Goal: Task Accomplishment & Management: Manage account settings

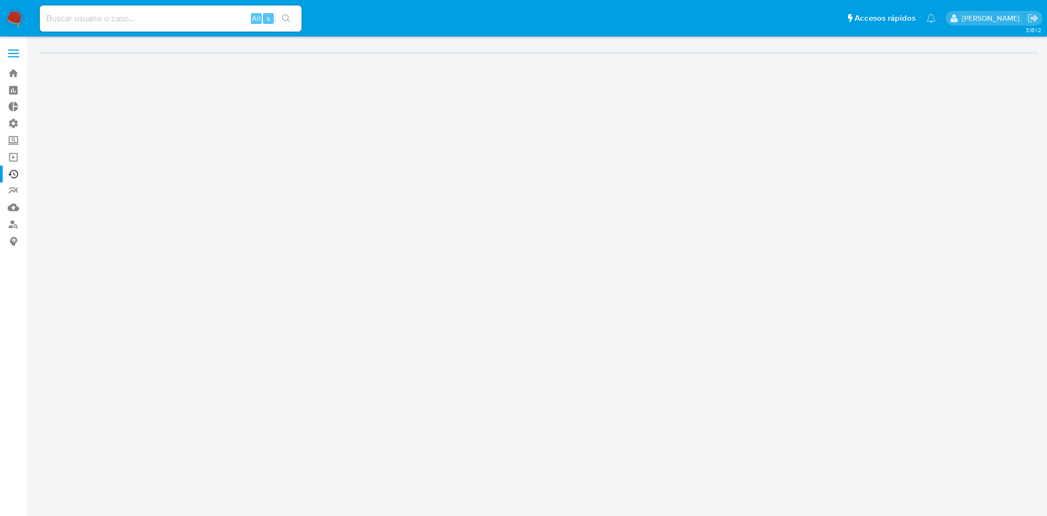
click at [8, 53] on label at bounding box center [13, 53] width 27 height 23
click at [0, 0] on input "checkbox" at bounding box center [0, 0] width 0 height 0
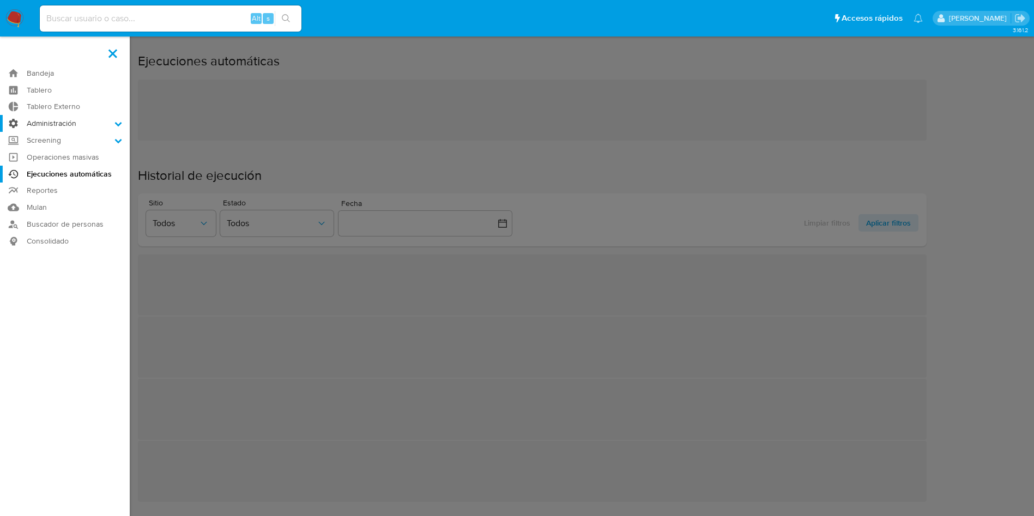
click at [76, 127] on label "Administración" at bounding box center [65, 123] width 130 height 17
click at [0, 0] on input "Administración" at bounding box center [0, 0] width 0 height 0
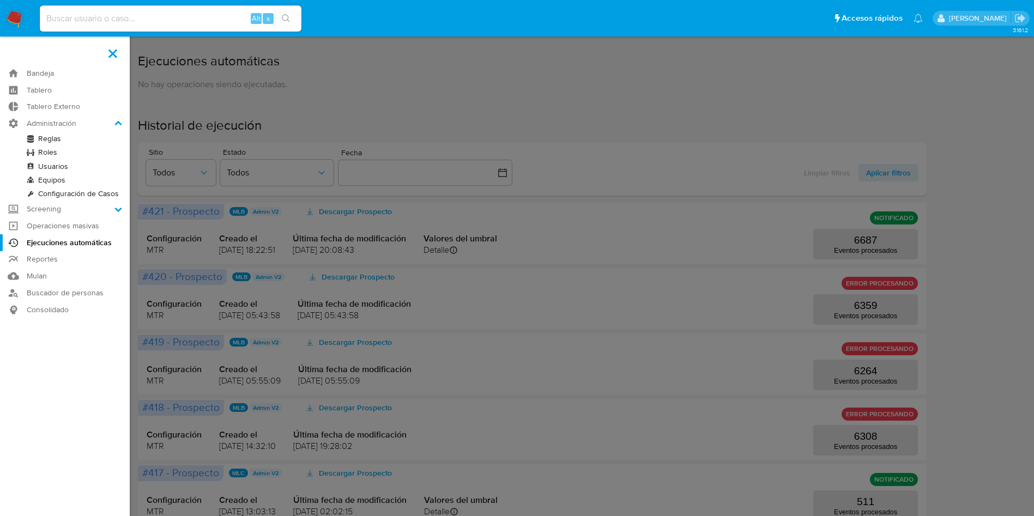
click at [58, 140] on link "Reglas" at bounding box center [65, 139] width 130 height 14
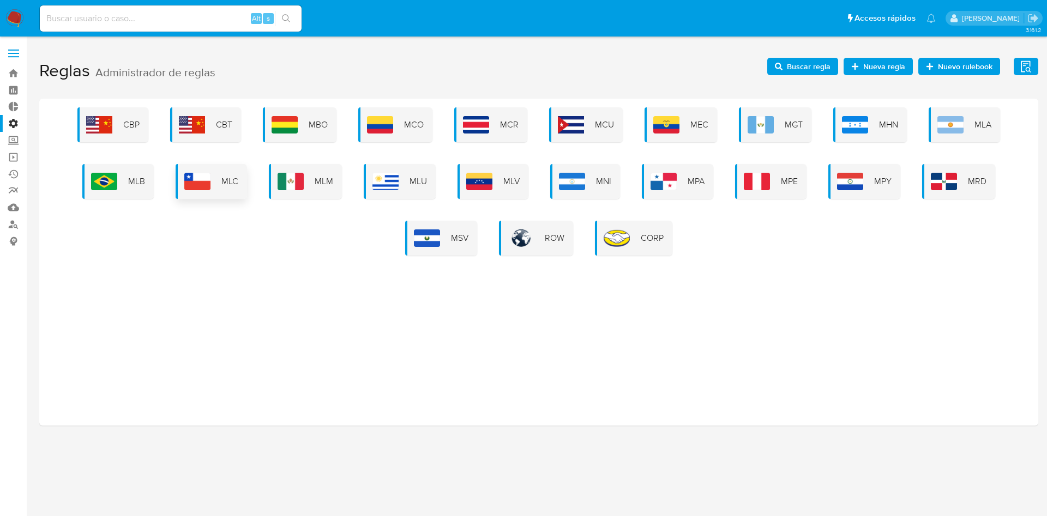
click at [228, 183] on span "MLC" at bounding box center [229, 182] width 17 height 12
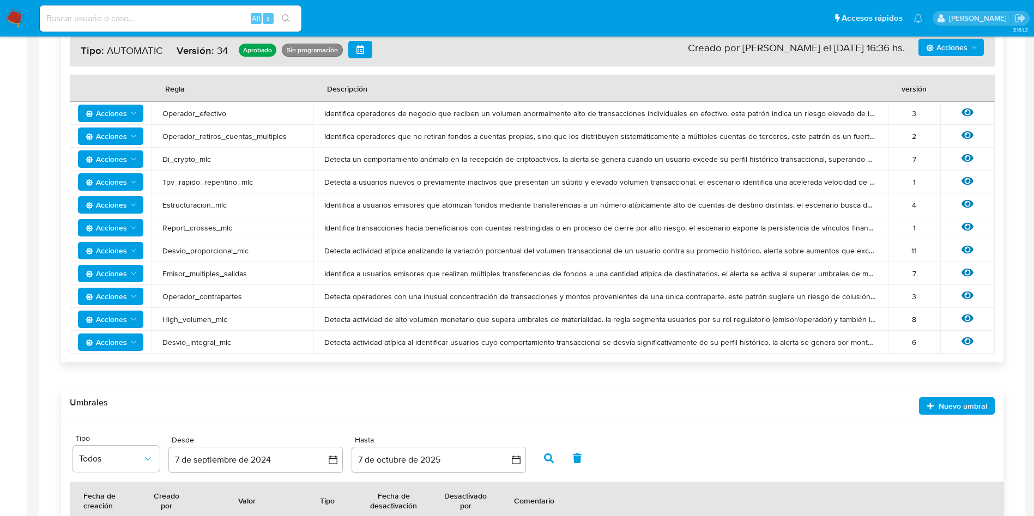
scroll to position [300, 0]
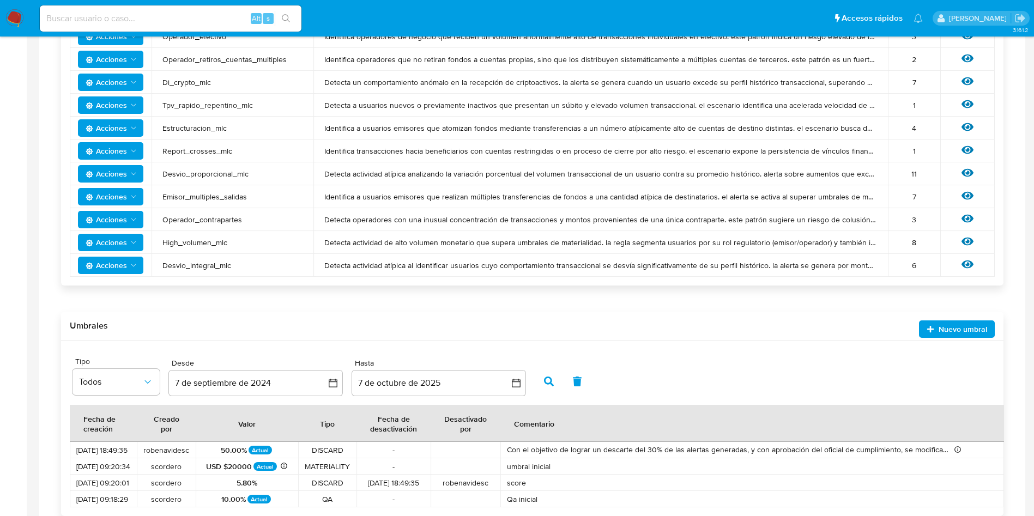
drag, startPoint x: 255, startPoint y: 173, endPoint x: 156, endPoint y: 172, distance: 98.7
click at [156, 172] on td "Desvio_proporcional_mlc" at bounding box center [233, 173] width 162 height 23
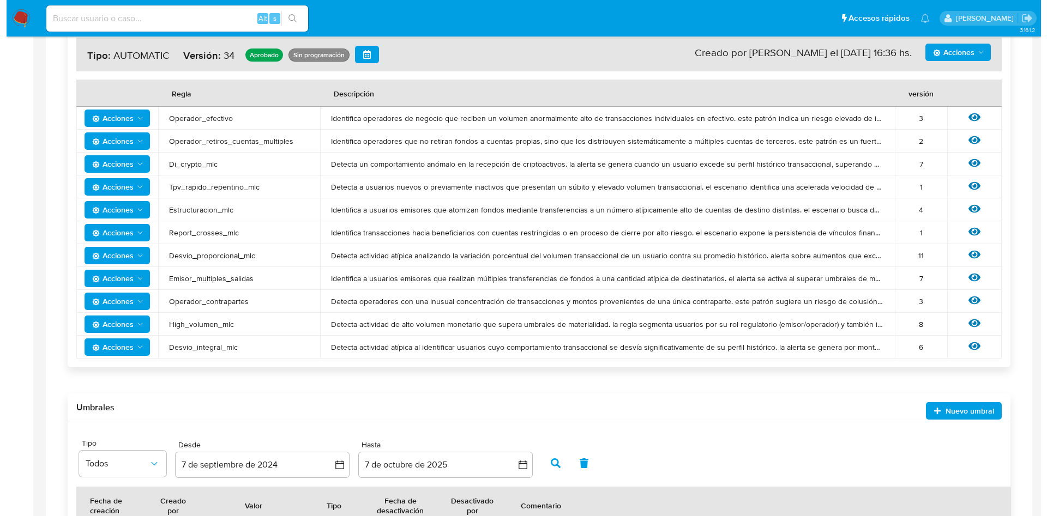
scroll to position [0, 0]
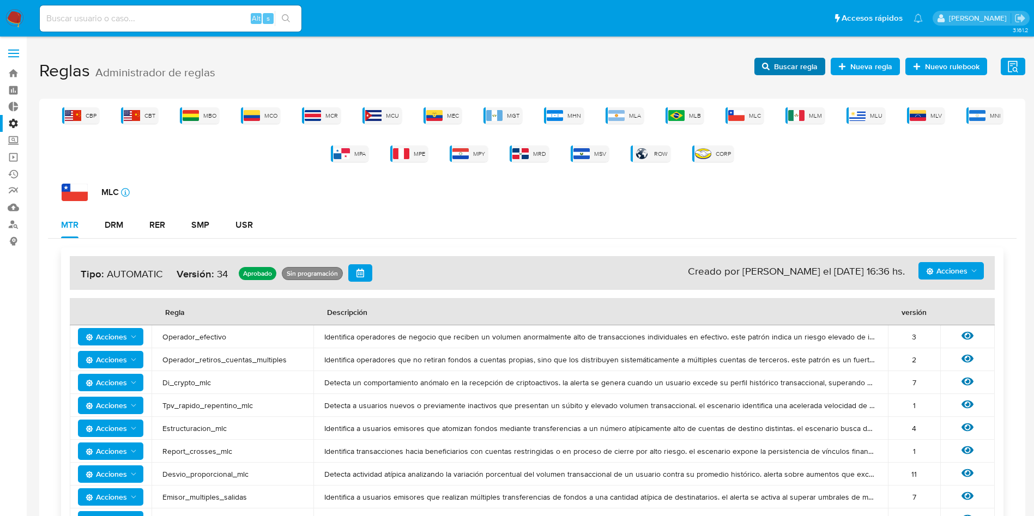
click at [799, 61] on span "Buscar regla" at bounding box center [796, 66] width 44 height 17
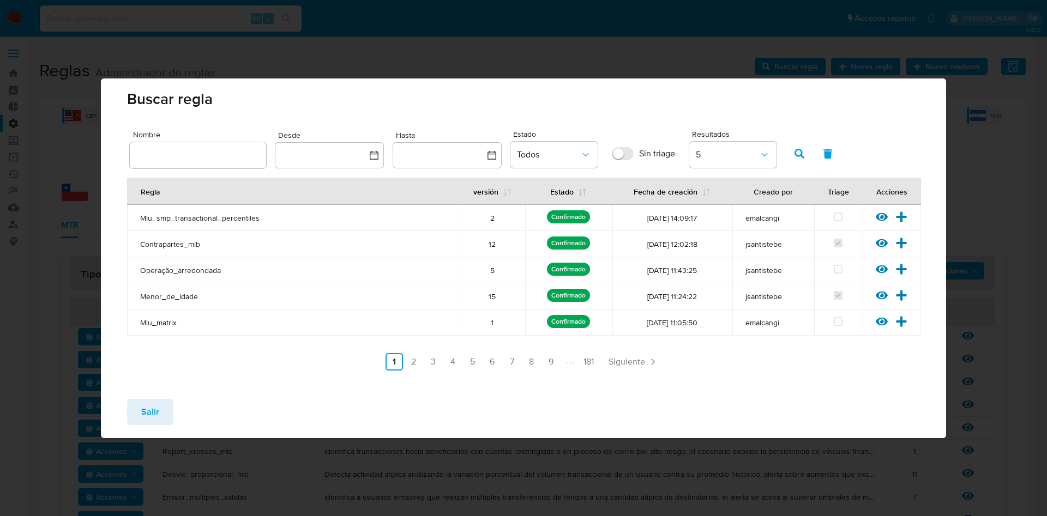
click at [212, 156] on input "text" at bounding box center [198, 155] width 136 height 14
type input "Desvio_proporcional_mlc"
click at [794, 153] on icon "button" at bounding box center [799, 154] width 10 height 10
click at [905, 216] on icon at bounding box center [901, 217] width 10 height 10
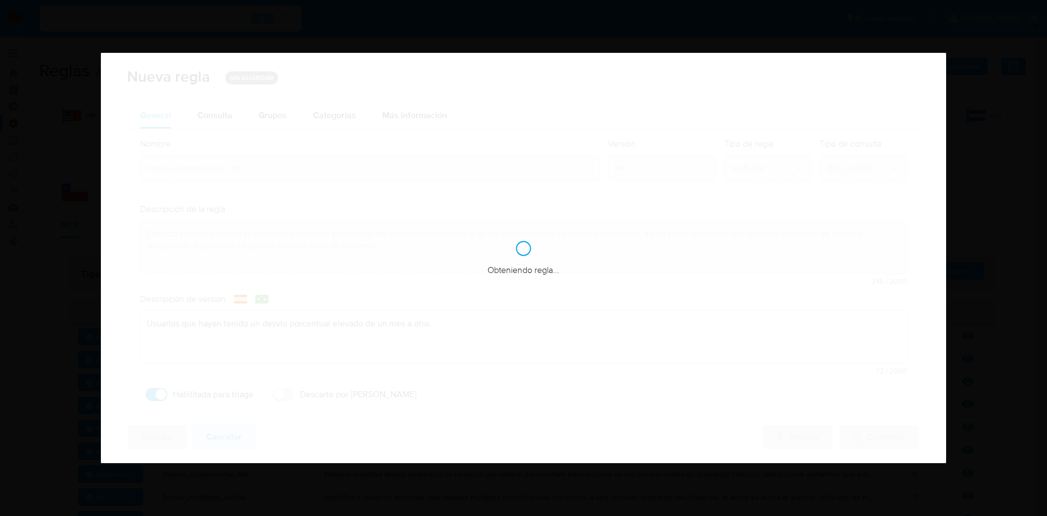
checkbox input "true"
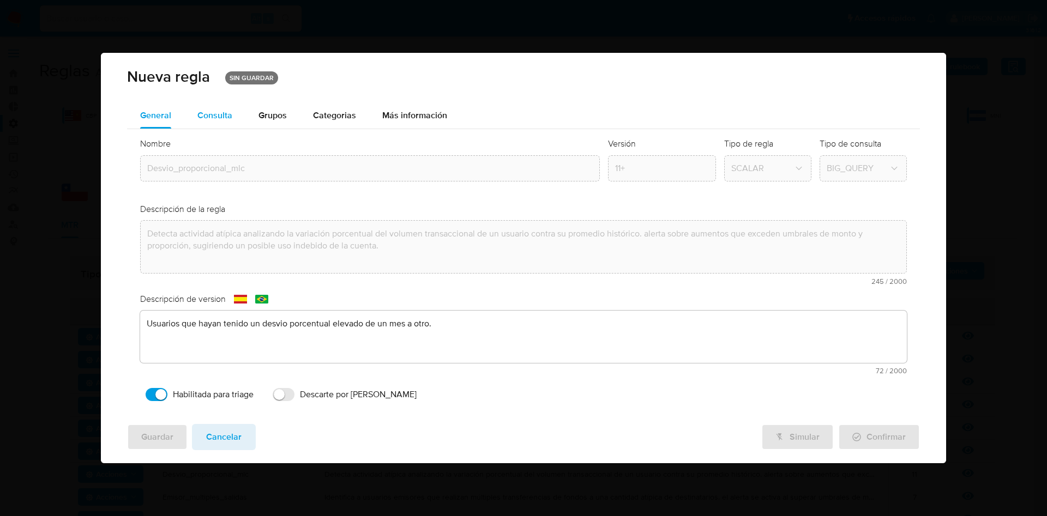
click at [227, 119] on div "Consulta" at bounding box center [214, 115] width 35 height 9
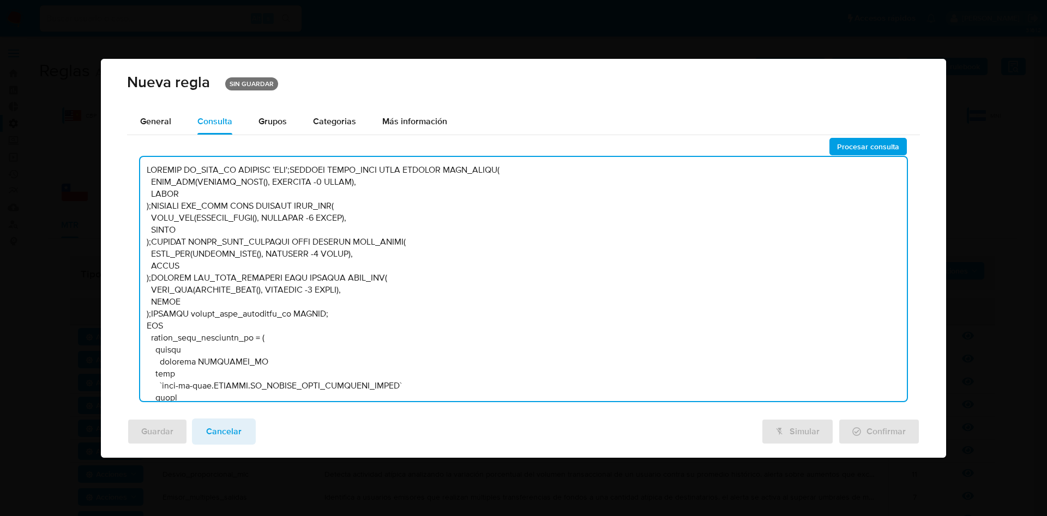
drag, startPoint x: 145, startPoint y: 168, endPoint x: 410, endPoint y: 361, distance: 327.5
click at [412, 367] on textarea at bounding box center [523, 279] width 767 height 244
click at [412, 355] on textarea at bounding box center [523, 279] width 767 height 244
drag, startPoint x: 287, startPoint y: 389, endPoint x: 91, endPoint y: -20, distance: 454.1
click at [91, 0] on html "Pausado Ver notificaciones Alt s Accesos rápidos Presiona las siguientes teclas…" at bounding box center [523, 440] width 1047 height 881
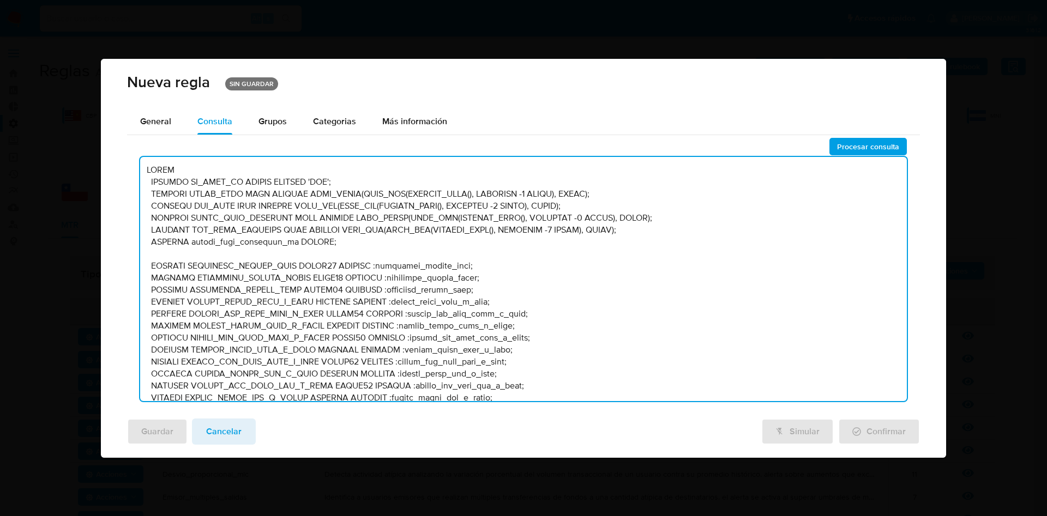
scroll to position [4982, 0]
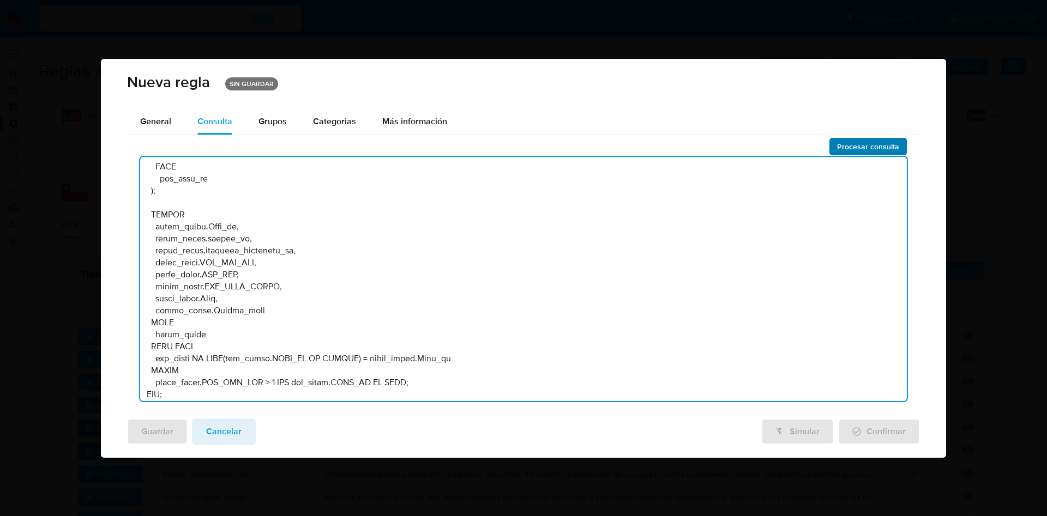
type textarea "BEGIN DECLARE IN_SITE_ID STRING DEFAULT 'MLC'; DECLARE START_DATE DATE DEFAULT …"
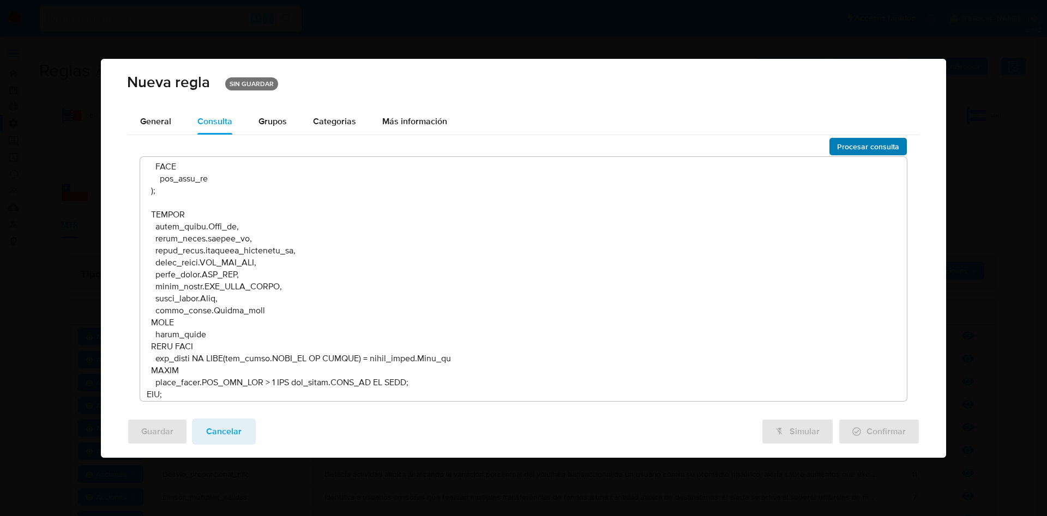
click at [859, 141] on span "Procesar consulta" at bounding box center [868, 146] width 62 height 15
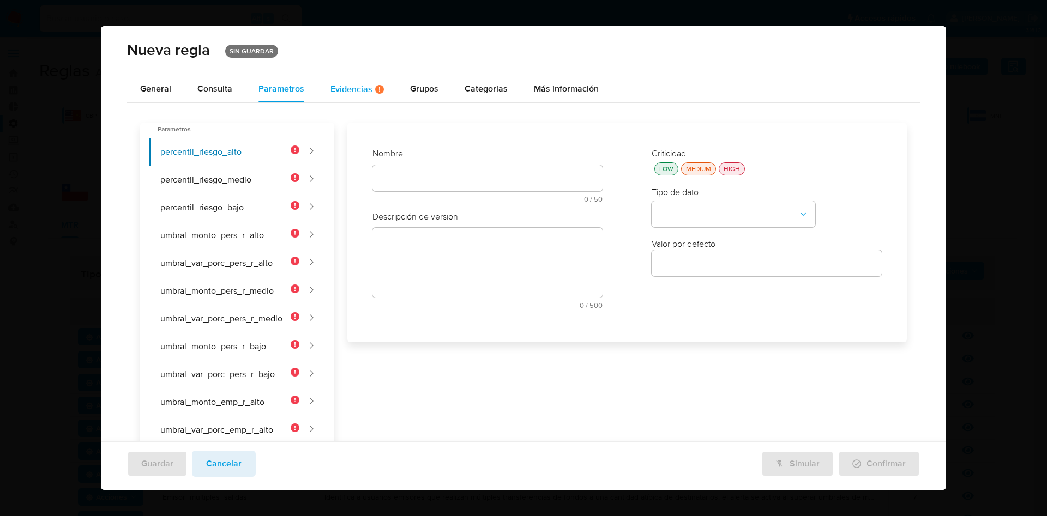
click at [348, 79] on div "Evidencias Hay evidencias faltantes ( 1 )" at bounding box center [356, 89] width 53 height 27
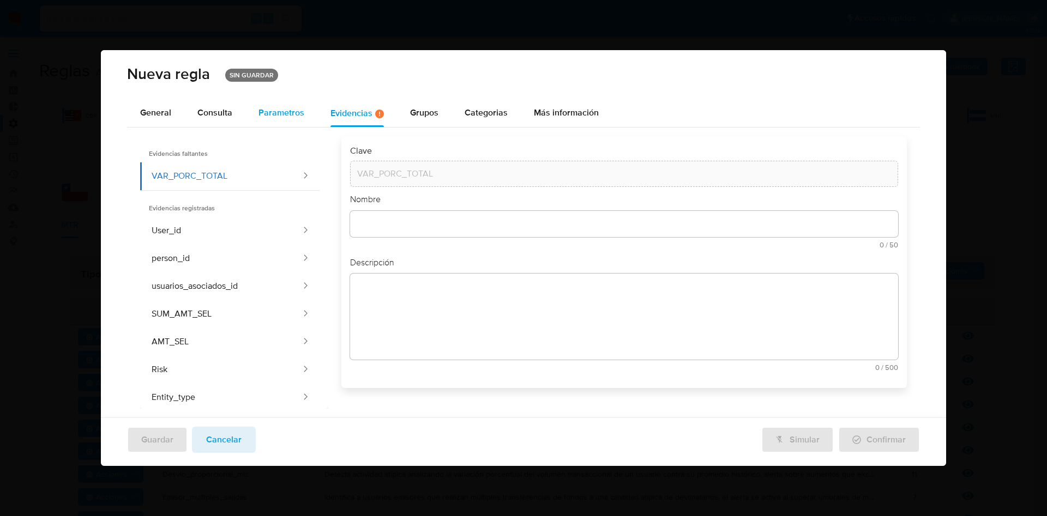
click at [272, 117] on span "Parametros" at bounding box center [281, 112] width 46 height 13
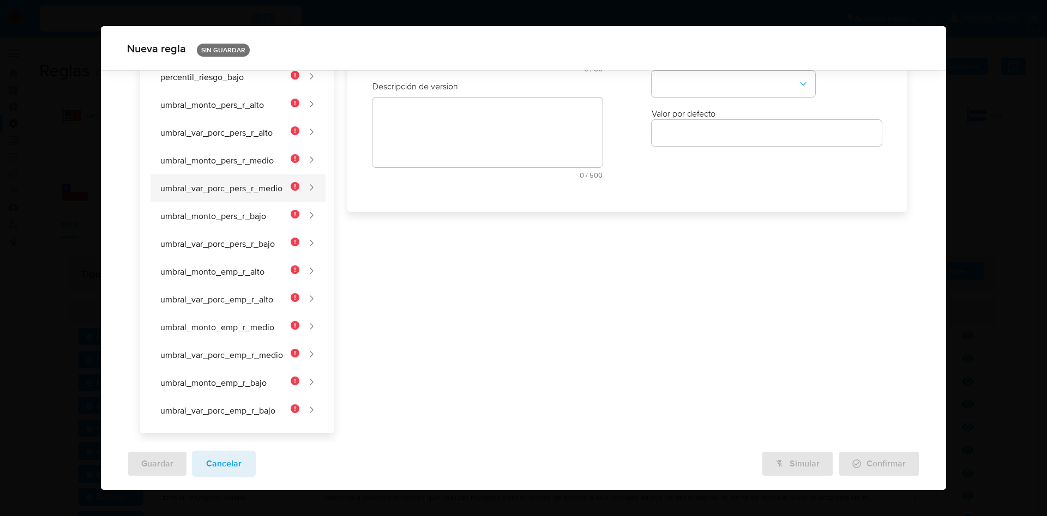
scroll to position [0, 0]
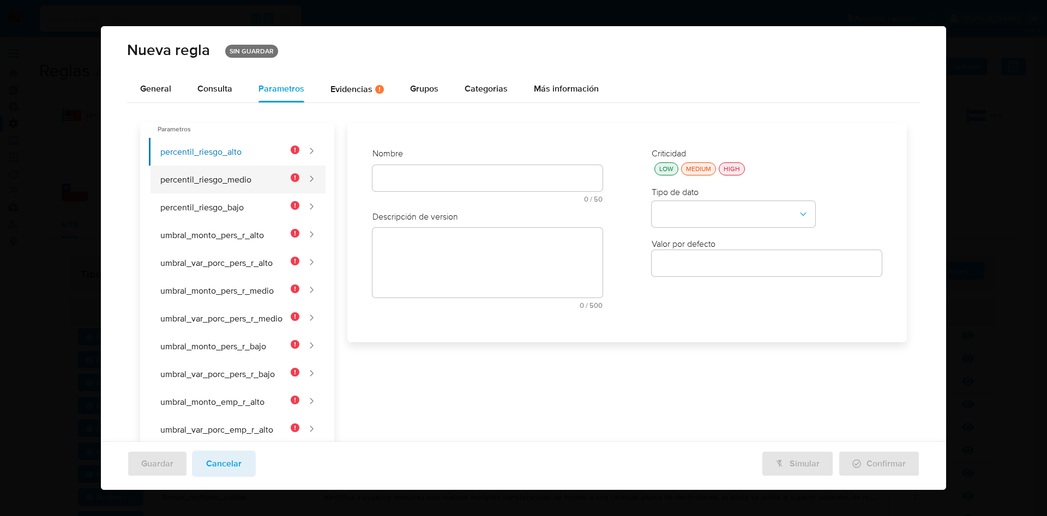
click at [249, 174] on button "percentil_riesgo_medio" at bounding box center [224, 180] width 150 height 28
click at [240, 155] on button "percentil_riesgo_alto" at bounding box center [224, 152] width 150 height 28
click at [209, 85] on div "Consulta" at bounding box center [214, 89] width 35 height 9
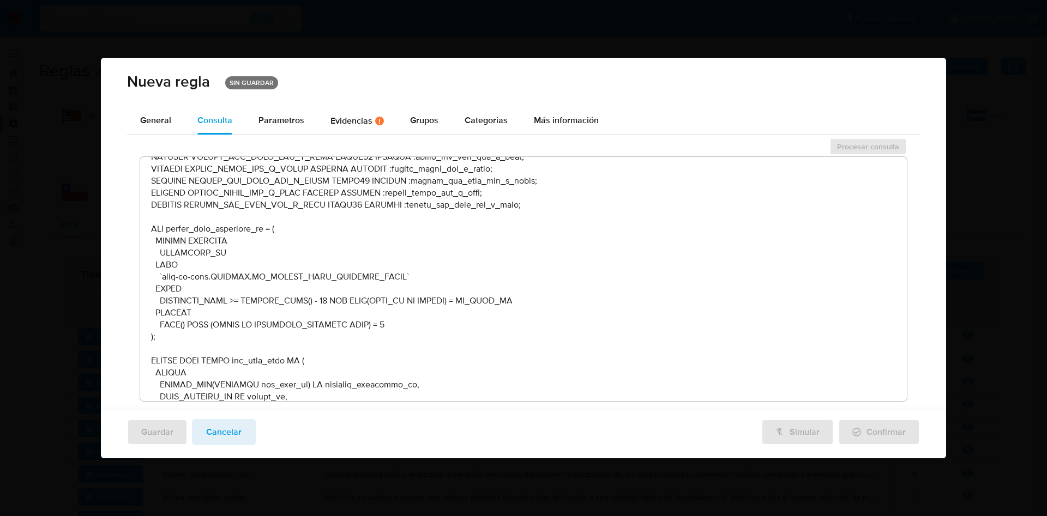
scroll to position [491, 0]
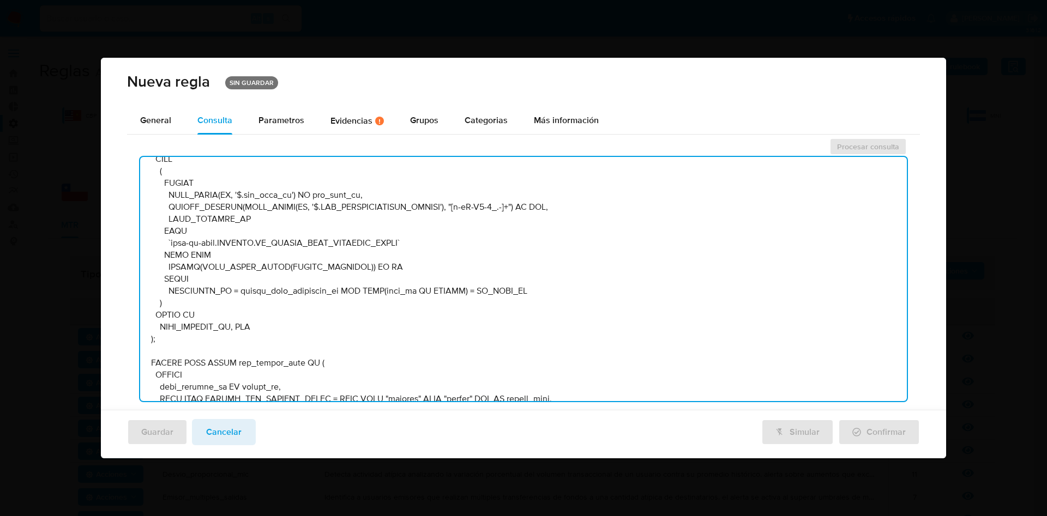
drag, startPoint x: 897, startPoint y: 200, endPoint x: 893, endPoint y: 284, distance: 84.1
click at [887, 367] on textarea at bounding box center [523, 279] width 767 height 244
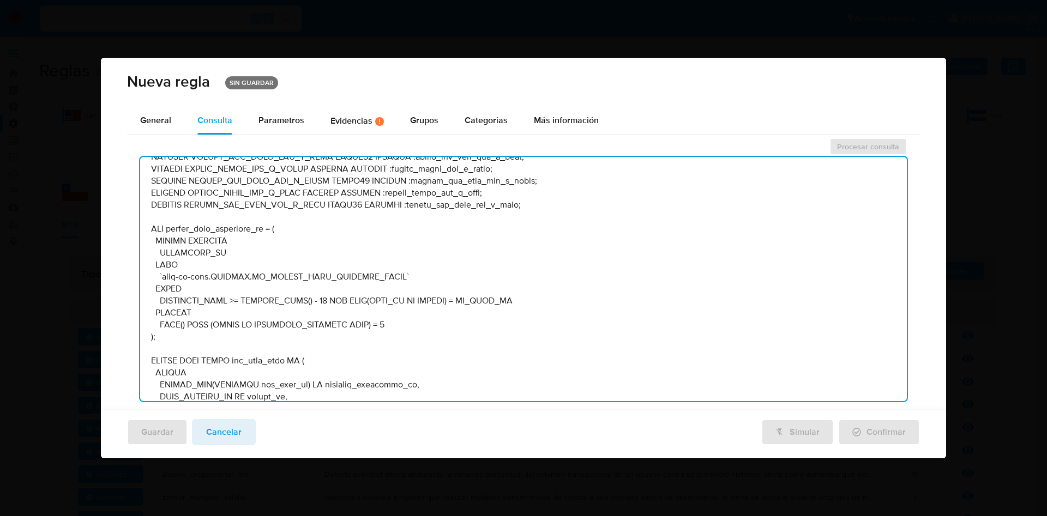
scroll to position [0, 0]
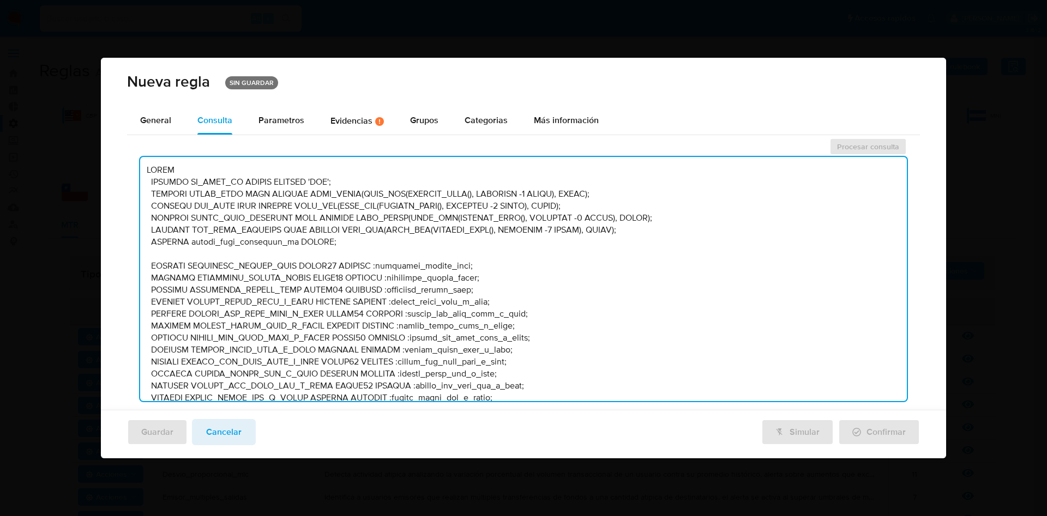
drag, startPoint x: 201, startPoint y: 387, endPoint x: 111, endPoint y: 56, distance: 343.5
click at [111, 56] on div "Nueva regla SIN GUARDAR General Consulta Parametros Evidencias Hay evidencias f…" at bounding box center [523, 258] width 1047 height 516
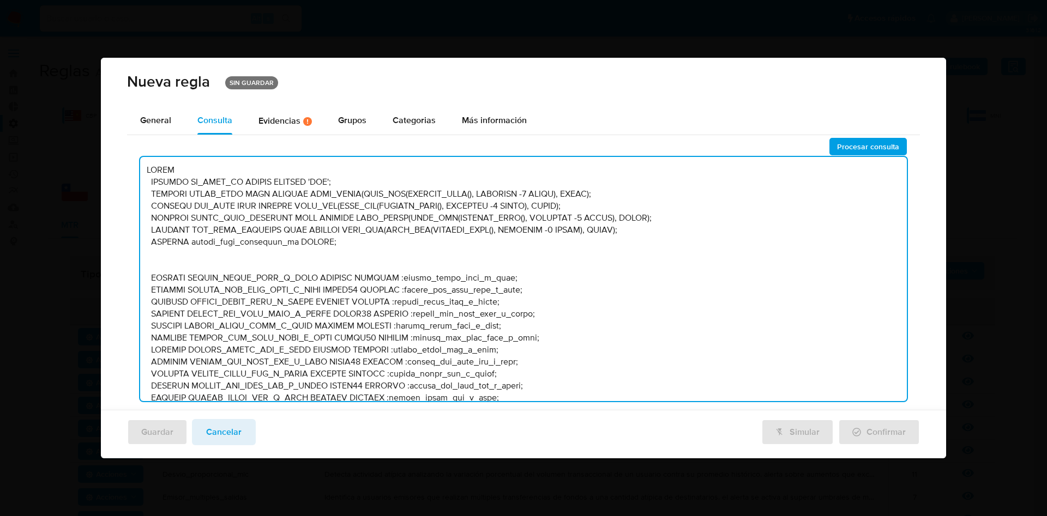
scroll to position [4957, 0]
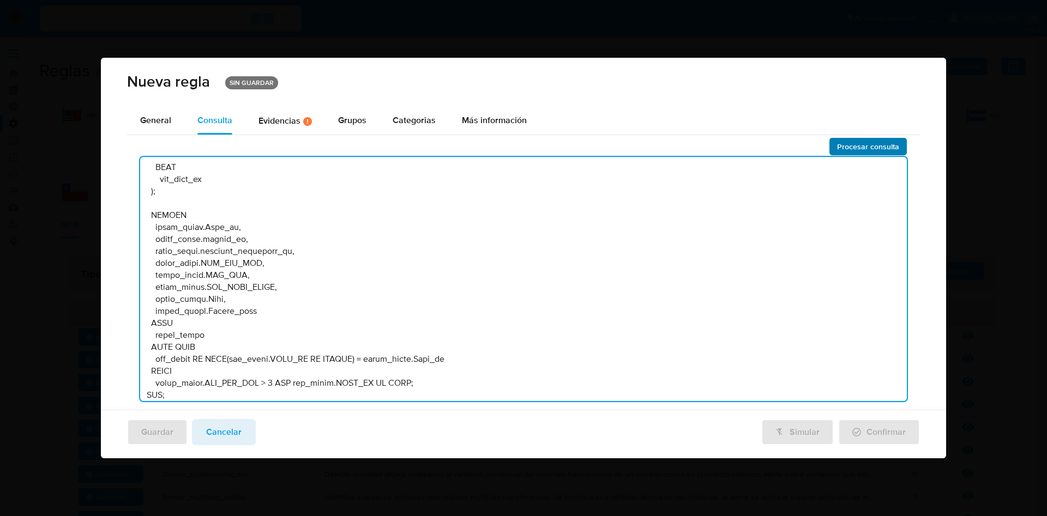
type textarea "BEGIN DECLARE IN_SITE_ID STRING DEFAULT 'MLC'; DECLARE START_DATE DATE DEFAULT …"
click at [865, 147] on span "Procesar consulta" at bounding box center [868, 146] width 62 height 15
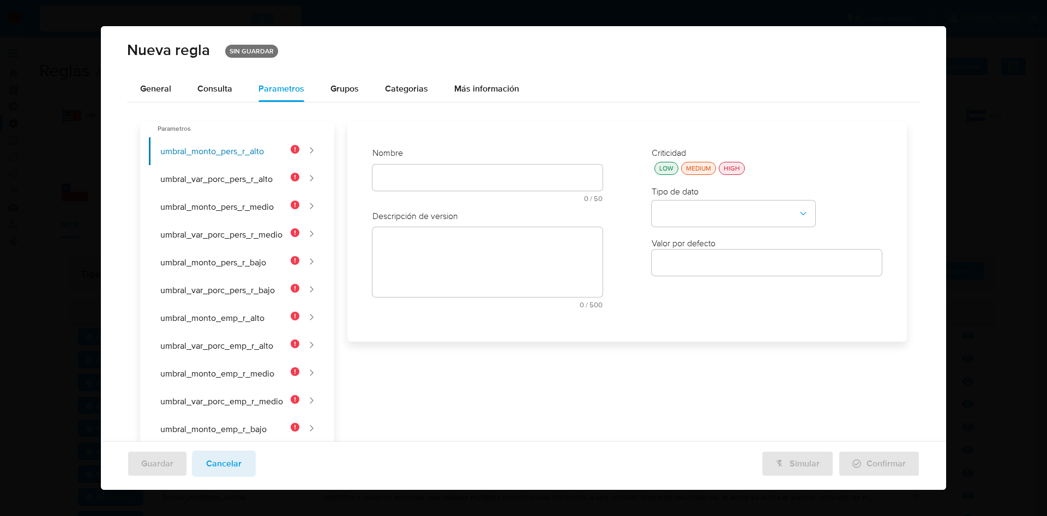
click at [423, 176] on div "text-es 0 / 50 50 caracteres restantes" at bounding box center [487, 184] width 230 height 38
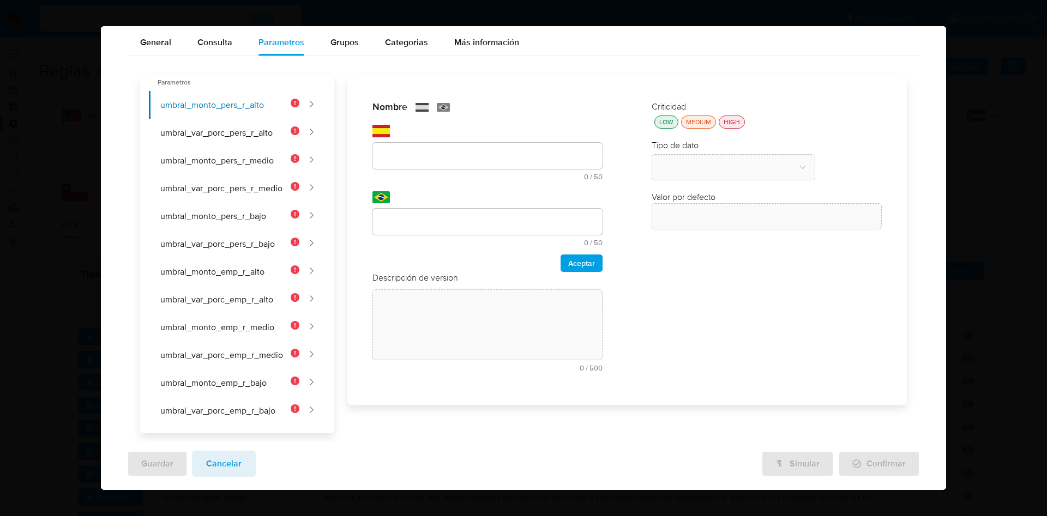
click at [428, 159] on input "text" at bounding box center [487, 156] width 230 height 14
paste input "UMBRAL_MONTO_PERS_R_ALTO"
type input "UMBRAL_MONTO_PERS_R_ALTO"
click at [437, 226] on input "text" at bounding box center [487, 222] width 230 height 14
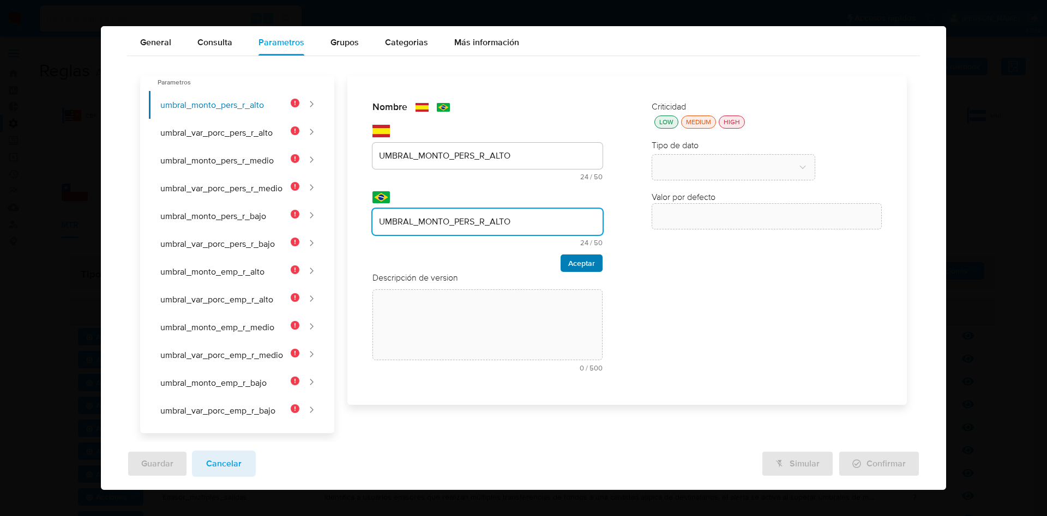
type input "UMBRAL_MONTO_PERS_R_ALTO"
click at [579, 261] on span "Aceptar" at bounding box center [581, 263] width 27 height 15
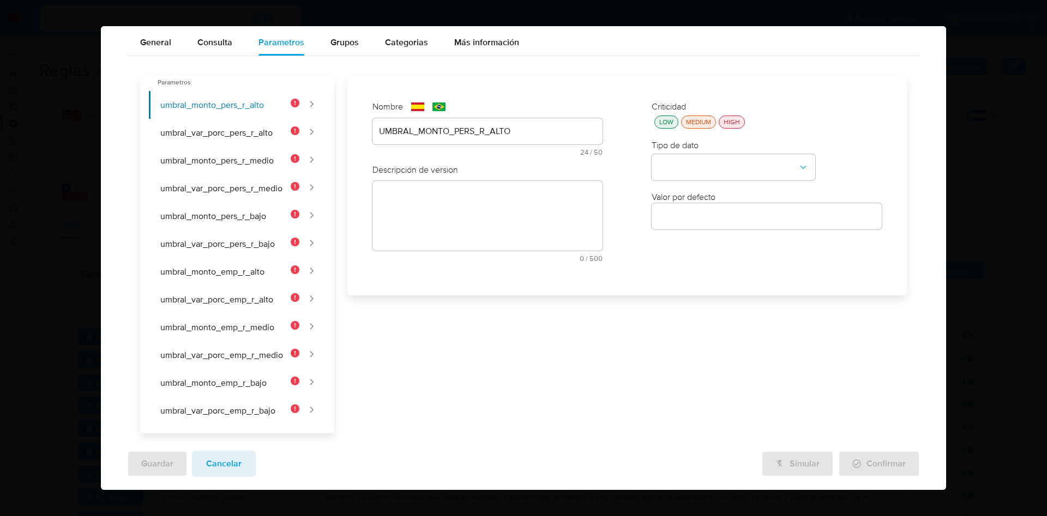
click at [457, 212] on textarea at bounding box center [487, 216] width 230 height 70
click at [453, 234] on textarea at bounding box center [487, 241] width 230 height 70
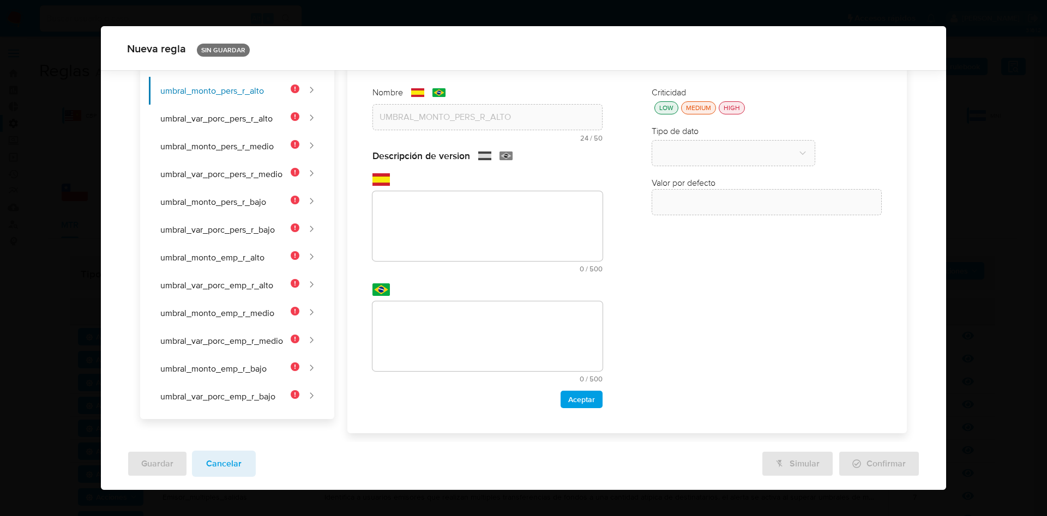
click at [496, 219] on textarea at bounding box center [487, 226] width 230 height 70
paste textarea "Monto transaccional mínimo para alertar sobre una persona de riesgo alto, como …"
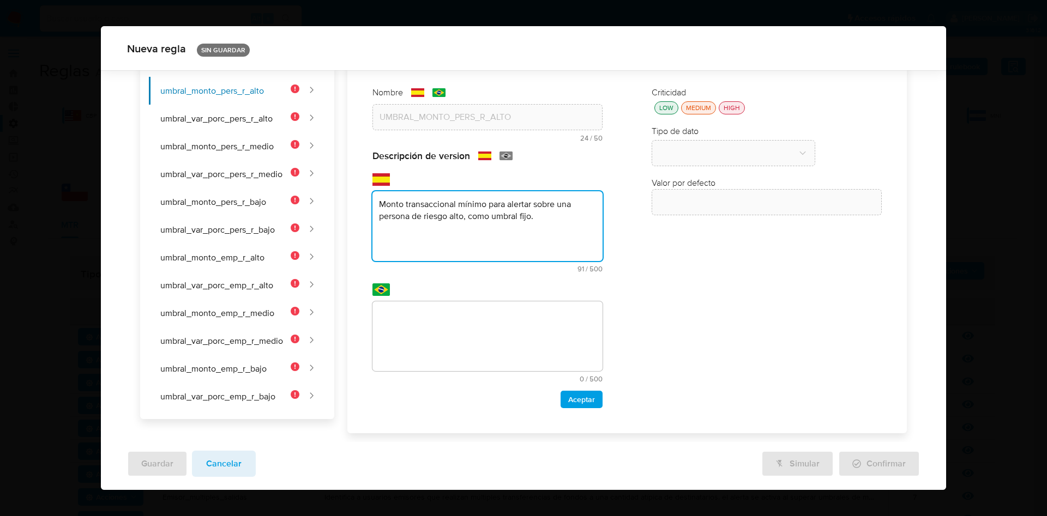
type textarea "Monto transaccional mínimo para alertar sobre una persona de riesgo alto, como …"
click at [430, 323] on textarea at bounding box center [487, 337] width 230 height 70
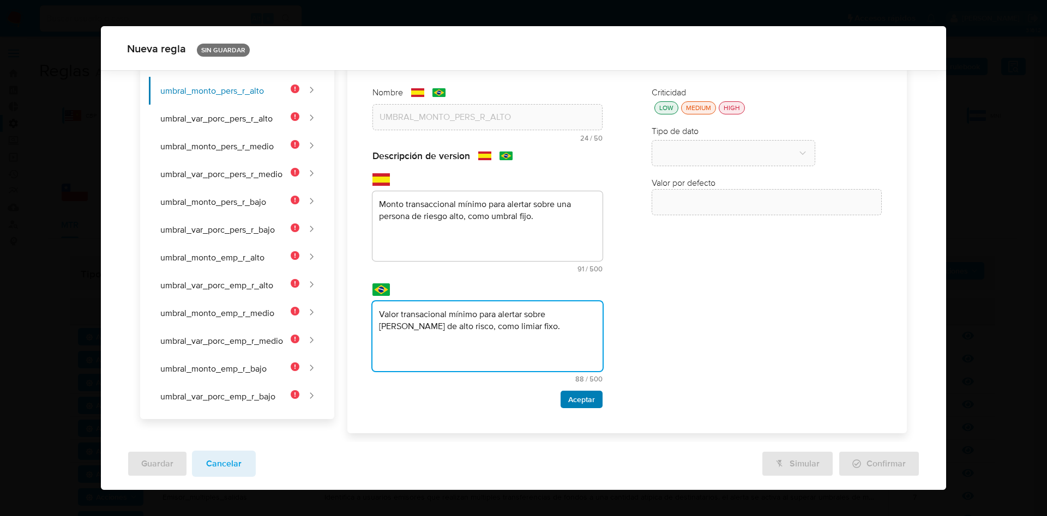
type textarea "Valor transacional mínimo para alertar sobre uma pessoa de alto risco, como lim…"
click at [561, 399] on button "Aceptar" at bounding box center [582, 399] width 42 height 17
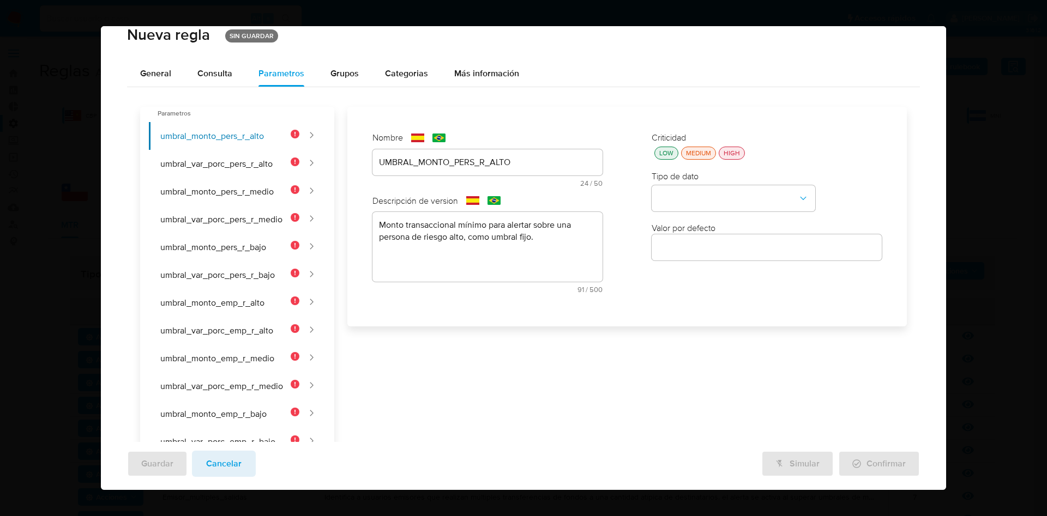
scroll to position [0, 0]
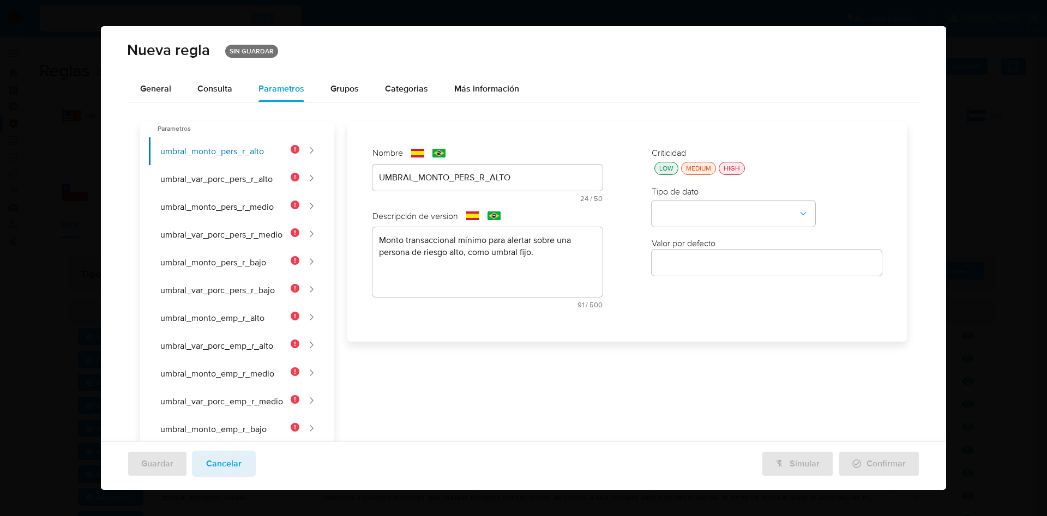
click at [661, 170] on div "LOW" at bounding box center [666, 168] width 19 height 9
click at [689, 216] on button "type-dropdown" at bounding box center [734, 214] width 164 height 26
click at [684, 213] on span "NUMBER" at bounding box center [675, 213] width 35 height 11
click at [694, 273] on div at bounding box center [767, 263] width 230 height 26
click at [691, 263] on input "number" at bounding box center [767, 263] width 230 height 14
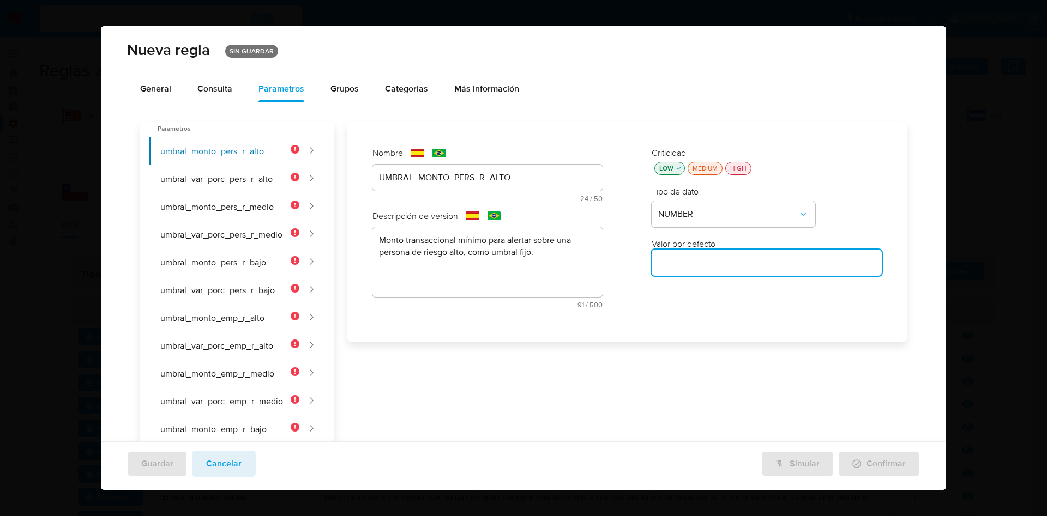
click at [708, 267] on input "number" at bounding box center [767, 263] width 230 height 14
type input "30000"
click at [255, 172] on button "umbral_var_porc_pers_r_alto" at bounding box center [224, 179] width 150 height 28
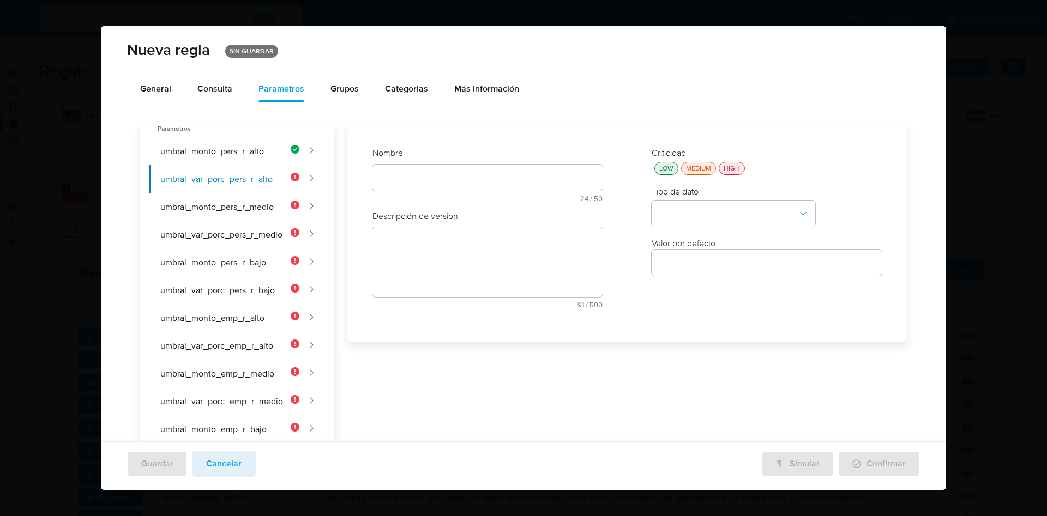
scroll to position [46, 0]
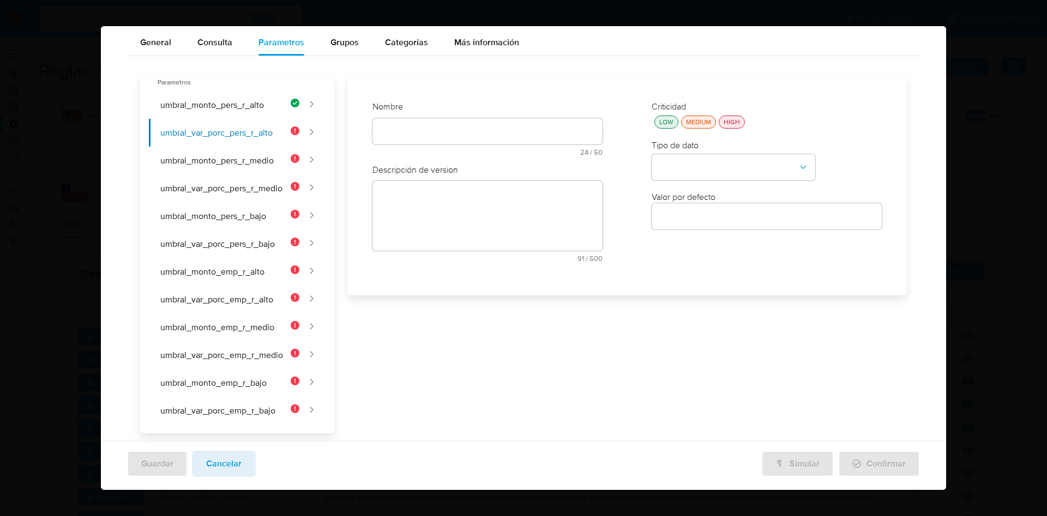
click at [436, 164] on div "Nombre text-es 24 / 50 26 caracteres restantes text-pt 24 / 50 26 caracteres re…" at bounding box center [487, 132] width 230 height 63
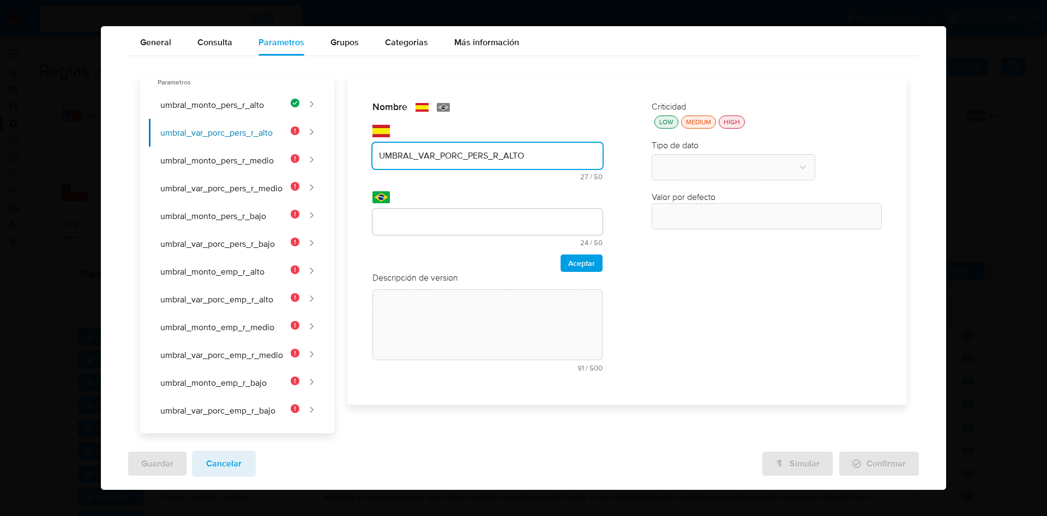
drag, startPoint x: 533, startPoint y: 154, endPoint x: 347, endPoint y: 155, distance: 185.9
click at [347, 155] on div "Nombre text-es UMBRAL_VAR_PORC_PERS_R_ALTO 27 / 50 23 caracteres restantes text…" at bounding box center [620, 255] width 573 height 358
type input "UMBRAL_VAR_PORC_PERS_R_ALTO"
drag, startPoint x: 453, startPoint y: 218, endPoint x: 464, endPoint y: 228, distance: 14.7
click at [453, 218] on input "text" at bounding box center [487, 222] width 230 height 14
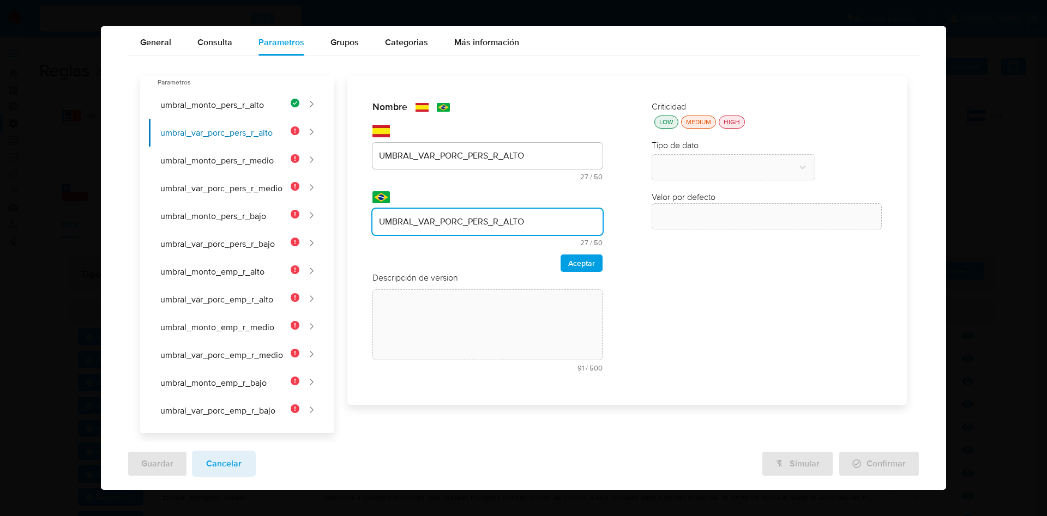
type input "UMBRAL_VAR_PORC_PERS_R_ALTO"
click at [553, 256] on div "Aceptar" at bounding box center [487, 263] width 230 height 17
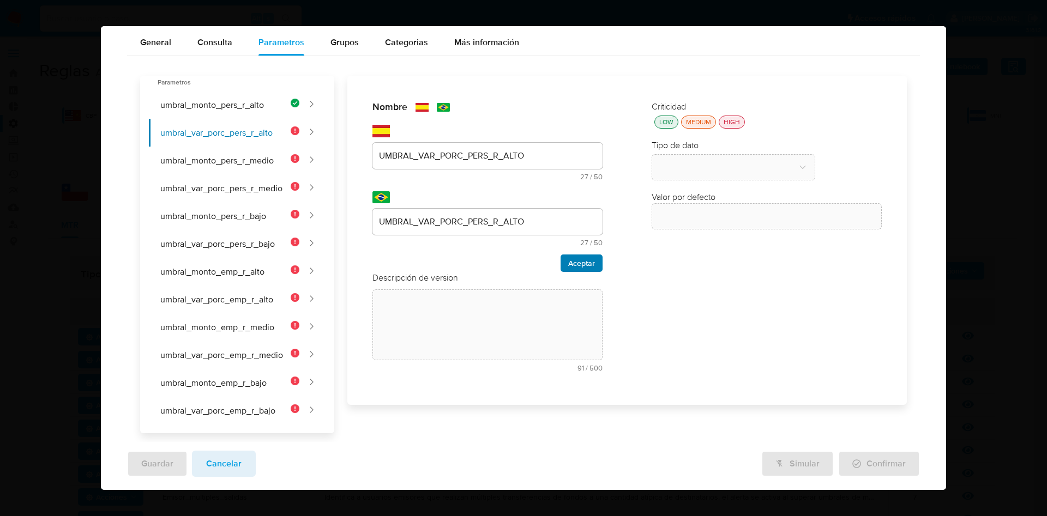
click at [568, 266] on span "Aceptar" at bounding box center [581, 263] width 27 height 15
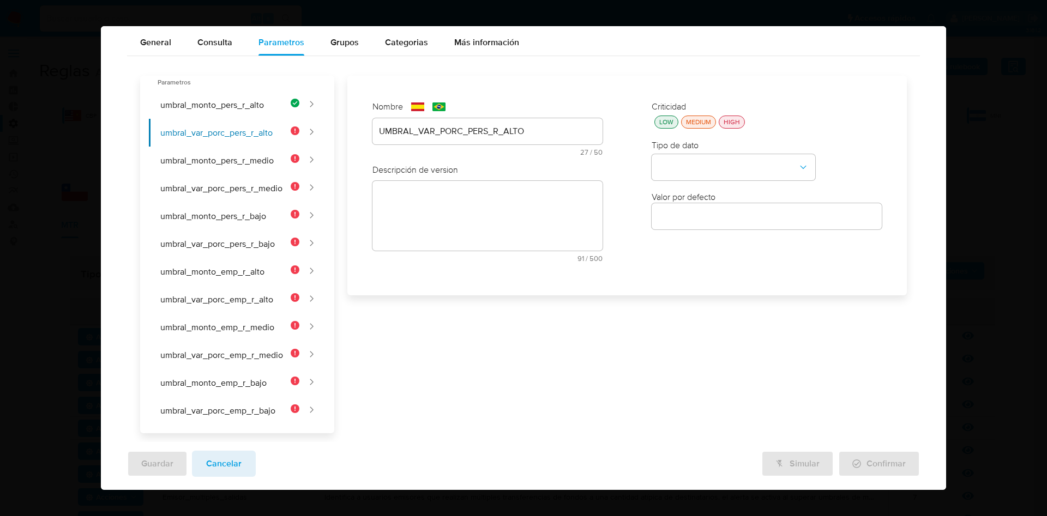
click at [504, 201] on div "text-es 91 / 500 409 caracteres restantes" at bounding box center [487, 221] width 230 height 81
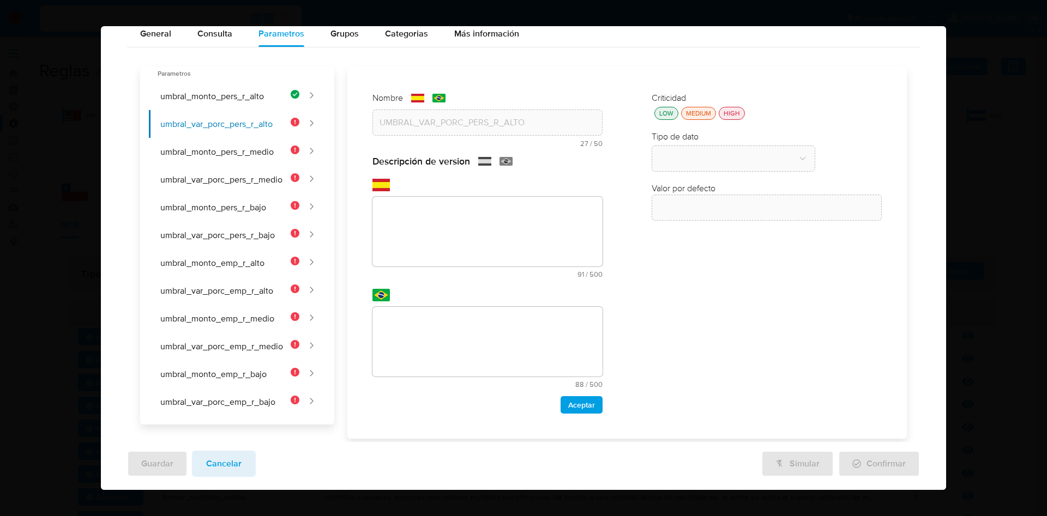
click at [462, 223] on textarea at bounding box center [487, 232] width 230 height 70
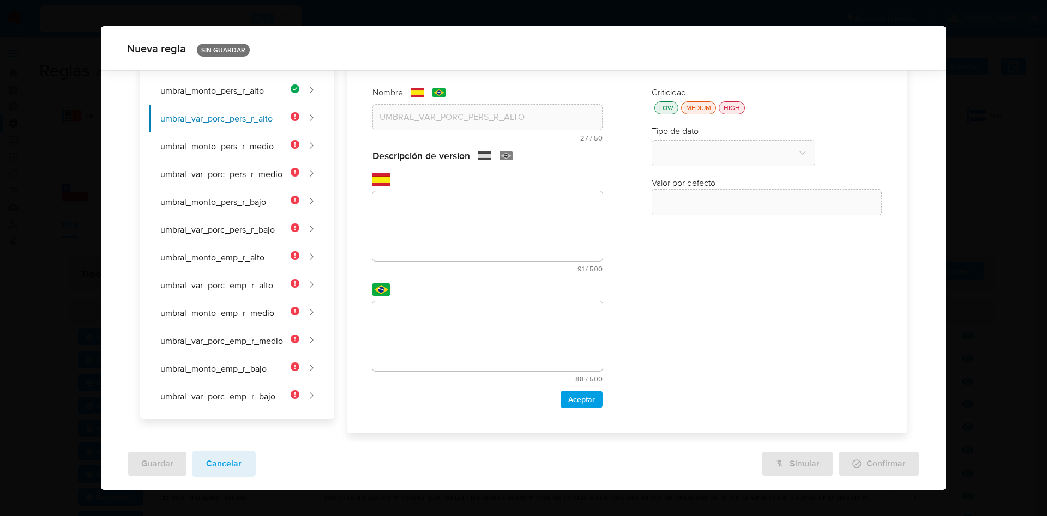
click at [422, 238] on textarea at bounding box center [487, 226] width 230 height 70
paste textarea "Variación porcentual mínima sobre el perfil histórico para alertar sobre una pe…"
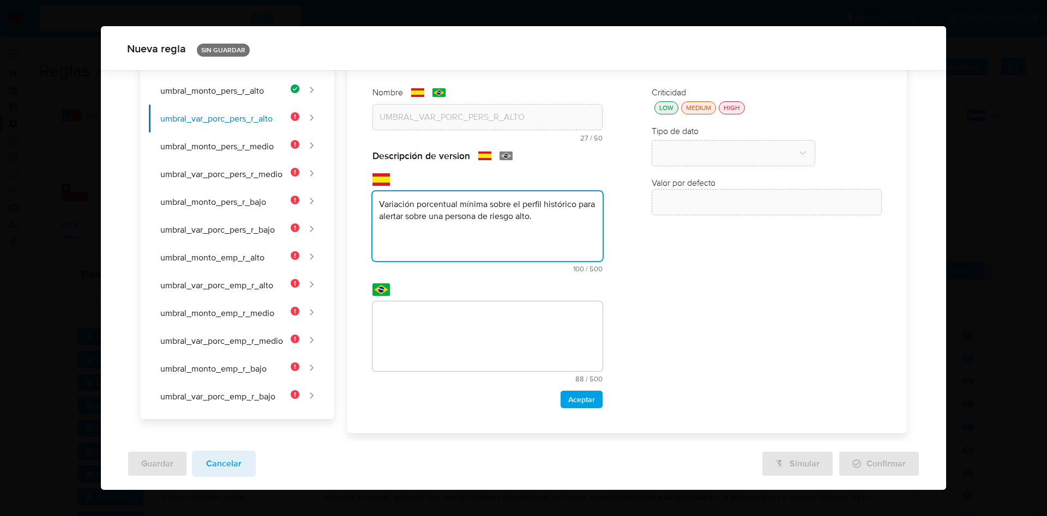
type textarea "Variación porcentual mínima sobre el perfil histórico para alertar sobre una pe…"
click at [440, 334] on textarea at bounding box center [487, 337] width 230 height 70
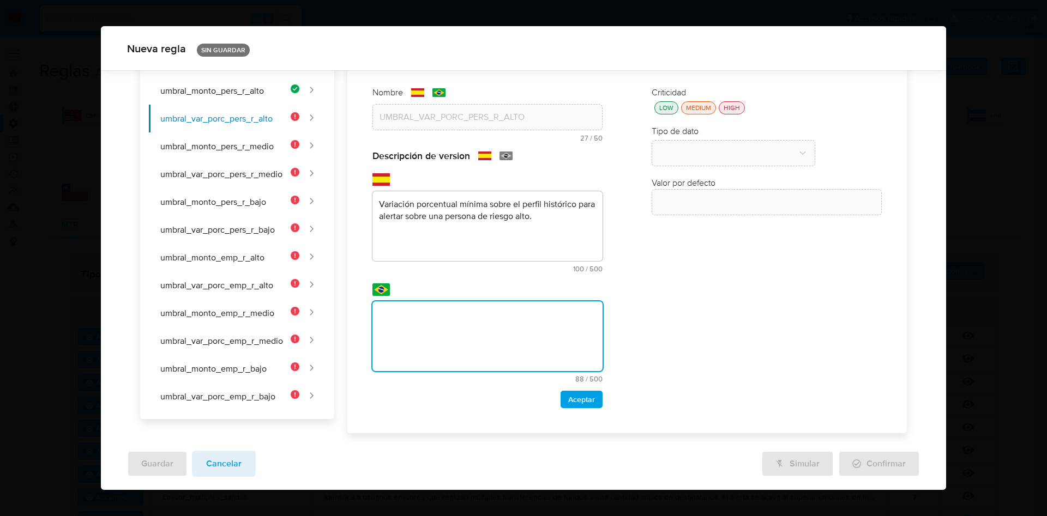
click at [450, 312] on textarea at bounding box center [487, 337] width 230 height 70
paste textarea "Variação percentual mínima sobre o perfil histórico para alertar sobre uma pess…"
type textarea "Variação percentual mínima sobre o perfil histórico para alertar sobre uma pess…"
click at [583, 406] on span "Aceptar" at bounding box center [581, 399] width 27 height 15
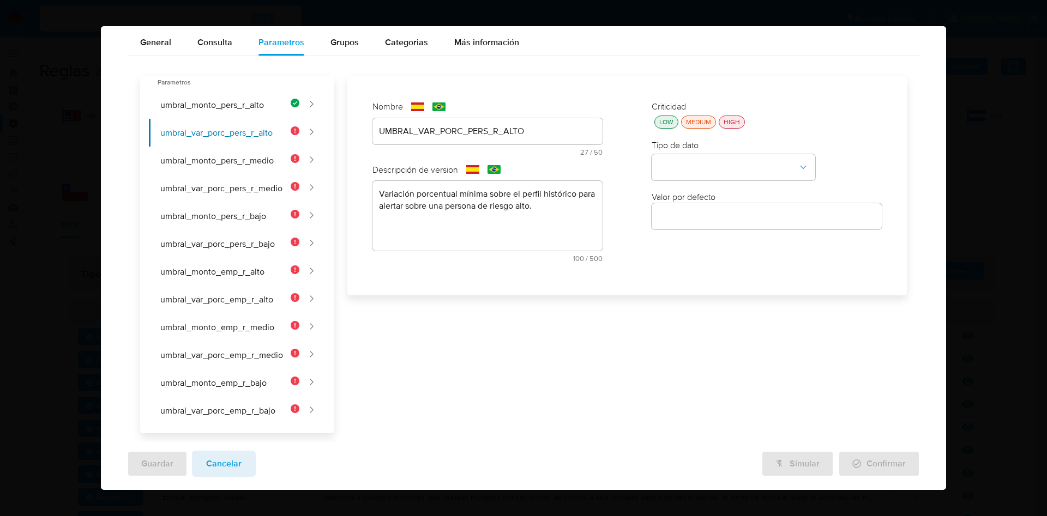
scroll to position [46, 0]
click at [658, 124] on div "LOW" at bounding box center [666, 121] width 19 height 9
click at [682, 160] on button "type-dropdown" at bounding box center [734, 168] width 164 height 26
click at [682, 167] on span "NUMBER" at bounding box center [675, 166] width 35 height 11
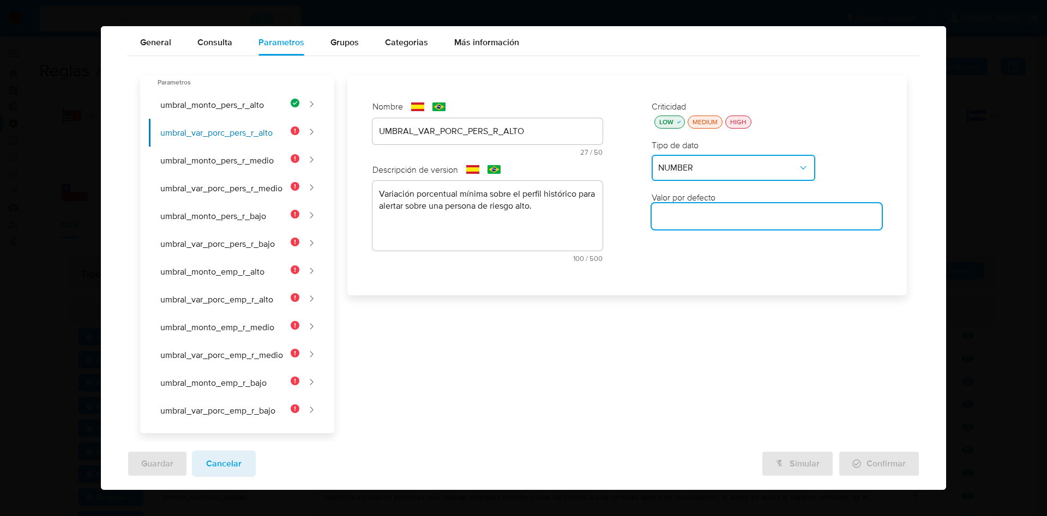
click at [685, 220] on input "number" at bounding box center [767, 216] width 230 height 14
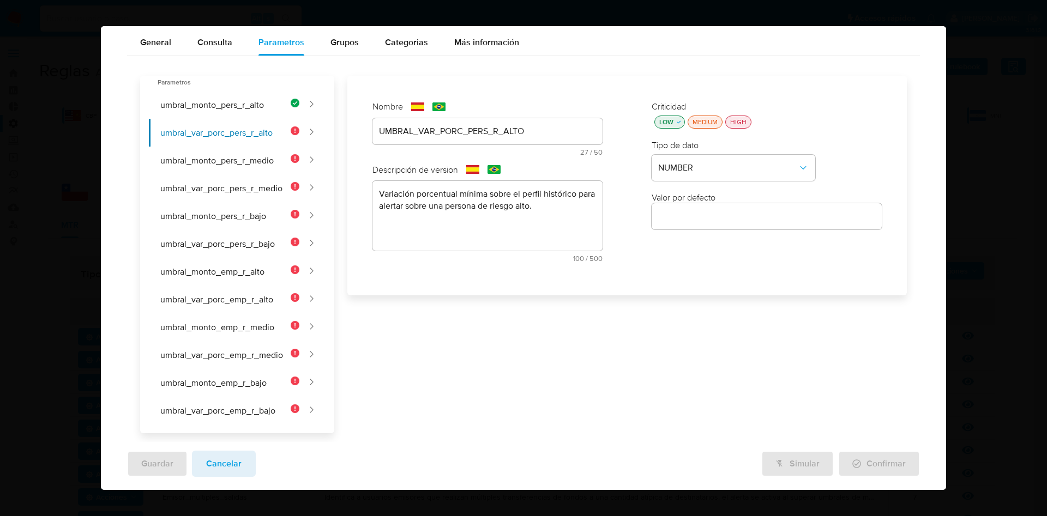
click at [718, 224] on div at bounding box center [767, 216] width 230 height 26
click at [720, 222] on input "number" at bounding box center [767, 216] width 230 height 14
paste input "2.33"
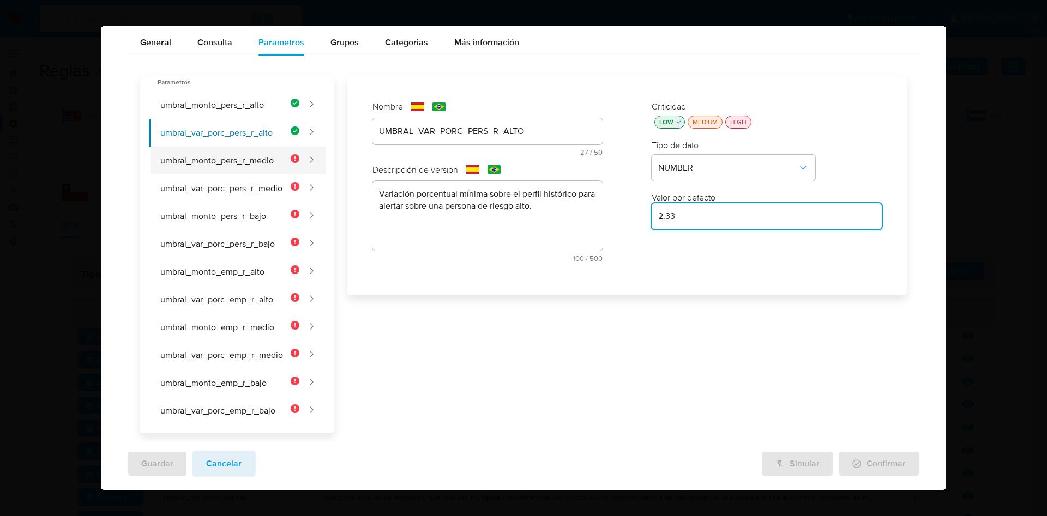
type input "2.33"
click at [243, 158] on button "umbral_monto_pers_r_medio" at bounding box center [224, 161] width 150 height 28
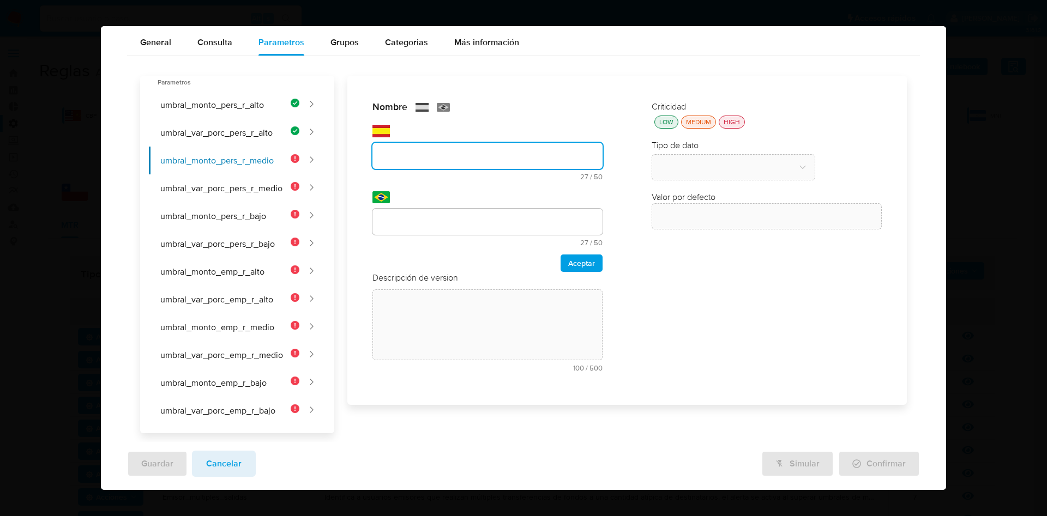
click at [439, 128] on div "text-es 27 / 50 23 caracteres restantes" at bounding box center [487, 153] width 230 height 56
type input "UMBRAL_MONTO_PERS_R_MEDIO"
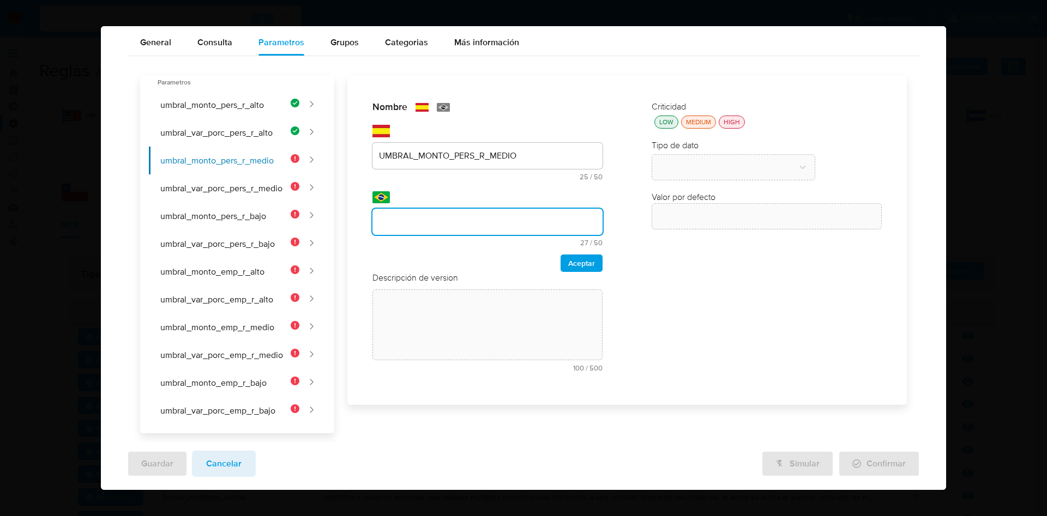
click at [446, 221] on input "text" at bounding box center [487, 222] width 230 height 14
type input "UMBRAL_MONTO_PERS_R_MEDIO"
click at [582, 261] on span "Aceptar" at bounding box center [581, 263] width 27 height 15
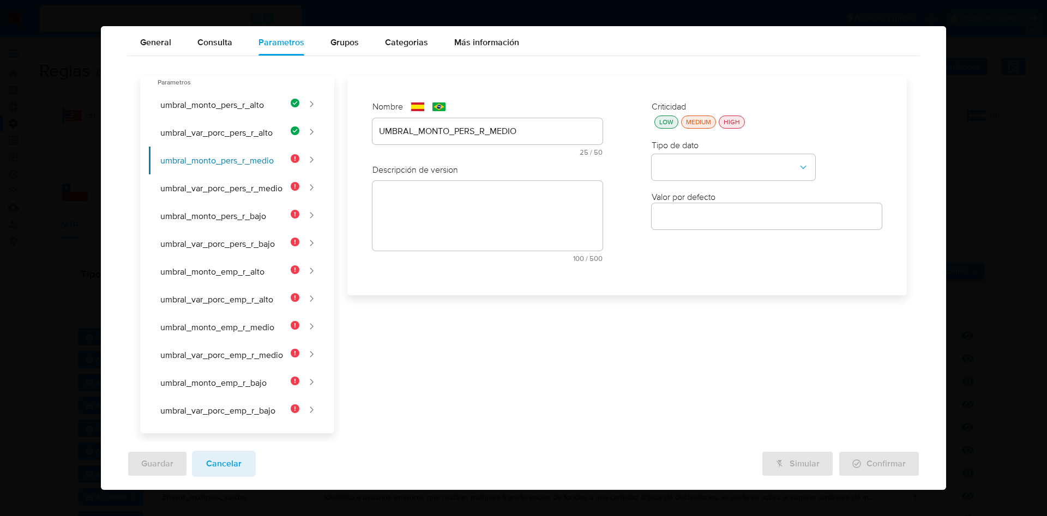
click at [473, 204] on div "text-es 100 / 500 400 caracteres restantes" at bounding box center [487, 221] width 230 height 81
click at [465, 220] on textarea at bounding box center [487, 241] width 230 height 70
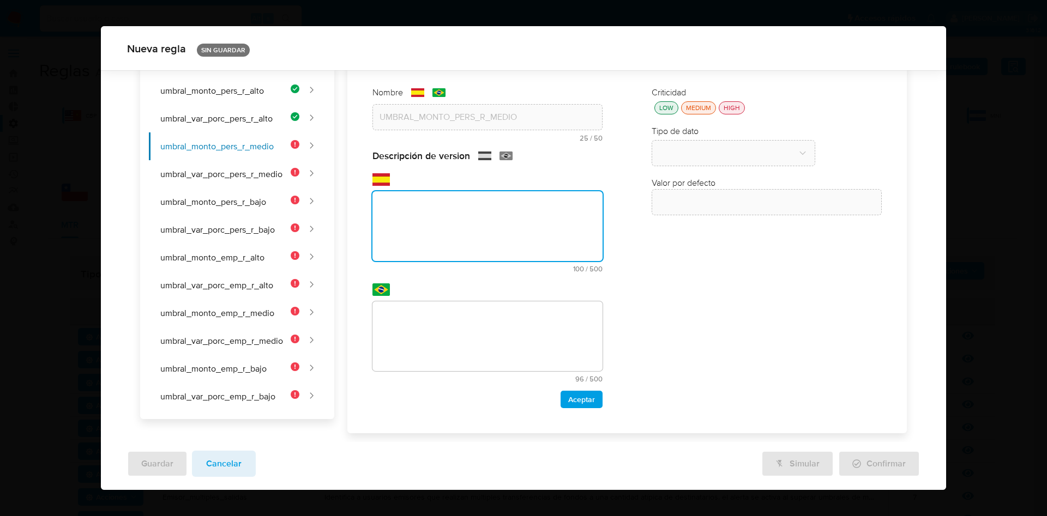
click at [446, 230] on textarea at bounding box center [487, 226] width 230 height 70
paste textarea "Monto transaccional mínimo para alertar sobre una persona de riesgo medio, como…"
type textarea "Monto transaccional mínimo para alertar sobre una persona de riesgo medio, como…"
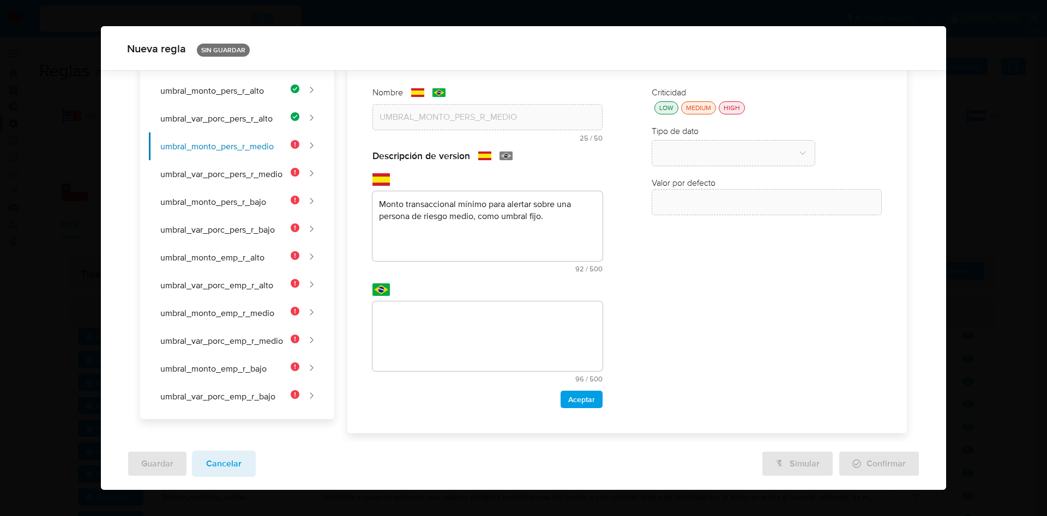
click at [463, 332] on textarea at bounding box center [487, 337] width 230 height 70
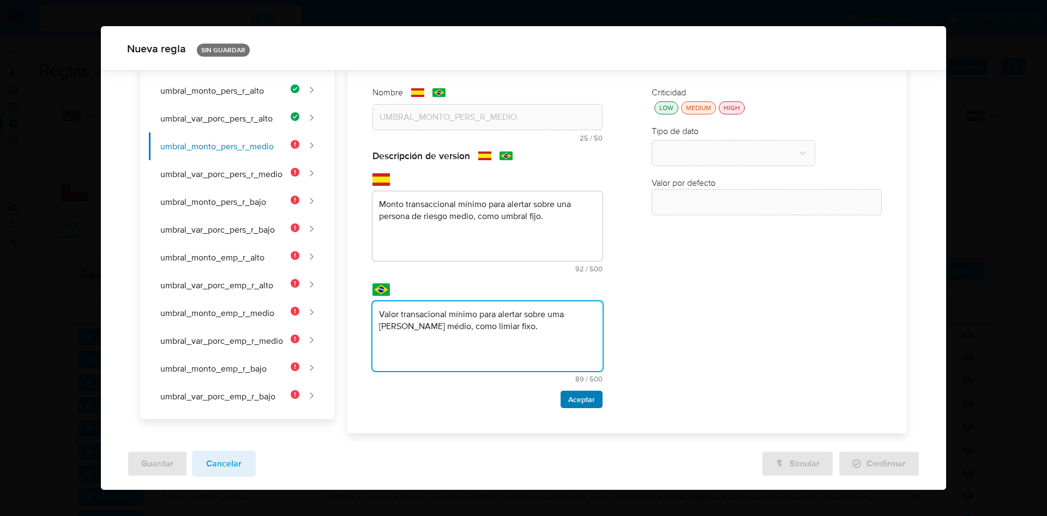
type textarea "Valor transacional mínimo para alertar sobre uma pessoa de risco médio, como li…"
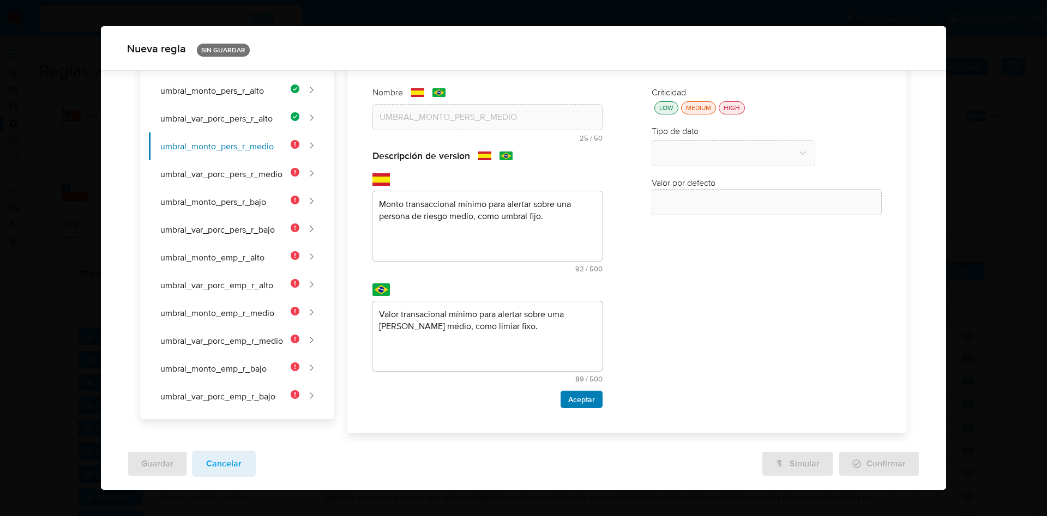
click at [593, 400] on button "Aceptar" at bounding box center [582, 399] width 42 height 17
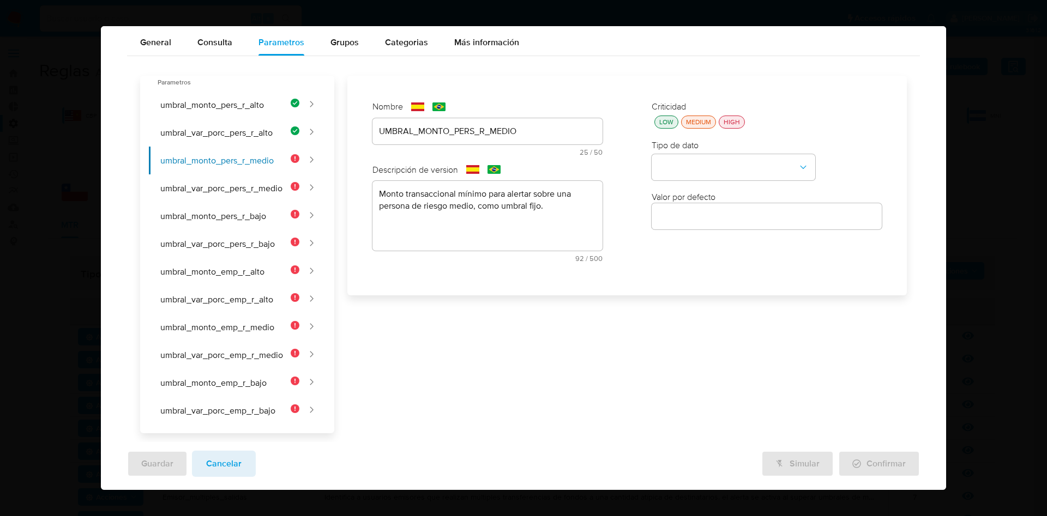
click at [663, 121] on div "LOW" at bounding box center [666, 121] width 19 height 9
click at [693, 161] on button "type-dropdown" at bounding box center [734, 168] width 164 height 26
click at [694, 167] on div "NUMBER" at bounding box center [730, 167] width 144 height 26
click at [688, 215] on input "number" at bounding box center [767, 216] width 230 height 14
click at [681, 225] on div at bounding box center [767, 216] width 230 height 26
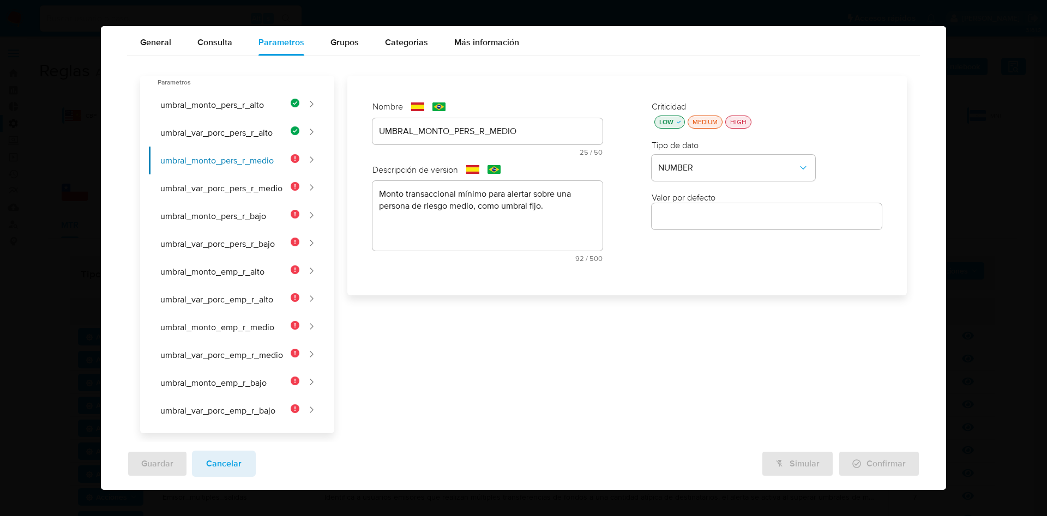
click at [687, 222] on input "number" at bounding box center [767, 216] width 230 height 14
paste input "40000"
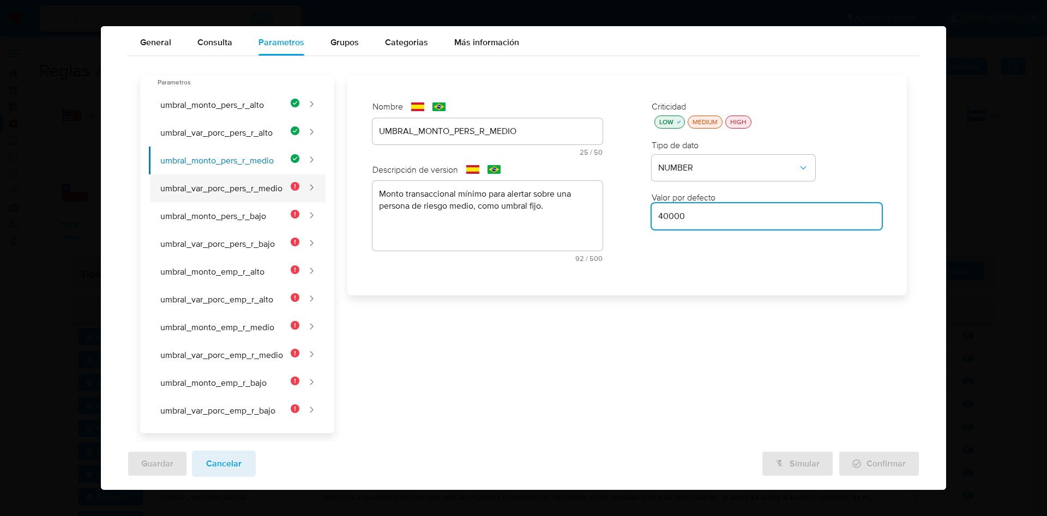
type input "40000"
click at [236, 183] on button "umbral_var_porc_pers_r_medio" at bounding box center [224, 188] width 150 height 28
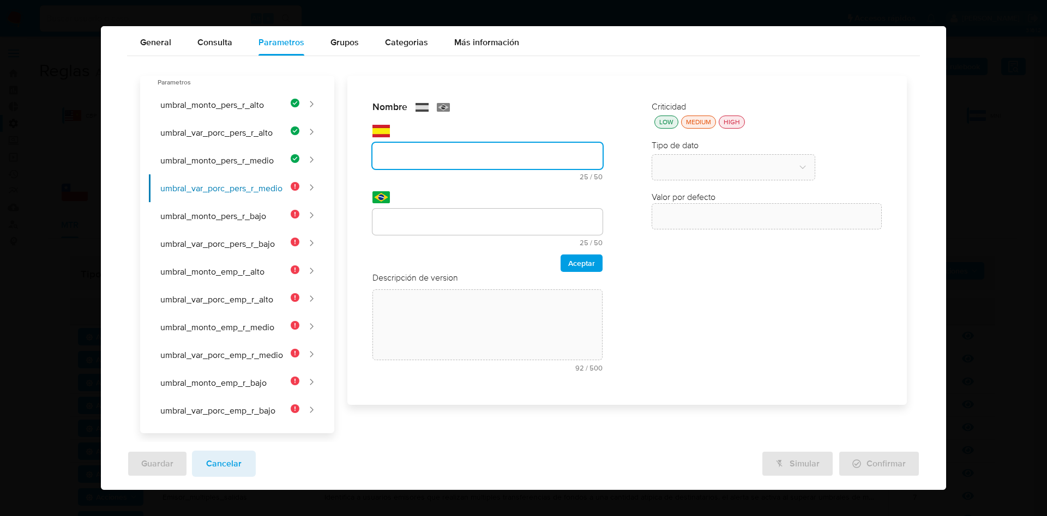
drag, startPoint x: 396, startPoint y: 132, endPoint x: 425, endPoint y: 161, distance: 40.9
click at [396, 131] on div "text-es 25 / 50 25 caracteres restantes" at bounding box center [487, 153] width 230 height 56
type input "UMBRAL_VAR_PORC_PERS_R_MEDIO"
click at [435, 214] on div at bounding box center [487, 222] width 230 height 26
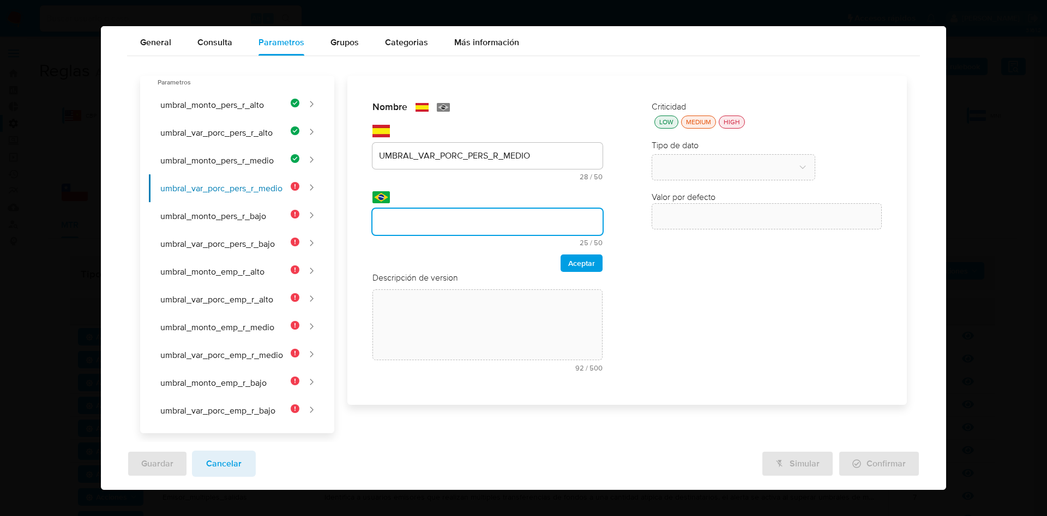
drag, startPoint x: 435, startPoint y: 219, endPoint x: 478, endPoint y: 227, distance: 43.7
click at [435, 219] on input "text" at bounding box center [487, 222] width 230 height 14
type input "UMBRAL_VAR_PORC_PERS_R_MEDIO"
click at [568, 262] on span "Aceptar" at bounding box center [581, 263] width 27 height 15
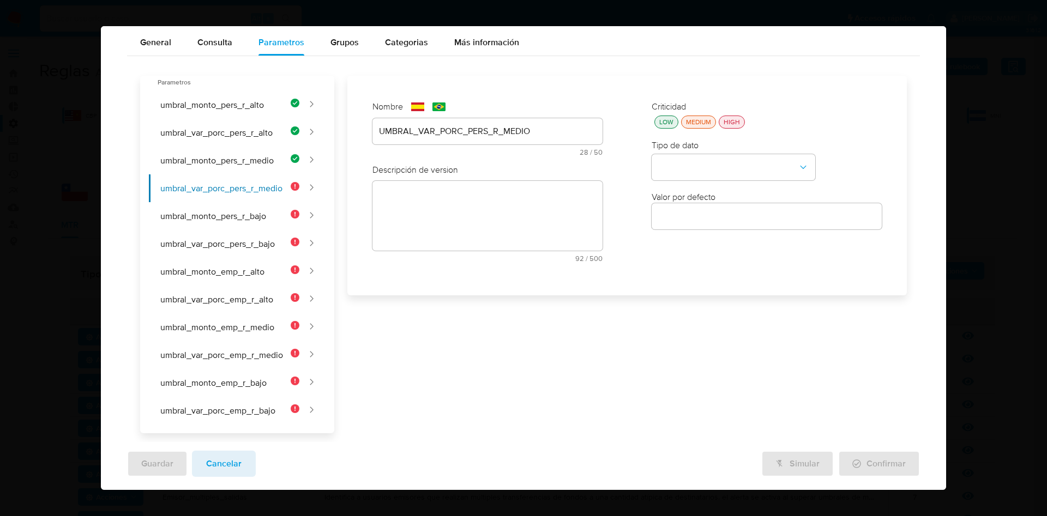
click at [442, 202] on div "text-es 92 / 500 408 caracteres restantes" at bounding box center [487, 221] width 230 height 81
click at [437, 221] on textarea at bounding box center [487, 241] width 230 height 70
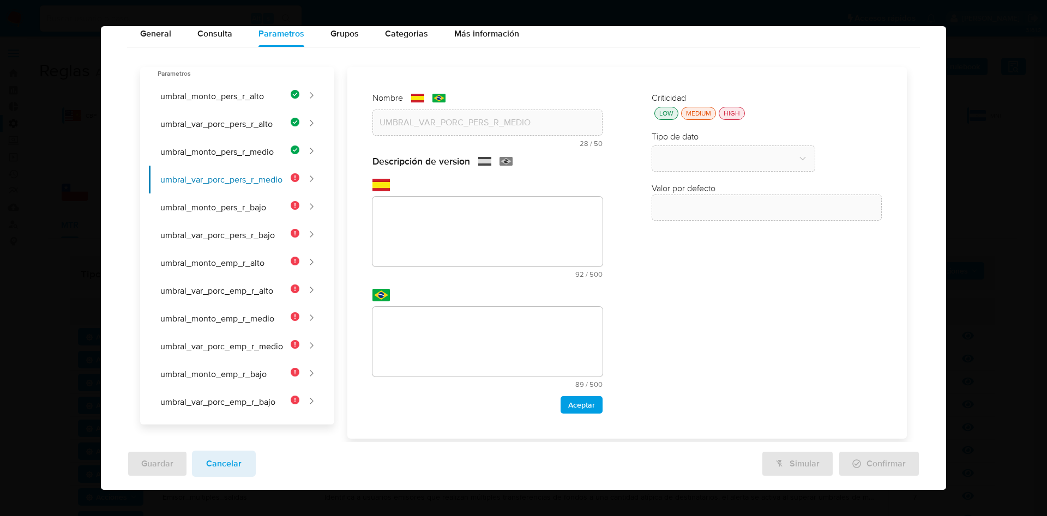
paste textarea "Variación porcentual mínima sobre el perfil histórico para alertar sobre una pe…"
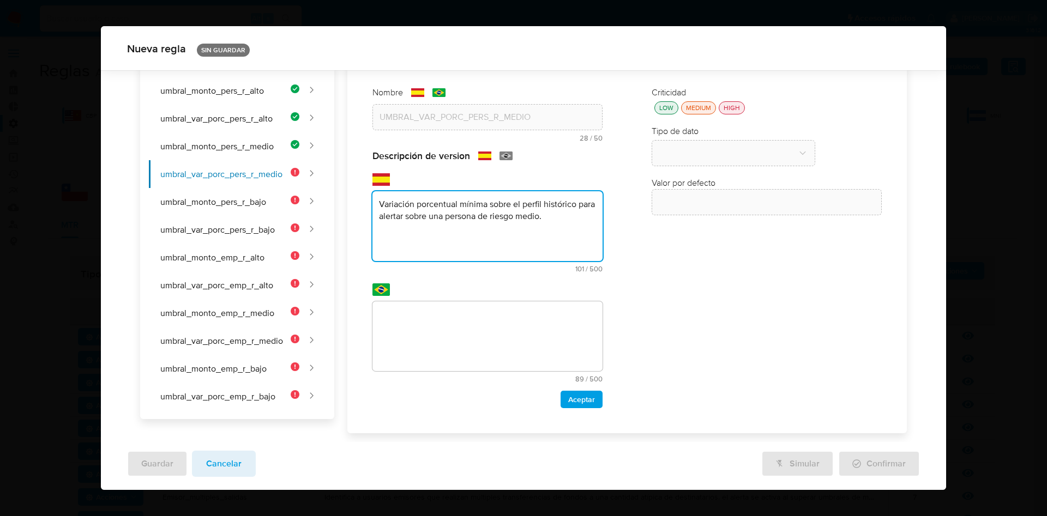
type textarea "Variación porcentual mínima sobre el perfil histórico para alertar sobre una pe…"
drag, startPoint x: 467, startPoint y: 334, endPoint x: 479, endPoint y: 346, distance: 17.0
click at [469, 335] on textarea at bounding box center [487, 337] width 230 height 70
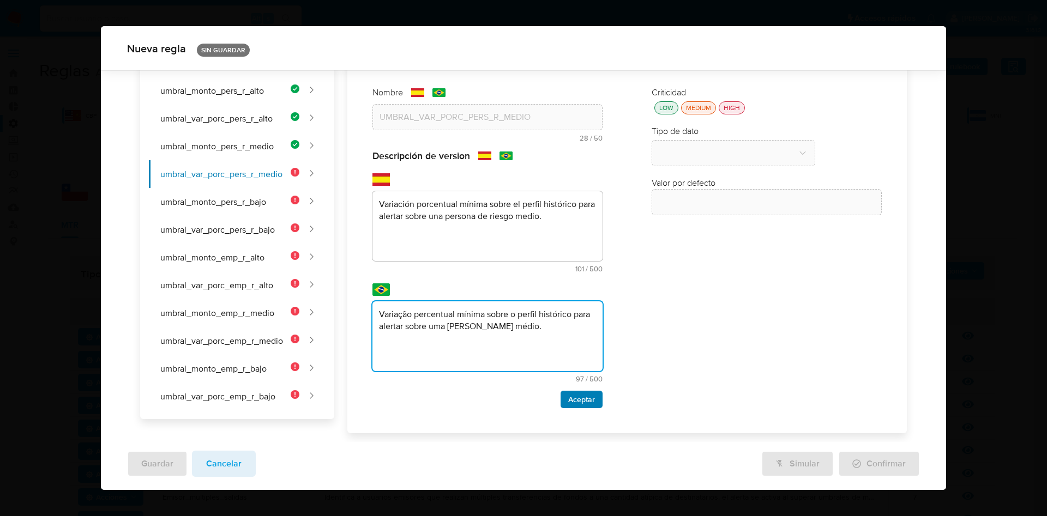
type textarea "Variação percentual mínima sobre o perfil histórico para alertar sobre uma pess…"
click at [581, 405] on span "Aceptar" at bounding box center [581, 399] width 27 height 15
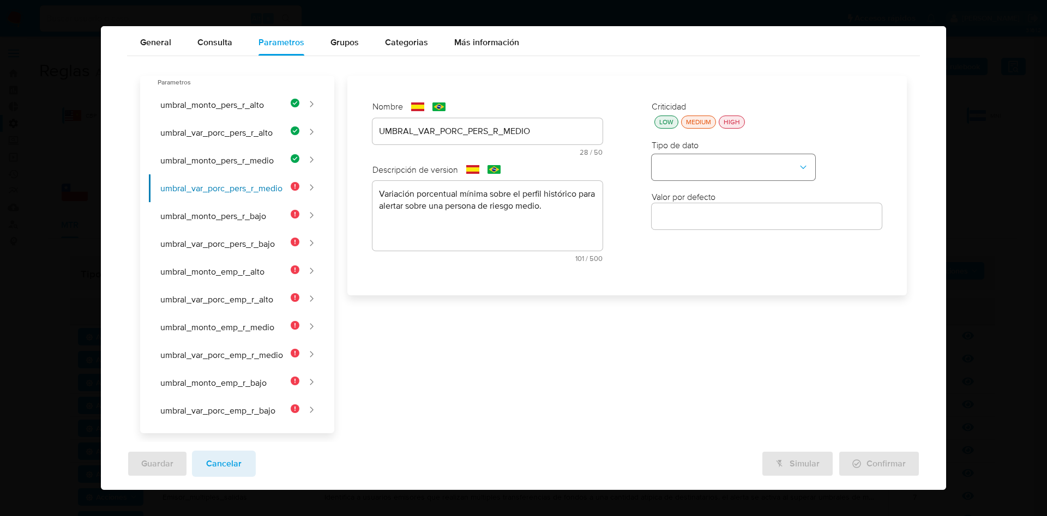
scroll to position [46, 0]
click at [664, 124] on div "LOW" at bounding box center [666, 121] width 19 height 9
click at [684, 171] on button "type-dropdown" at bounding box center [734, 168] width 164 height 26
click at [683, 182] on div "STRING" at bounding box center [730, 193] width 144 height 26
click at [682, 166] on span "STRING" at bounding box center [728, 167] width 140 height 11
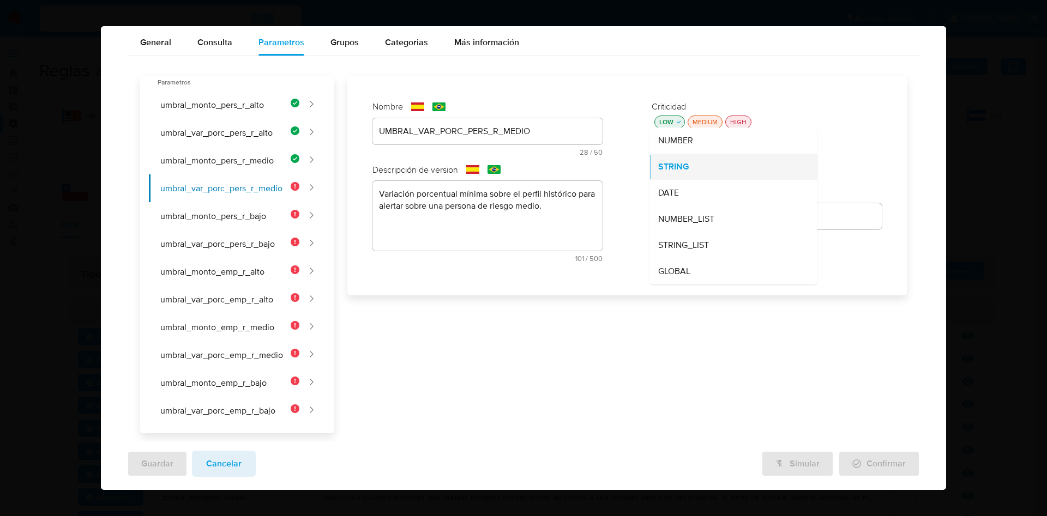
click at [675, 158] on div "STRING" at bounding box center [730, 167] width 144 height 26
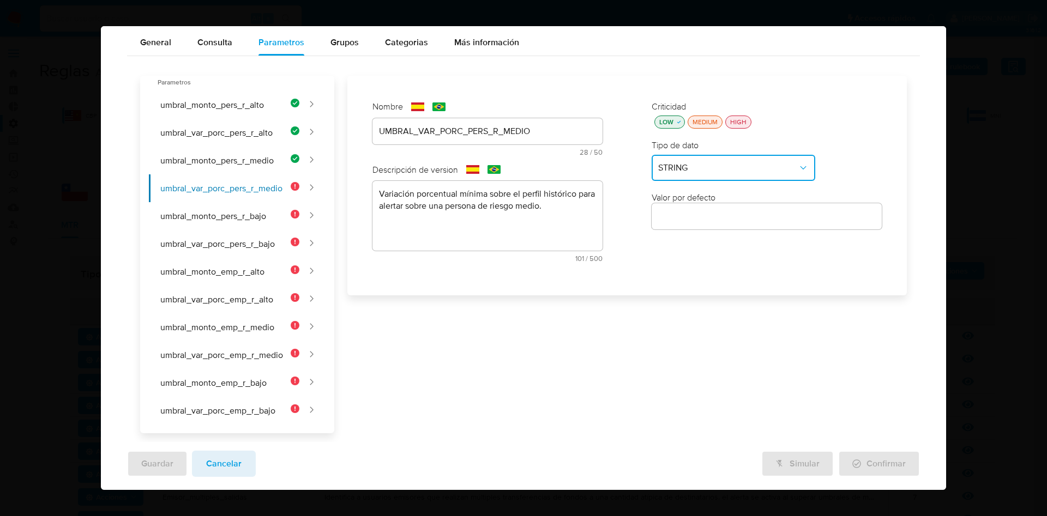
click at [687, 167] on span "STRING" at bounding box center [728, 167] width 140 height 11
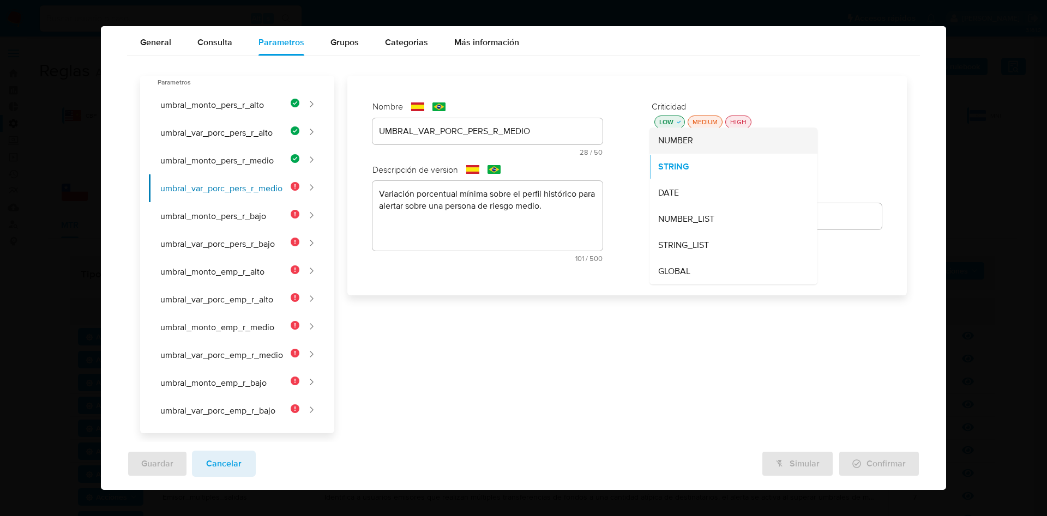
click at [674, 139] on span "NUMBER" at bounding box center [675, 140] width 35 height 11
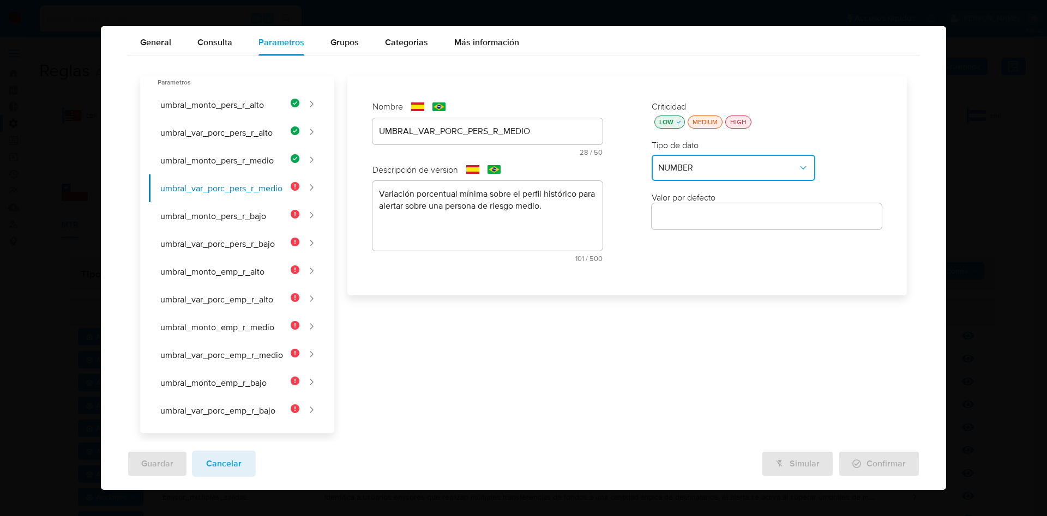
click at [691, 224] on div at bounding box center [767, 216] width 230 height 26
click at [658, 212] on input "number" at bounding box center [767, 216] width 230 height 14
click at [674, 215] on input "number" at bounding box center [767, 216] width 230 height 14
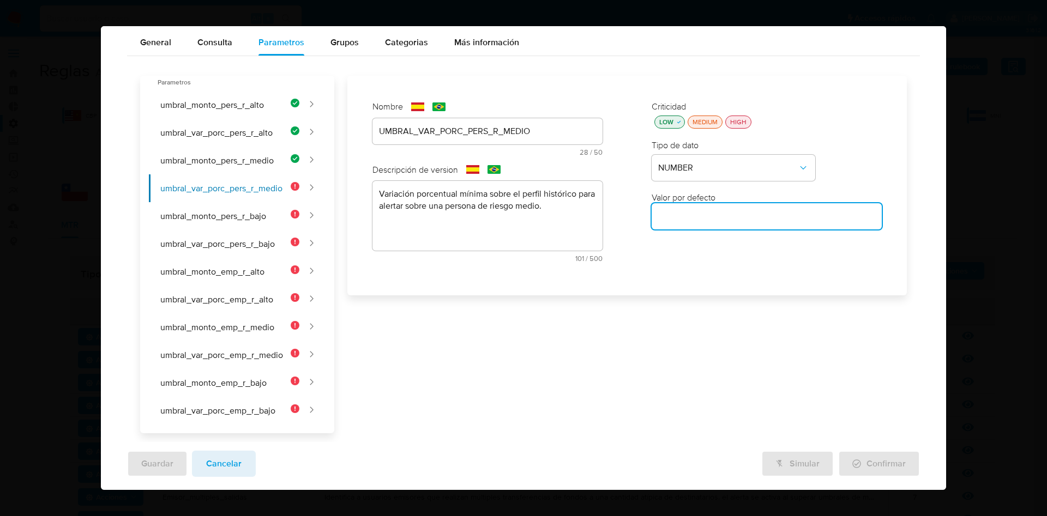
paste input "2.96"
click at [233, 160] on button "umbral_monto_pers_r_medio" at bounding box center [224, 161] width 150 height 28
type input "40000"
type input "UMBRAL_MONTO_PERS_R_MEDIO"
type textarea "Monto transaccional mínimo para alertar sobre una persona de riesgo medio, como…"
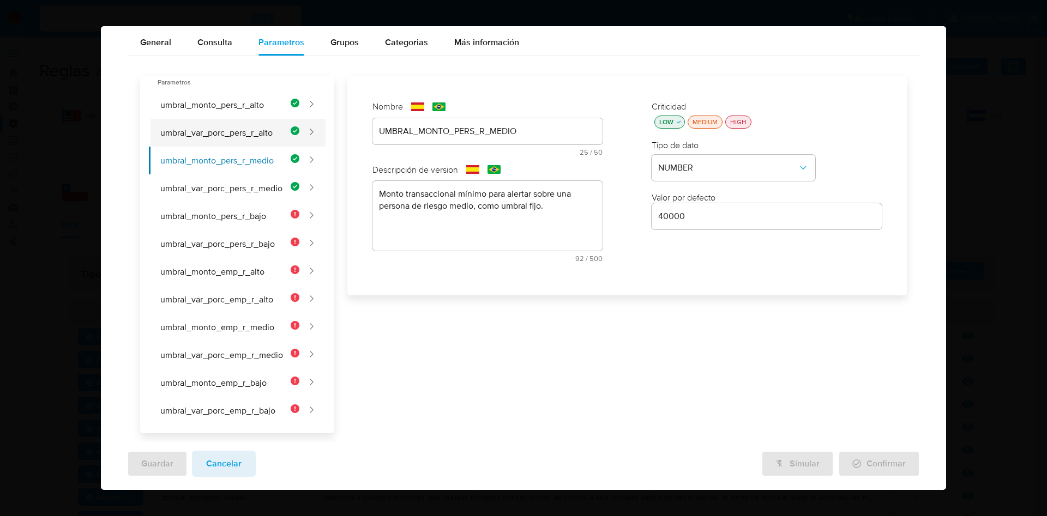
click at [242, 137] on button "umbral_var_porc_pers_r_alto" at bounding box center [224, 133] width 150 height 28
type input "2.33"
type input "UMBRAL_VAR_PORC_PERS_R_ALTO"
type textarea "Variación porcentual mínima sobre el perfil histórico para alertar sobre una pe…"
click at [241, 106] on button "umbral_monto_pers_r_alto" at bounding box center [224, 105] width 150 height 28
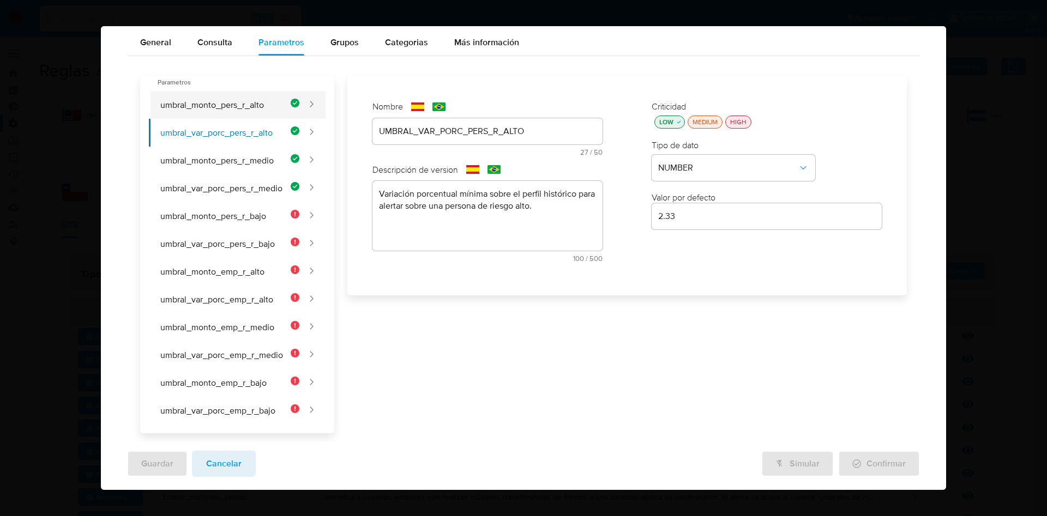
type input "30000"
type input "UMBRAL_MONTO_PERS_R_ALTO"
type textarea "Monto transaccional mínimo para alertar sobre una persona de riesgo alto, como …"
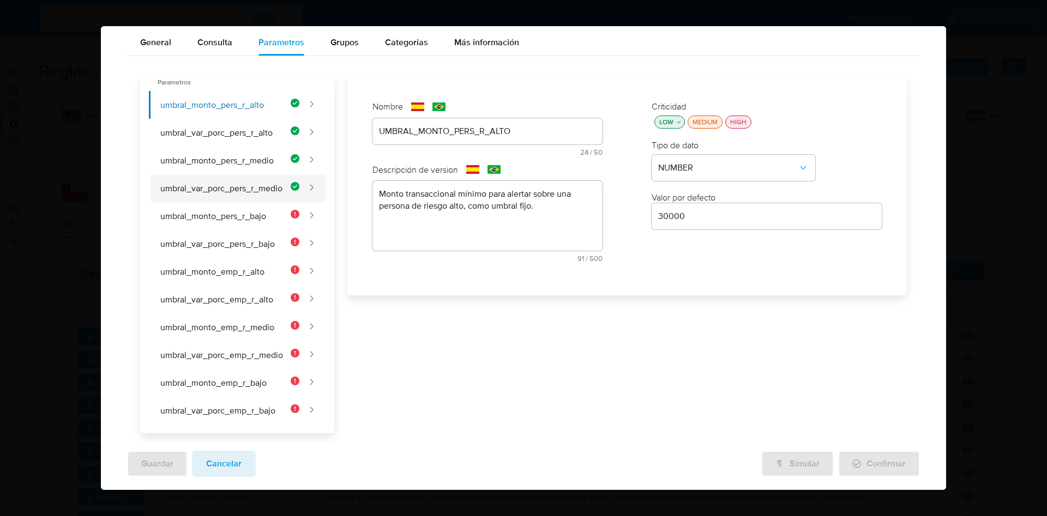
click at [264, 191] on button "umbral_var_porc_pers_r_medio" at bounding box center [224, 188] width 150 height 28
type input "2.96"
type input "UMBRAL_VAR_PORC_PERS_R_MEDIO"
type textarea "Variación porcentual mínima sobre el perfil histórico para alertar sobre una pe…"
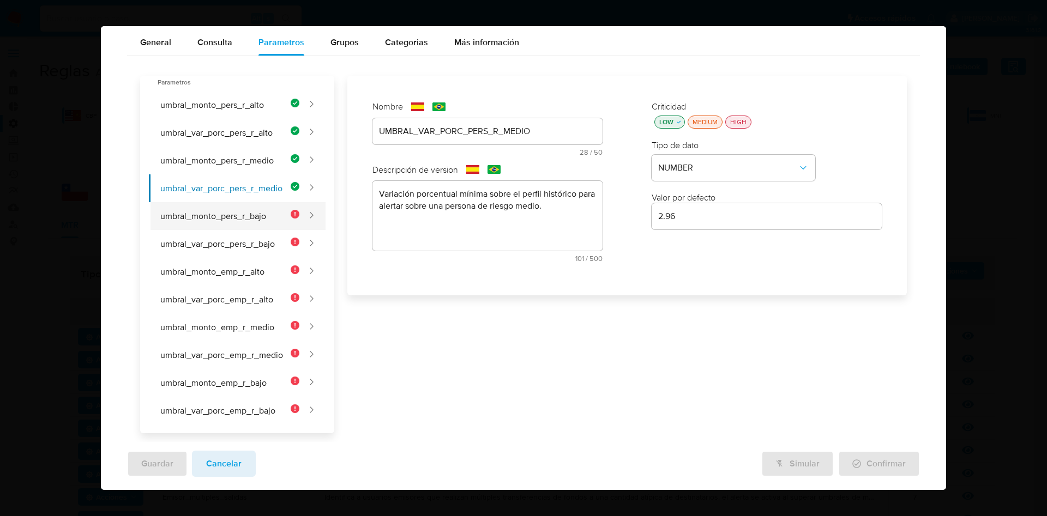
click at [257, 214] on button "umbral_monto_pers_r_bajo" at bounding box center [224, 216] width 150 height 28
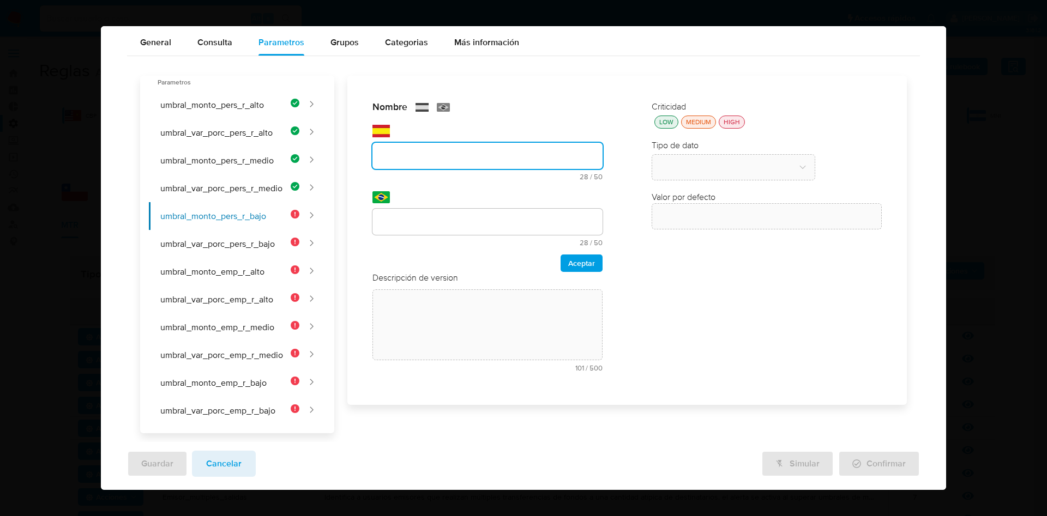
drag, startPoint x: 398, startPoint y: 132, endPoint x: 416, endPoint y: 146, distance: 22.1
click at [400, 132] on div "text-es 28 / 50 22 caracteres restantes" at bounding box center [487, 153] width 230 height 56
type input "UMBRAL_MONTO_PERS_R_BAJO"
click at [425, 218] on input "text" at bounding box center [487, 222] width 230 height 14
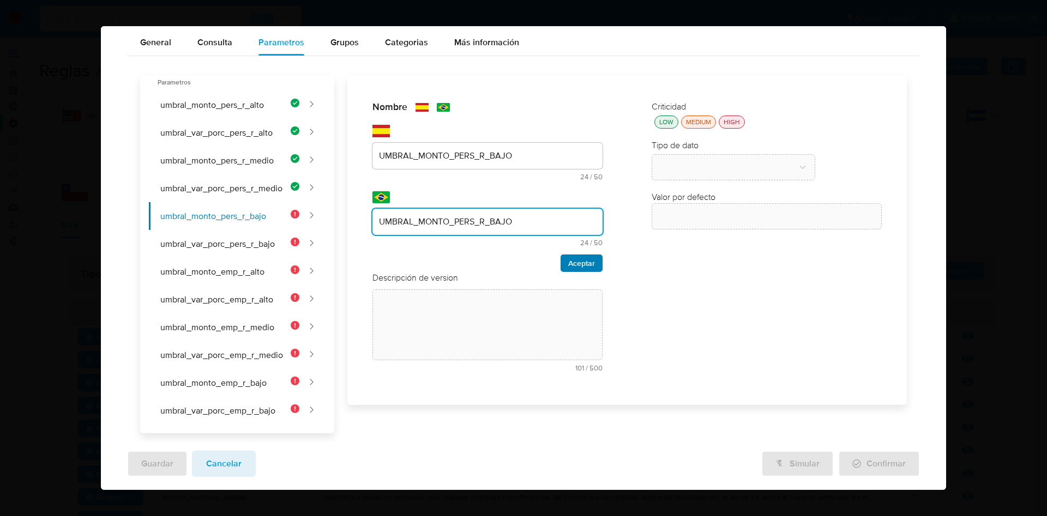
type input "UMBRAL_MONTO_PERS_R_BAJO"
click at [574, 263] on span "Aceptar" at bounding box center [581, 263] width 27 height 15
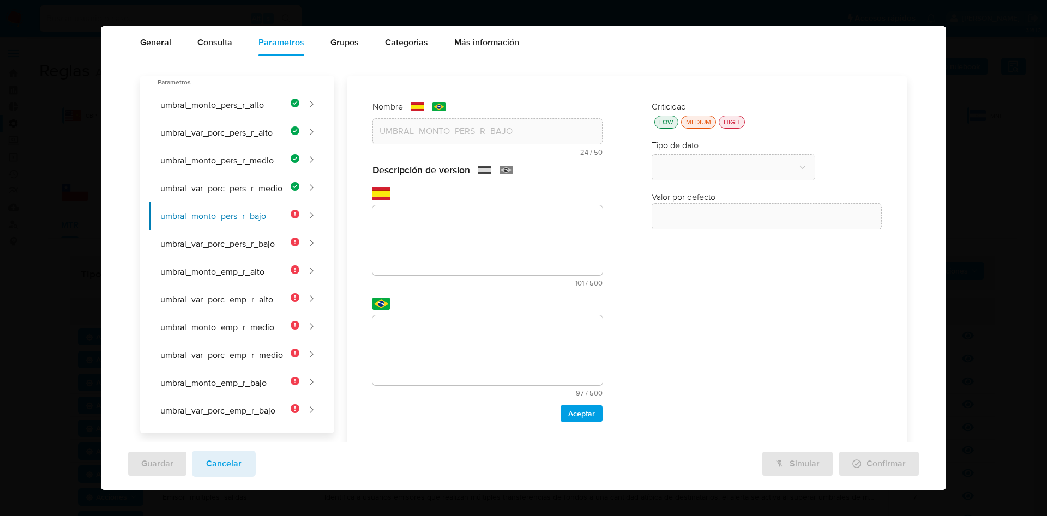
click at [474, 189] on div "text-es 101 / 500 399 caracteres restantes" at bounding box center [487, 237] width 230 height 99
click at [467, 226] on textarea at bounding box center [487, 241] width 230 height 70
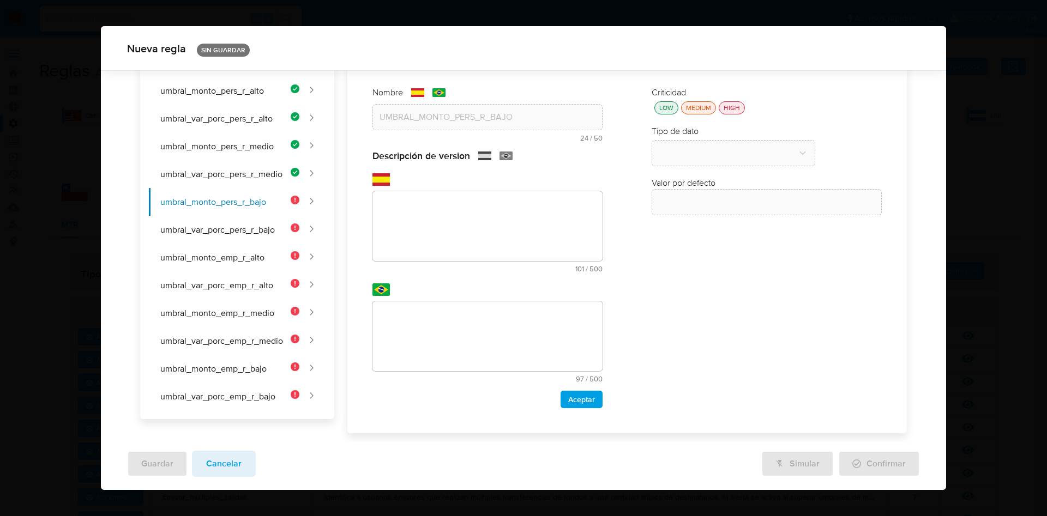
click at [453, 221] on textarea at bounding box center [487, 226] width 230 height 70
paste textarea "Monto transaccional mínimo para alertar sobre una persona de riesgo bajo, como …"
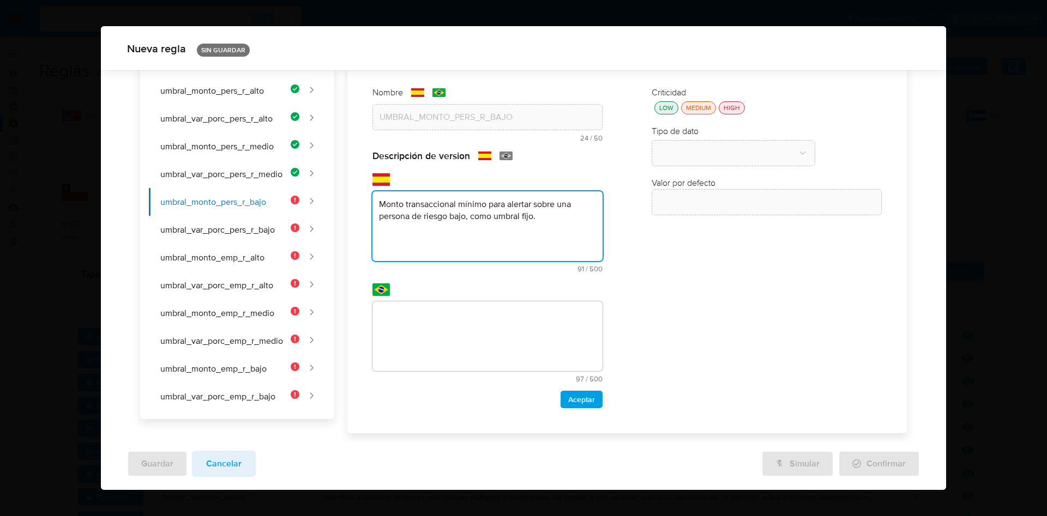
type textarea "Monto transaccional mínimo para alertar sobre una persona de riesgo bajo, como …"
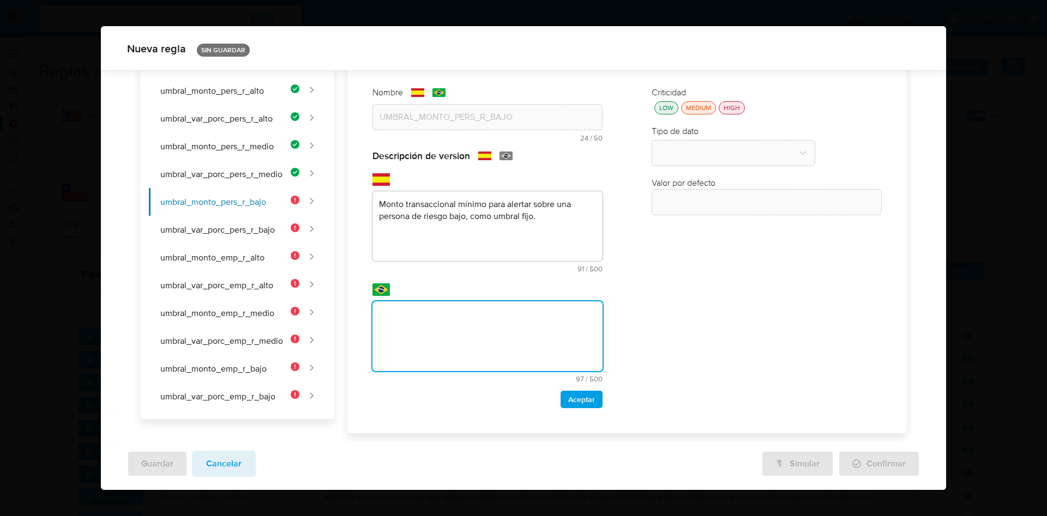
click at [451, 310] on textarea at bounding box center [487, 337] width 230 height 70
type textarea "Valor transacional mínimo para alertar sobre uma pessoa de baixo risco, como li…"
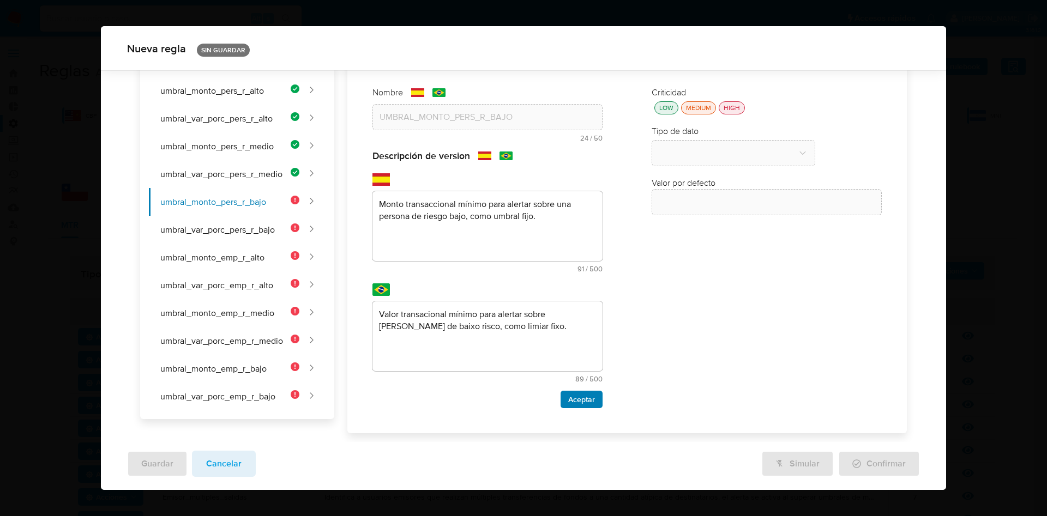
click at [570, 404] on span "Aceptar" at bounding box center [581, 399] width 27 height 15
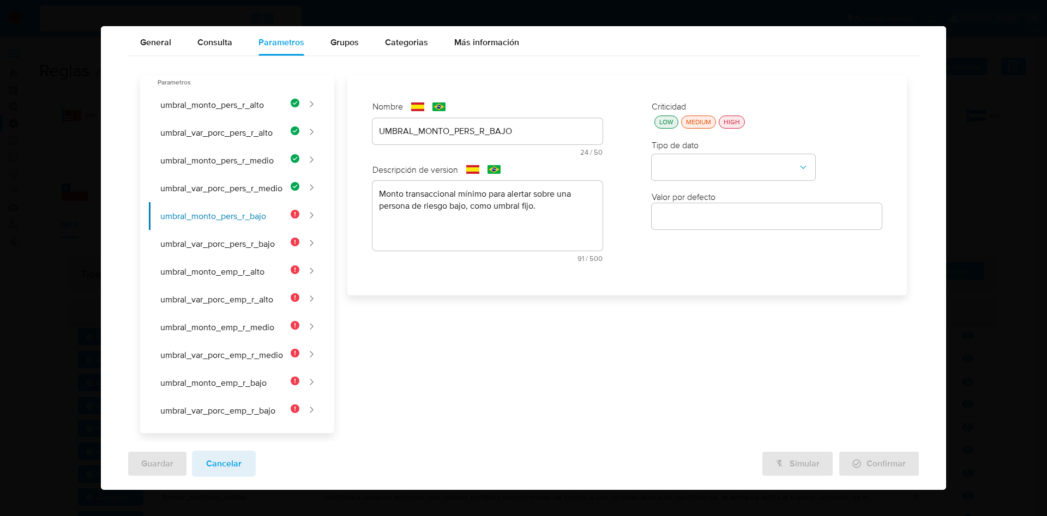
click at [657, 123] on div "LOW" at bounding box center [666, 121] width 19 height 9
click at [697, 176] on button "type-dropdown" at bounding box center [734, 168] width 164 height 26
click at [693, 171] on div "NUMBER" at bounding box center [730, 167] width 144 height 26
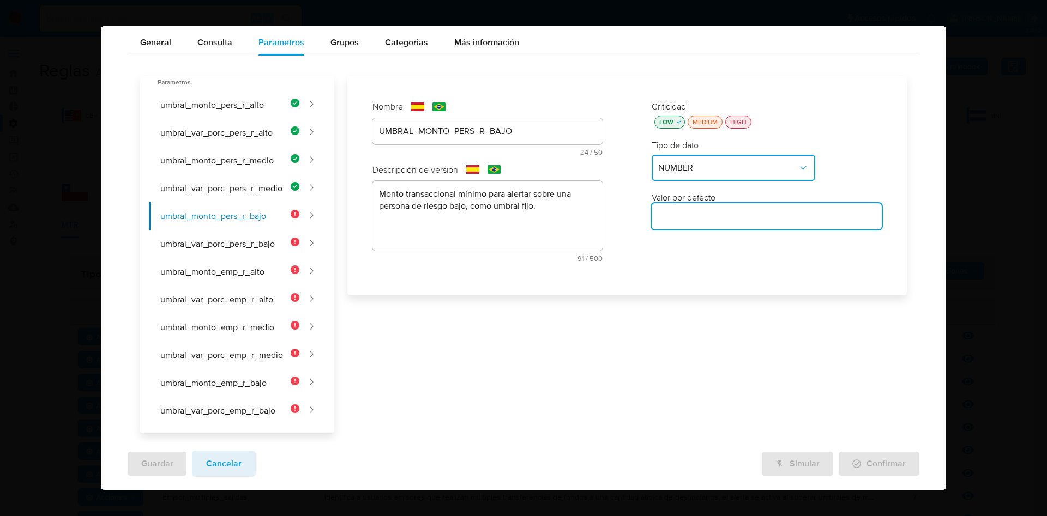
click at [699, 214] on input "number" at bounding box center [767, 216] width 230 height 14
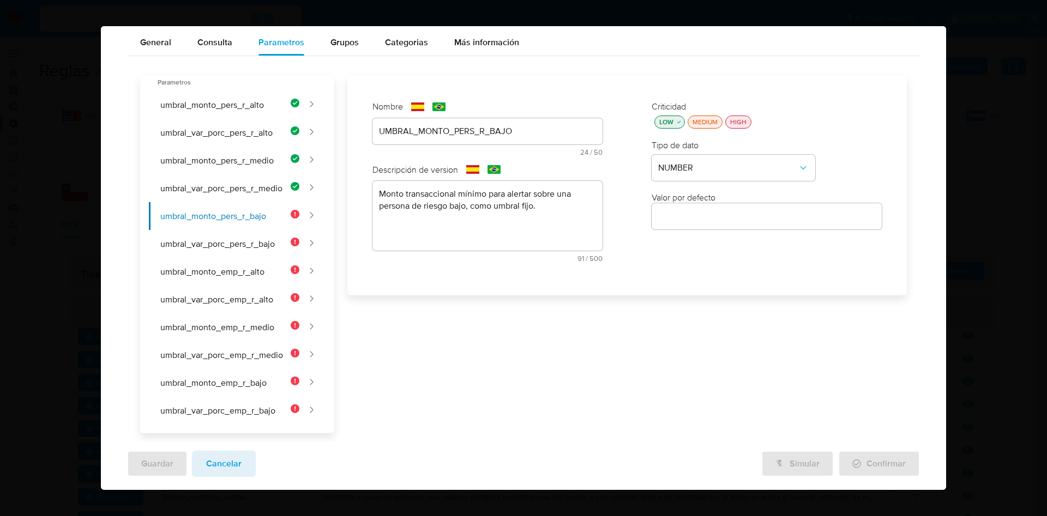
click at [725, 220] on input "number" at bounding box center [767, 216] width 230 height 14
paste input "50000"
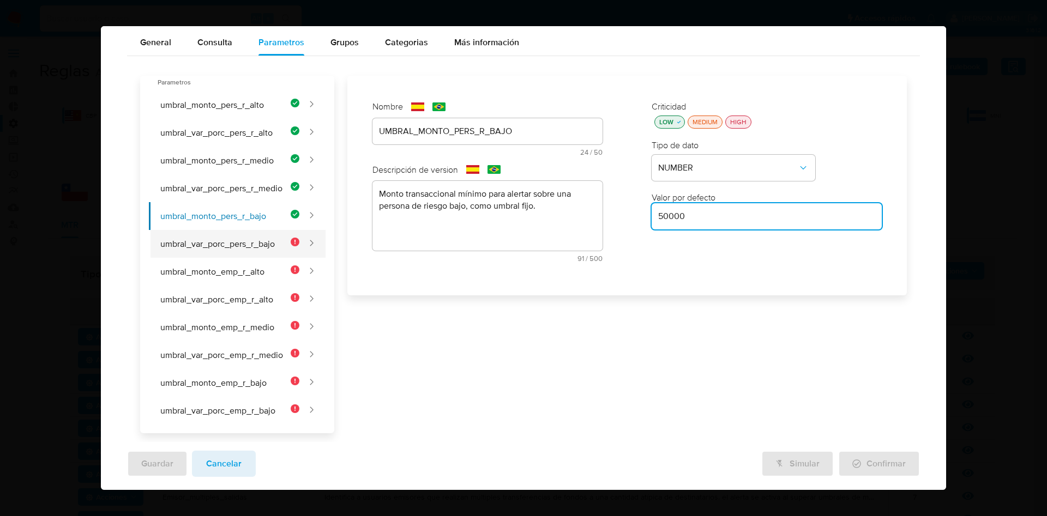
type input "50000"
click at [257, 252] on button "umbral_var_porc_pers_r_bajo" at bounding box center [224, 244] width 150 height 28
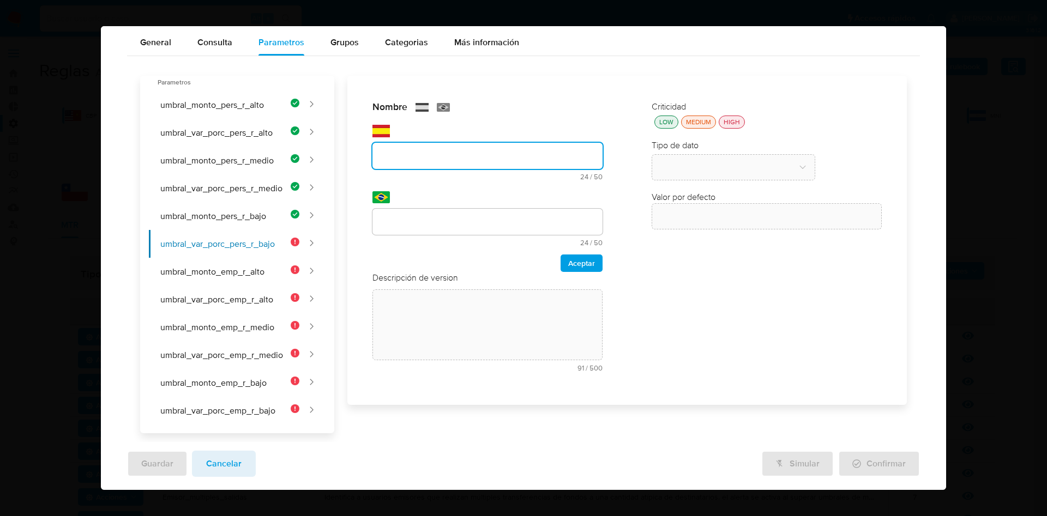
drag, startPoint x: 495, startPoint y: 129, endPoint x: 502, endPoint y: 131, distance: 7.6
click at [502, 131] on div "text-es 24 / 50 26 caracteres restantes" at bounding box center [487, 153] width 230 height 56
type input "UMBRAL_VAR_PORC_PERS_R_BAJO"
drag, startPoint x: 441, startPoint y: 220, endPoint x: 459, endPoint y: 229, distance: 20.7
click at [441, 220] on input "text" at bounding box center [487, 222] width 230 height 14
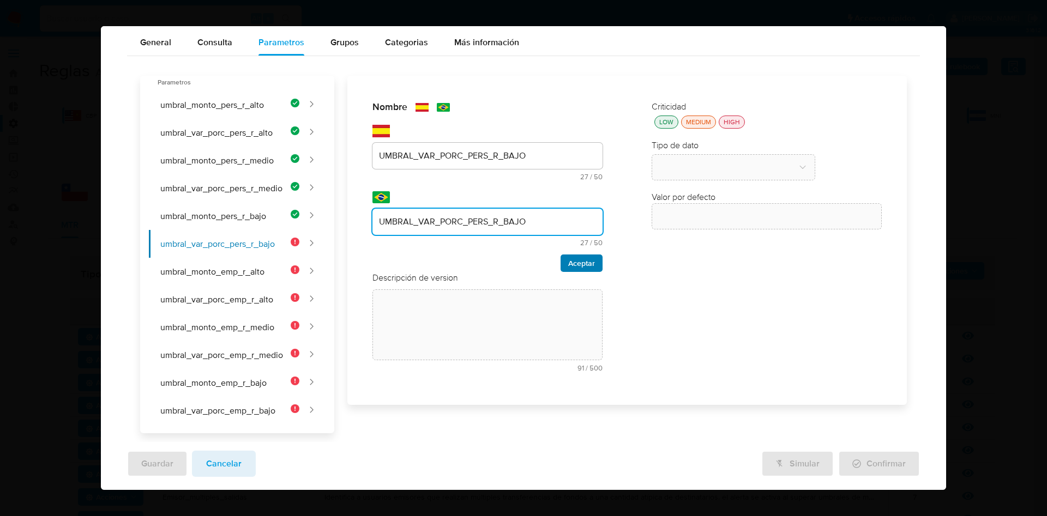
type input "UMBRAL_VAR_PORC_PERS_R_BAJO"
click at [586, 258] on span "Aceptar" at bounding box center [581, 263] width 27 height 15
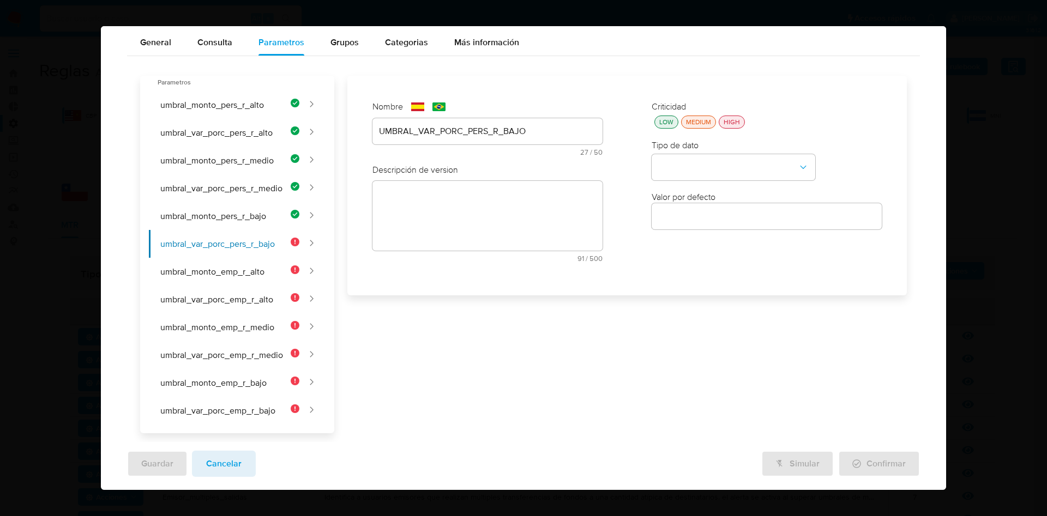
click at [443, 209] on textarea at bounding box center [487, 216] width 230 height 70
click at [449, 234] on textarea at bounding box center [487, 241] width 230 height 70
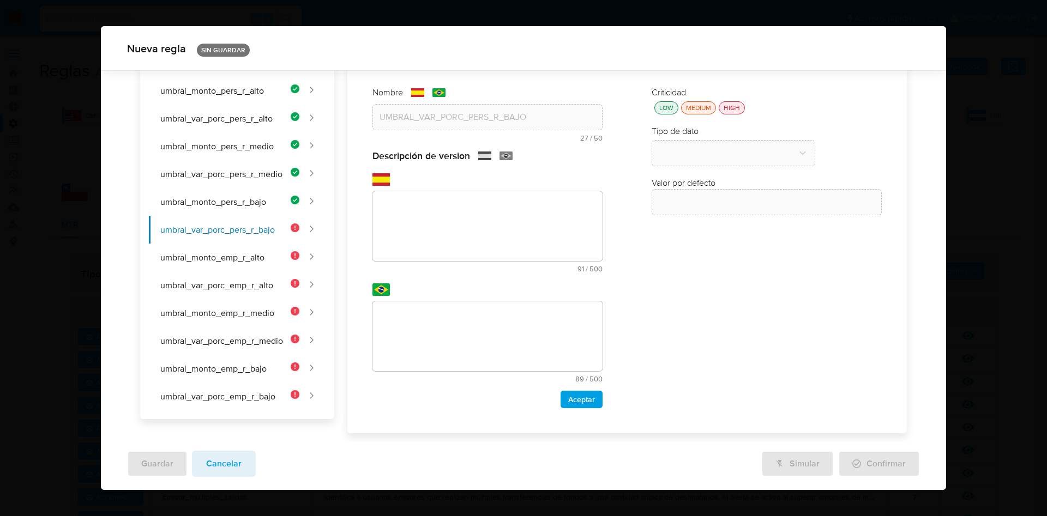
click at [439, 212] on textarea at bounding box center [487, 226] width 230 height 70
paste textarea "Variación porcentual mínima sobre el perfil histórico para alertar sobre una pe…"
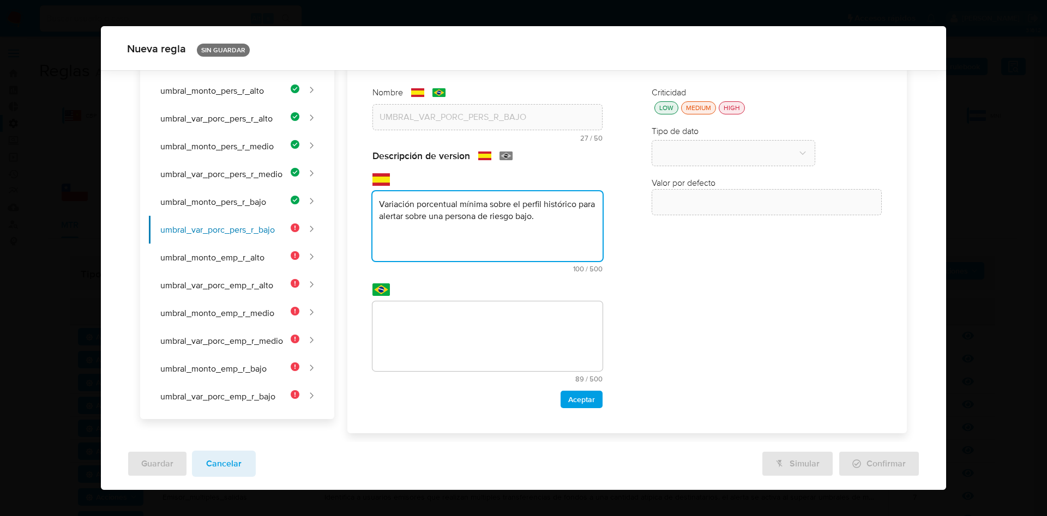
type textarea "Variación porcentual mínima sobre el perfil histórico para alertar sobre una pe…"
click at [460, 327] on textarea at bounding box center [487, 337] width 230 height 70
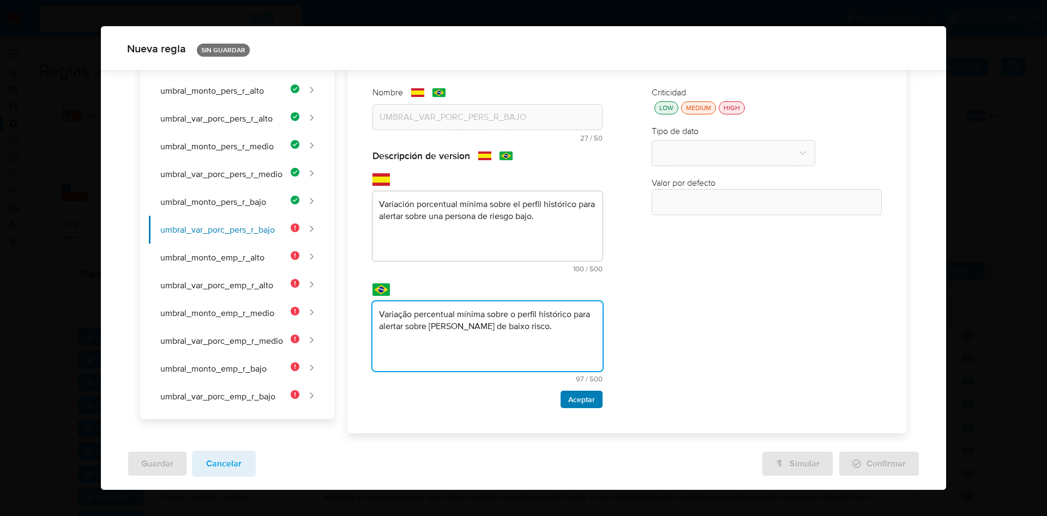
type textarea "Variação percentual mínima sobre o perfil histórico para alertar sobre uma pess…"
click at [583, 399] on span "Aceptar" at bounding box center [581, 399] width 27 height 15
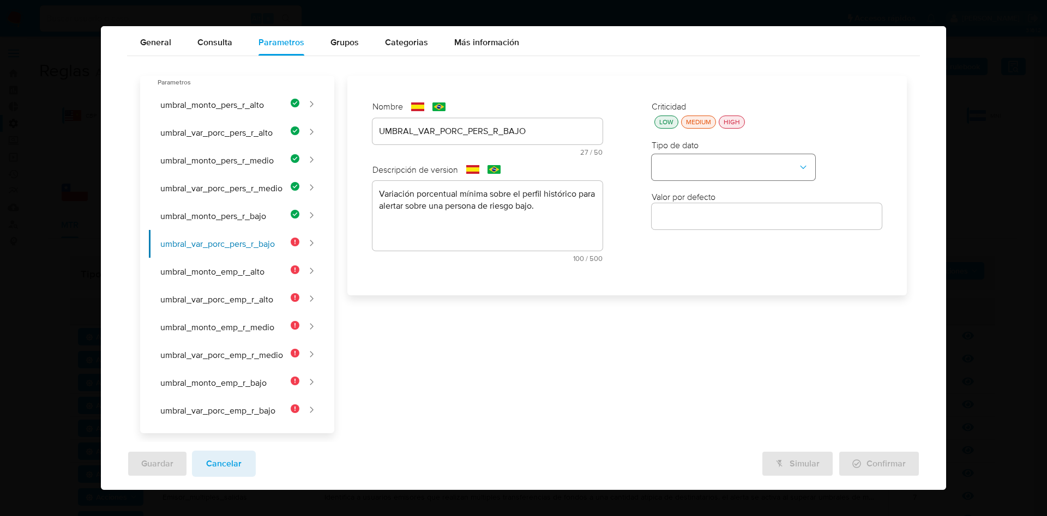
scroll to position [46, 0]
click at [660, 117] on div "LOW" at bounding box center [666, 121] width 19 height 9
click at [687, 168] on button "type-dropdown" at bounding box center [734, 168] width 164 height 26
click at [688, 172] on div "NUMBER" at bounding box center [730, 167] width 144 height 26
click at [697, 220] on input "number" at bounding box center [767, 216] width 230 height 14
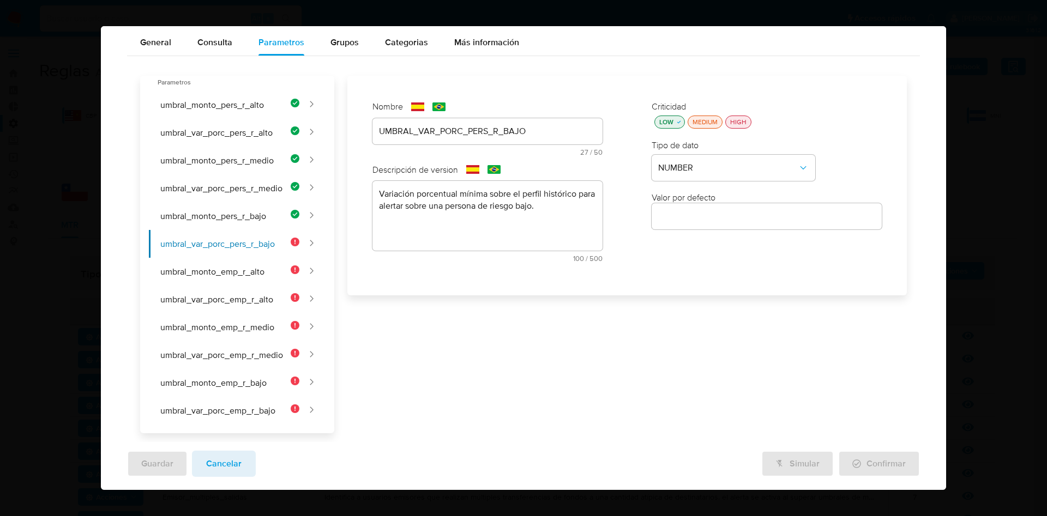
click at [682, 213] on input "number" at bounding box center [767, 216] width 230 height 14
paste input "3.24"
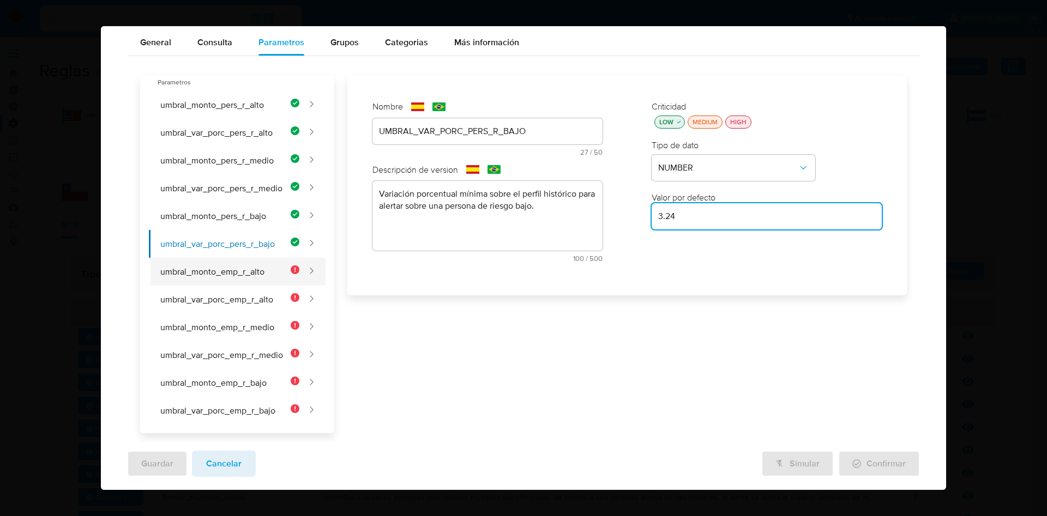
type input "3.24"
click at [222, 271] on button "umbral_monto_emp_r_alto" at bounding box center [224, 272] width 150 height 28
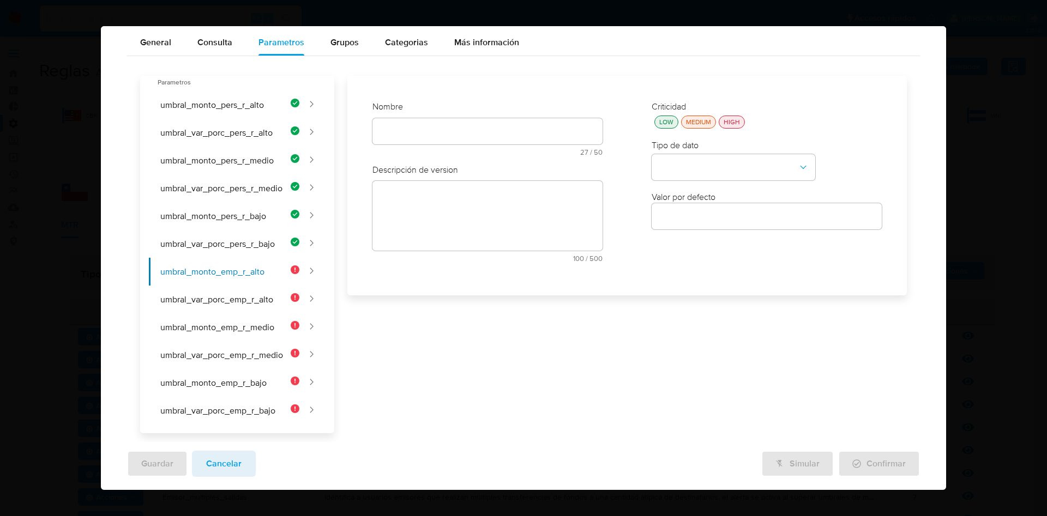
drag, startPoint x: 405, startPoint y: 127, endPoint x: 428, endPoint y: 139, distance: 25.4
click at [406, 127] on div "text-es 27 / 50 23 caracteres restantes" at bounding box center [487, 137] width 230 height 38
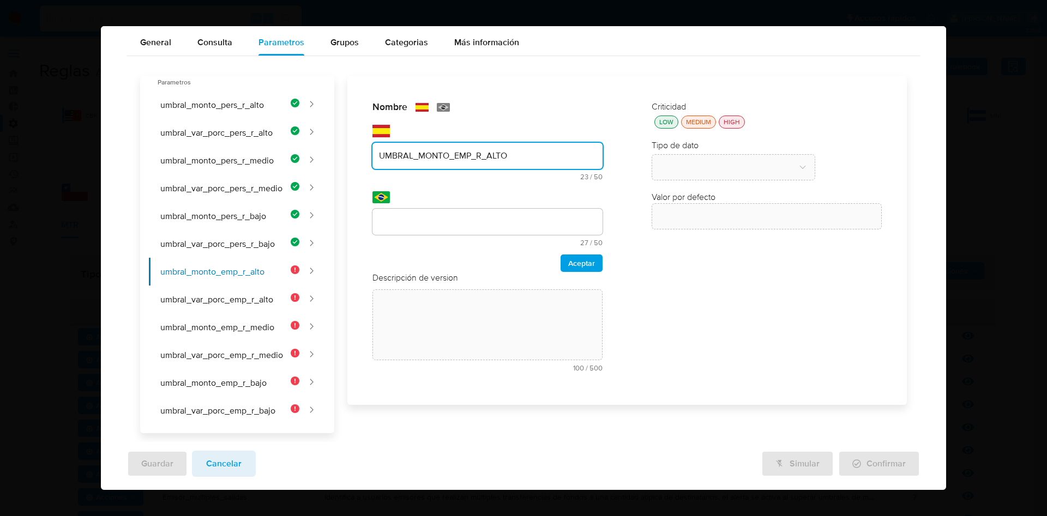
type input "UMBRAL_MONTO_EMP_R_ALTO"
click at [447, 220] on input "text" at bounding box center [487, 222] width 230 height 14
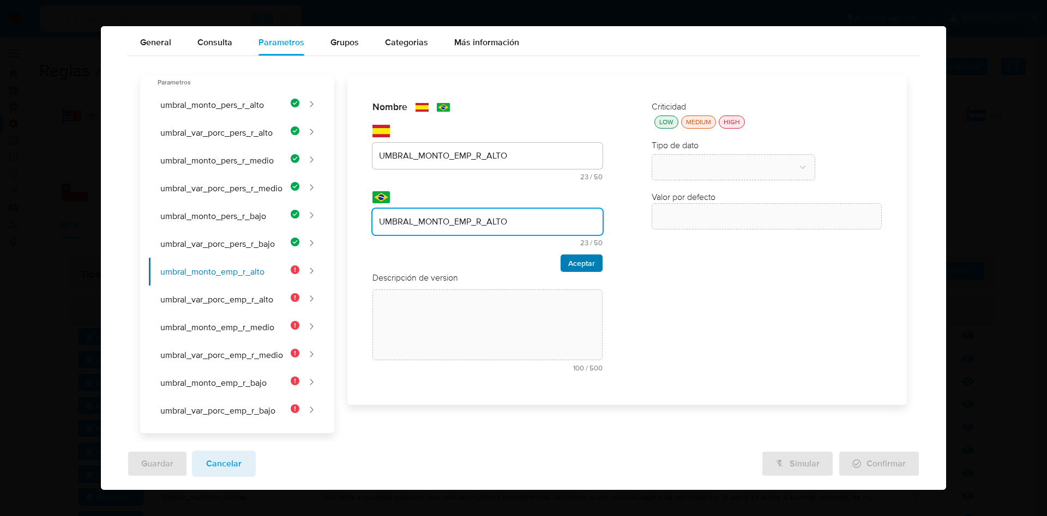
type input "UMBRAL_MONTO_EMP_R_ALTO"
click at [569, 263] on span "Aceptar" at bounding box center [581, 263] width 27 height 15
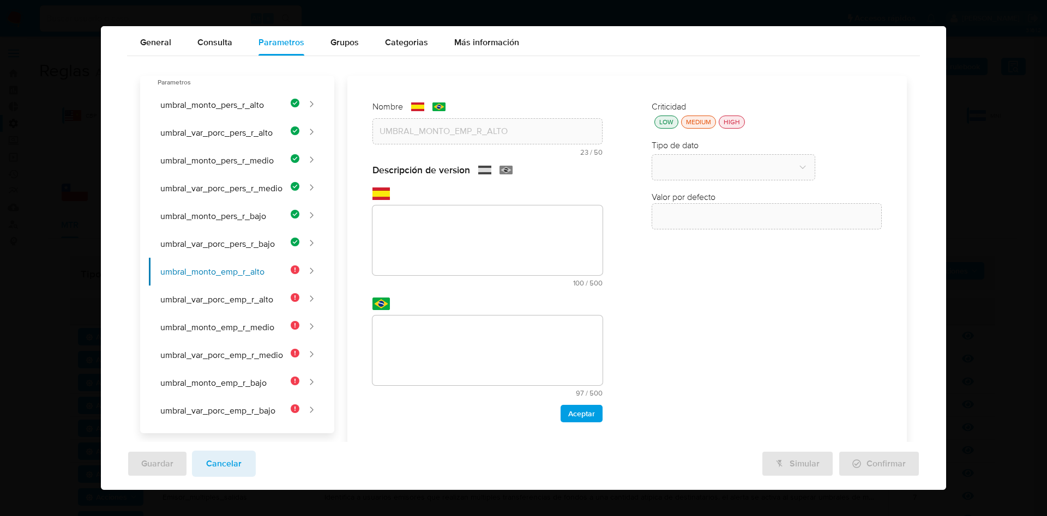
click at [476, 220] on textarea at bounding box center [487, 241] width 230 height 70
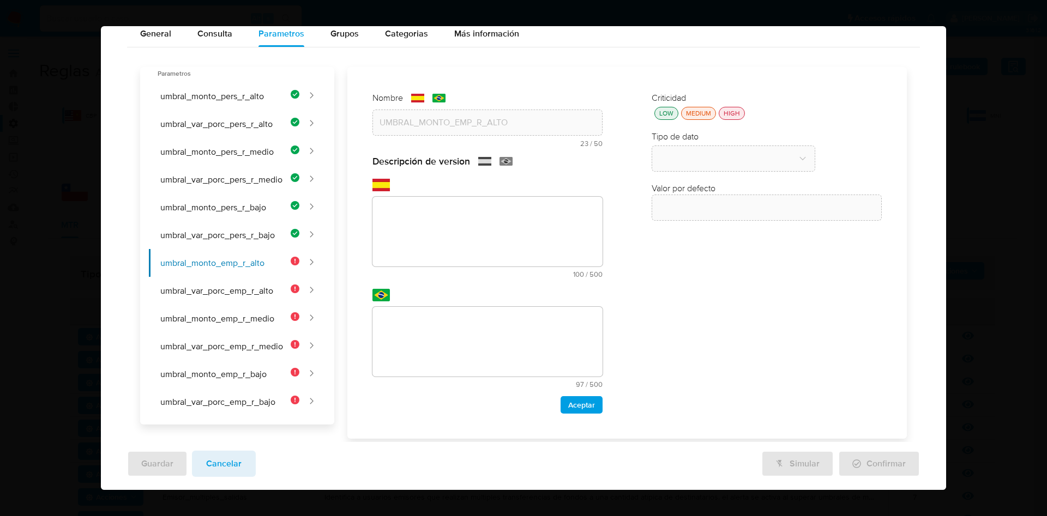
click at [468, 227] on textarea at bounding box center [487, 232] width 230 height 70
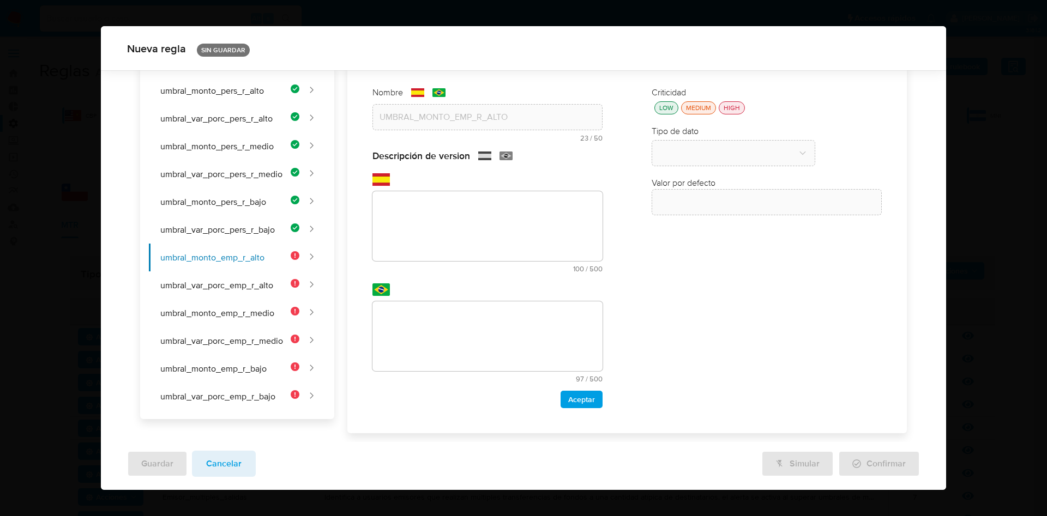
click at [437, 211] on textarea at bounding box center [487, 226] width 230 height 70
paste textarea "Monto transaccional mínimo para alertar sobre una empresa de riesgo alto, como …"
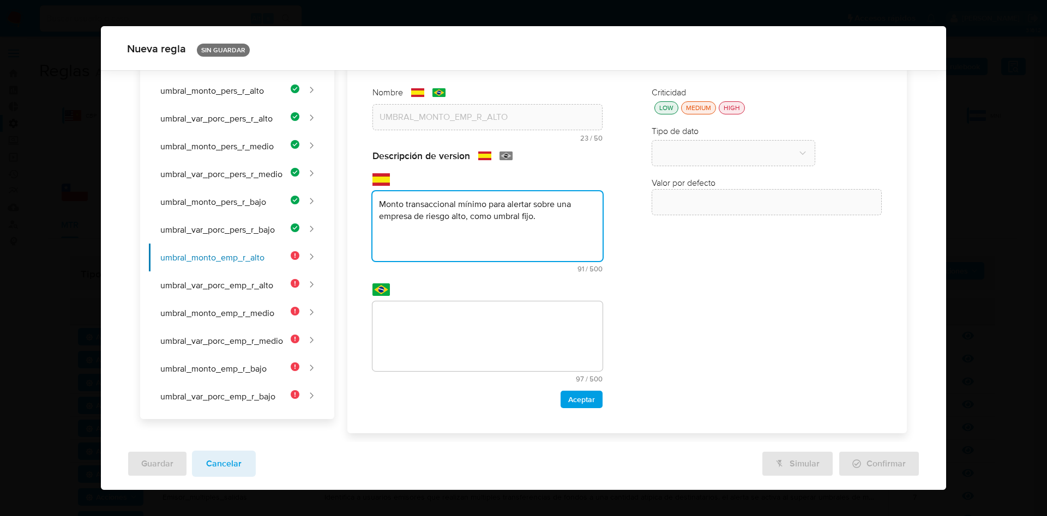
type textarea "Monto transaccional mínimo para alertar sobre una empresa de riesgo alto, como …"
click at [473, 336] on textarea at bounding box center [487, 337] width 230 height 70
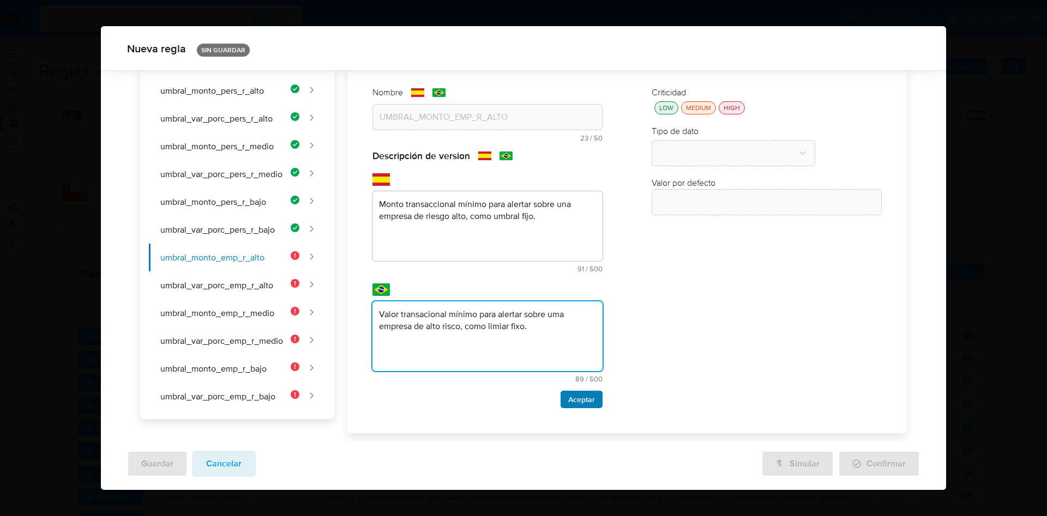
type textarea "Valor transacional mínimo para alertar sobre uma empresa de alto risco, como li…"
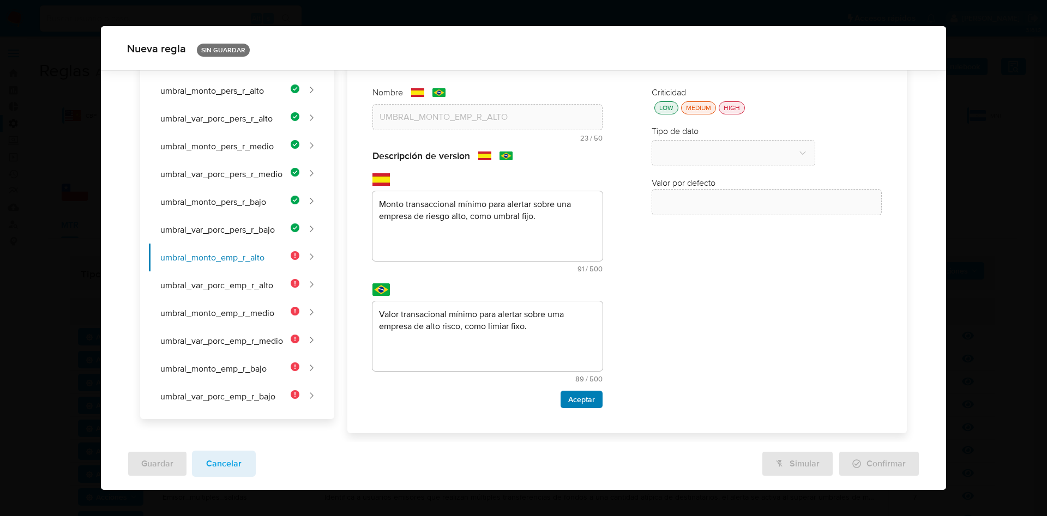
click at [587, 399] on span "Aceptar" at bounding box center [581, 399] width 27 height 15
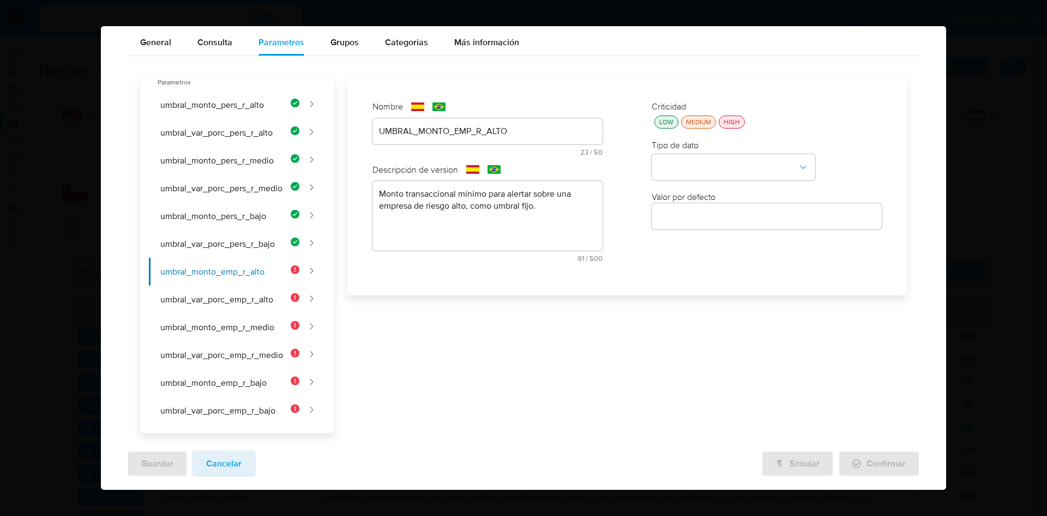
click at [652, 121] on div "LOW MEDIUM HIGH" at bounding box center [767, 122] width 230 height 13
click at [658, 125] on div "LOW" at bounding box center [666, 121] width 19 height 9
click at [678, 172] on button "type-dropdown" at bounding box center [734, 168] width 164 height 26
click at [678, 161] on span "NUMBER" at bounding box center [675, 166] width 35 height 11
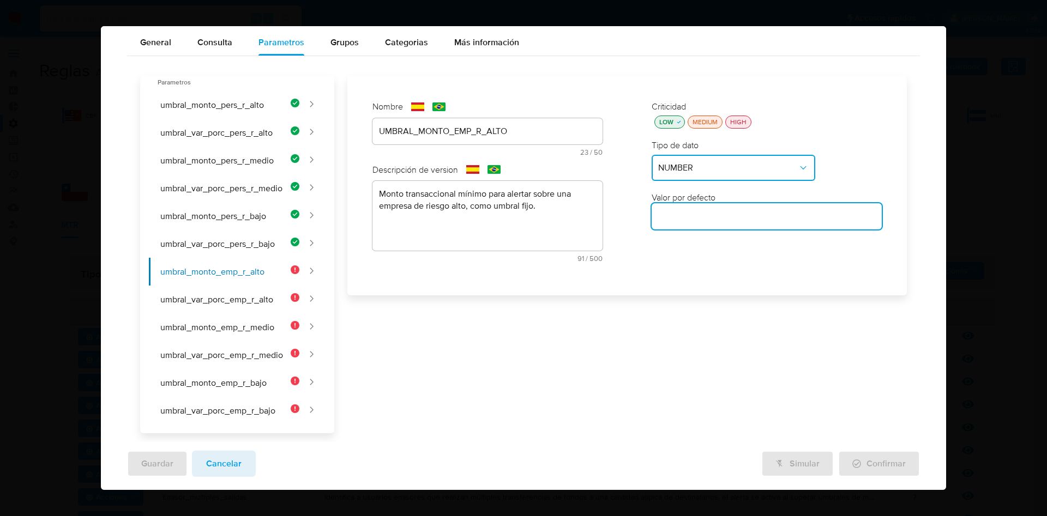
click at [676, 215] on input "number" at bounding box center [767, 216] width 230 height 14
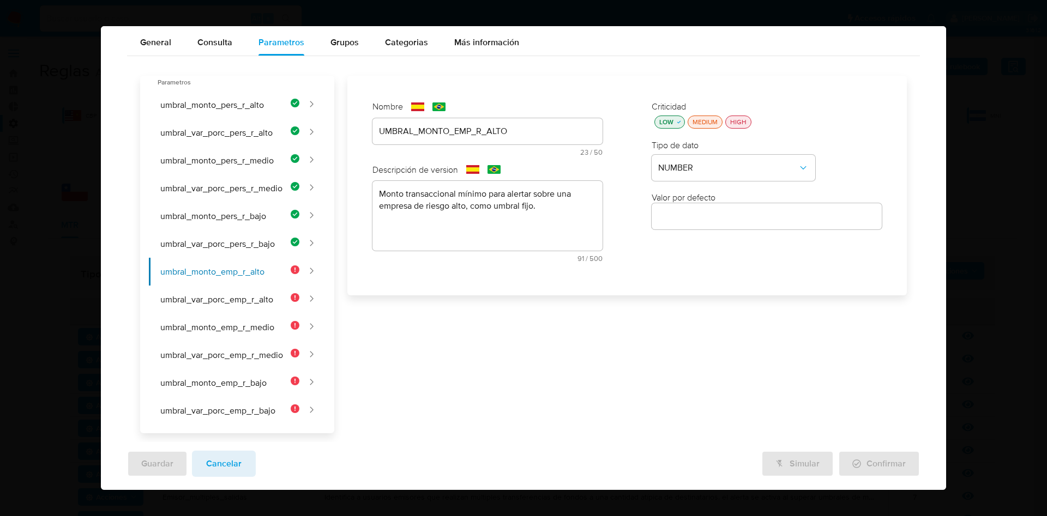
click at [663, 221] on input "number" at bounding box center [767, 216] width 230 height 14
paste input "81000"
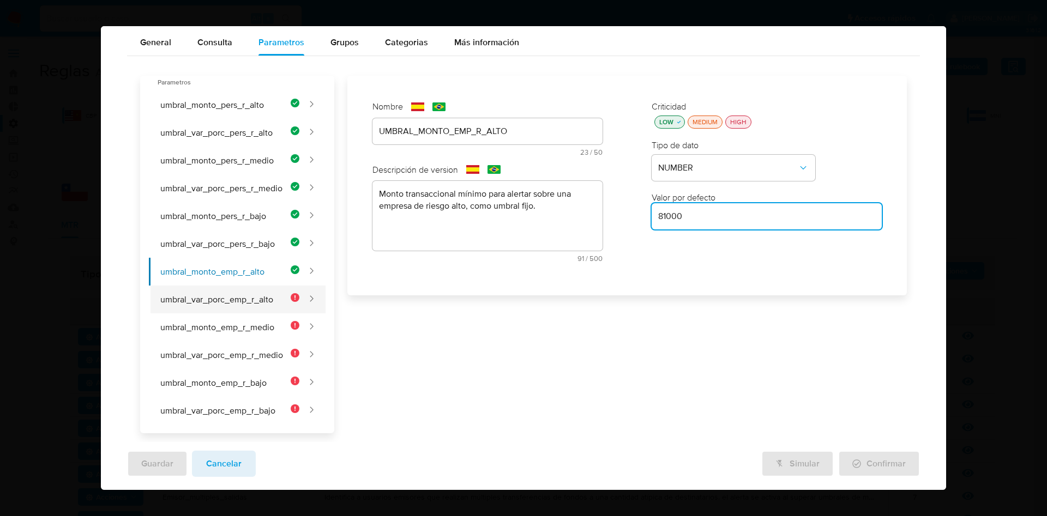
type input "81000"
click at [223, 309] on button "umbral_var_porc_emp_r_alto" at bounding box center [224, 300] width 150 height 28
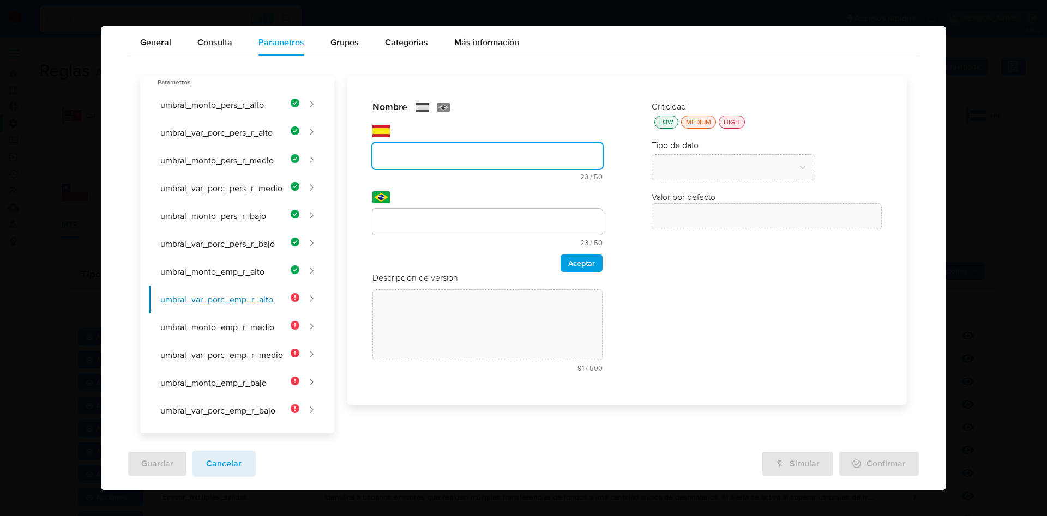
drag, startPoint x: 442, startPoint y: 131, endPoint x: 442, endPoint y: 137, distance: 6.0
click at [442, 131] on div "text-es 23 / 50 27 caracteres restantes" at bounding box center [487, 153] width 230 height 56
type input "UMBRAL_VAR_PORC_EMP_R_ALTO"
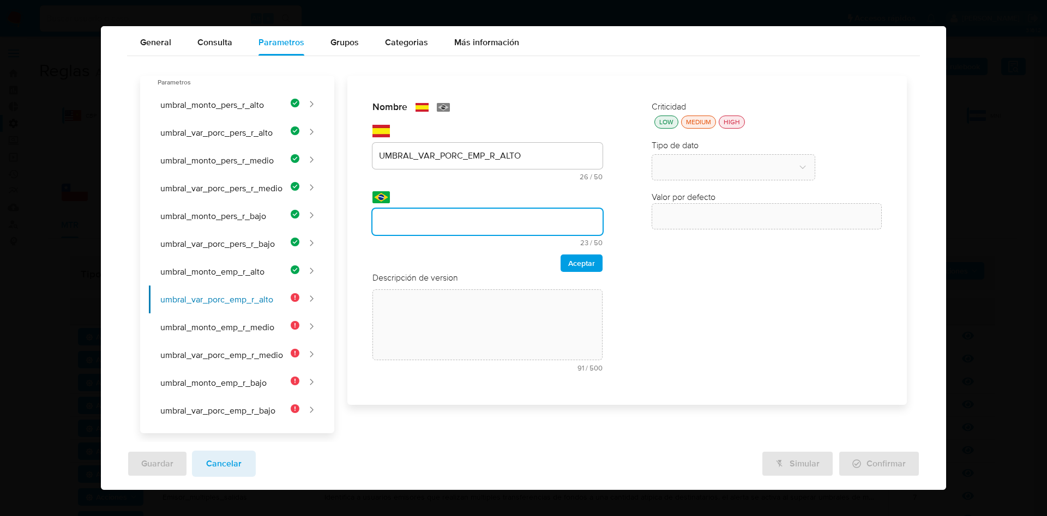
drag, startPoint x: 428, startPoint y: 216, endPoint x: 449, endPoint y: 222, distance: 22.1
click at [428, 217] on input "text" at bounding box center [487, 222] width 230 height 14
type input "UMBRAL_VAR_PORC_EMP_R_ALTO"
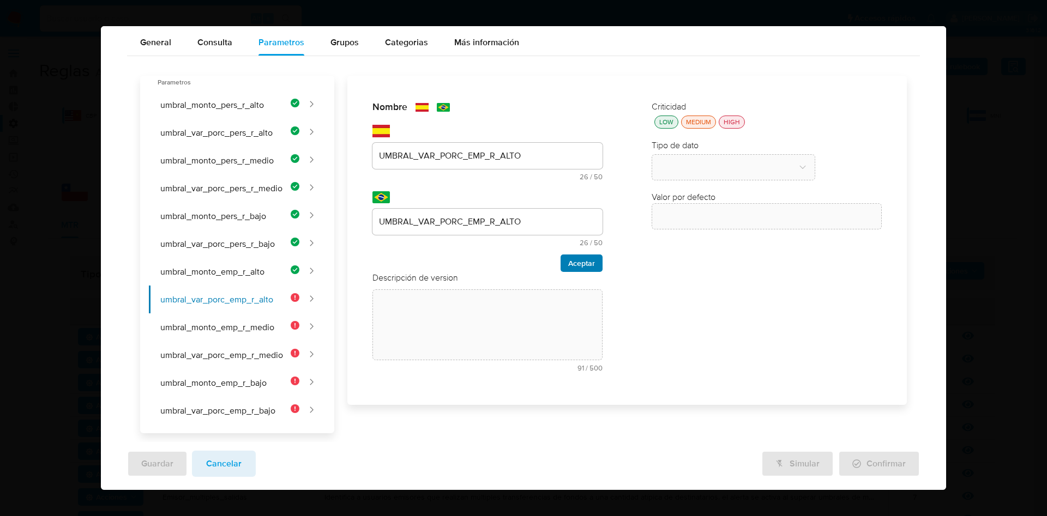
click at [568, 258] on span "Aceptar" at bounding box center [581, 263] width 27 height 15
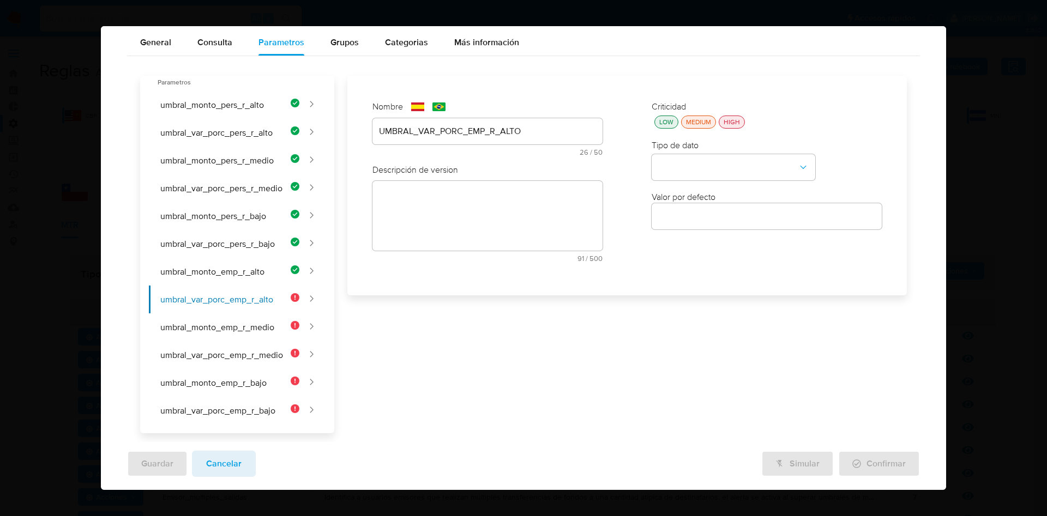
click at [496, 224] on textarea at bounding box center [487, 216] width 230 height 70
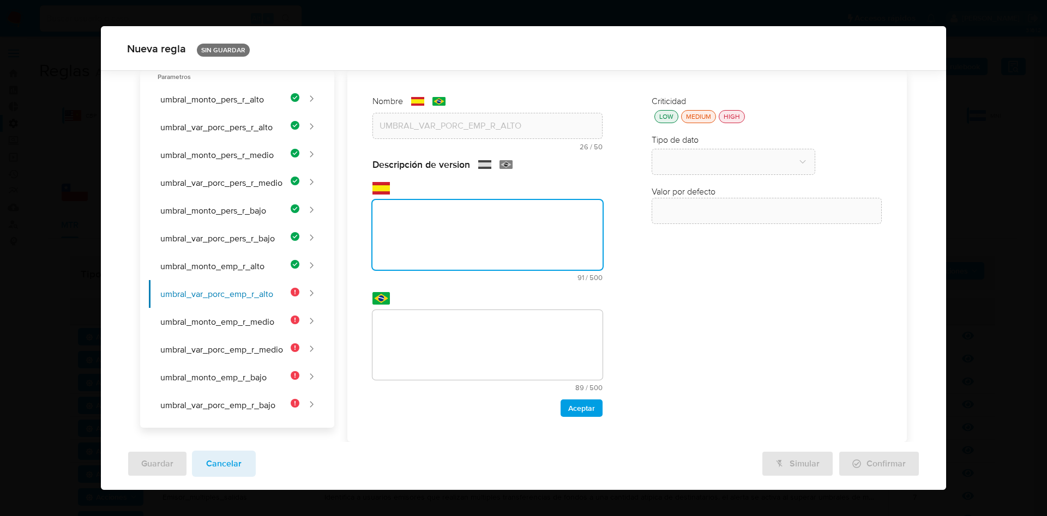
click at [487, 222] on textarea at bounding box center [487, 235] width 230 height 70
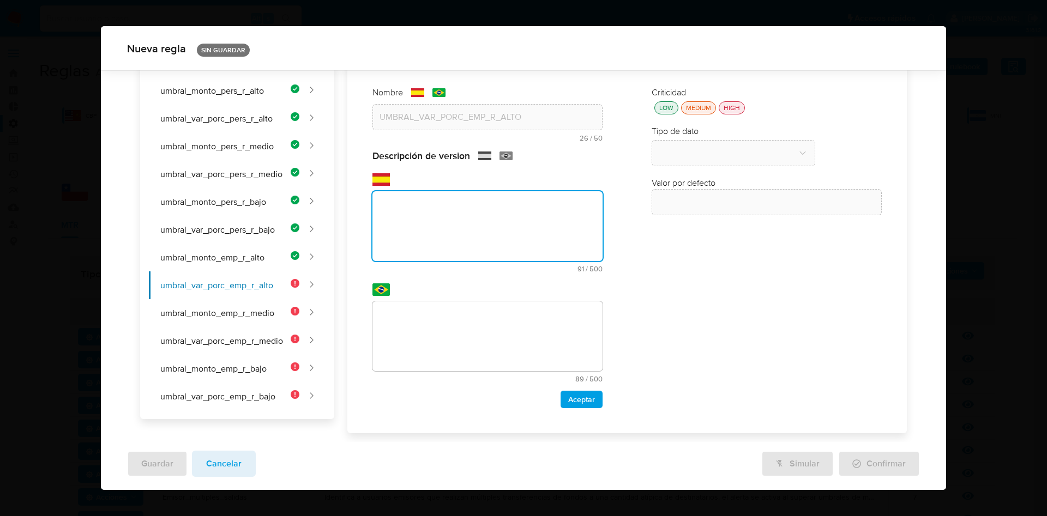
paste textarea "Variación porcentual mínima sobre el perfil histórico para alertar sobre una em…"
type textarea "Variación porcentual mínima sobre el perfil histórico para alertar sobre una em…"
click at [522, 325] on textarea at bounding box center [487, 337] width 230 height 70
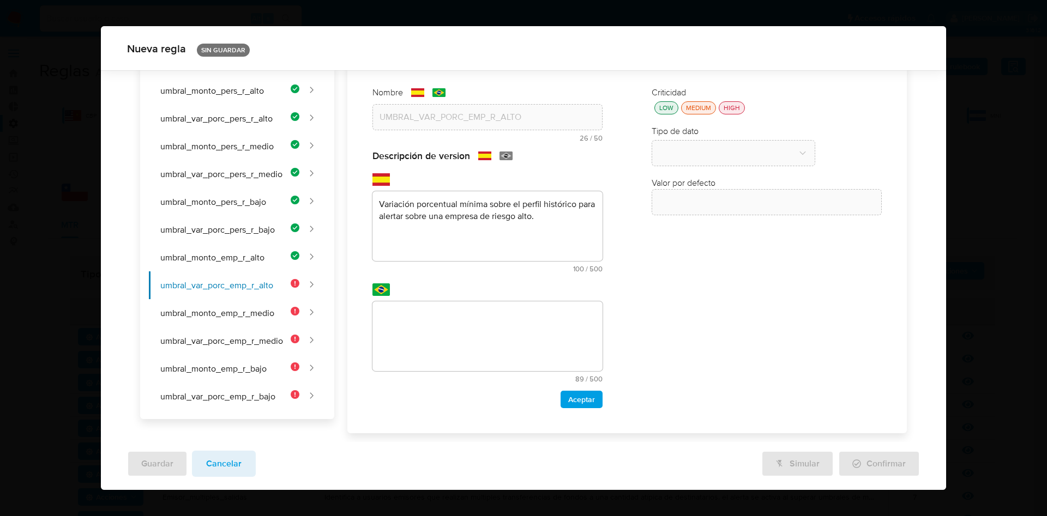
click at [431, 322] on textarea at bounding box center [487, 337] width 230 height 70
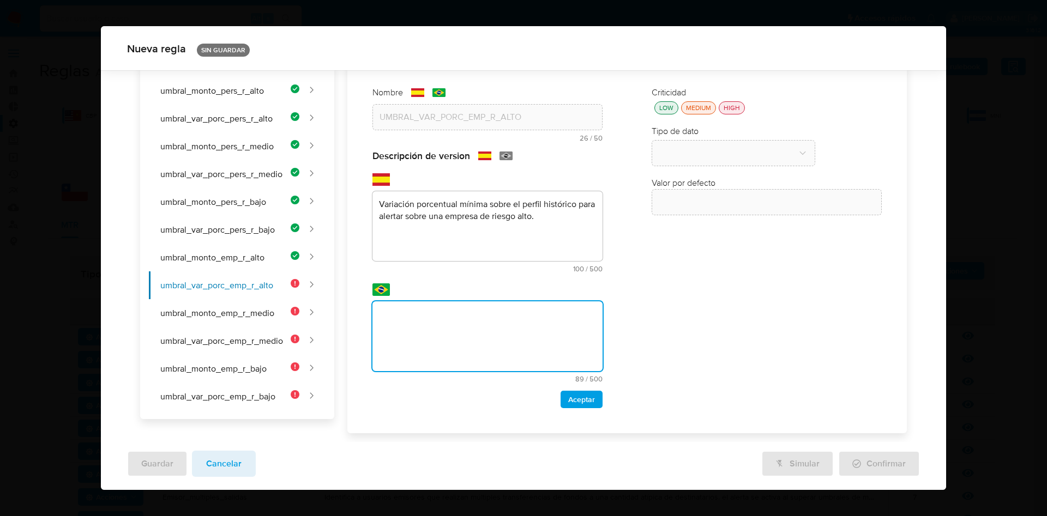
paste textarea "Variação percentual mínima sobre o perfil histórico para alertar sobre uma empr…"
type textarea "Variação percentual mínima sobre o perfil histórico para alertar sobre uma empr…"
click at [572, 402] on span "Aceptar" at bounding box center [581, 399] width 27 height 15
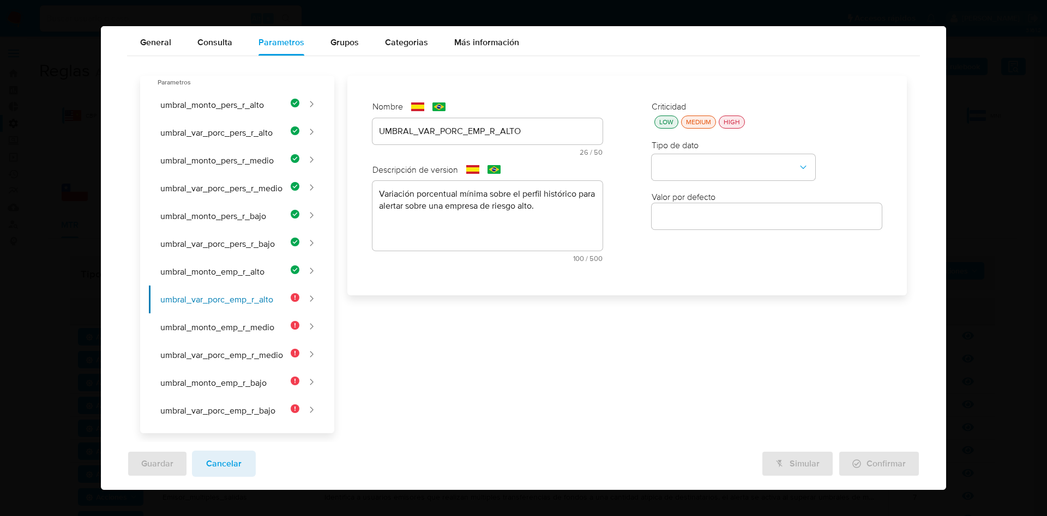
click at [660, 126] on div "LOW" at bounding box center [666, 121] width 19 height 9
click at [688, 166] on button "type-dropdown" at bounding box center [734, 168] width 164 height 26
click at [690, 172] on div "NUMBER" at bounding box center [730, 167] width 144 height 26
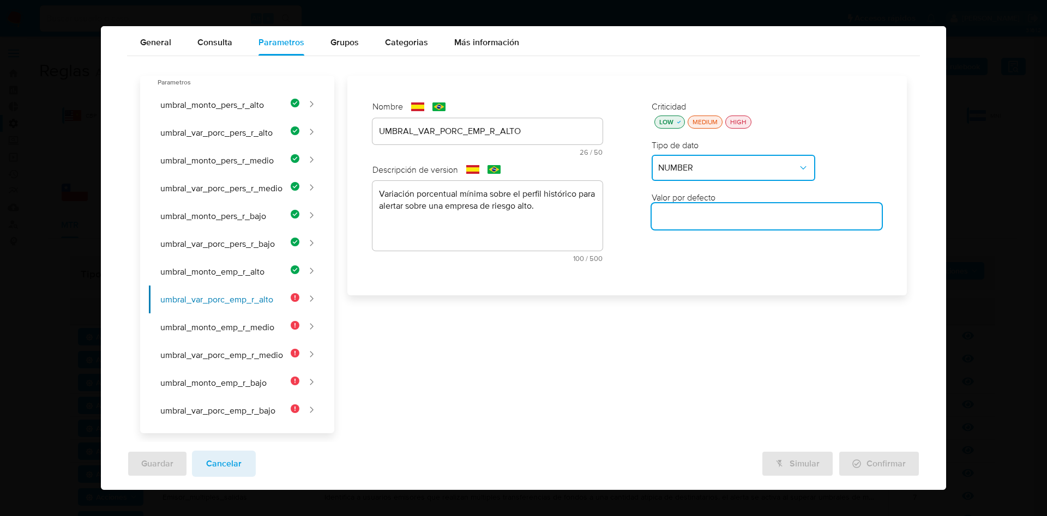
click at [688, 222] on input "number" at bounding box center [767, 216] width 230 height 14
click at [694, 210] on input "number" at bounding box center [767, 216] width 230 height 14
paste input "2.17"
type input "2.17"
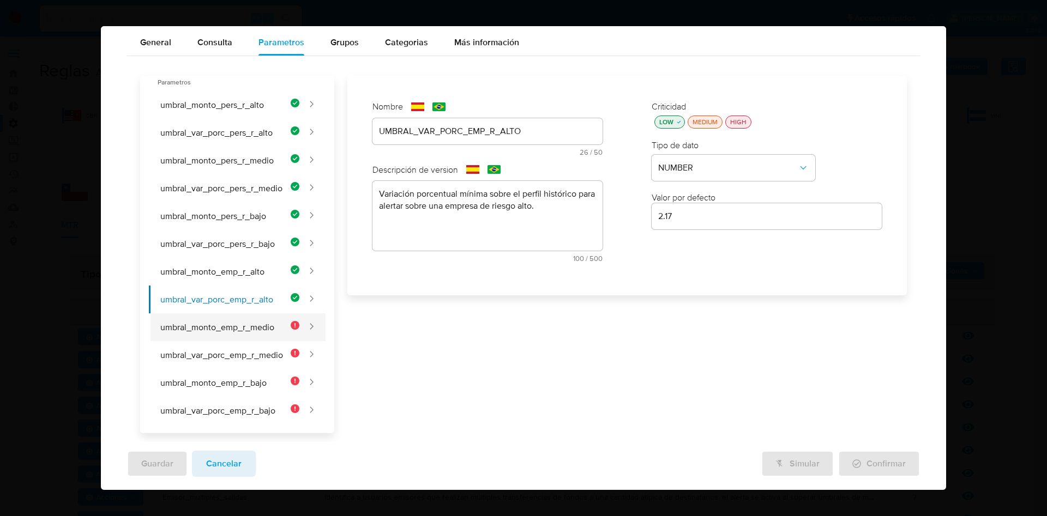
drag, startPoint x: 221, startPoint y: 326, endPoint x: 267, endPoint y: 316, distance: 46.3
click at [221, 326] on button "umbral_monto_emp_r_medio" at bounding box center [224, 328] width 150 height 28
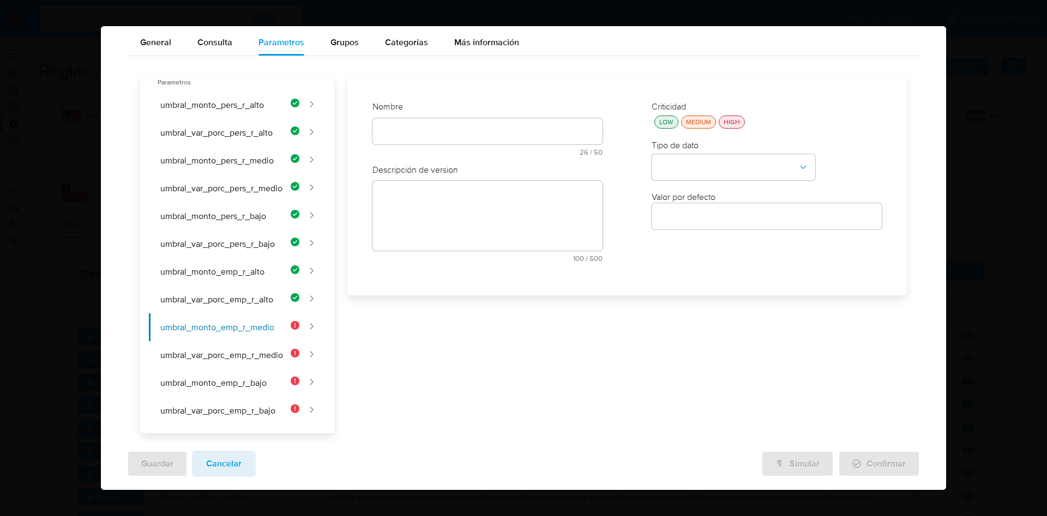
click at [431, 126] on div at bounding box center [487, 131] width 230 height 26
click at [436, 134] on div "text-es 26 / 50 24 caracteres restantes" at bounding box center [487, 137] width 230 height 38
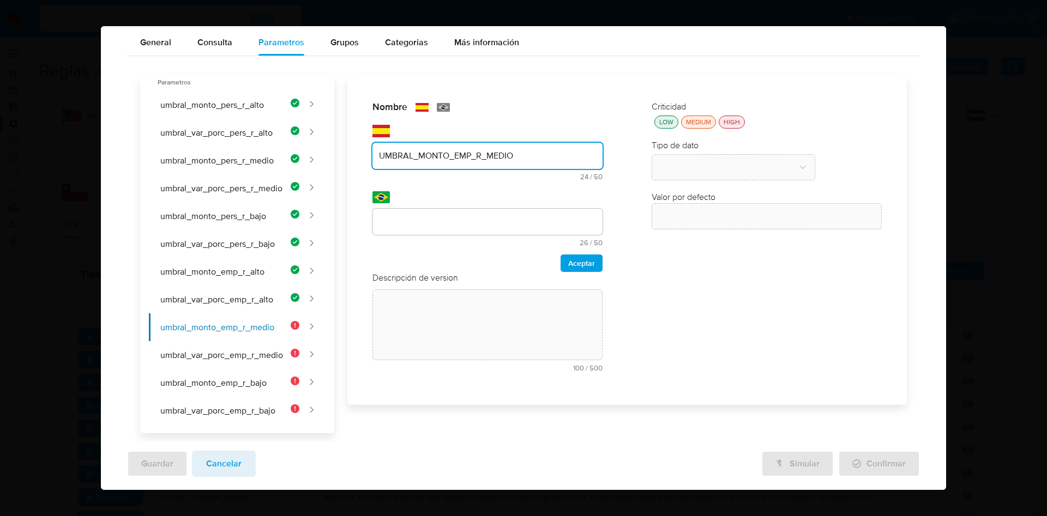
type input "UMBRAL_MONTO_EMP_R_MEDIO"
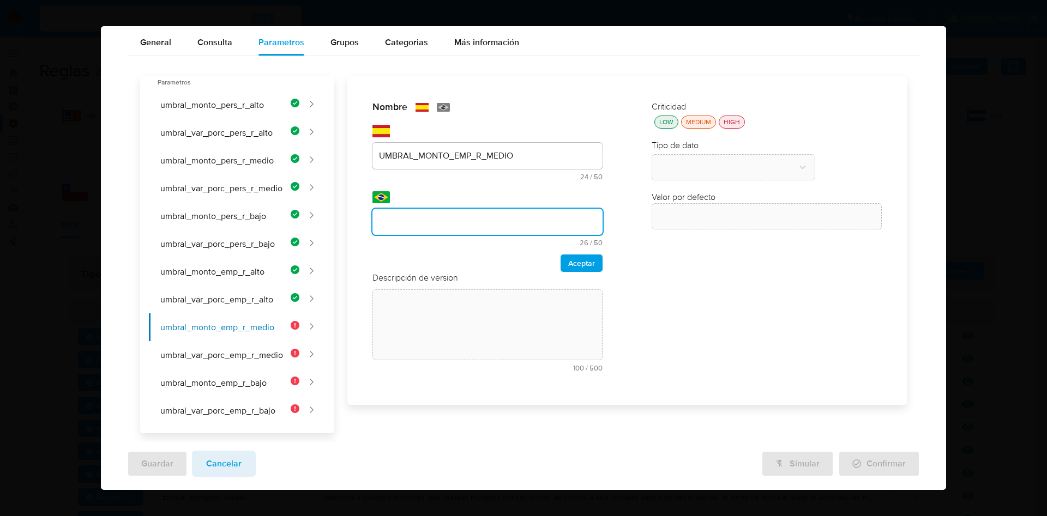
drag, startPoint x: 423, startPoint y: 226, endPoint x: 446, endPoint y: 239, distance: 27.1
click at [423, 226] on input "text" at bounding box center [487, 222] width 230 height 14
type input "UMBRAL_MONTO_EMP_R_MEDIO"
click at [572, 262] on span "Aceptar" at bounding box center [581, 263] width 27 height 15
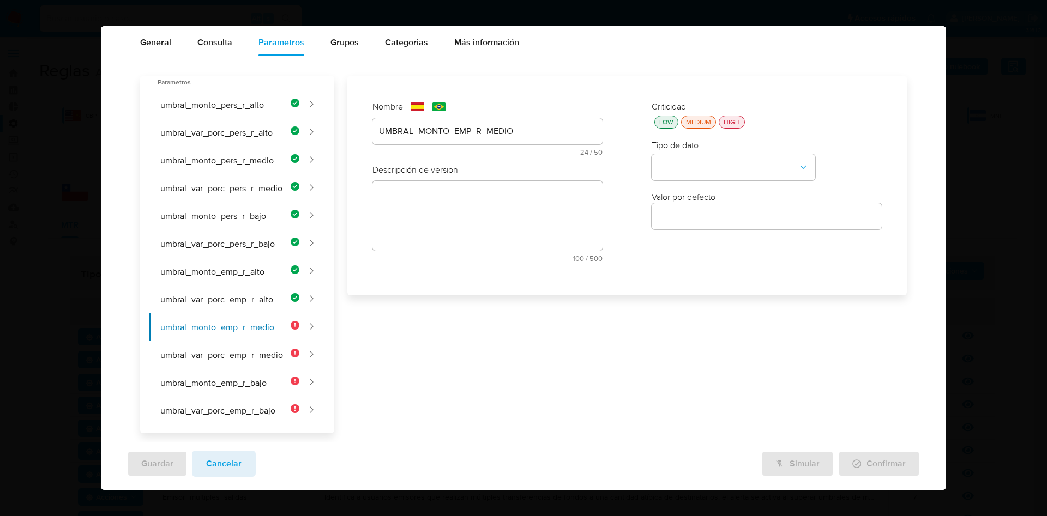
click at [476, 216] on textarea at bounding box center [487, 216] width 230 height 70
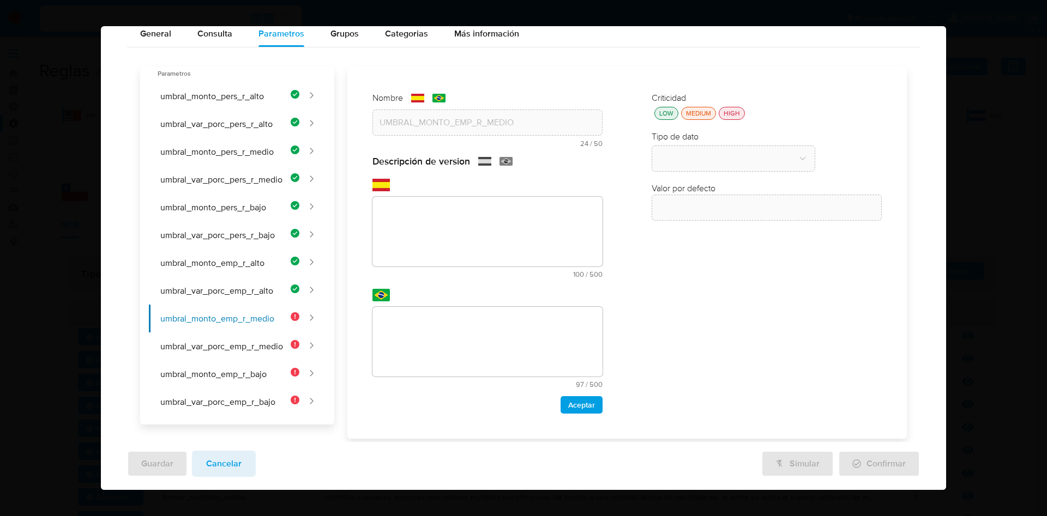
click at [457, 221] on textarea at bounding box center [487, 232] width 230 height 70
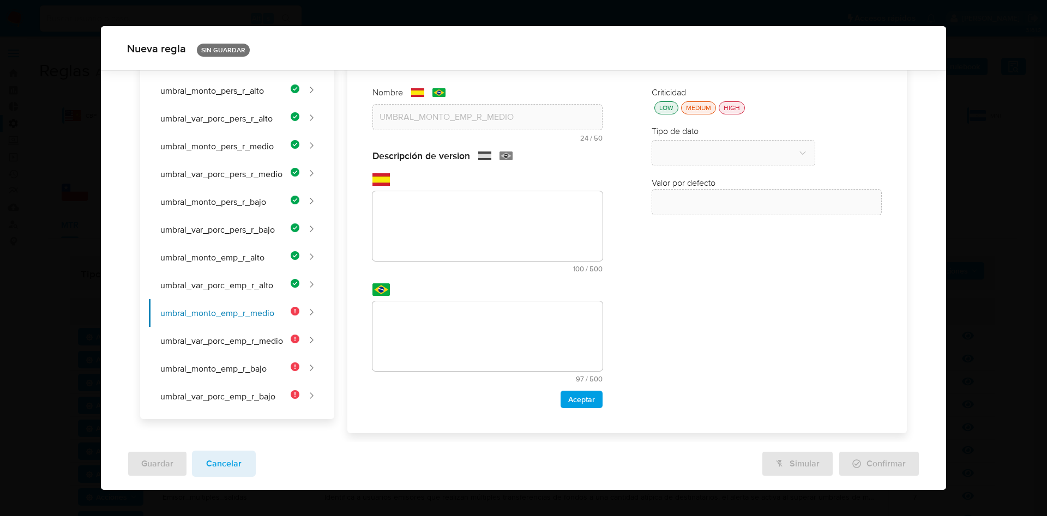
click at [427, 220] on textarea at bounding box center [487, 226] width 230 height 70
paste textarea "Monto transaccional mínimo para alertar sobre una empresa de riesgo medio, como…"
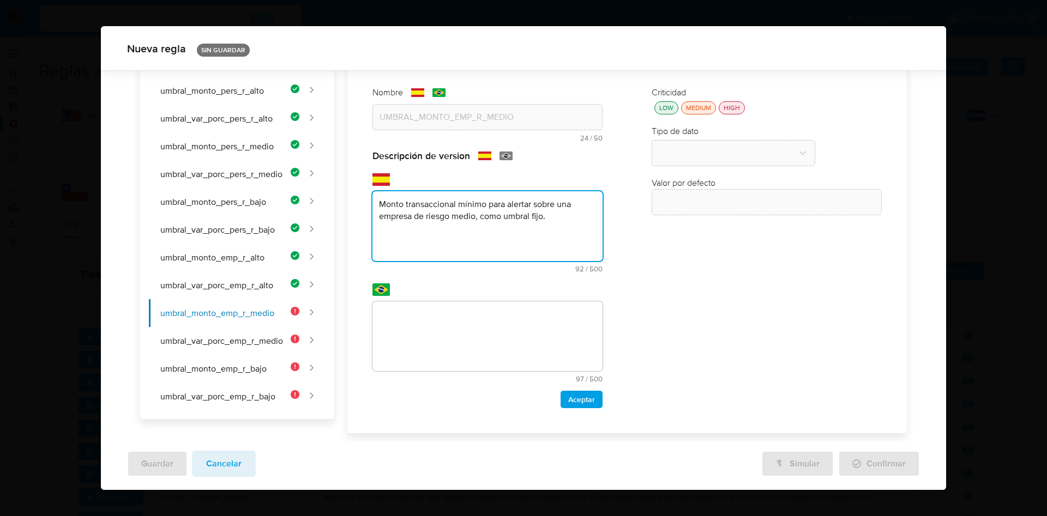
type textarea "Monto transaccional mínimo para alertar sobre una empresa de riesgo medio, como…"
click at [434, 329] on textarea at bounding box center [487, 337] width 230 height 70
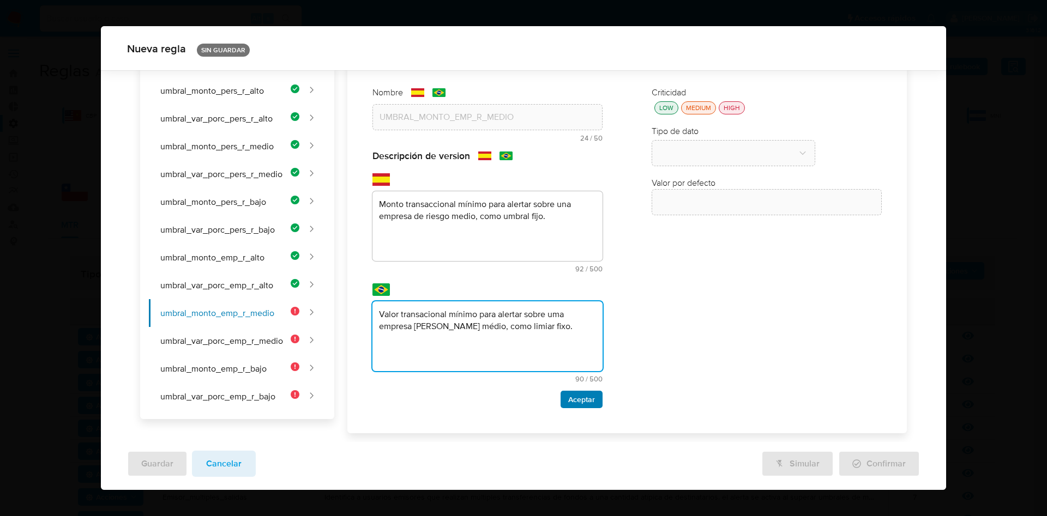
type textarea "Valor transacional mínimo para alertar sobre uma empresa de risco médio, como l…"
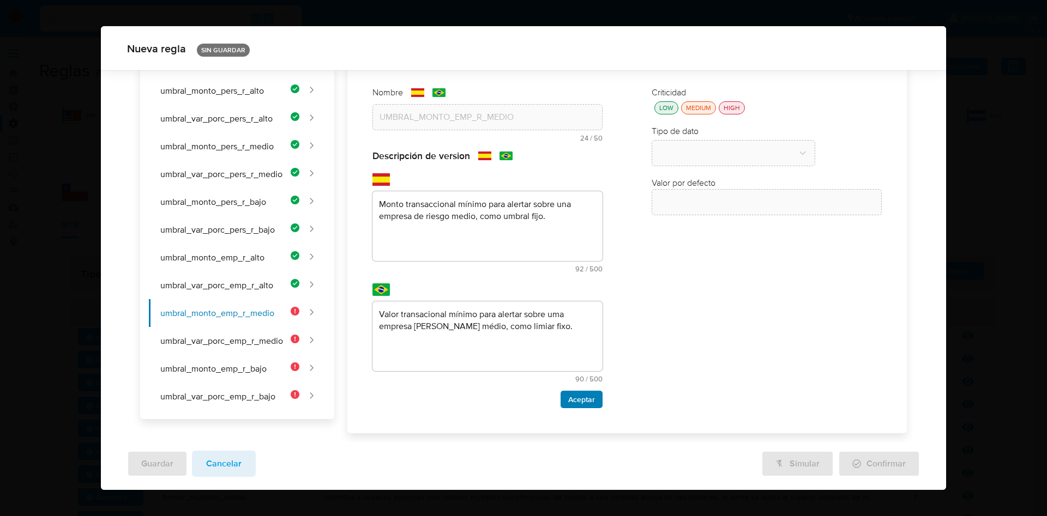
click at [574, 406] on span "Aceptar" at bounding box center [581, 399] width 27 height 15
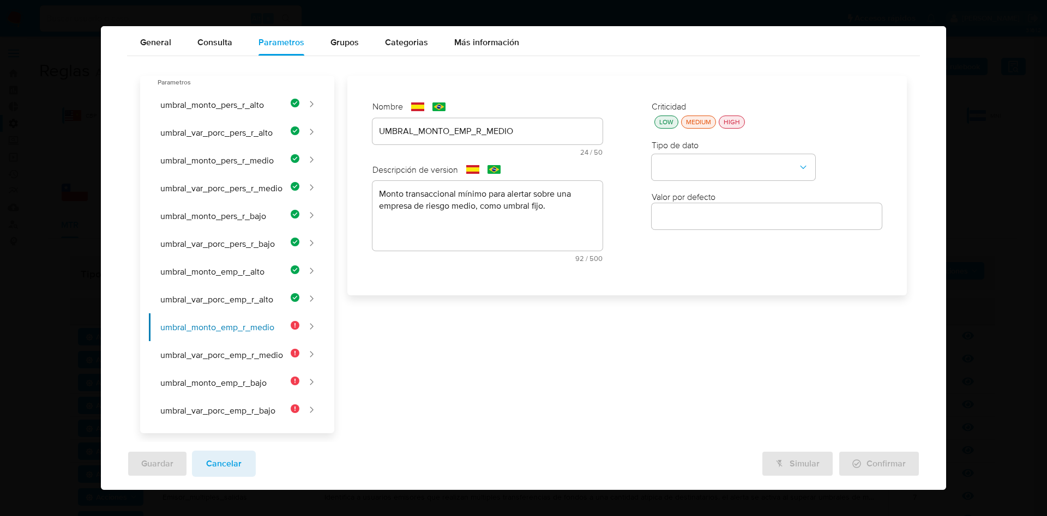
click at [657, 118] on div "LOW" at bounding box center [666, 121] width 19 height 9
click at [682, 176] on button "type-dropdown" at bounding box center [734, 168] width 164 height 26
click at [683, 170] on span "NUMBER" at bounding box center [675, 166] width 35 height 11
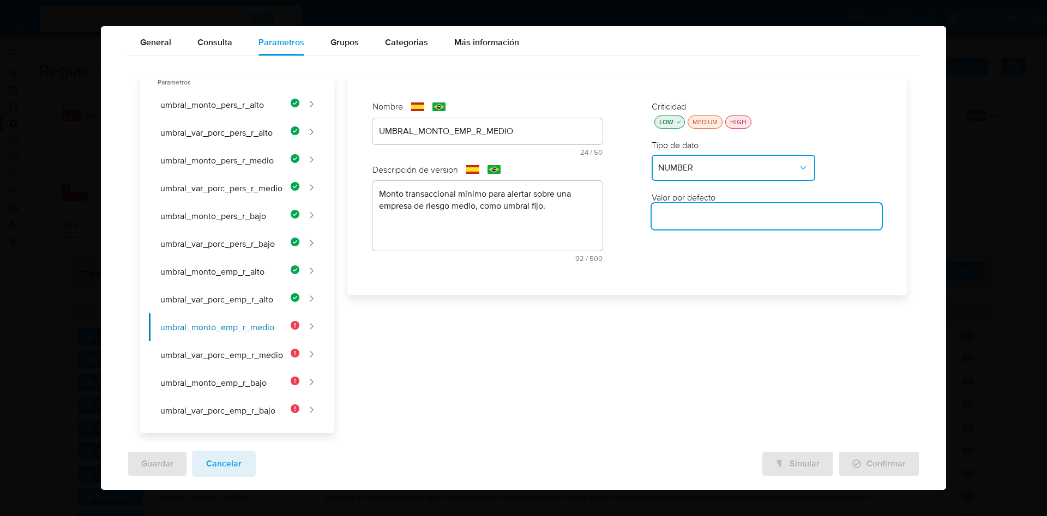
click at [679, 217] on input "number" at bounding box center [767, 216] width 230 height 14
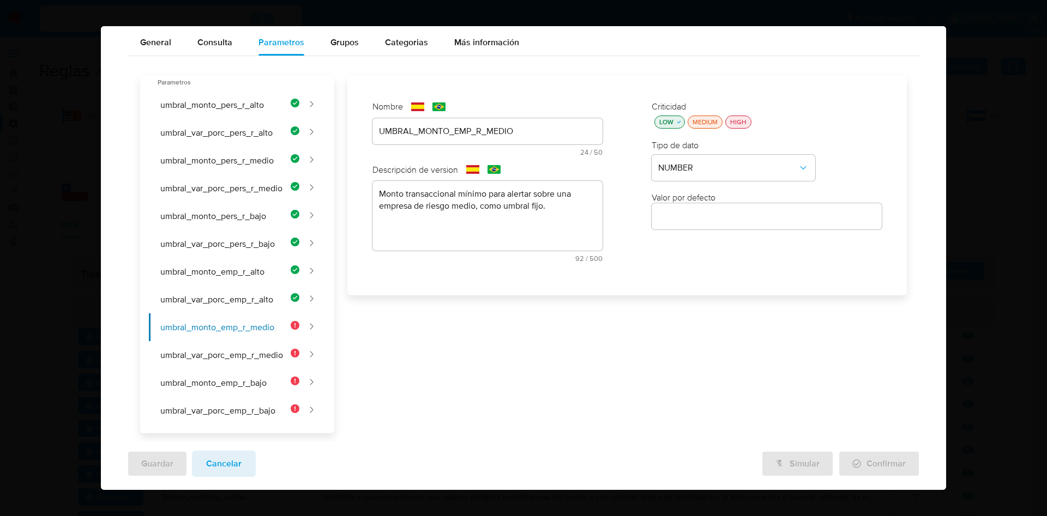
click at [702, 216] on input "number" at bounding box center [767, 216] width 230 height 14
paste input "81000"
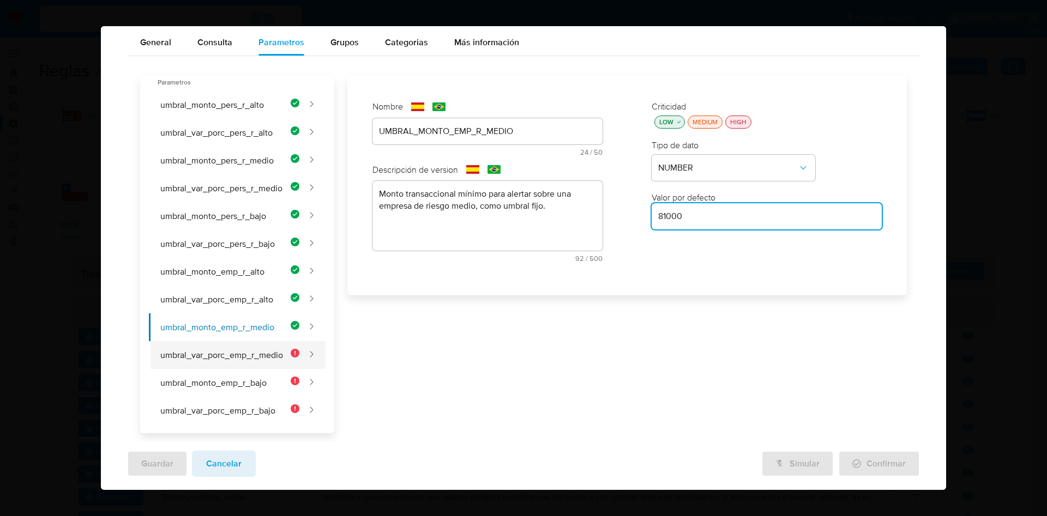
type input "81000"
click at [213, 357] on button "umbral_var_porc_emp_r_medio" at bounding box center [224, 355] width 150 height 28
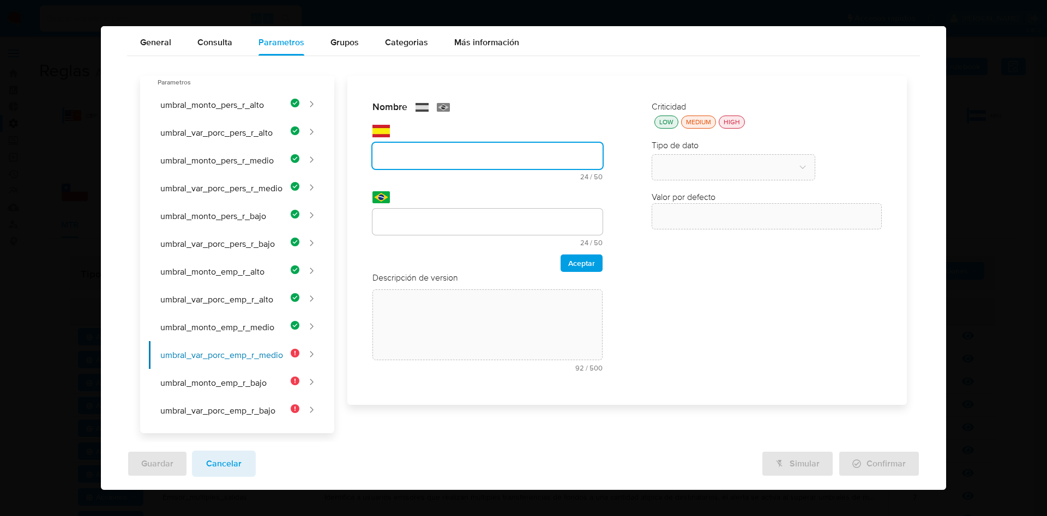
drag, startPoint x: 416, startPoint y: 129, endPoint x: 418, endPoint y: 135, distance: 6.1
click at [416, 129] on div "text-es 24 / 50 26 caracteres restantes" at bounding box center [487, 153] width 230 height 56
type input "UMBRAL_VAR_PORC_EMP_R_MEDIO"
click at [435, 224] on input "text" at bounding box center [487, 222] width 230 height 14
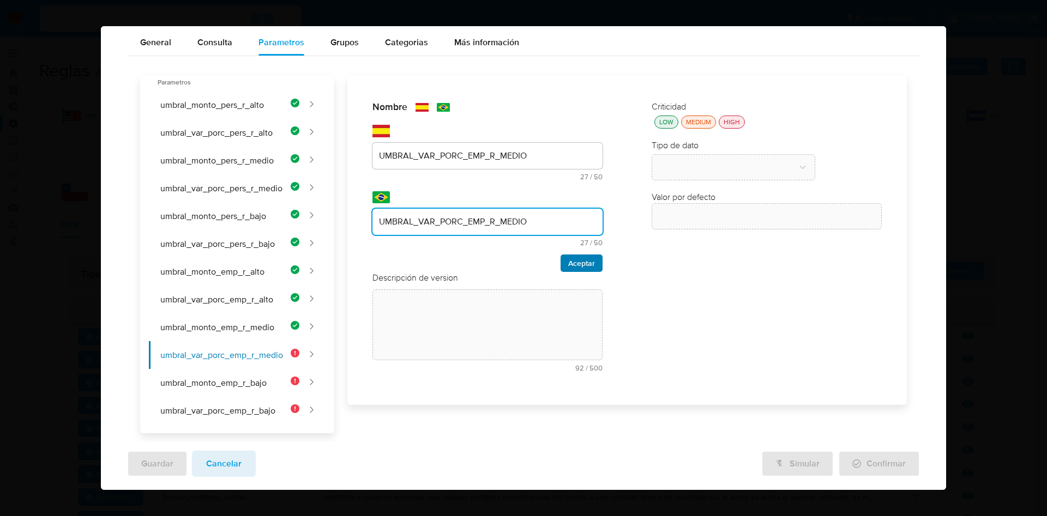
type input "UMBRAL_VAR_PORC_EMP_R_MEDIO"
click at [568, 266] on span "Aceptar" at bounding box center [581, 263] width 27 height 15
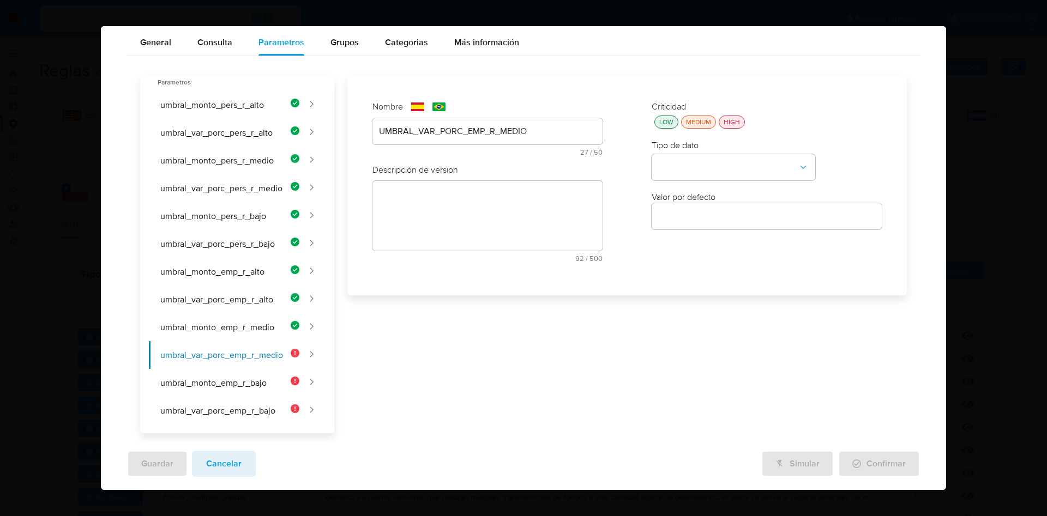
click at [499, 206] on textarea at bounding box center [487, 216] width 230 height 70
click at [478, 223] on textarea at bounding box center [487, 241] width 230 height 70
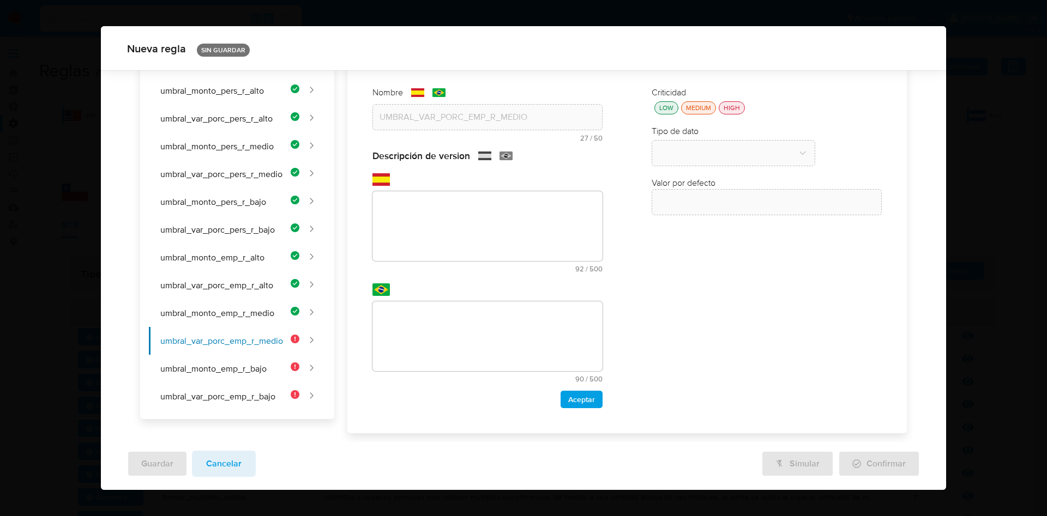
click at [429, 225] on textarea at bounding box center [487, 226] width 230 height 70
paste textarea "Variación porcentual mínima sobre el perfil histórico para alertar sobre una em…"
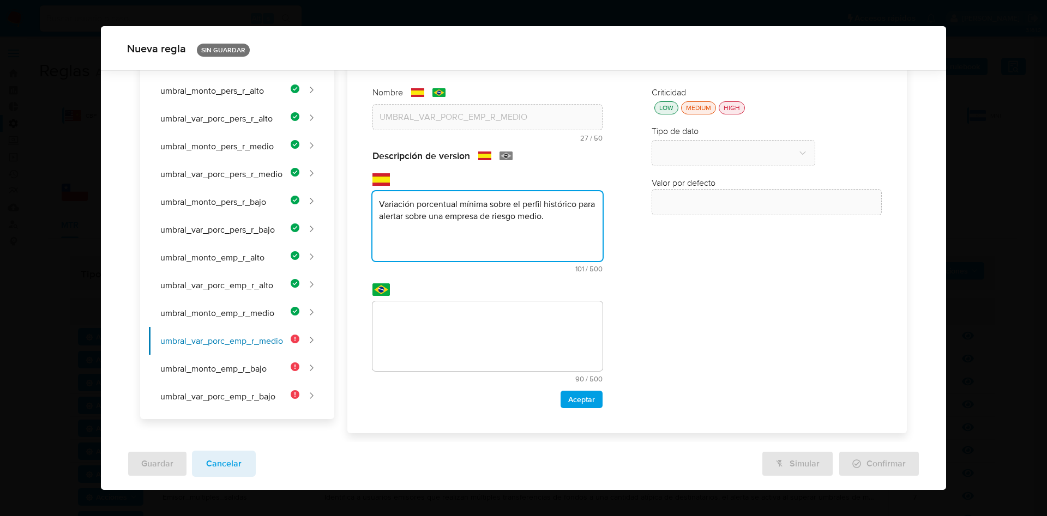
type textarea "Variación porcentual mínima sobre el perfil histórico para alertar sobre una em…"
click at [450, 317] on textarea at bounding box center [487, 337] width 230 height 70
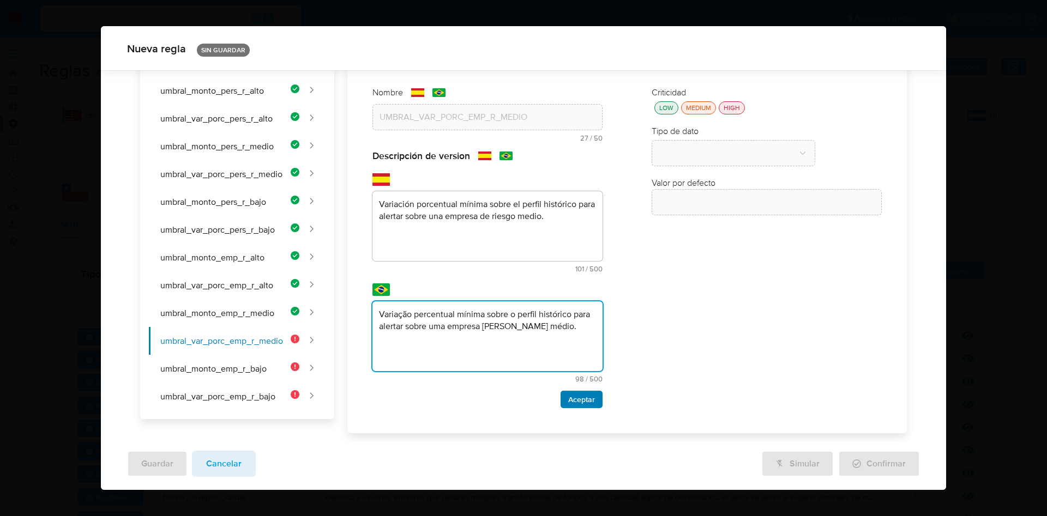
type textarea "Variação percentual mínima sobre o perfil histórico para alertar sobre uma empr…"
click at [577, 404] on span "Aceptar" at bounding box center [581, 399] width 27 height 15
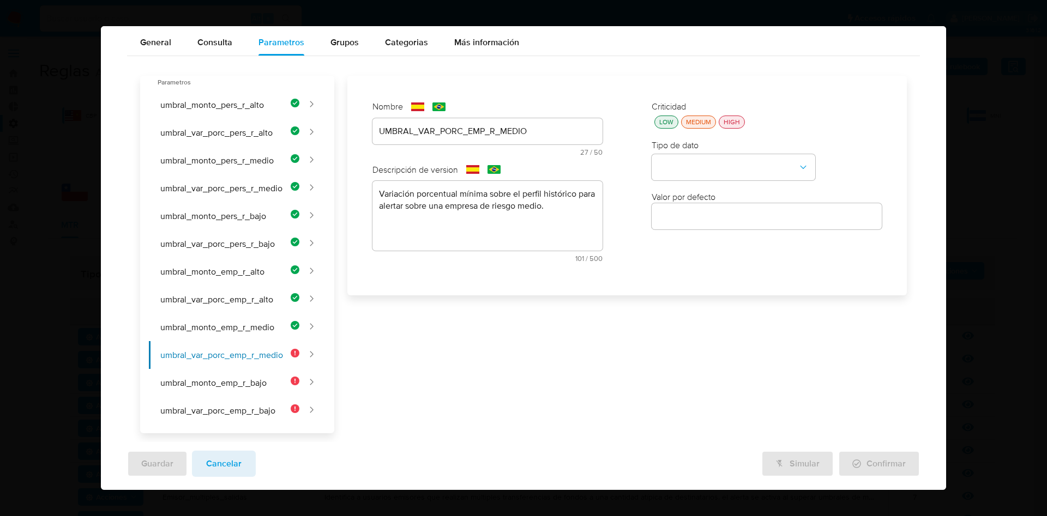
scroll to position [46, 0]
click at [660, 126] on div "LOW" at bounding box center [666, 121] width 19 height 9
click at [693, 180] on button "type-dropdown" at bounding box center [734, 168] width 164 height 26
click at [699, 173] on div "NUMBER" at bounding box center [730, 167] width 144 height 26
click at [705, 219] on input "number" at bounding box center [767, 216] width 230 height 14
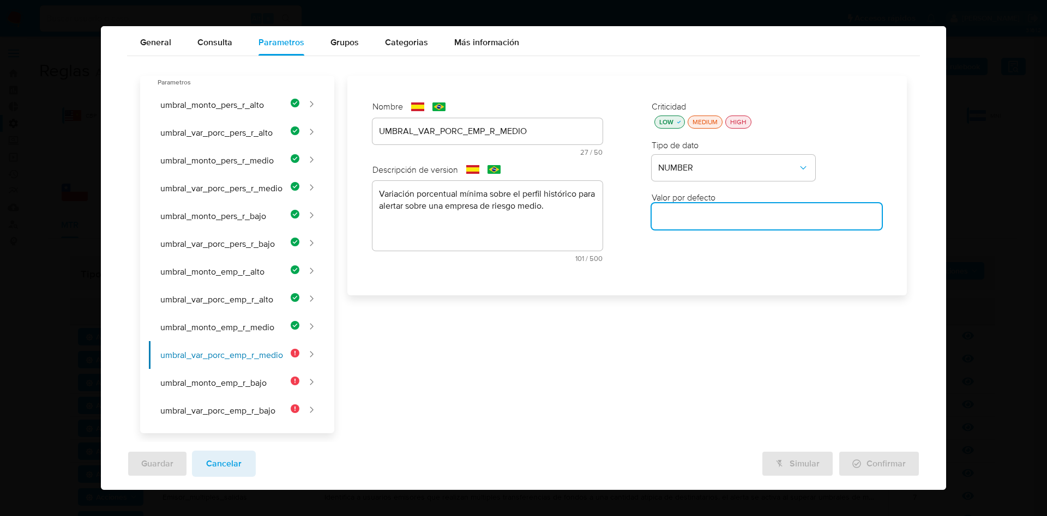
click at [706, 215] on input "number" at bounding box center [767, 216] width 230 height 14
paste input "1.75"
click at [240, 190] on button "umbral_var_porc_pers_r_medio" at bounding box center [224, 188] width 150 height 28
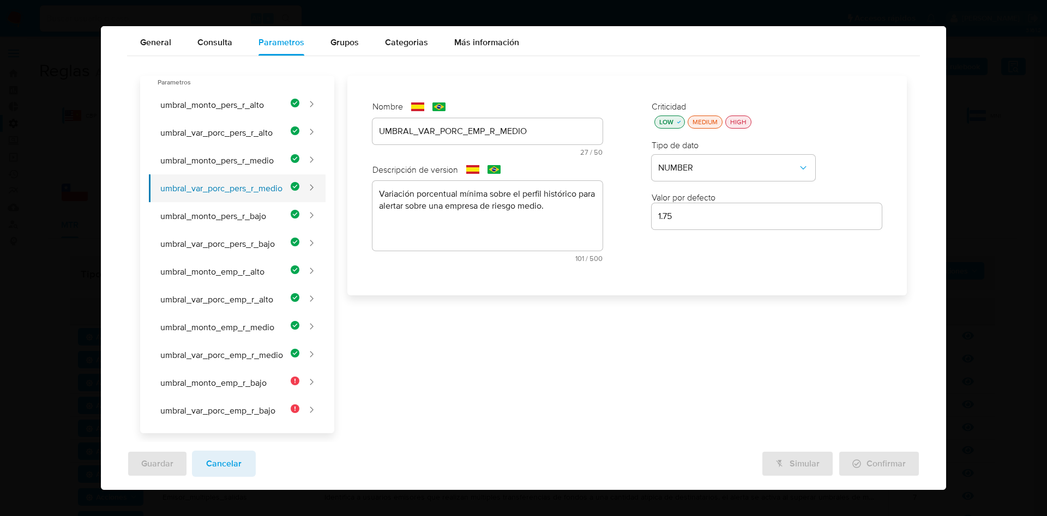
type input "2.96"
type input "UMBRAL_VAR_PORC_PERS_R_MEDIO"
type textarea "Variación porcentual mínima sobre el perfil histórico para alertar sobre una pe…"
click at [243, 356] on button "umbral_var_porc_emp_r_medio" at bounding box center [224, 355] width 150 height 28
type input "1.75"
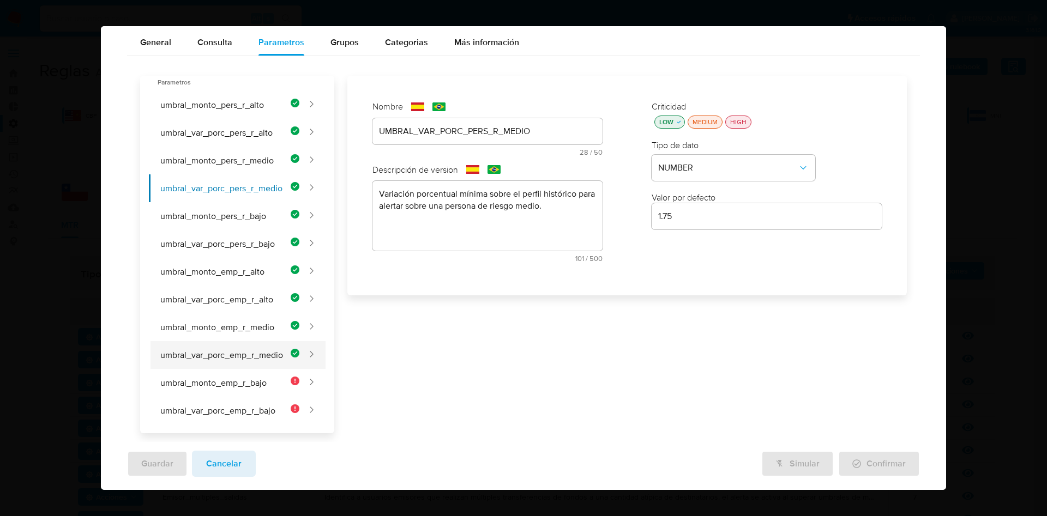
type input "UMBRAL_VAR_PORC_EMP_R_MEDIO"
type textarea "Variación porcentual mínima sobre el perfil histórico para alertar sobre una em…"
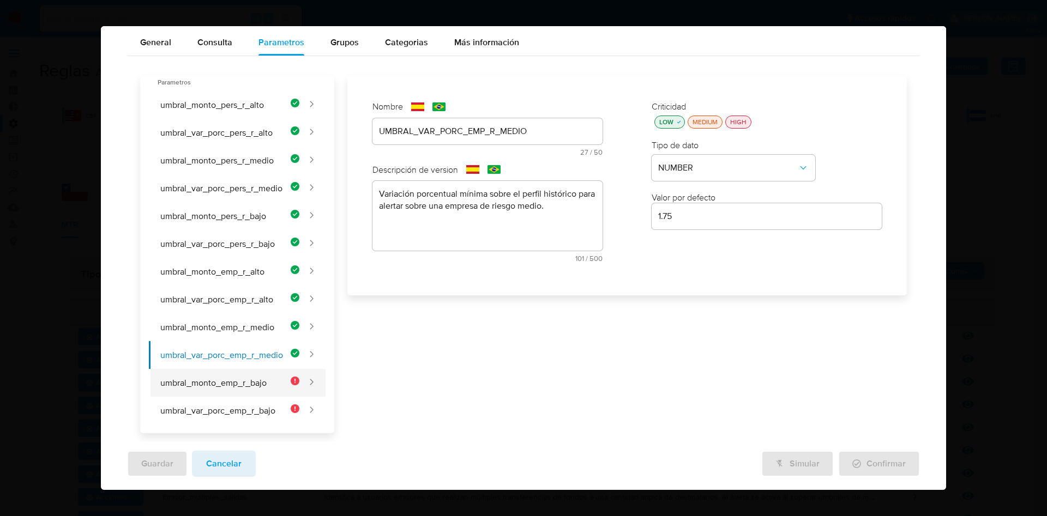
click at [223, 382] on button "umbral_monto_emp_r_bajo" at bounding box center [224, 383] width 150 height 28
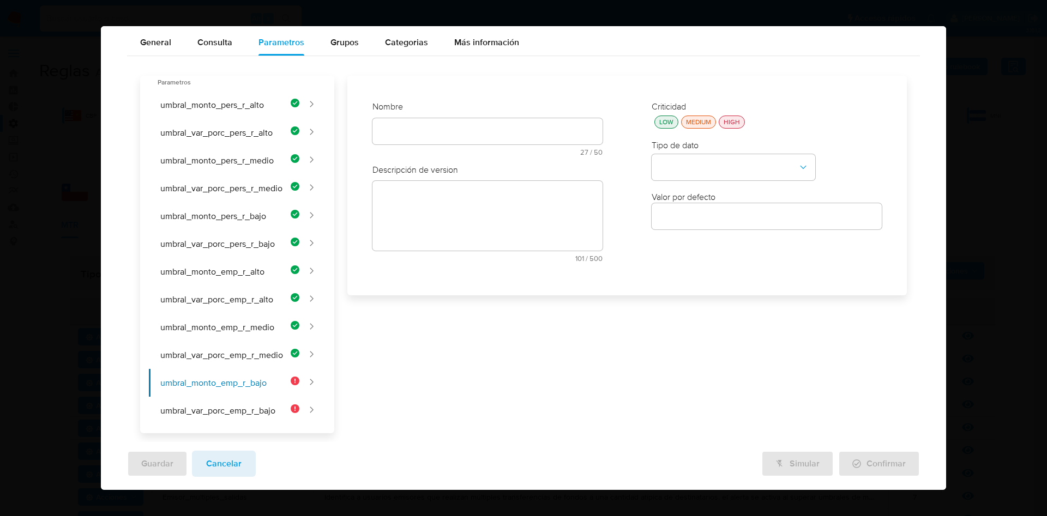
click at [443, 140] on div at bounding box center [487, 131] width 230 height 26
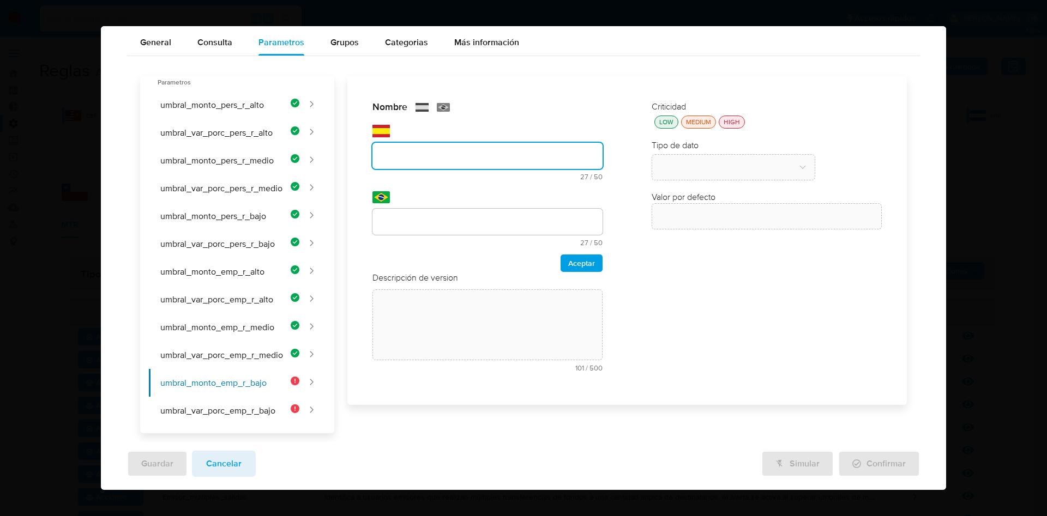
drag, startPoint x: 444, startPoint y: 127, endPoint x: 450, endPoint y: 141, distance: 15.4
click at [444, 126] on div "text-es 27 / 50 23 caracteres restantes" at bounding box center [487, 153] width 230 height 56
type input "UMBRAL_MONTO_EMP_R_BAJO"
click at [435, 226] on input "text" at bounding box center [487, 222] width 230 height 14
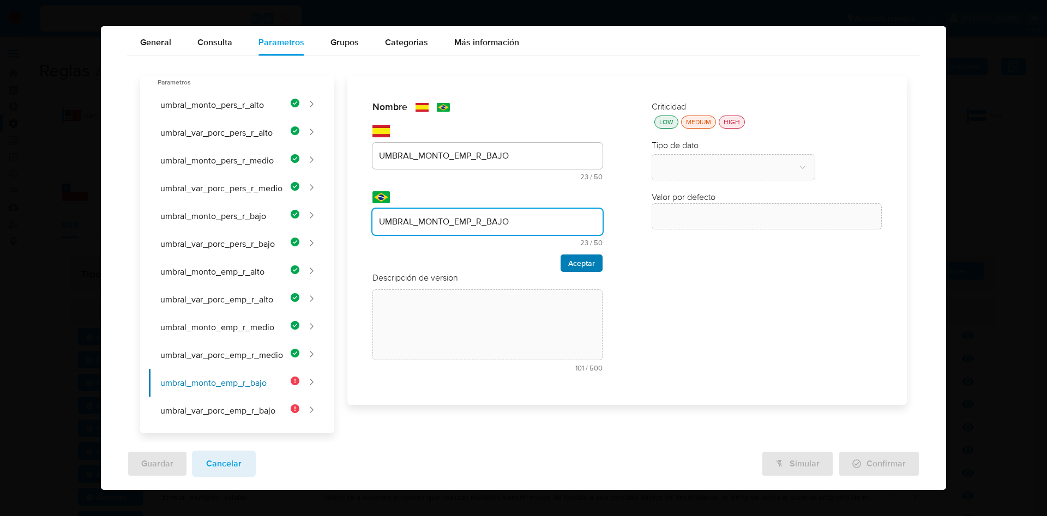
type input "UMBRAL_MONTO_EMP_R_BAJO"
click at [583, 261] on span "Aceptar" at bounding box center [581, 263] width 27 height 15
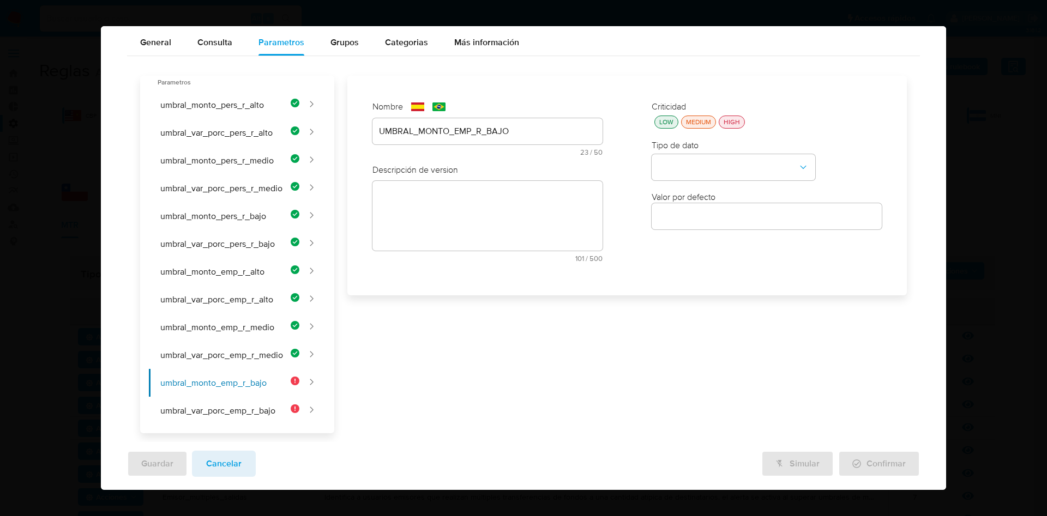
click at [477, 239] on textarea at bounding box center [487, 216] width 230 height 70
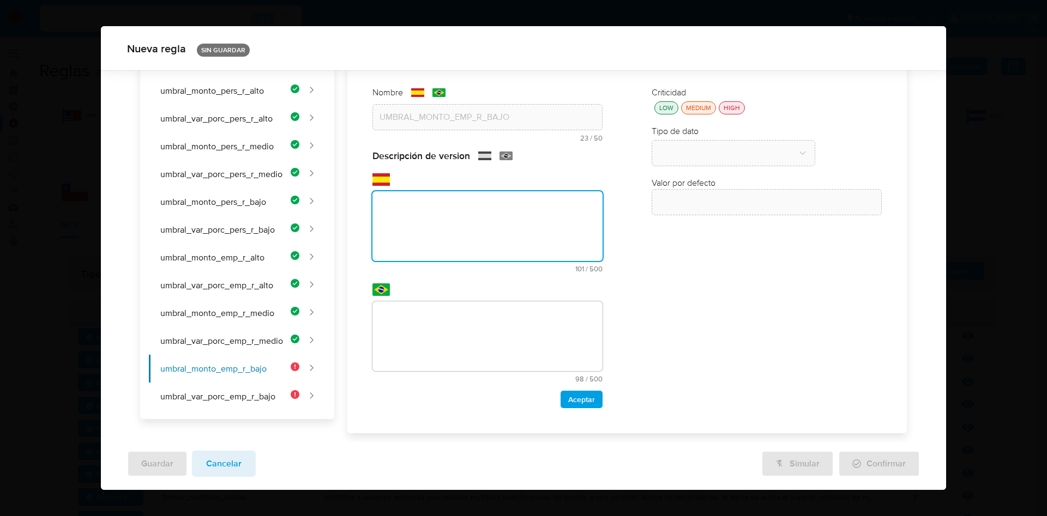
click at [461, 222] on textarea at bounding box center [487, 226] width 230 height 70
click at [450, 211] on textarea at bounding box center [487, 226] width 230 height 70
paste textarea "Monto transaccional mínimo para alertar sobre una empresa de riesgo bajo, como …"
type textarea "Monto transaccional mínimo para alertar sobre una empresa de riesgo bajo, como …"
click at [451, 342] on textarea at bounding box center [487, 337] width 230 height 70
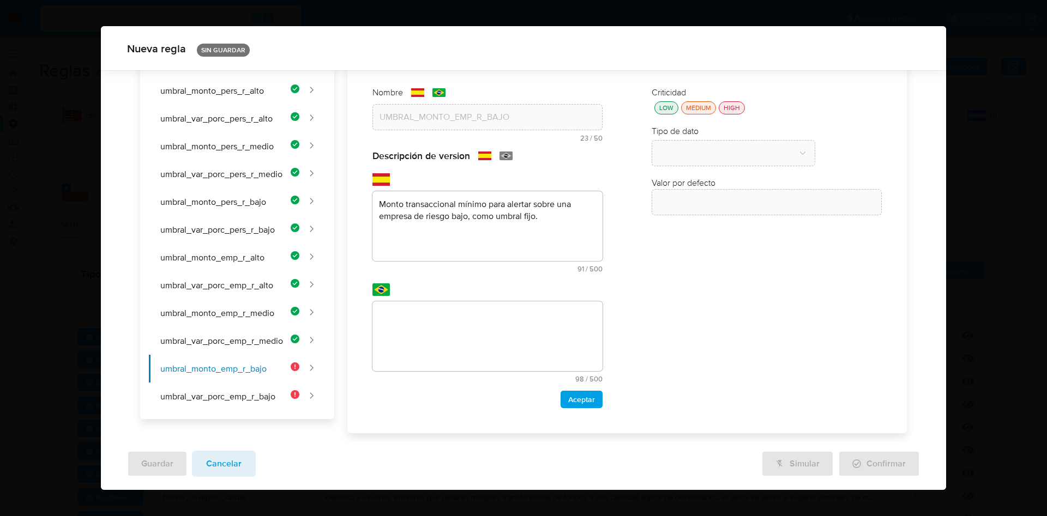
click at [438, 317] on textarea at bounding box center [487, 337] width 230 height 70
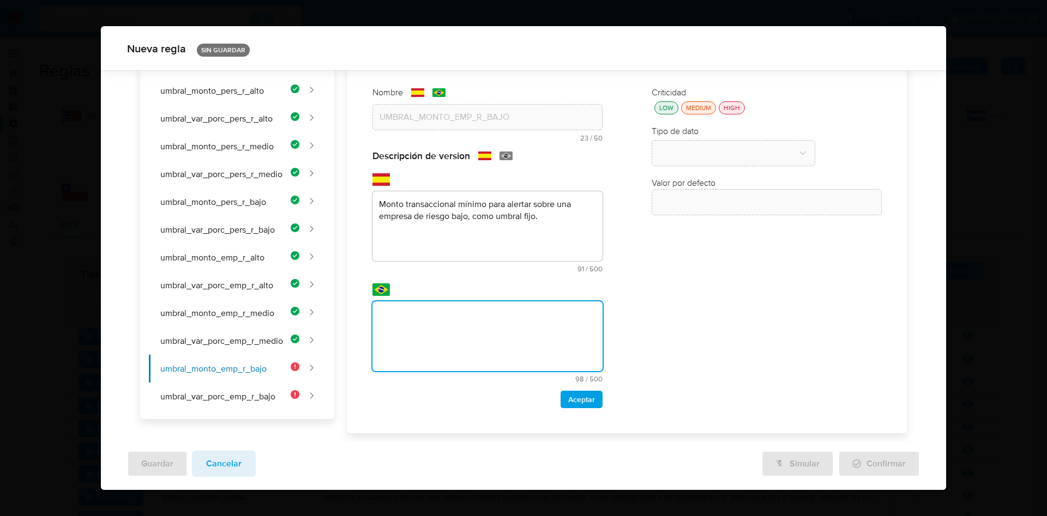
paste textarea "Valor transacional mínimo para alertar sobre uma empresa de baixo risco, como l…"
type textarea "Valor transacional mínimo para alertar sobre uma empresa de baixo risco, como l…"
click at [570, 395] on span "Aceptar" at bounding box center [581, 399] width 27 height 15
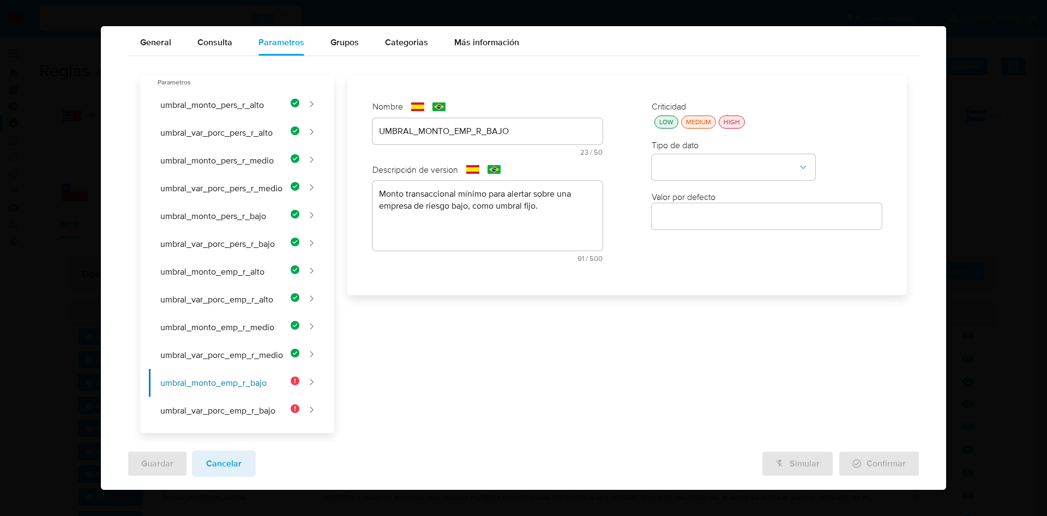
click at [664, 123] on div "LOW" at bounding box center [666, 121] width 19 height 9
click at [700, 184] on div "Criticidad LOW MEDIUM HIGH Tipo de dato Valor por defecto Valor por defecto" at bounding box center [767, 185] width 252 height 191
click at [702, 172] on button "type-dropdown" at bounding box center [734, 168] width 164 height 26
click at [704, 171] on div "NUMBER" at bounding box center [730, 167] width 144 height 26
click at [709, 214] on input "number" at bounding box center [767, 216] width 230 height 14
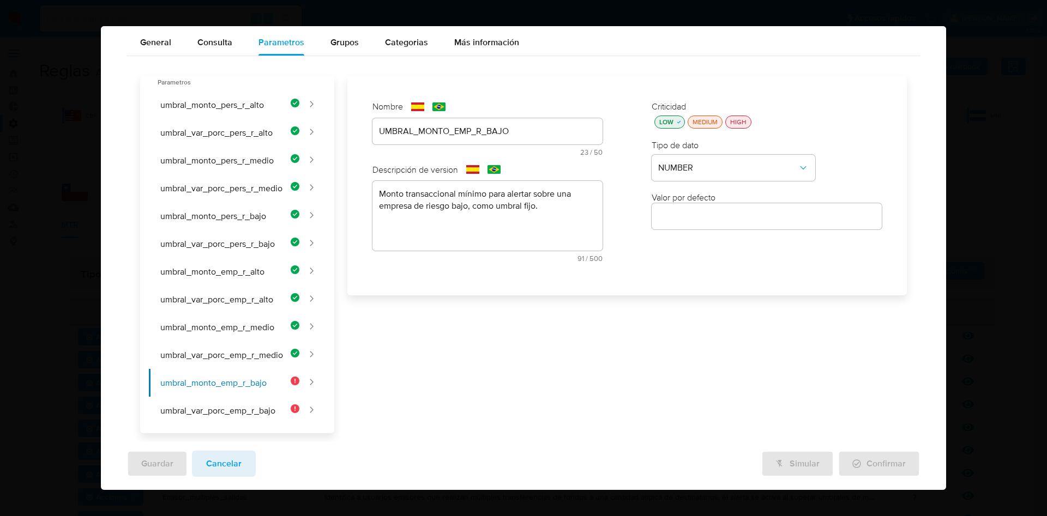
click at [708, 220] on input "number" at bounding box center [767, 216] width 230 height 14
paste input "81000"
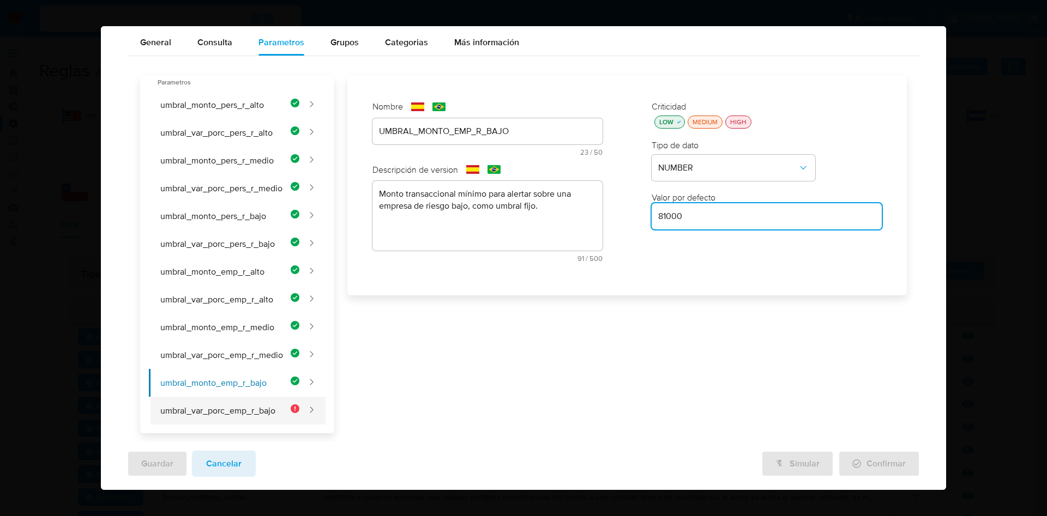
type input "81000"
click at [181, 410] on button "umbral_var_porc_emp_r_bajo" at bounding box center [224, 411] width 150 height 28
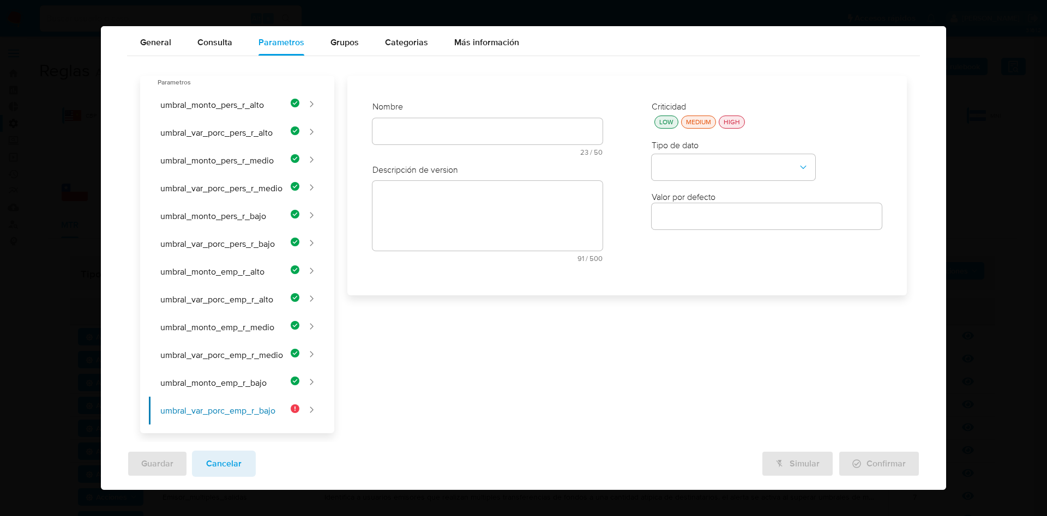
click at [441, 137] on div "text-es 23 / 50 27 caracteres restantes" at bounding box center [487, 137] width 230 height 38
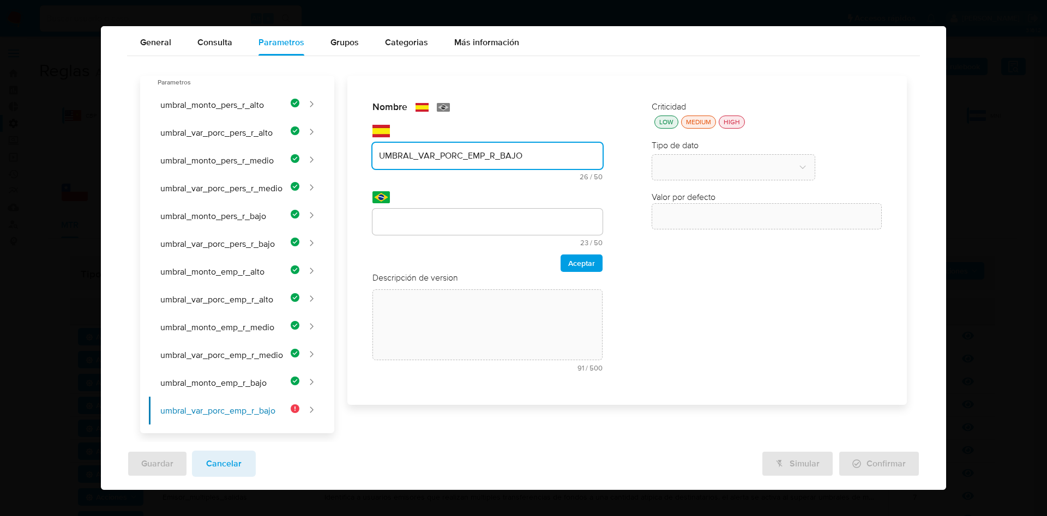
type input "UMBRAL_VAR_PORC_EMP_R_BAJO"
click at [440, 224] on input "text" at bounding box center [487, 222] width 230 height 14
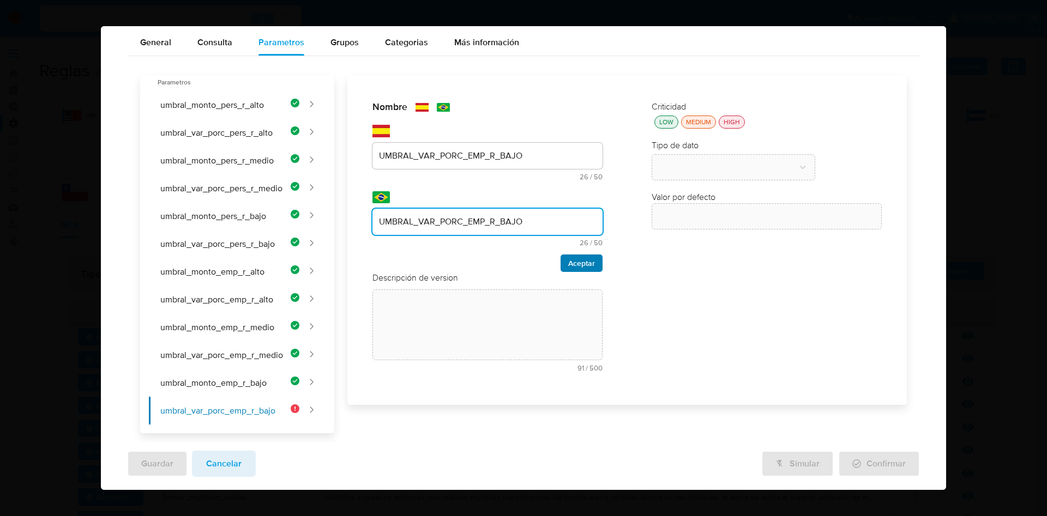
type input "UMBRAL_VAR_PORC_EMP_R_BAJO"
click at [561, 255] on button "Aceptar" at bounding box center [582, 263] width 42 height 17
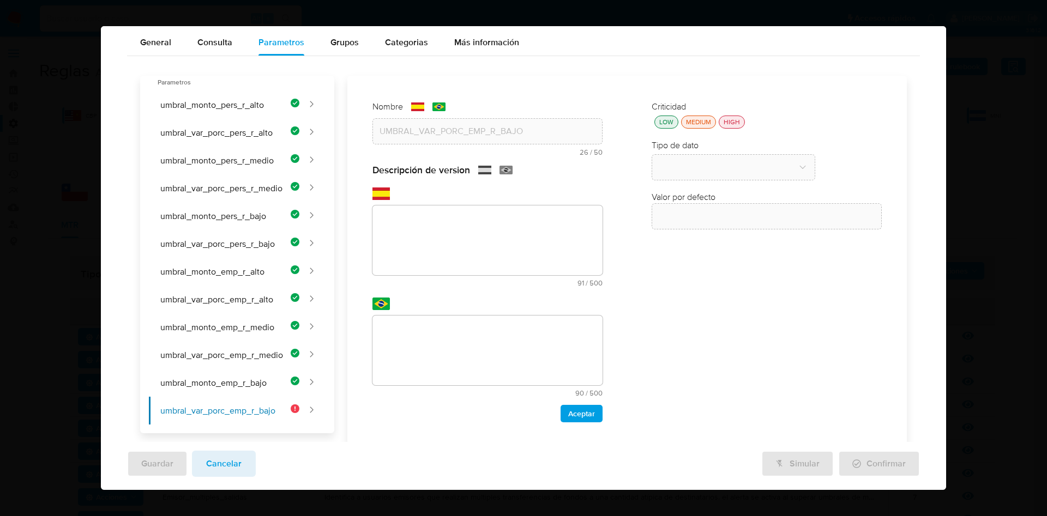
click at [460, 237] on textarea at bounding box center [487, 241] width 230 height 70
click at [451, 218] on textarea at bounding box center [487, 241] width 230 height 70
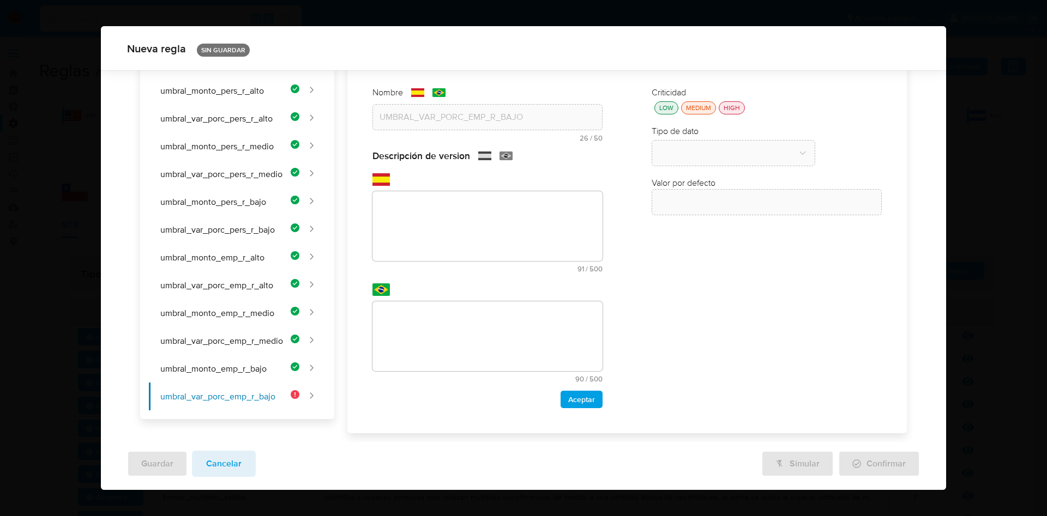
click at [468, 235] on textarea at bounding box center [487, 226] width 230 height 70
paste textarea "Variación porcentual mínima sobre el perfil histórico para alertar sobre una em…"
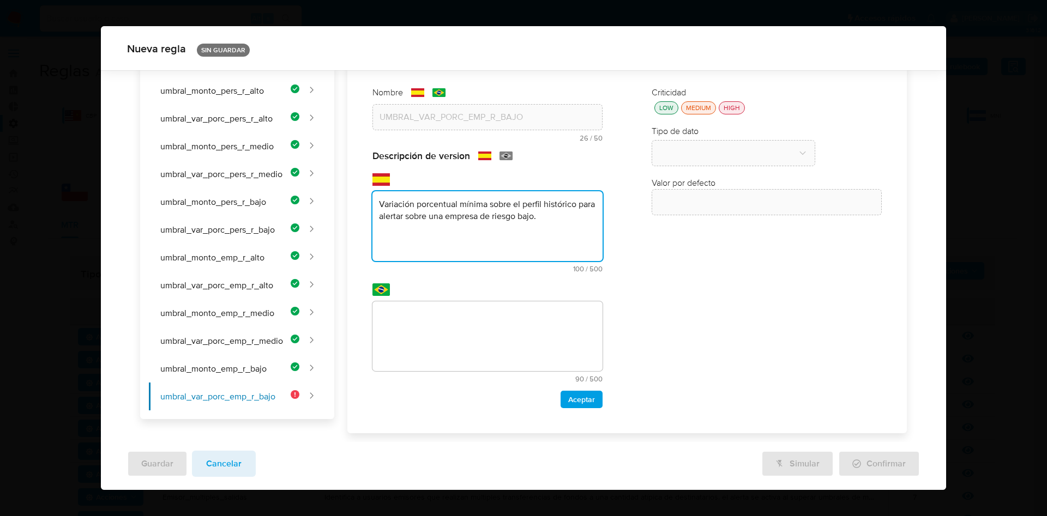
type textarea "Variación porcentual mínima sobre el perfil histórico para alertar sobre una em…"
click at [463, 341] on textarea at bounding box center [487, 337] width 230 height 70
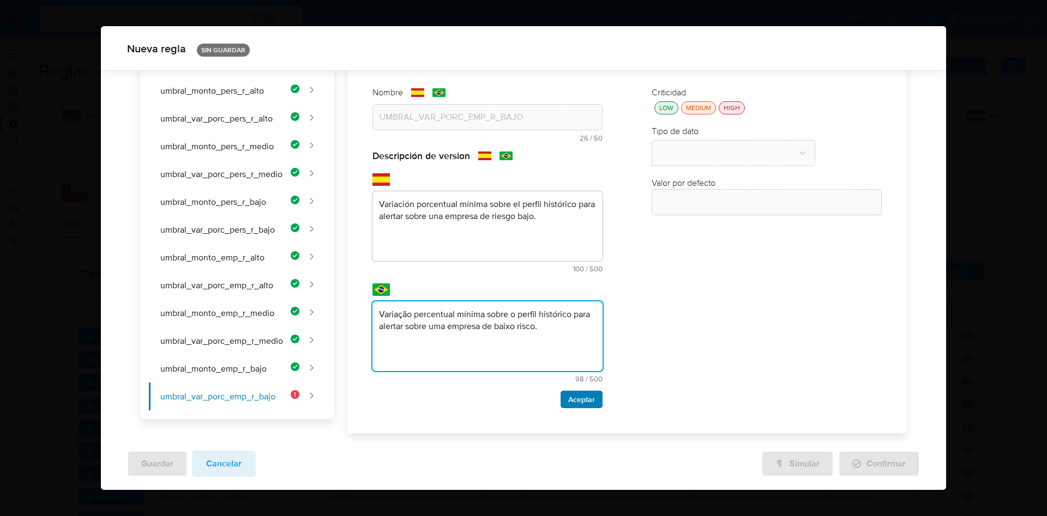
type textarea "Variação percentual mínima sobre o perfil histórico para alertar sobre uma empr…"
click at [574, 401] on span "Aceptar" at bounding box center [581, 399] width 27 height 15
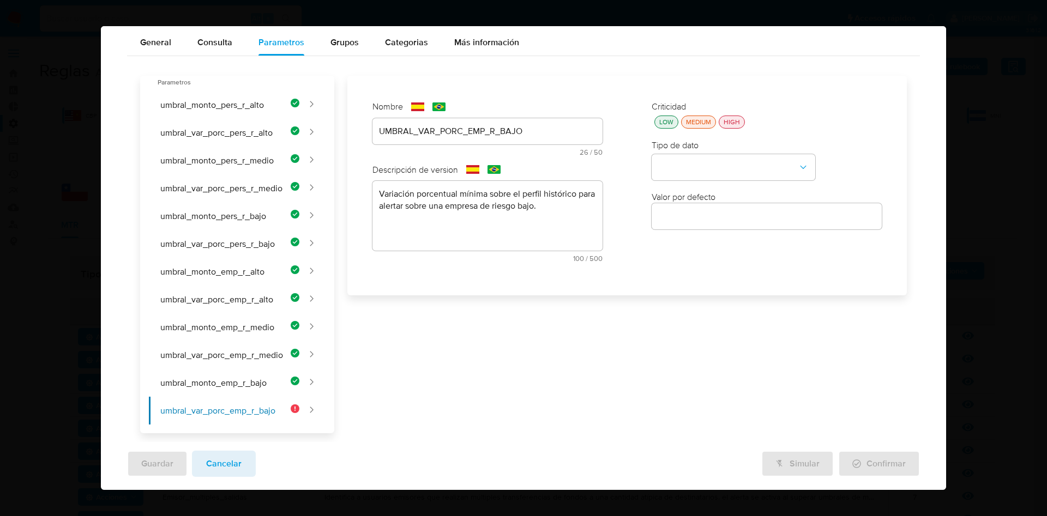
scroll to position [46, 0]
click at [671, 117] on div "LOW MEDIUM HIGH" at bounding box center [767, 122] width 230 height 13
click at [657, 130] on div "Criticidad LOW MEDIUM HIGH Tipo de dato Valor por defecto Valor por defecto" at bounding box center [767, 185] width 252 height 191
click at [660, 123] on div "LOW" at bounding box center [666, 121] width 19 height 9
click at [689, 161] on button "type-dropdown" at bounding box center [734, 168] width 164 height 26
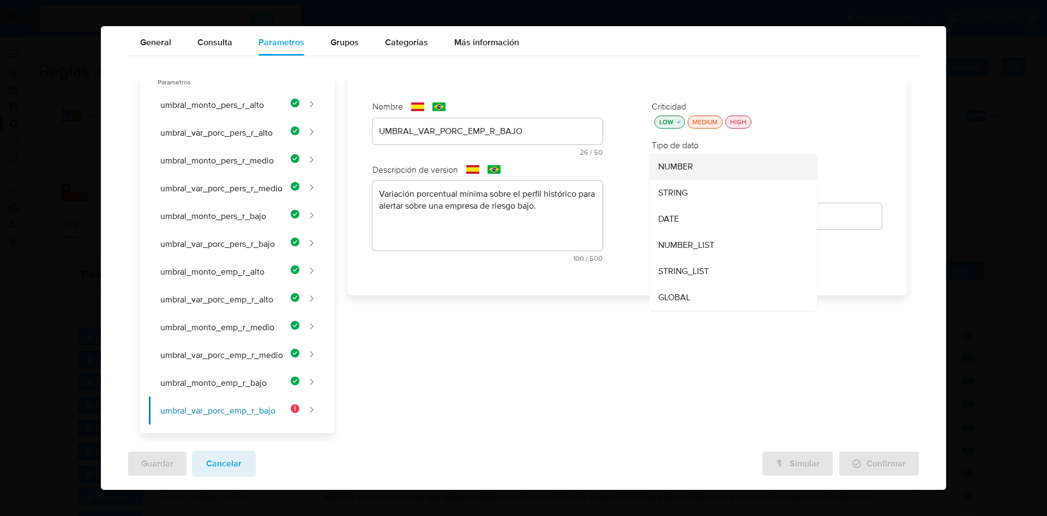
click at [689, 167] on div "NUMBER" at bounding box center [730, 167] width 144 height 26
click at [693, 225] on div at bounding box center [767, 216] width 230 height 26
click at [688, 226] on div at bounding box center [767, 216] width 230 height 26
click at [695, 215] on input "number" at bounding box center [767, 216] width 230 height 14
click at [674, 216] on input "number" at bounding box center [767, 216] width 230 height 14
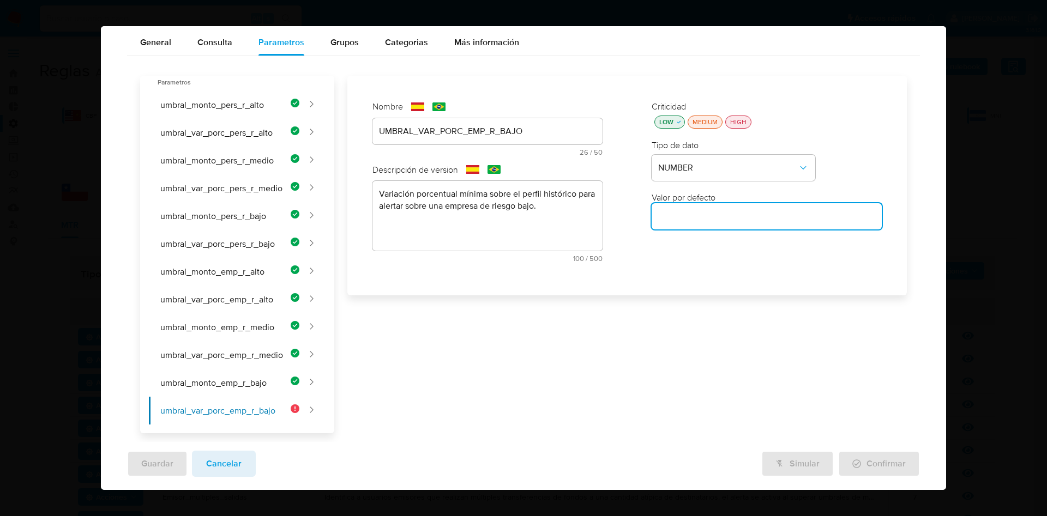
paste input "1.18"
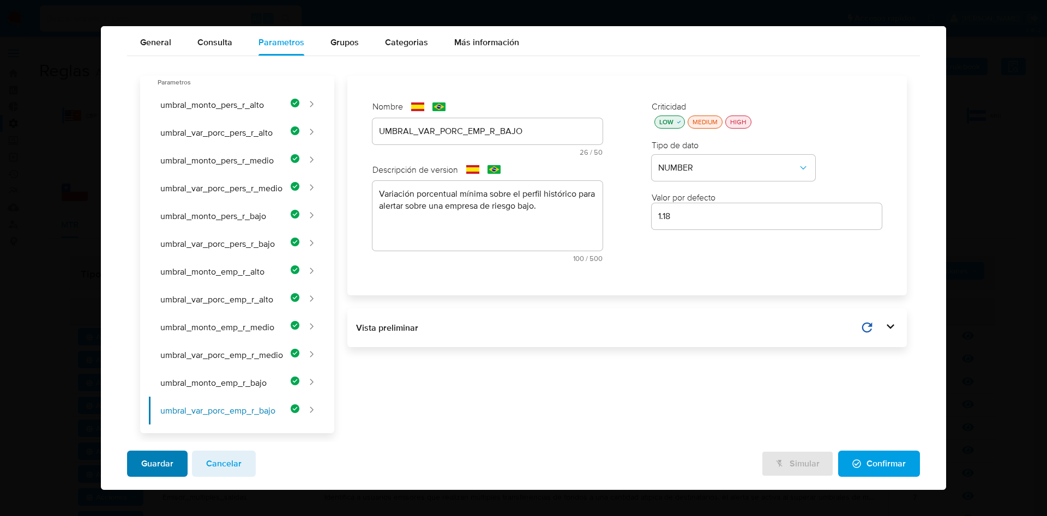
click at [154, 465] on span "Guardar" at bounding box center [157, 464] width 32 height 24
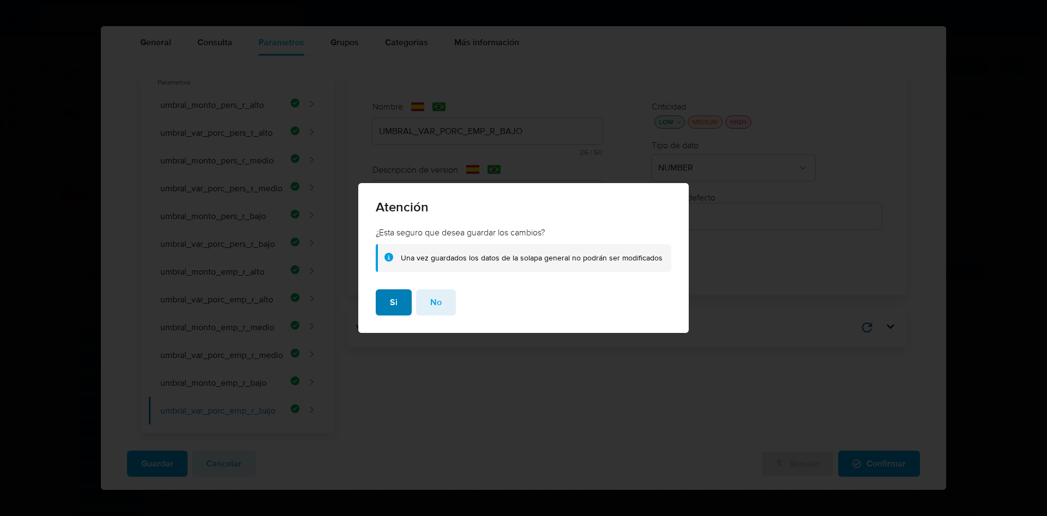
click at [406, 302] on button "Si" at bounding box center [394, 303] width 36 height 26
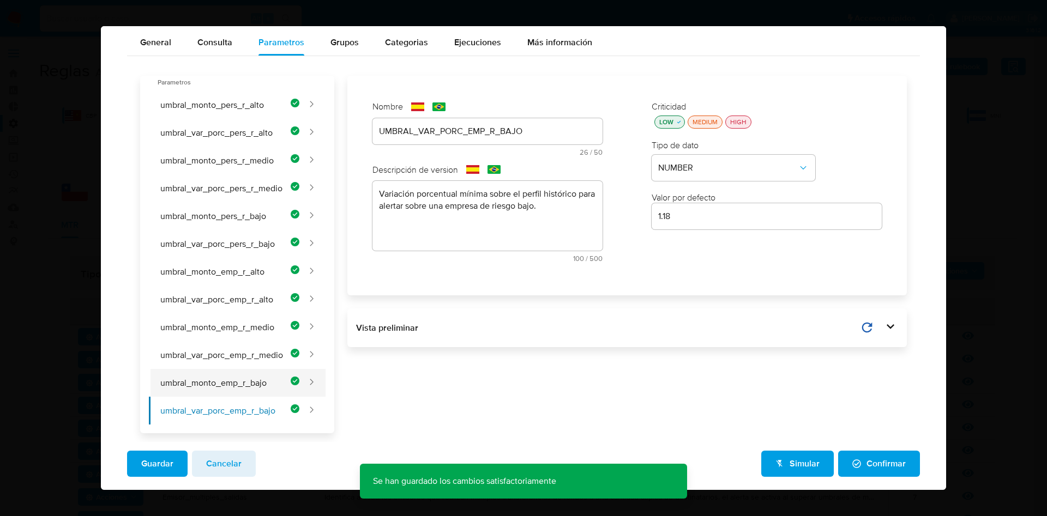
click at [245, 374] on button "umbral_monto_emp_r_bajo" at bounding box center [224, 383] width 150 height 28
type input "81000"
type input "UMBRAL_MONTO_EMP_R_BAJO"
type textarea "Monto transaccional mínimo para alertar sobre una empresa de riesgo bajo, como …"
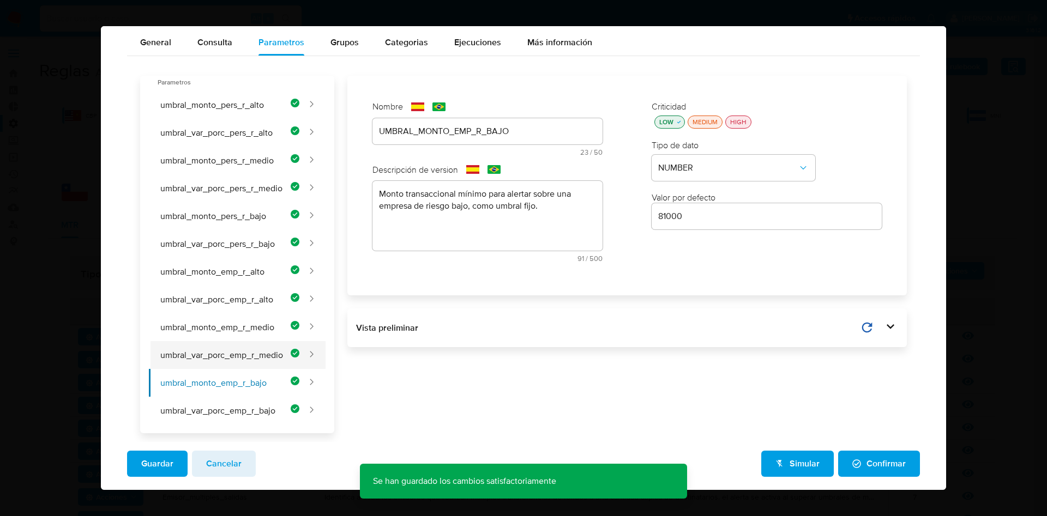
click at [247, 357] on button "umbral_var_porc_emp_r_medio" at bounding box center [224, 355] width 150 height 28
type input "1.75"
type input "UMBRAL_VAR_PORC_EMP_R_MEDIO"
type textarea "Variación porcentual mínima sobre el perfil histórico para alertar sobre una em…"
click at [239, 417] on button "umbral_var_porc_emp_r_bajo" at bounding box center [224, 411] width 150 height 28
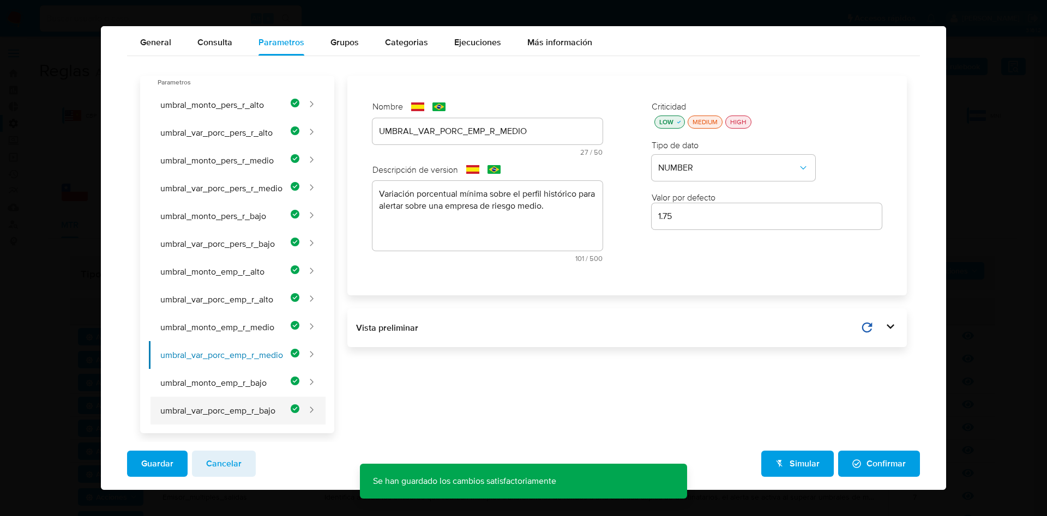
type input "1.18"
type input "UMBRAL_VAR_PORC_EMP_R_BAJO"
type textarea "Variación porcentual mínima sobre el perfil histórico para alertar sobre una em…"
click at [243, 335] on button "umbral_monto_emp_r_medio" at bounding box center [224, 328] width 150 height 28
type input "81000"
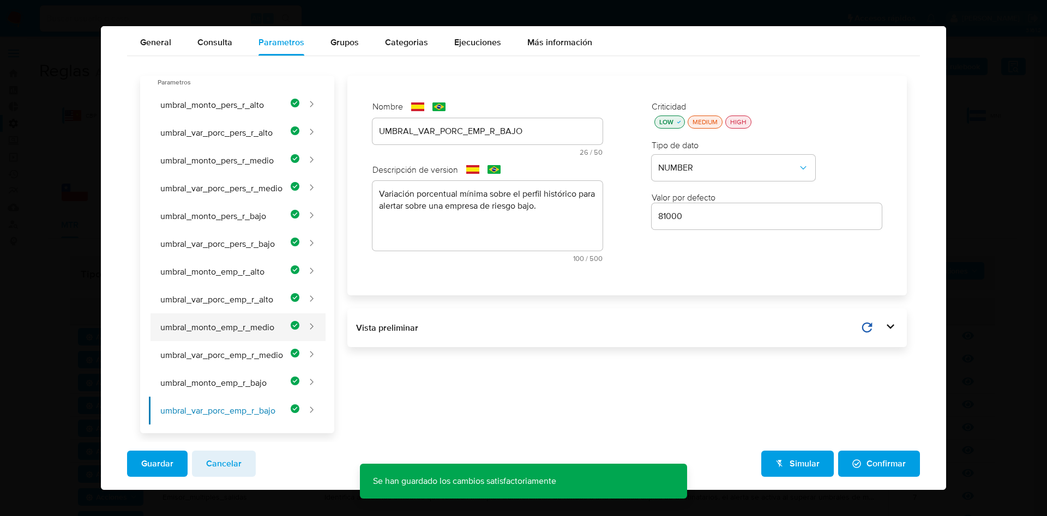
type input "UMBRAL_MONTO_EMP_R_MEDIO"
type textarea "Monto transaccional mínimo para alertar sobre una empresa de riesgo medio, como…"
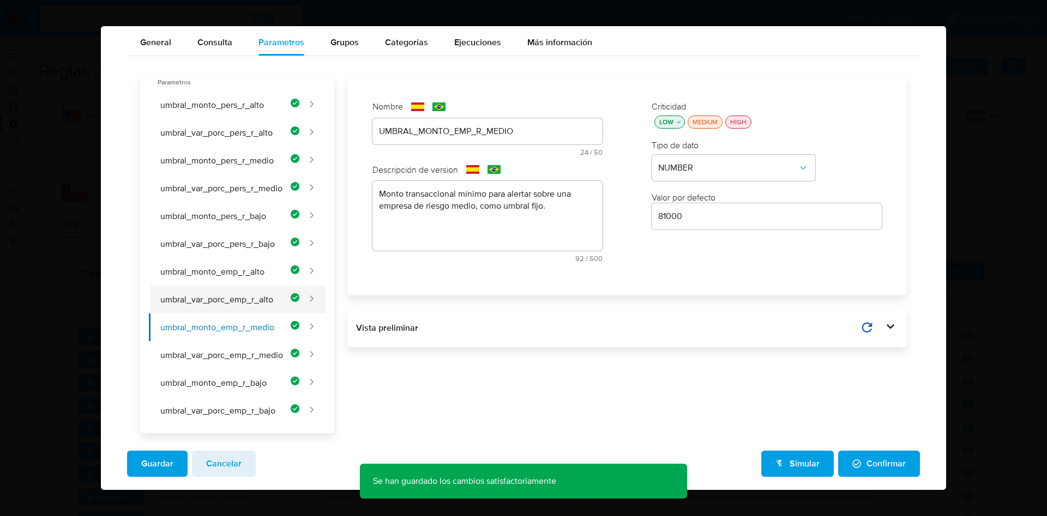
click at [244, 304] on button "umbral_var_porc_emp_r_alto" at bounding box center [224, 300] width 150 height 28
type input "2.17"
type input "UMBRAL_VAR_PORC_EMP_R_ALTO"
type textarea "Variación porcentual mínima sobre el perfil histórico para alertar sobre una em…"
click at [241, 277] on button "umbral_monto_emp_r_alto" at bounding box center [224, 272] width 150 height 28
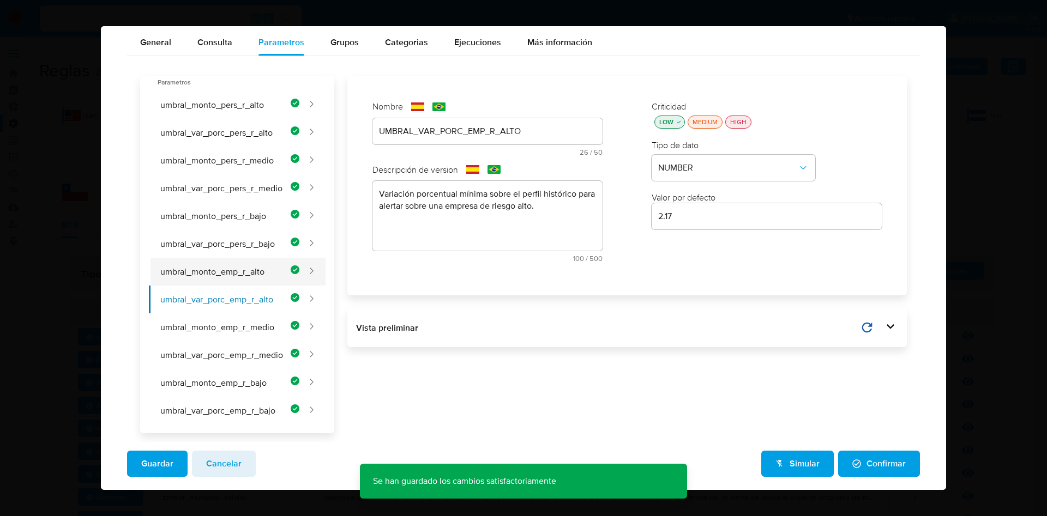
type input "81000"
type input "UMBRAL_MONTO_EMP_R_ALTO"
type textarea "Monto transaccional mínimo para alertar sobre una empresa de riesgo alto, como …"
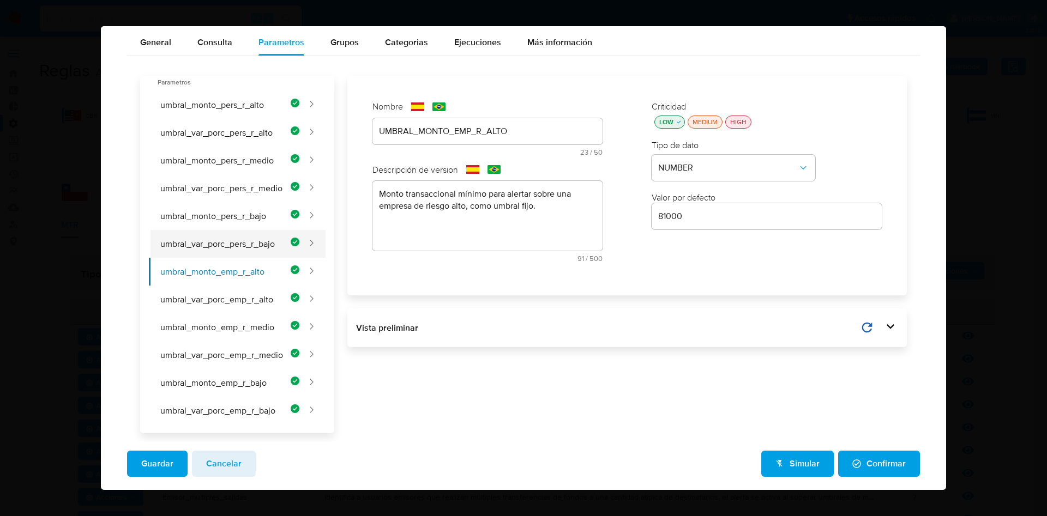
click at [240, 254] on button "umbral_var_porc_pers_r_bajo" at bounding box center [224, 244] width 150 height 28
type input "3.24"
type input "UMBRAL_VAR_PORC_PERS_R_BAJO"
type textarea "Variación porcentual mínima sobre el perfil histórico para alertar sobre una pe…"
click at [237, 218] on button "umbral_monto_pers_r_bajo" at bounding box center [224, 216] width 150 height 28
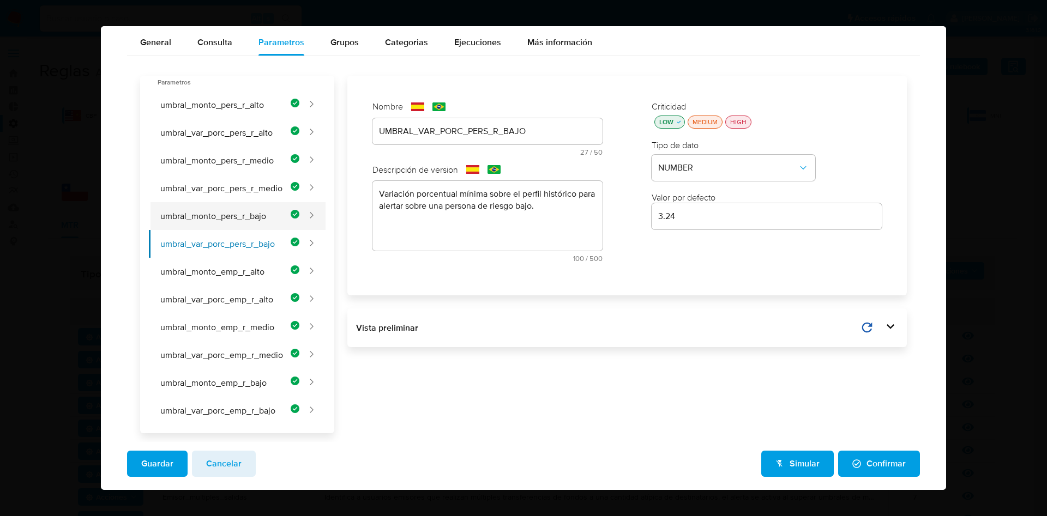
type input "50000"
type input "UMBRAL_MONTO_PERS_R_BAJO"
type textarea "Monto transaccional mínimo para alertar sobre una persona de riesgo bajo, como …"
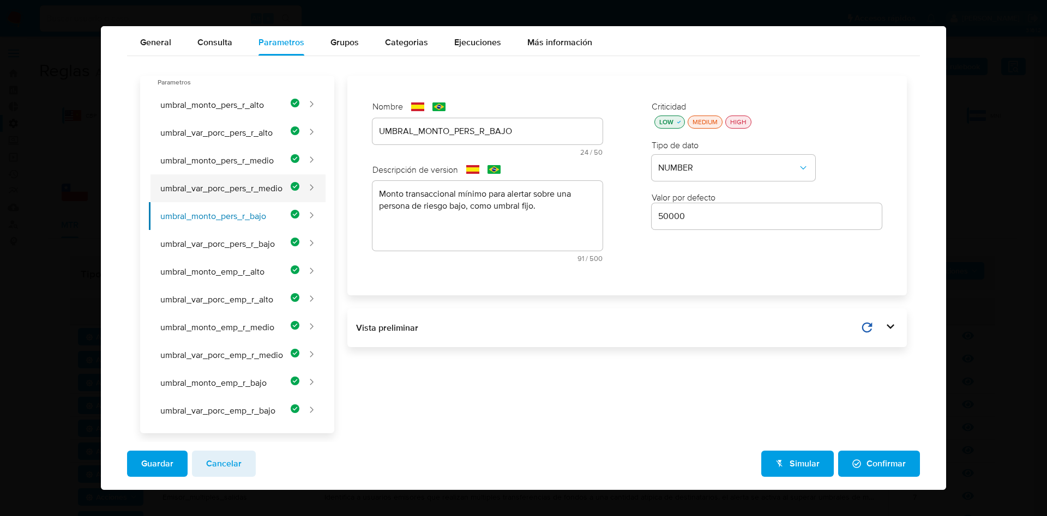
click at [234, 190] on button "umbral_var_porc_pers_r_medio" at bounding box center [224, 188] width 150 height 28
type input "2.96"
type input "UMBRAL_VAR_PORC_PERS_R_MEDIO"
type textarea "Variación porcentual mínima sobre el perfil histórico para alertar sobre una pe…"
click at [229, 161] on button "umbral_monto_pers_r_medio" at bounding box center [224, 161] width 150 height 28
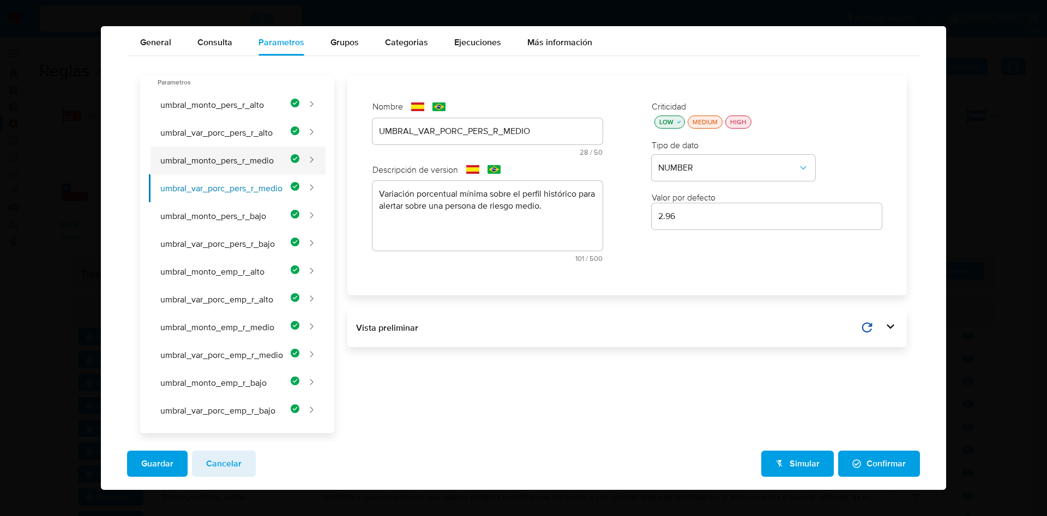
type input "40000"
type input "UMBRAL_MONTO_PERS_R_MEDIO"
type textarea "Monto transaccional mínimo para alertar sobre una persona de riesgo medio, como…"
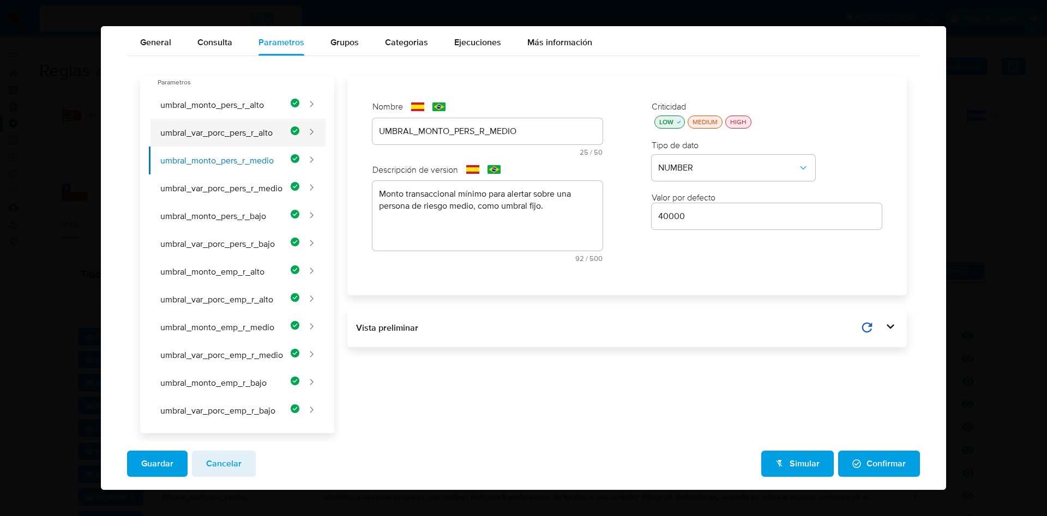
click at [226, 136] on button "umbral_var_porc_pers_r_alto" at bounding box center [224, 133] width 150 height 28
type input "2.33"
type input "UMBRAL_VAR_PORC_PERS_R_ALTO"
type textarea "Variación porcentual mínima sobre el perfil histórico para alertar sobre una pe…"
click at [226, 105] on button "umbral_monto_pers_r_alto" at bounding box center [224, 105] width 150 height 28
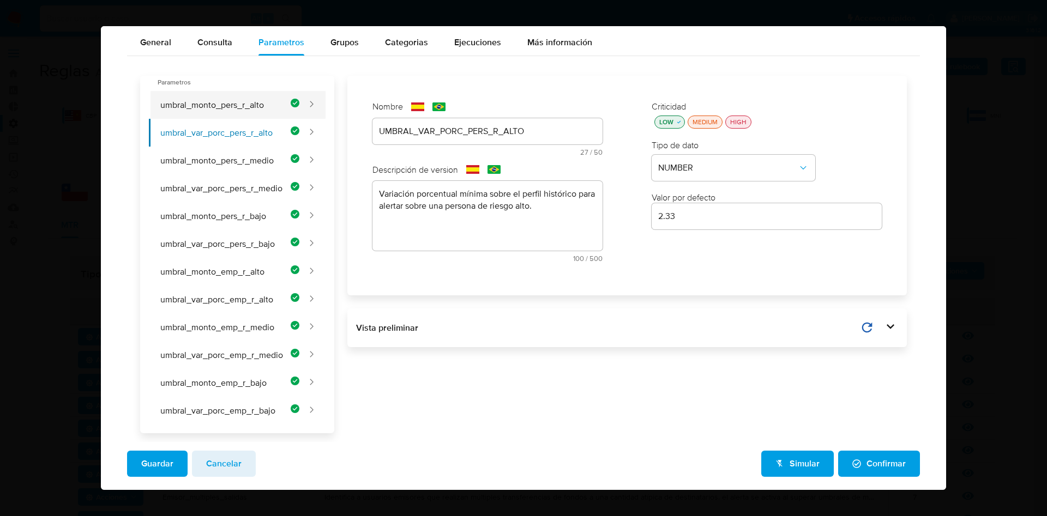
type input "30000"
type input "UMBRAL_MONTO_PERS_R_ALTO"
type textarea "Monto transaccional mínimo para alertar sobre una persona de riesgo alto, como …"
click at [169, 466] on span "Guardar" at bounding box center [157, 464] width 32 height 24
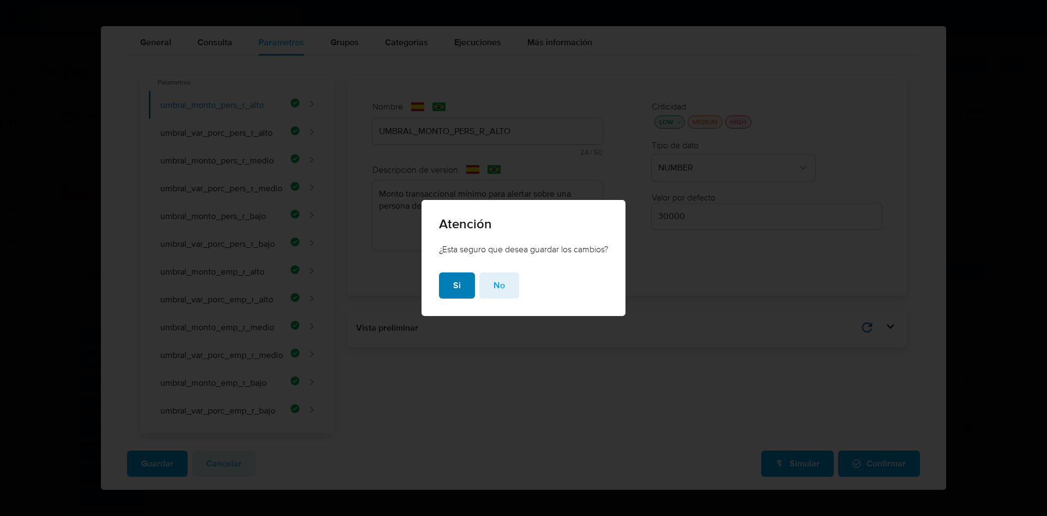
click at [463, 294] on button "Si" at bounding box center [457, 286] width 36 height 26
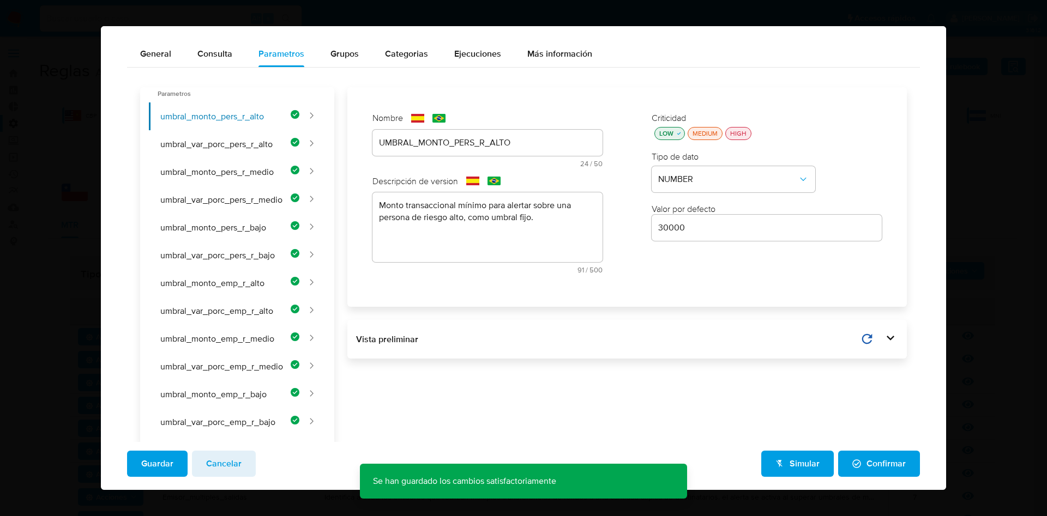
scroll to position [0, 0]
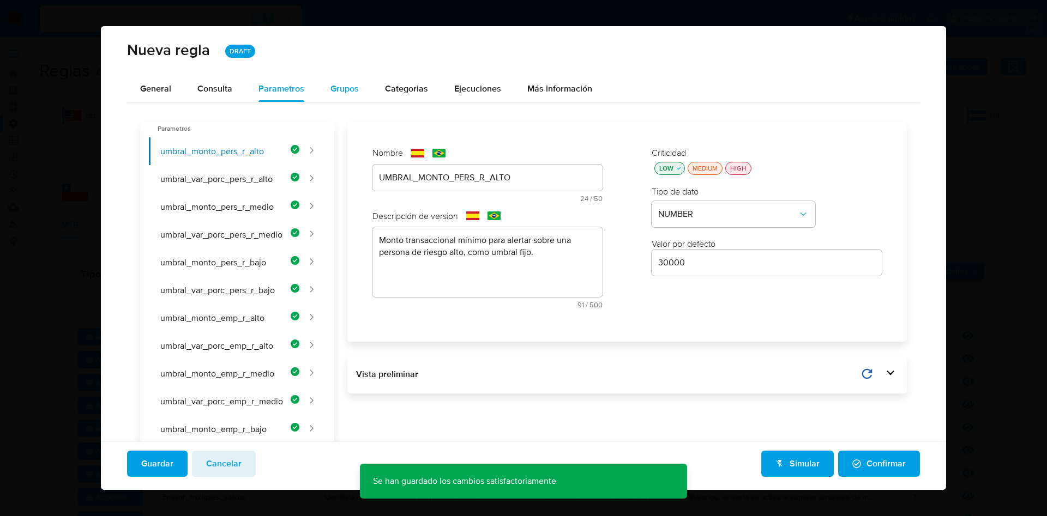
click at [345, 94] on span "Grupos" at bounding box center [344, 88] width 28 height 13
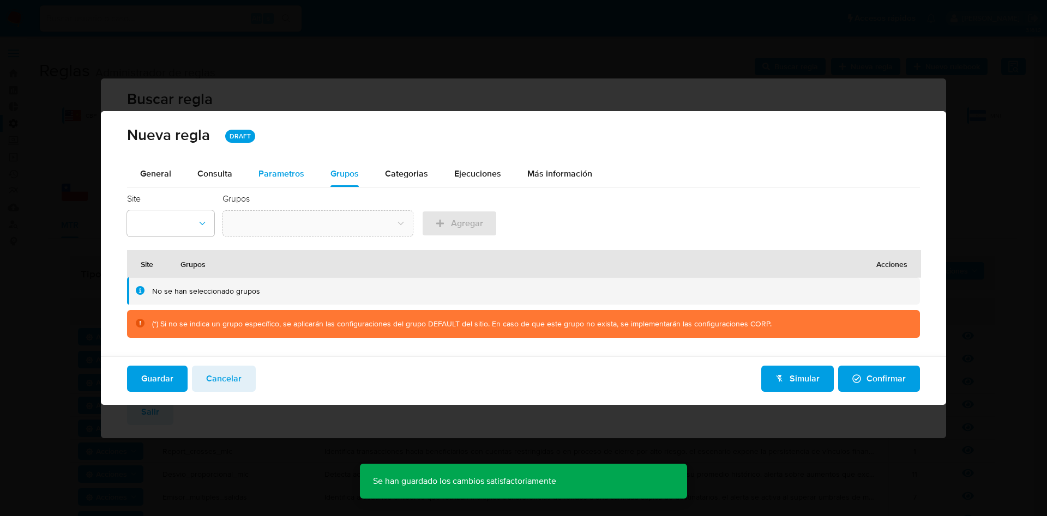
click at [284, 184] on div "Parametros" at bounding box center [281, 174] width 46 height 26
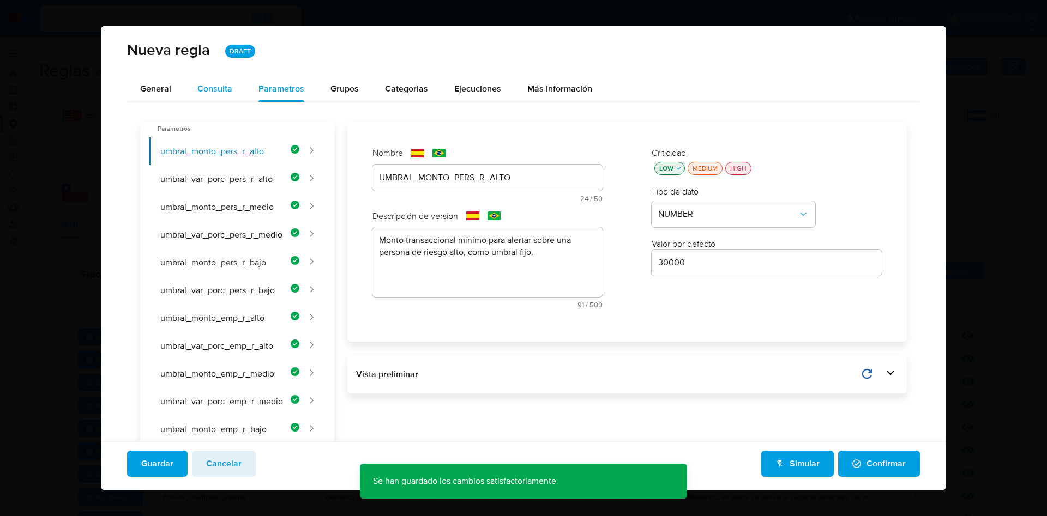
click at [234, 90] on button "Consulta" at bounding box center [214, 89] width 61 height 26
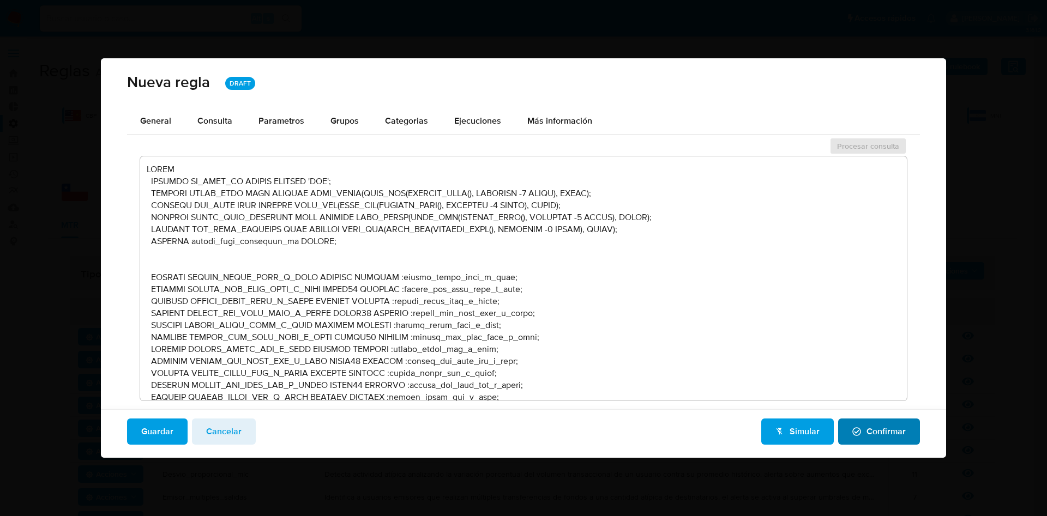
click at [860, 437] on span "Confirmar" at bounding box center [878, 432] width 53 height 24
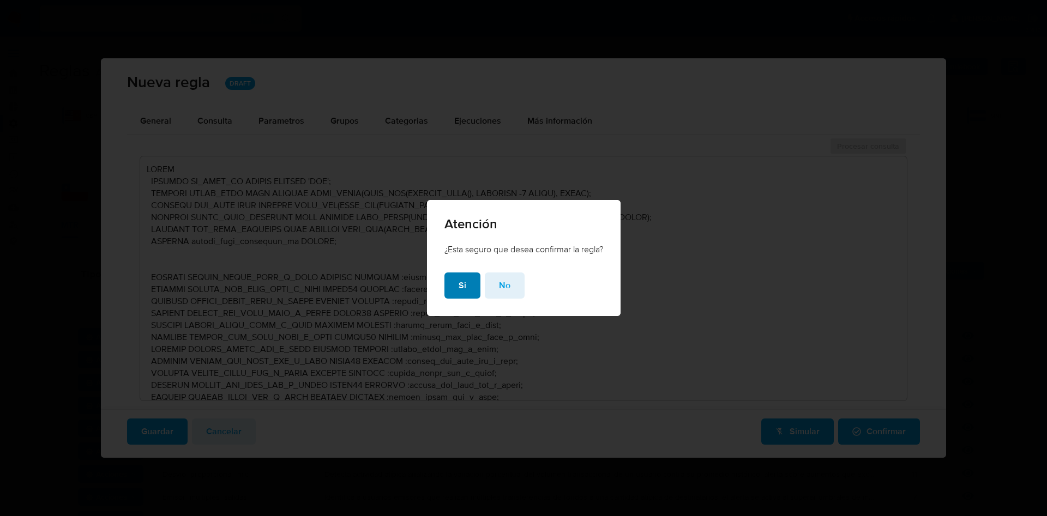
click at [466, 287] on button "Si" at bounding box center [462, 286] width 36 height 26
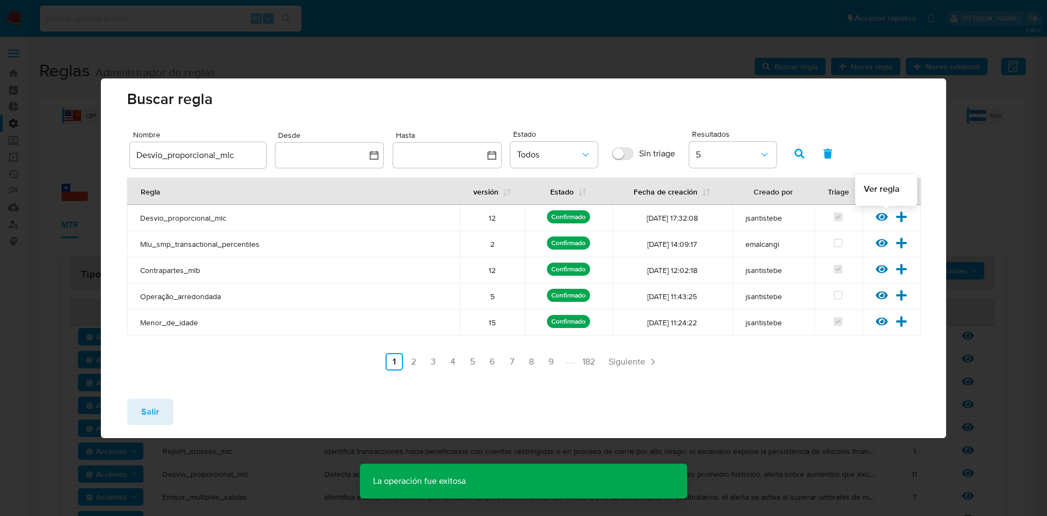
click at [880, 221] on icon at bounding box center [882, 217] width 12 height 12
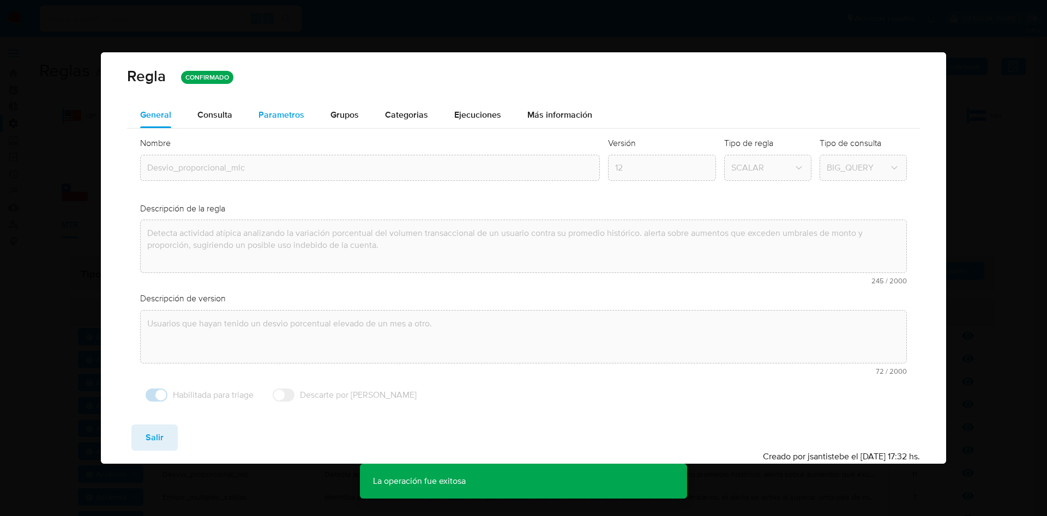
click at [288, 117] on span "Parametros" at bounding box center [281, 115] width 46 height 13
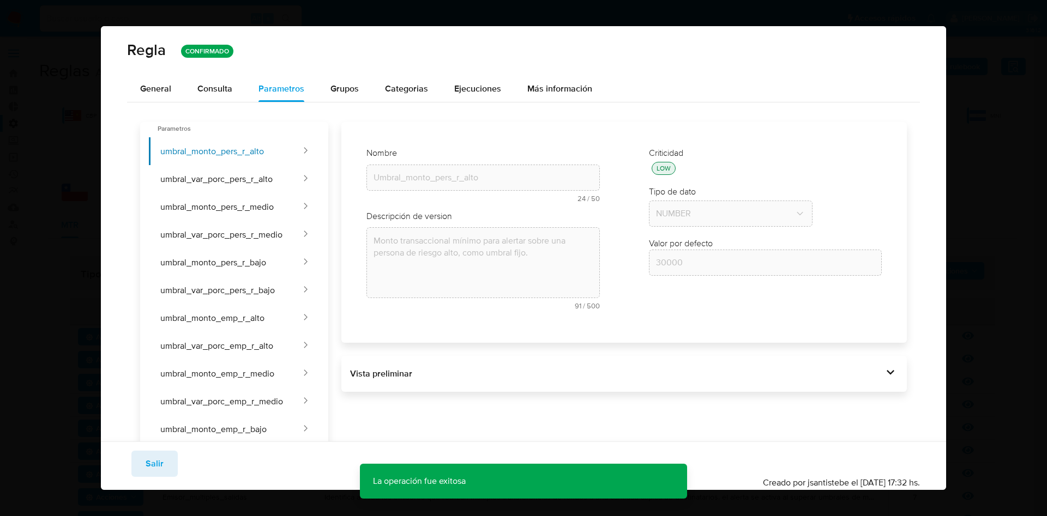
click at [887, 373] on icon at bounding box center [891, 372] width 8 height 5
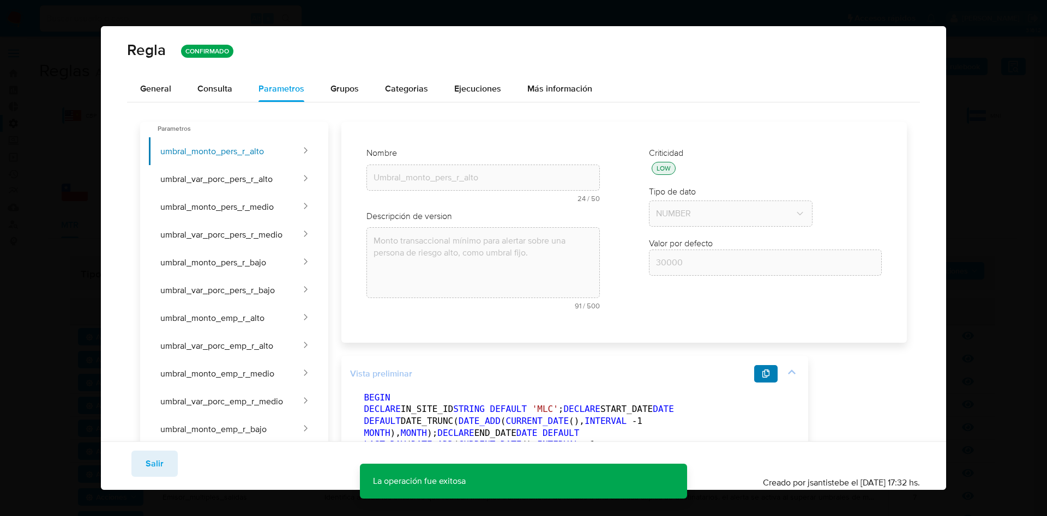
click at [758, 377] on button "button" at bounding box center [766, 373] width 24 height 17
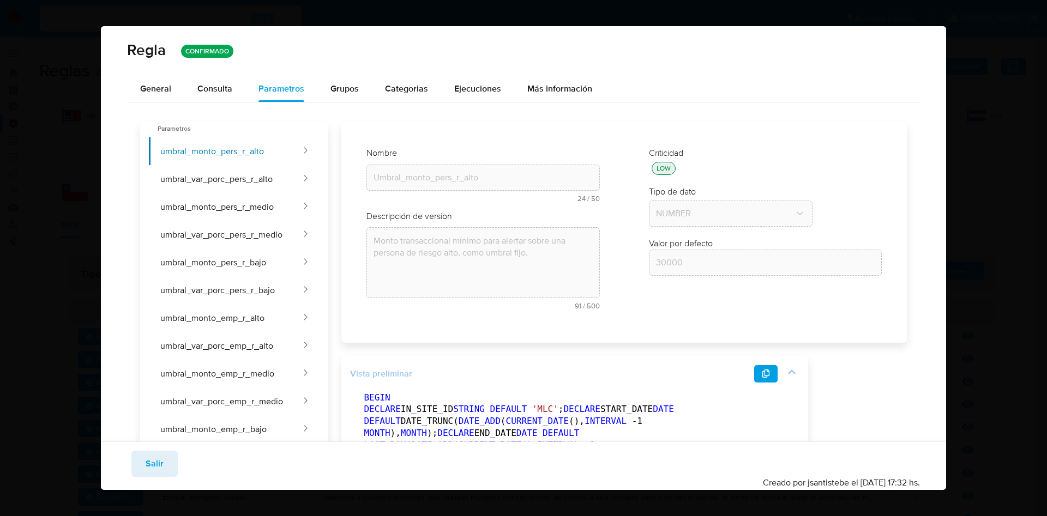
click at [766, 375] on icon "button" at bounding box center [766, 374] width 9 height 9
click at [159, 463] on span "Salir" at bounding box center [155, 464] width 18 height 24
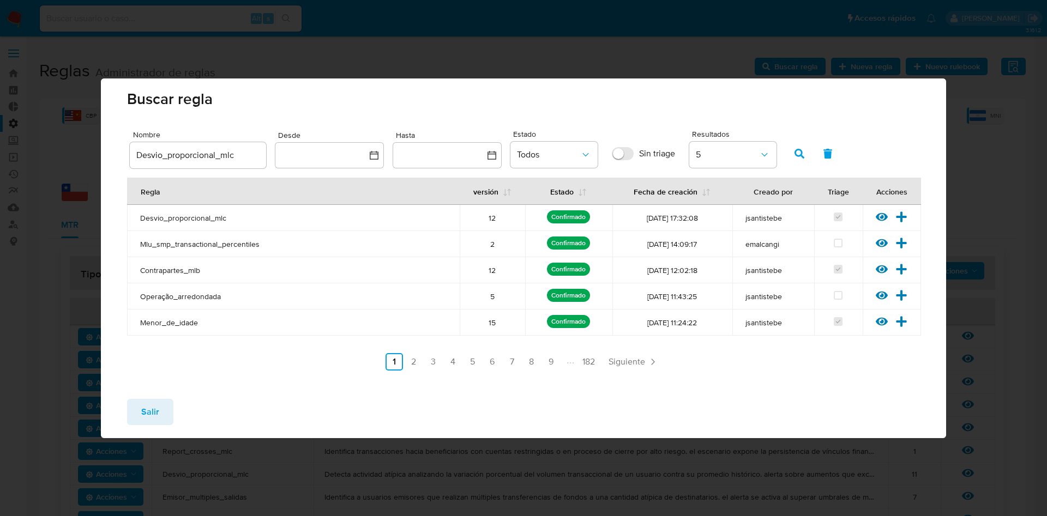
click at [145, 412] on span "Salir" at bounding box center [150, 412] width 18 height 24
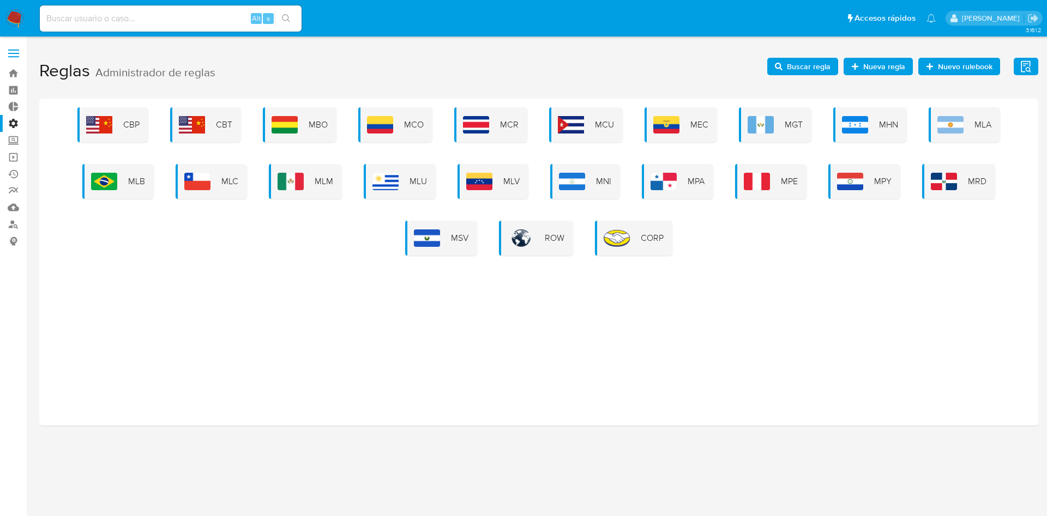
click at [816, 65] on span "Buscar regla" at bounding box center [809, 66] width 44 height 17
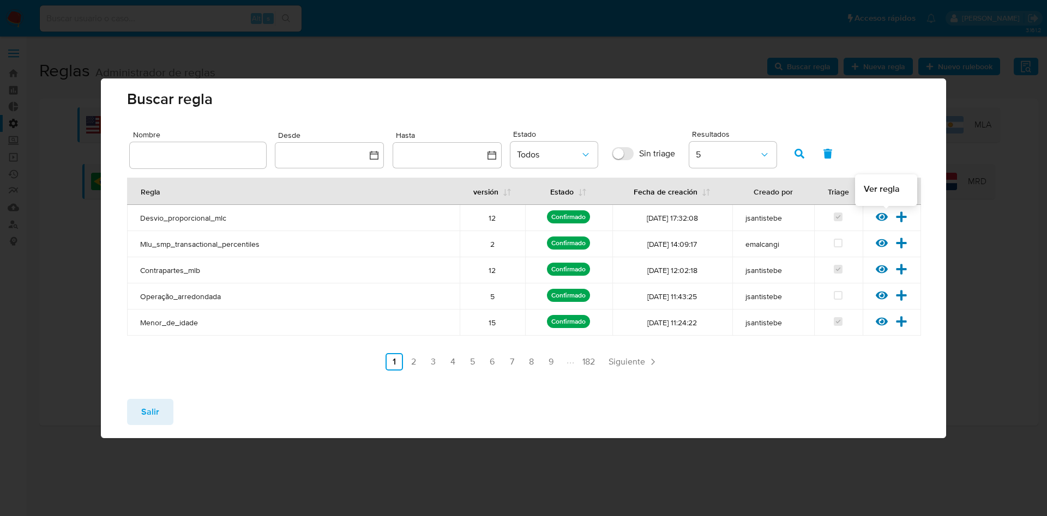
click at [886, 214] on icon at bounding box center [882, 217] width 12 height 8
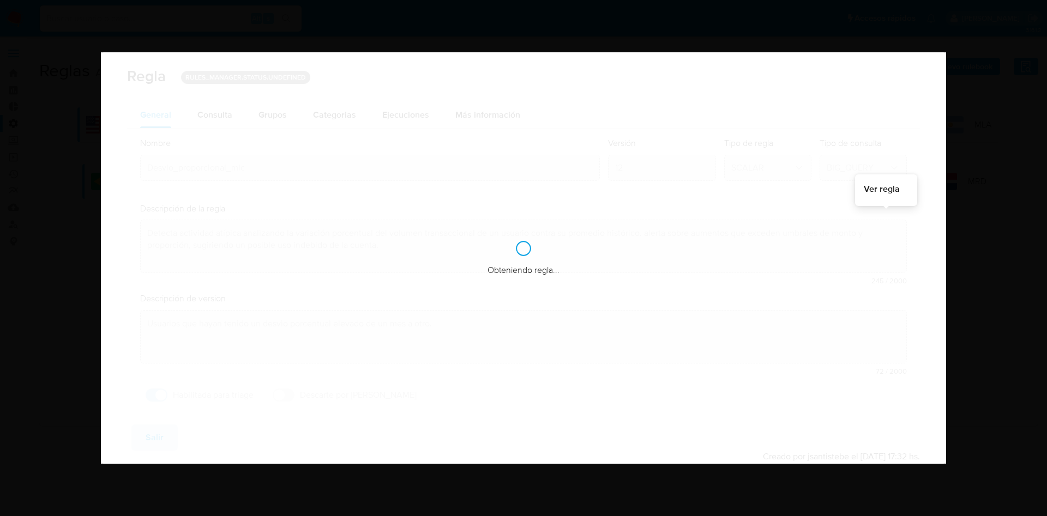
checkbox input "true"
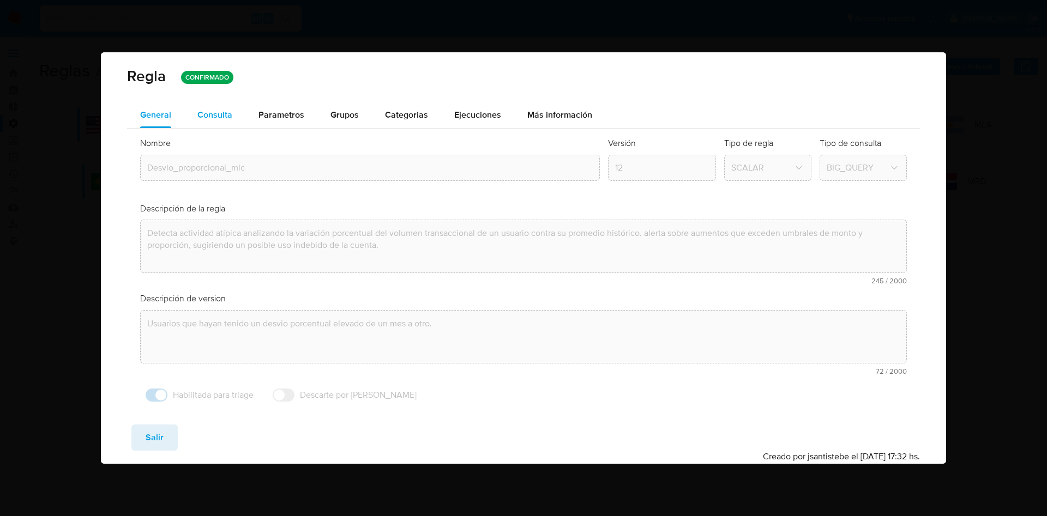
click at [214, 111] on div "Consulta" at bounding box center [214, 115] width 35 height 9
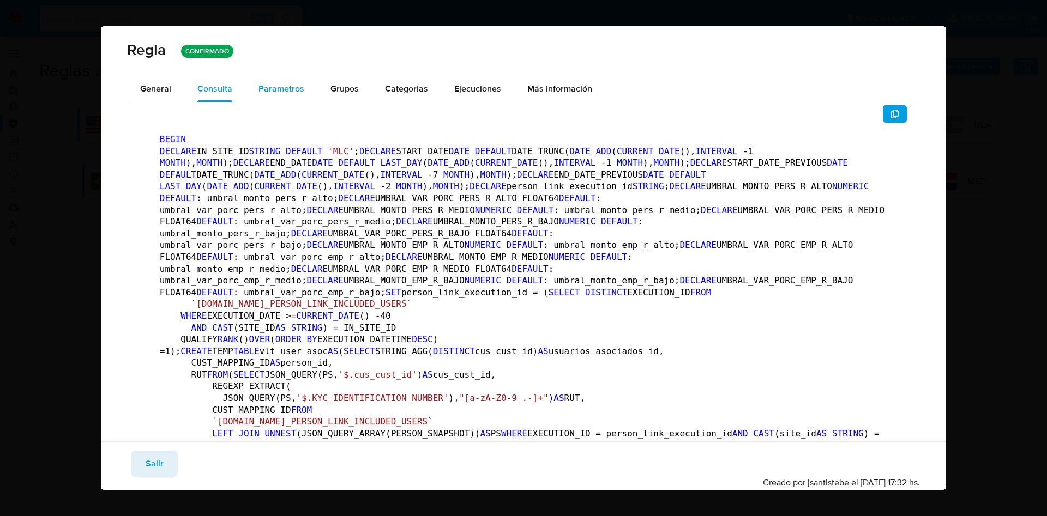
click at [296, 87] on span "Parametros" at bounding box center [281, 88] width 46 height 13
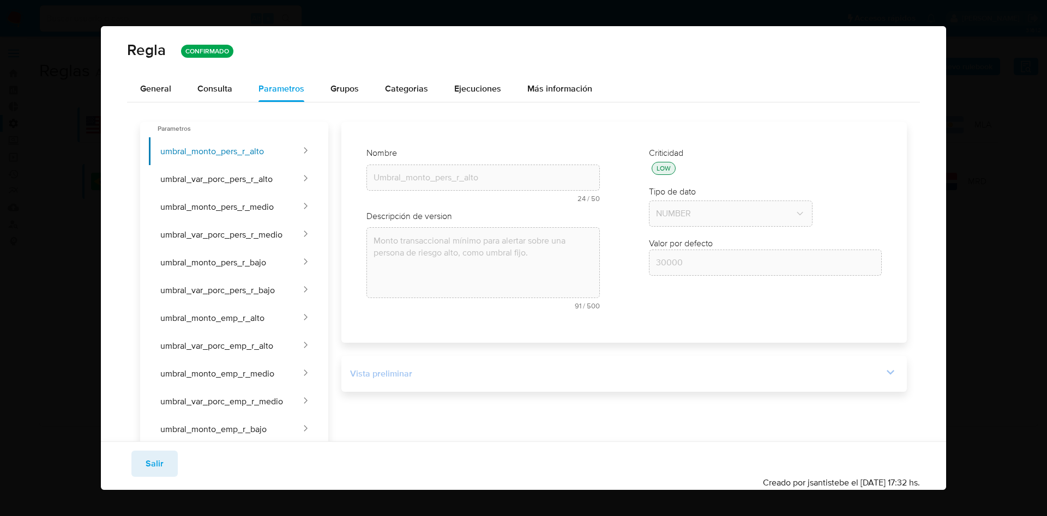
click at [883, 383] on div at bounding box center [890, 374] width 15 height 19
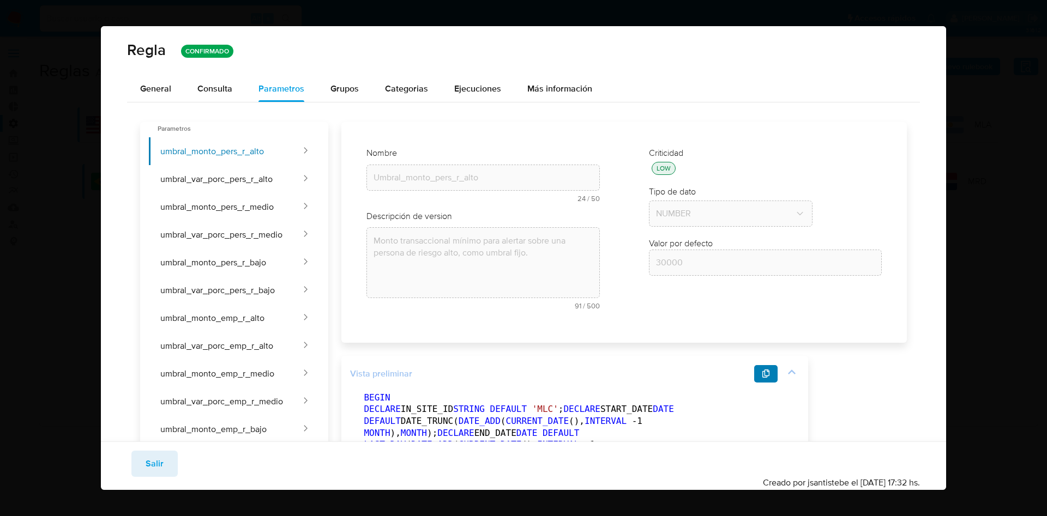
click at [768, 375] on icon "button" at bounding box center [766, 374] width 9 height 9
click at [157, 83] on span "General" at bounding box center [155, 88] width 31 height 13
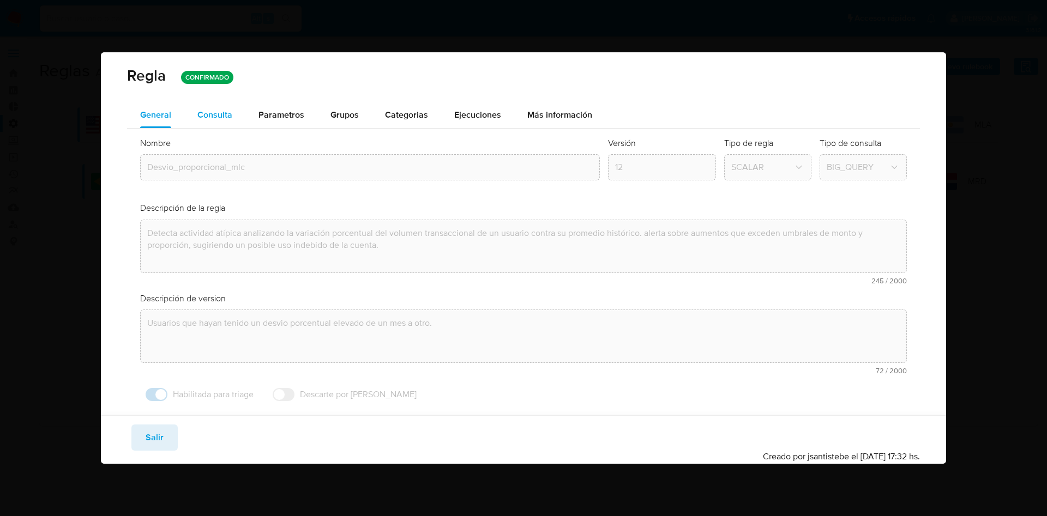
click at [220, 111] on div "Consulta" at bounding box center [214, 115] width 35 height 9
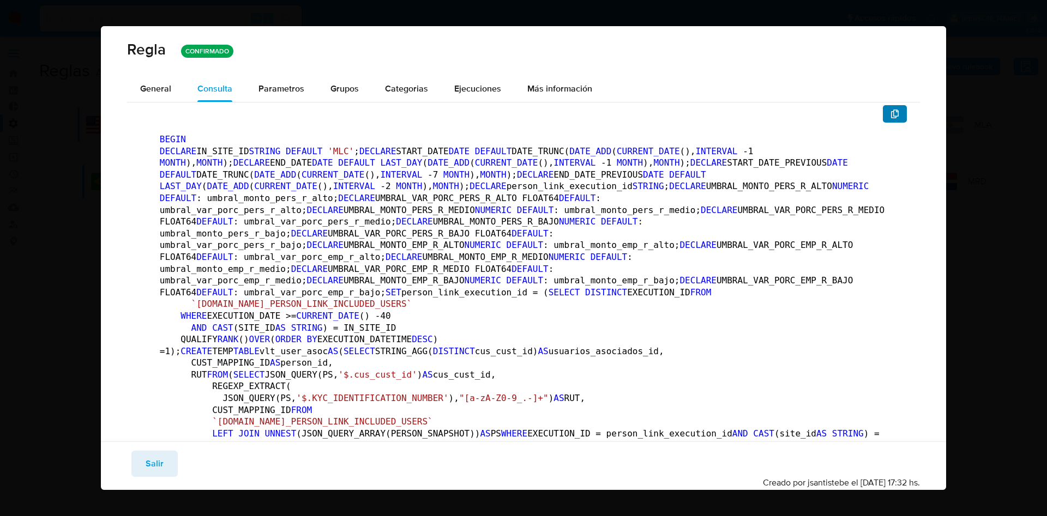
click at [883, 116] on button "button" at bounding box center [895, 113] width 24 height 17
click at [177, 97] on button "General" at bounding box center [155, 89] width 57 height 26
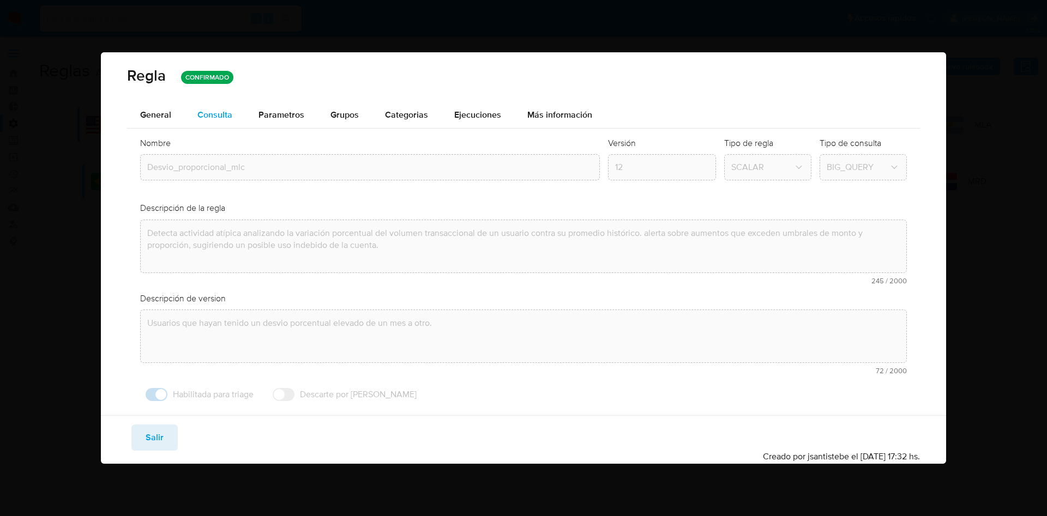
click at [226, 117] on div "Consulta" at bounding box center [214, 115] width 35 height 9
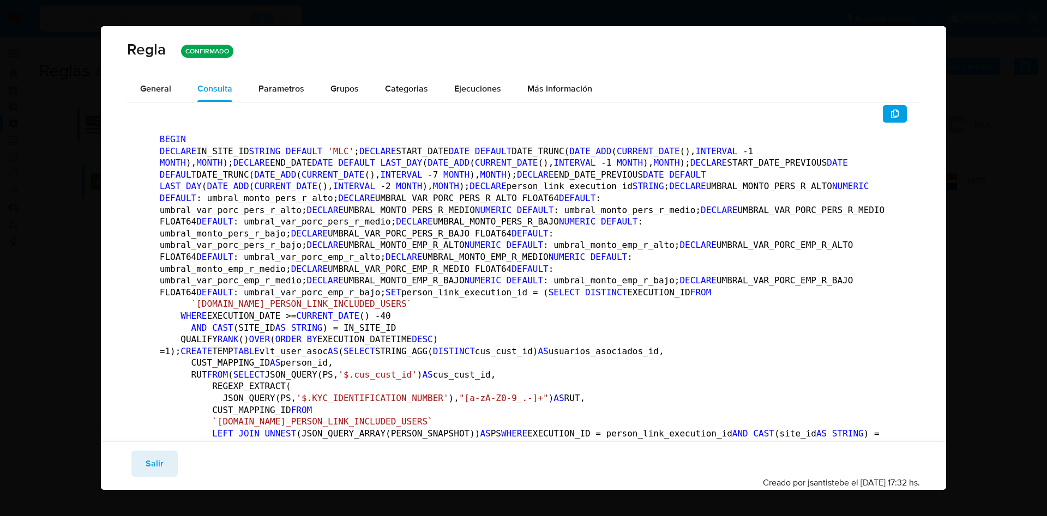
click at [274, 91] on span "Parametros" at bounding box center [281, 88] width 46 height 13
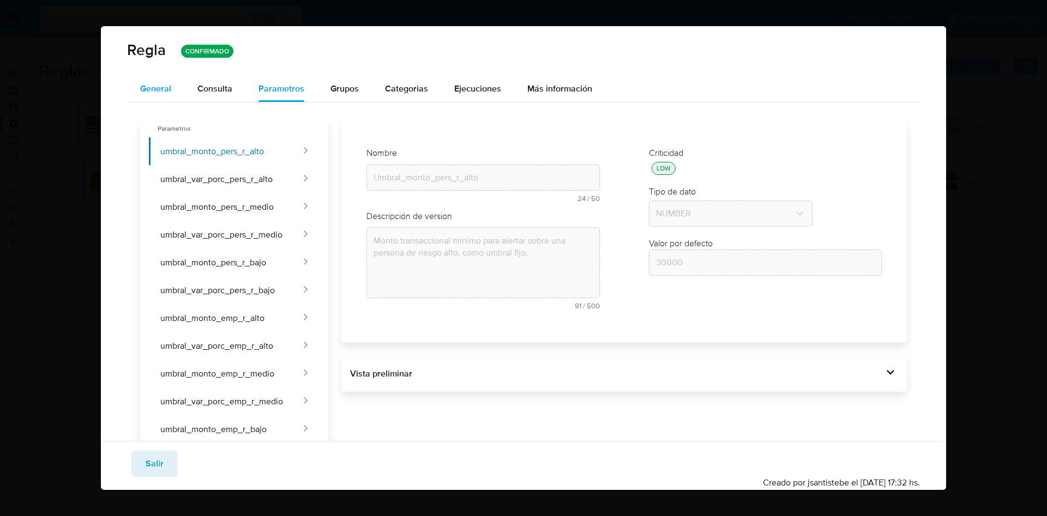
click at [145, 87] on span "General" at bounding box center [155, 88] width 31 height 13
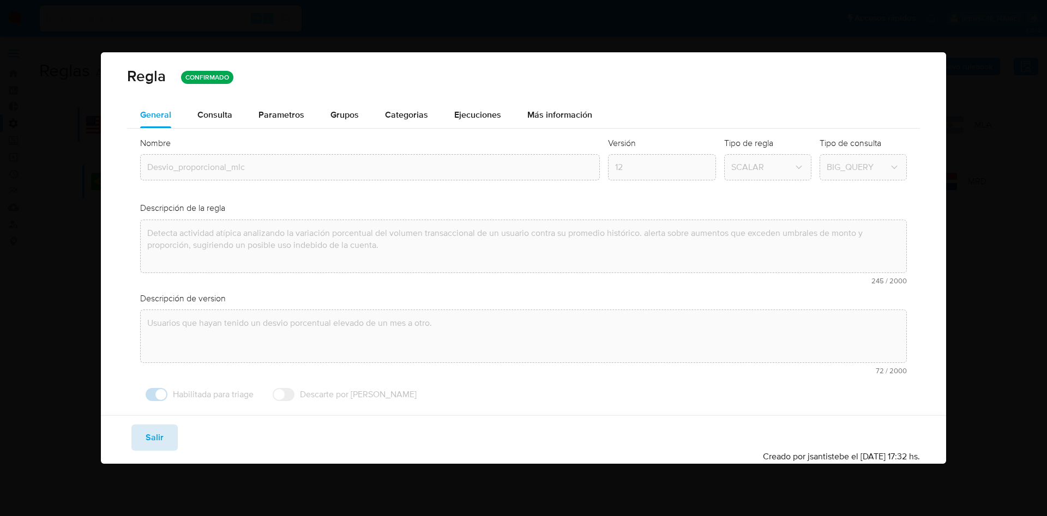
click at [150, 441] on span "Salir" at bounding box center [155, 438] width 18 height 24
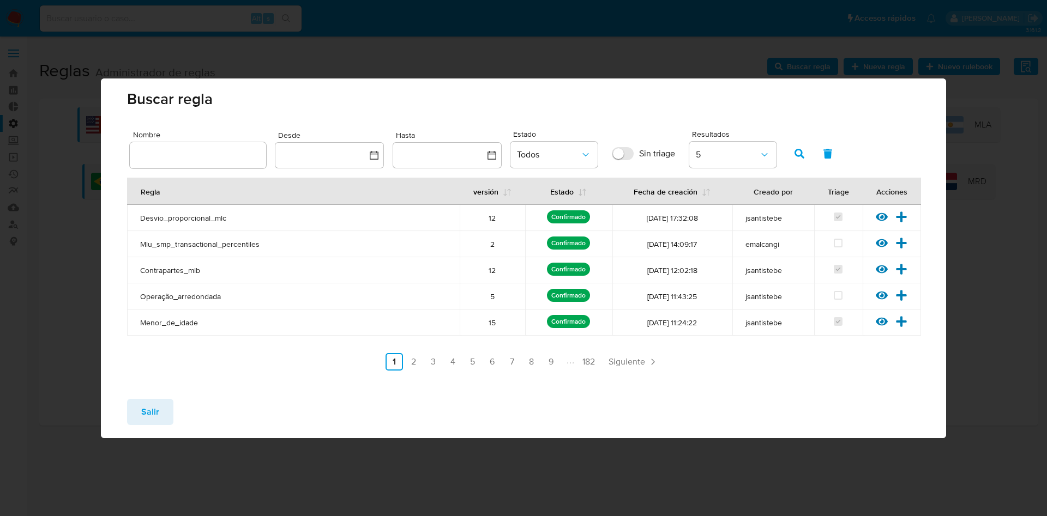
click at [147, 416] on span "Salir" at bounding box center [150, 412] width 18 height 24
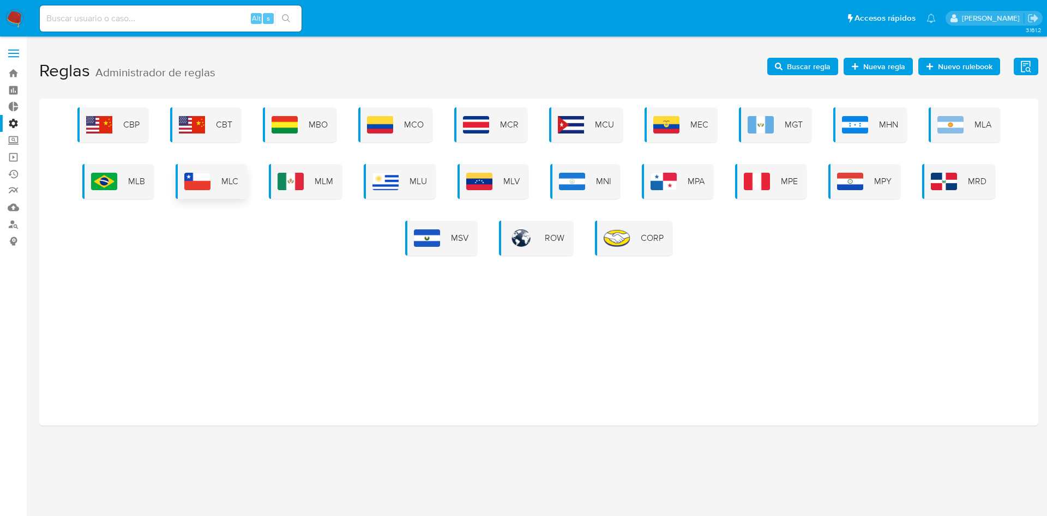
click at [218, 177] on div "MLC" at bounding box center [211, 181] width 71 height 35
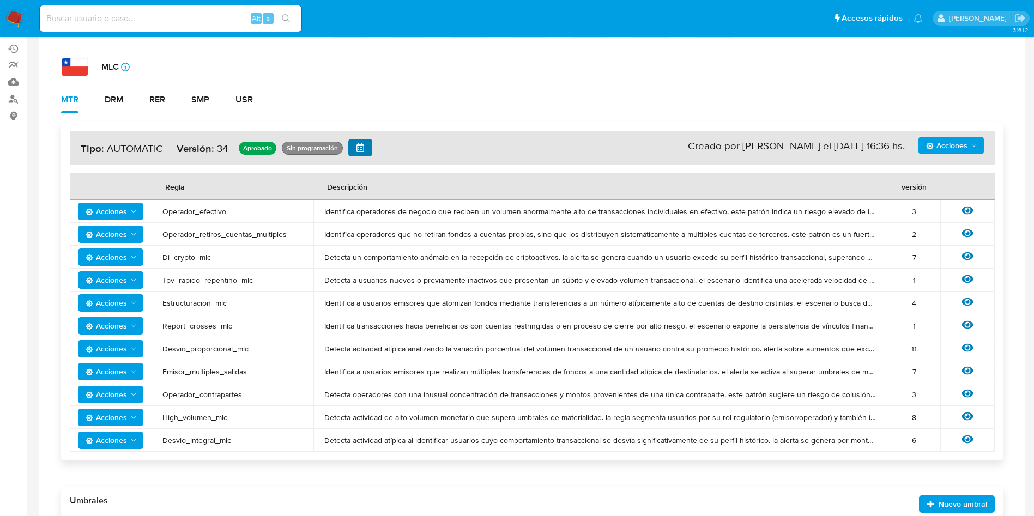
scroll to position [245, 0]
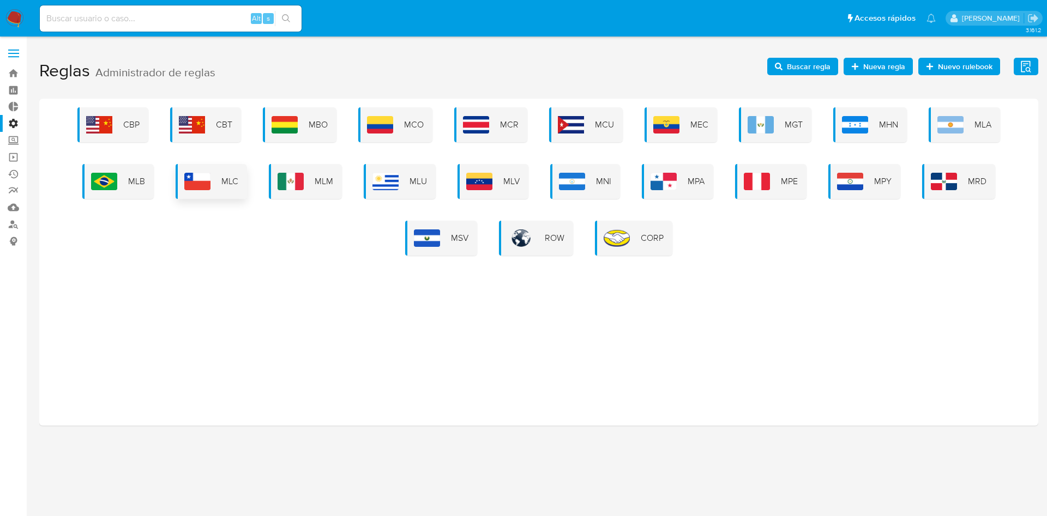
click at [216, 187] on div "MLC" at bounding box center [211, 181] width 71 height 35
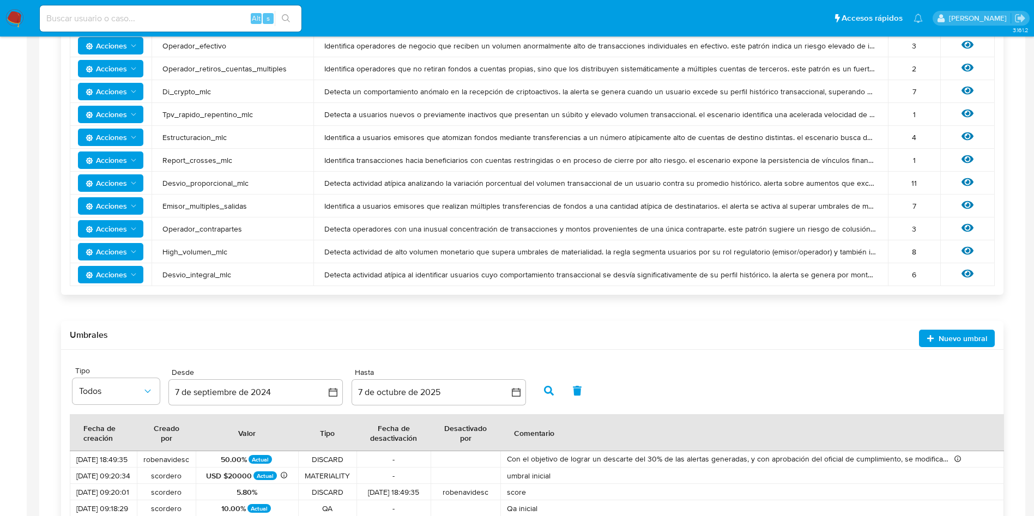
scroll to position [201, 0]
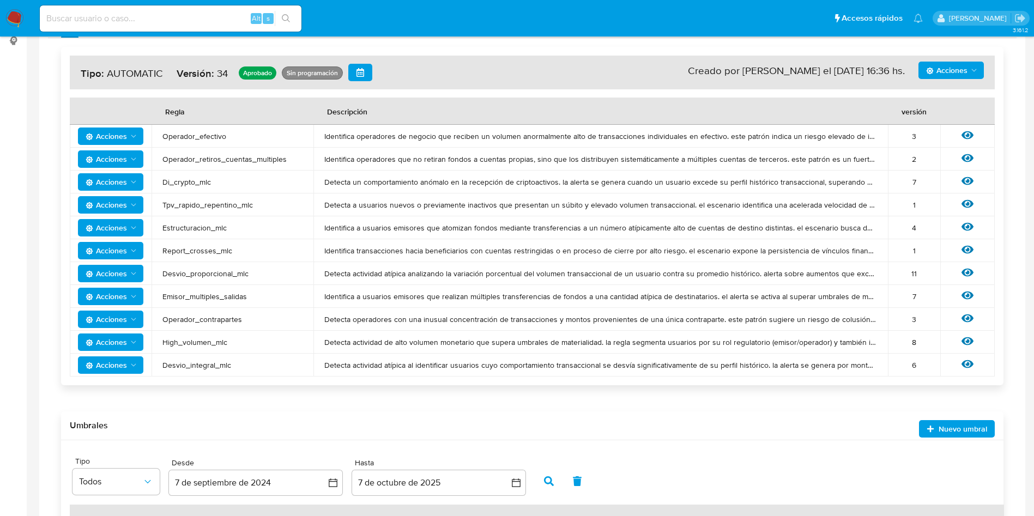
click at [139, 275] on button "Acciones" at bounding box center [110, 273] width 65 height 17
click at [122, 300] on button "Deshabilitar" at bounding box center [111, 301] width 98 height 26
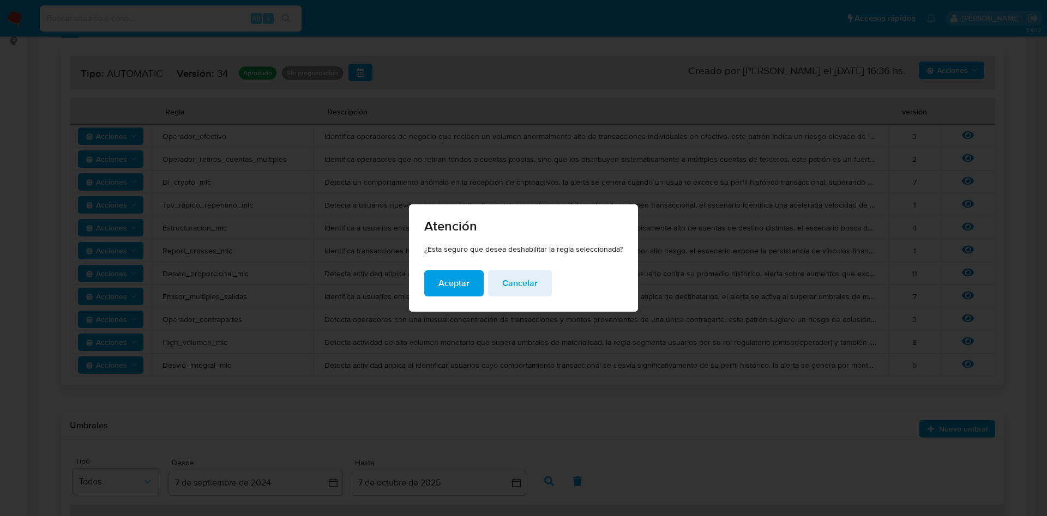
click at [450, 281] on span "Aceptar" at bounding box center [453, 284] width 31 height 24
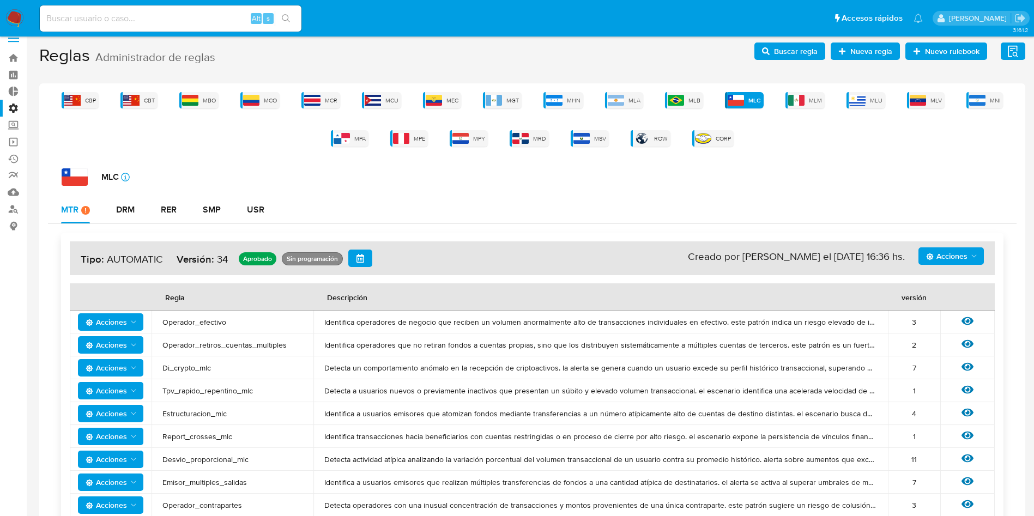
scroll to position [0, 0]
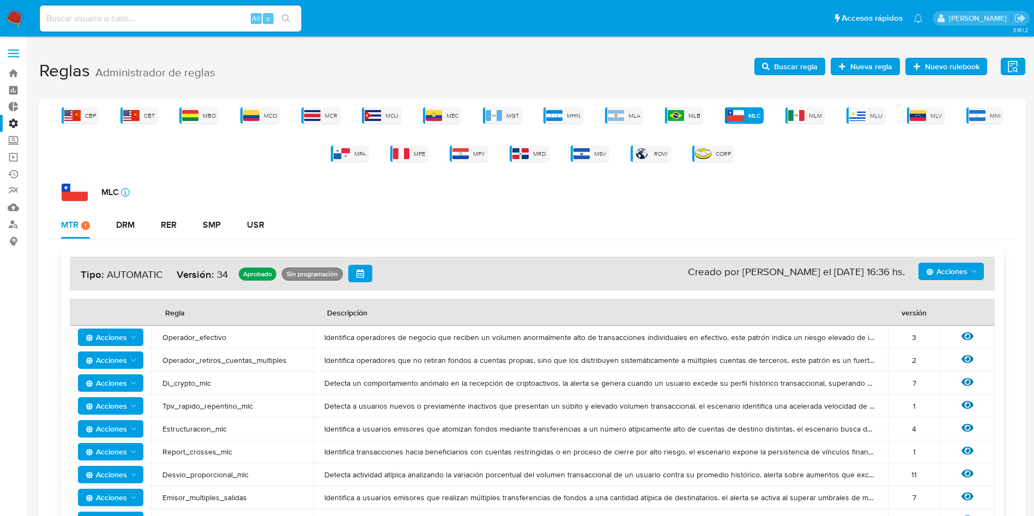
click at [975, 275] on icon "Acciones" at bounding box center [974, 271] width 9 height 9
click at [968, 297] on button "Agregar reglas" at bounding box center [951, 299] width 98 height 26
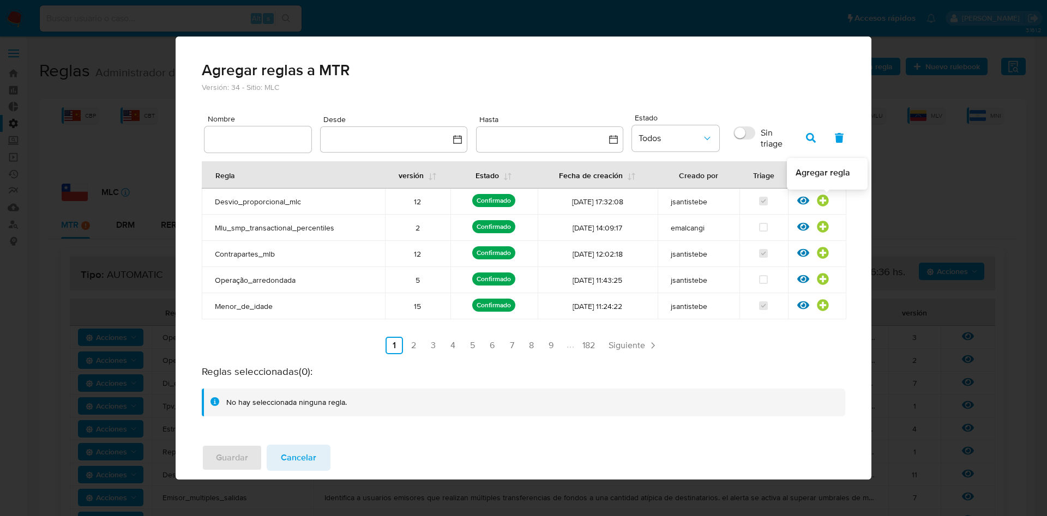
click at [825, 200] on icon at bounding box center [823, 201] width 12 height 12
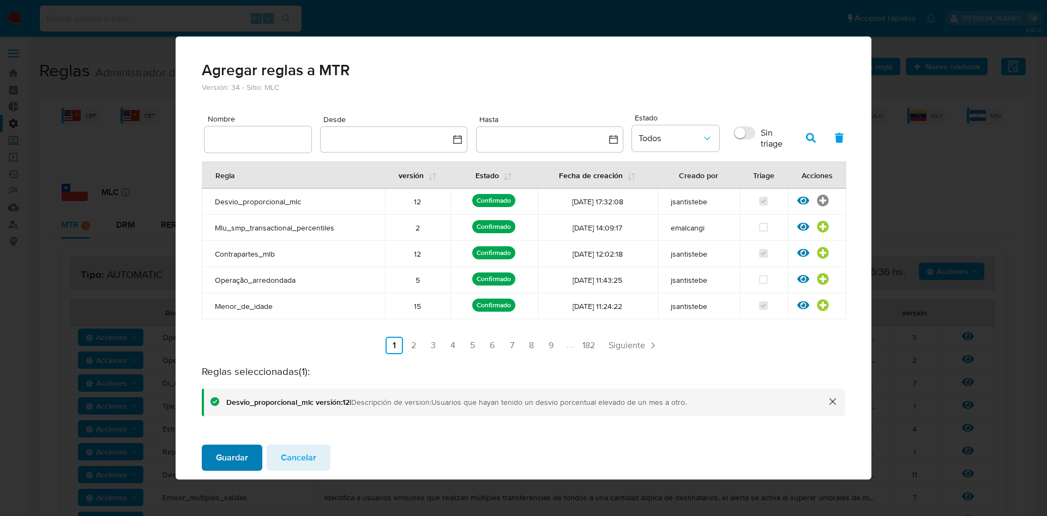
click at [233, 464] on span "Guardar" at bounding box center [232, 458] width 32 height 24
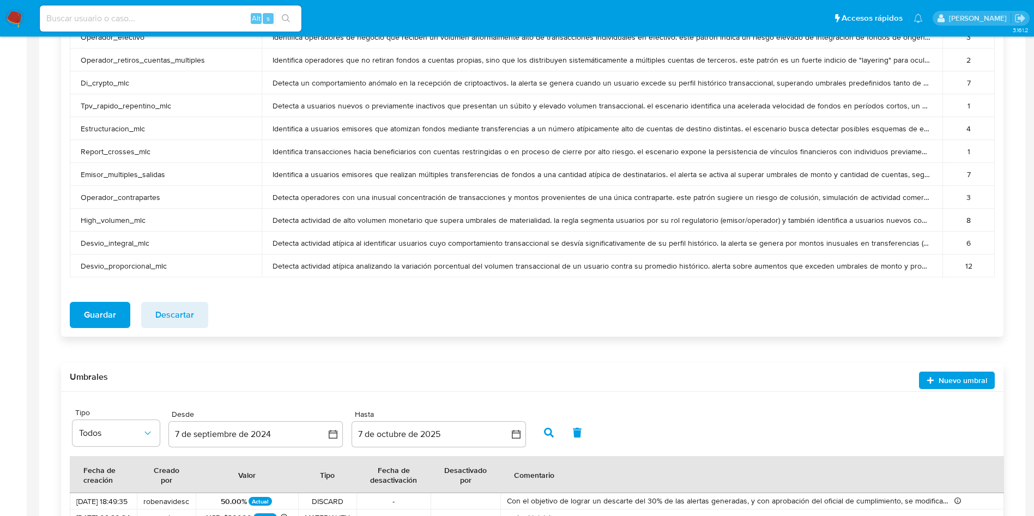
scroll to position [736, 0]
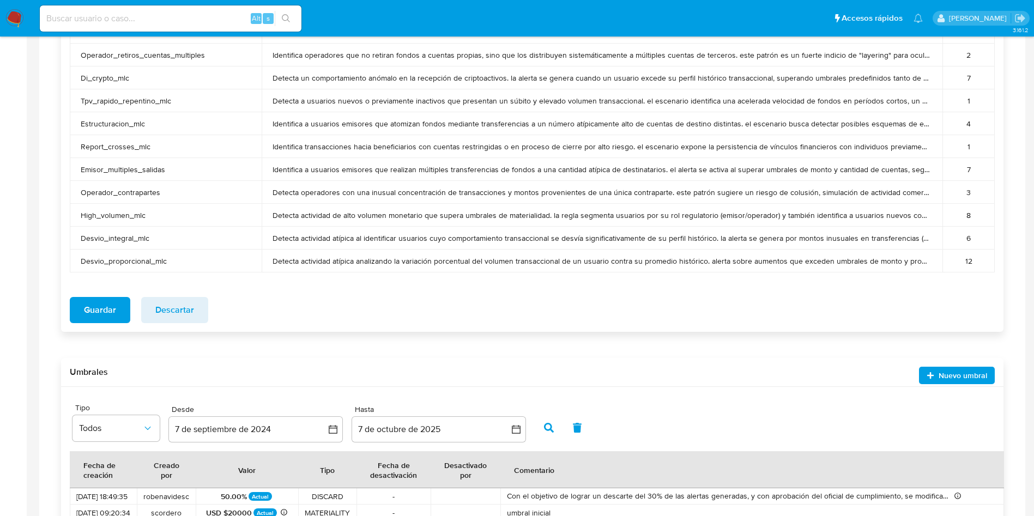
click at [92, 311] on span "Guardar" at bounding box center [100, 310] width 32 height 24
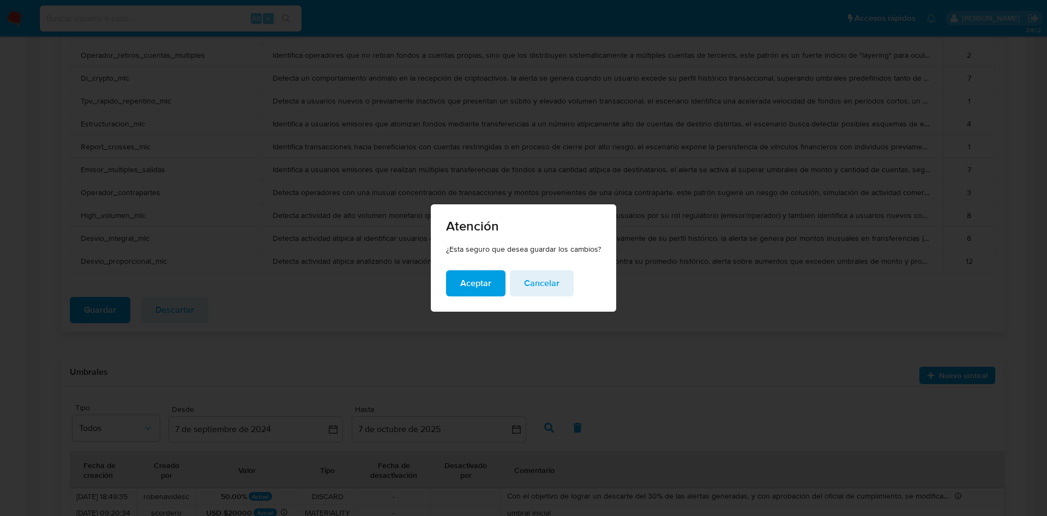
click at [547, 275] on span "Cancelar" at bounding box center [541, 284] width 35 height 24
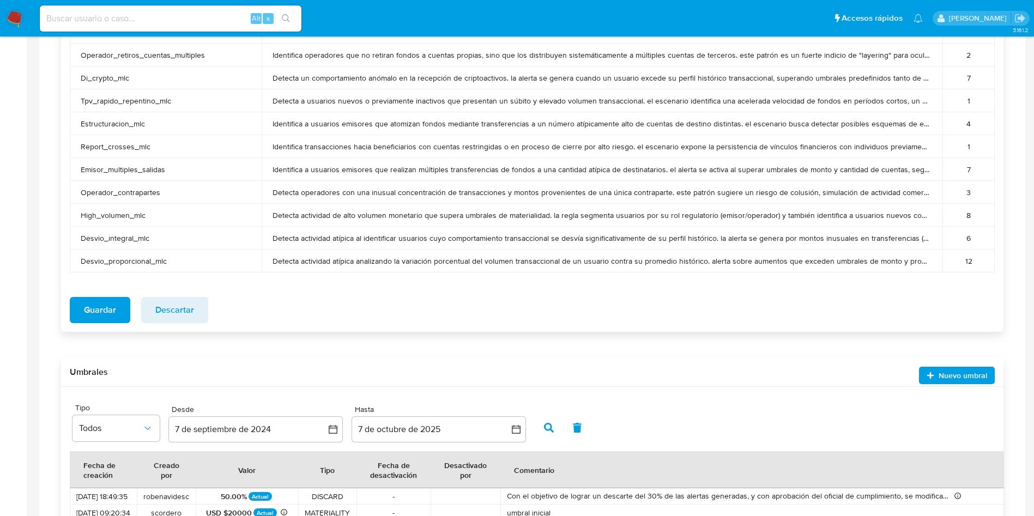
scroll to position [654, 0]
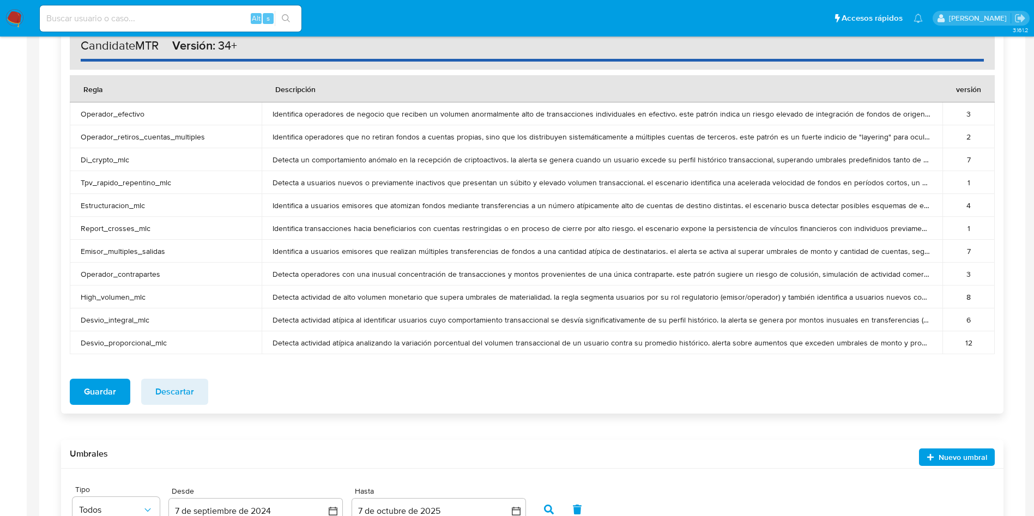
click at [91, 389] on span "Guardar" at bounding box center [100, 392] width 32 height 24
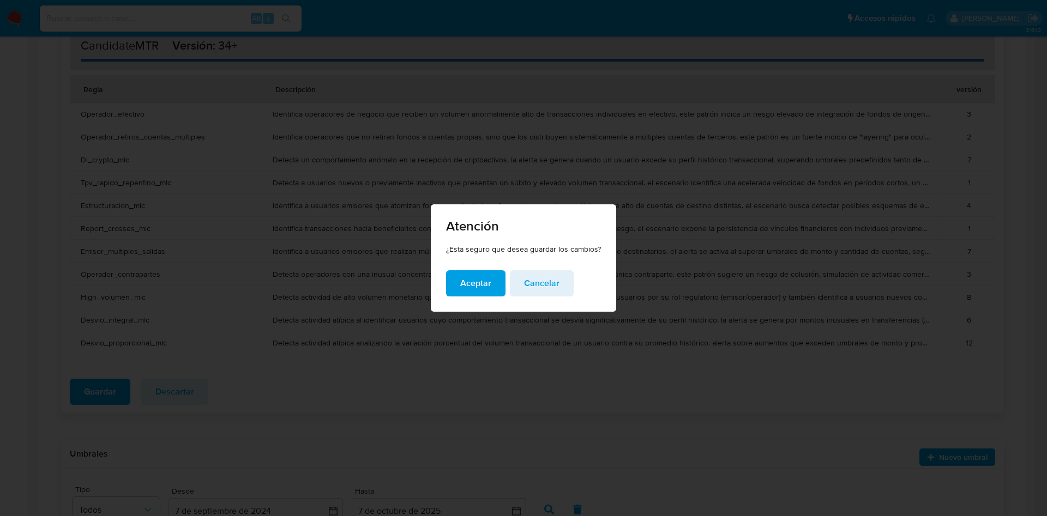
click at [477, 282] on span "Aceptar" at bounding box center [475, 284] width 31 height 24
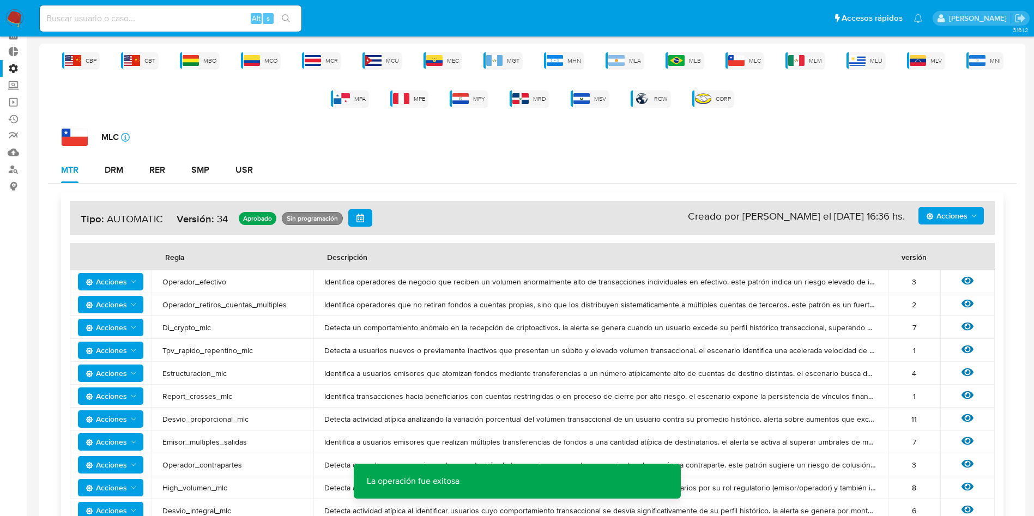
scroll to position [82, 0]
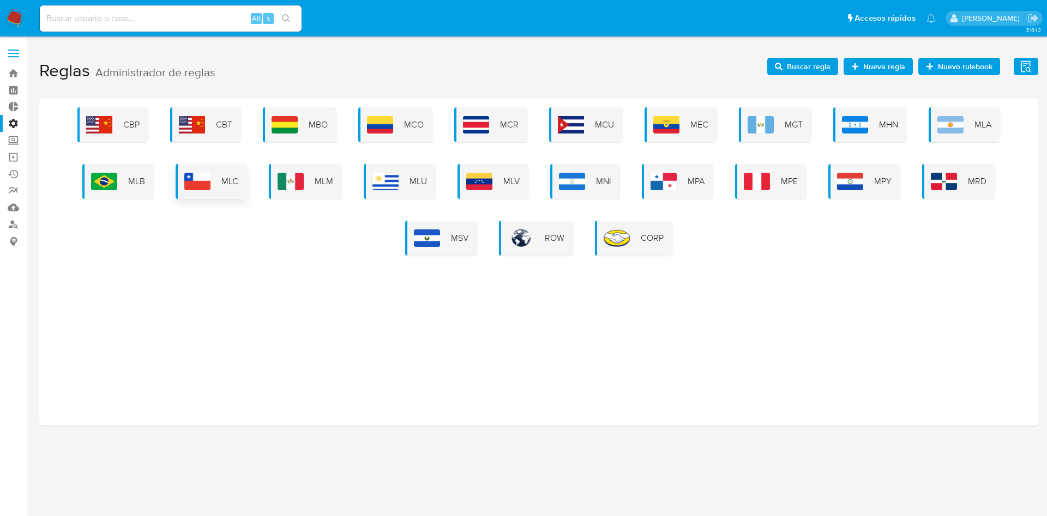
click at [218, 180] on div "MLC" at bounding box center [211, 181] width 71 height 35
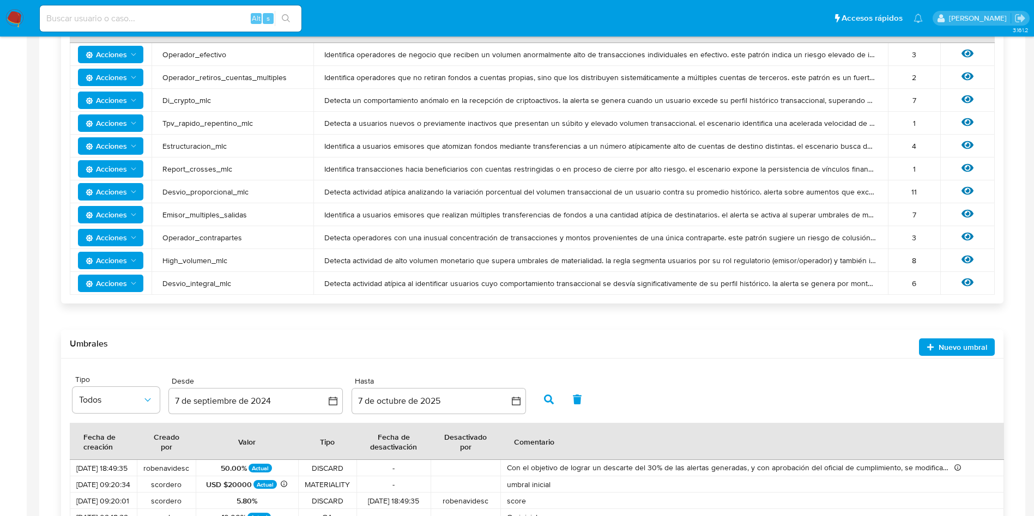
scroll to position [37, 0]
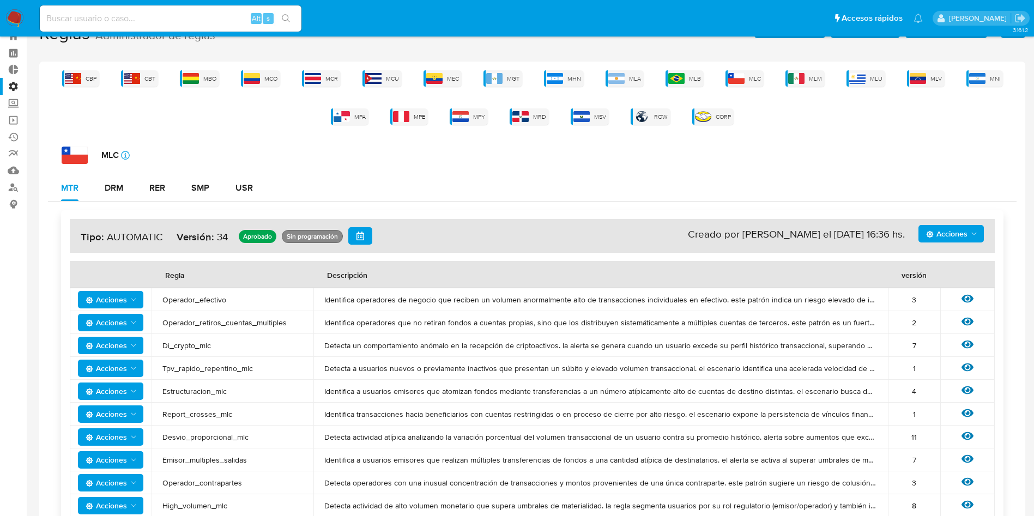
click at [959, 230] on span "Acciones" at bounding box center [946, 233] width 41 height 17
click at [960, 285] on button "Ver historico" at bounding box center [951, 287] width 98 height 26
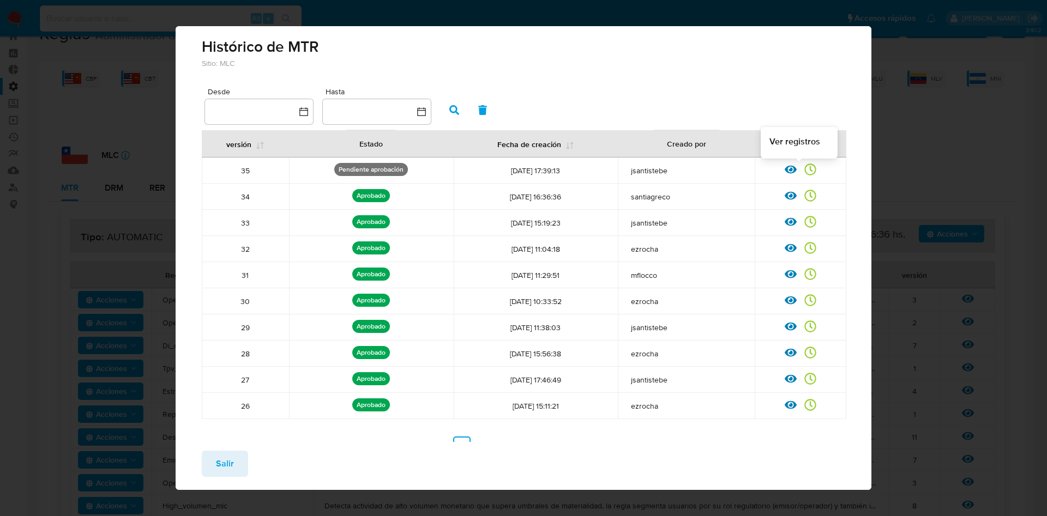
click at [804, 168] on icon at bounding box center [810, 170] width 12 height 12
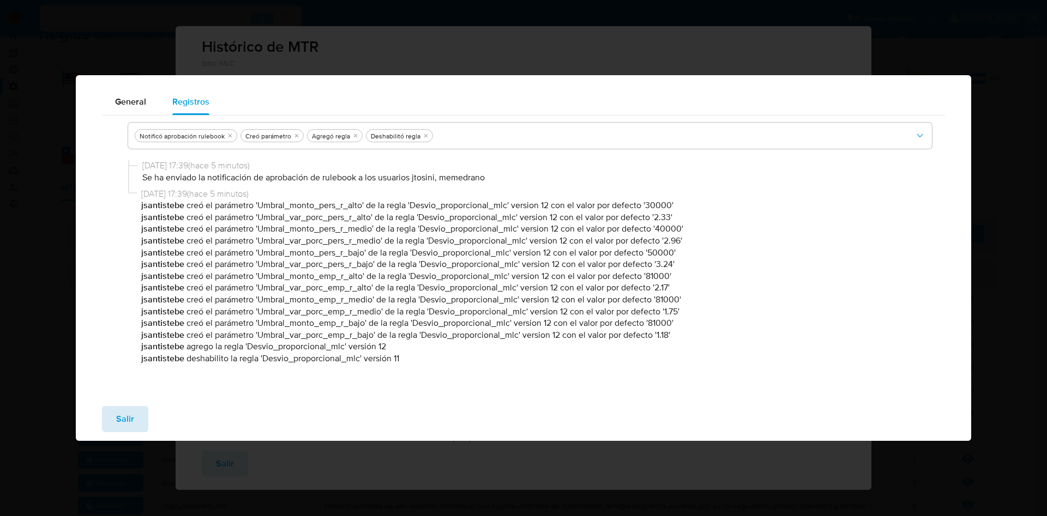
click at [126, 420] on span "Salir" at bounding box center [125, 419] width 18 height 24
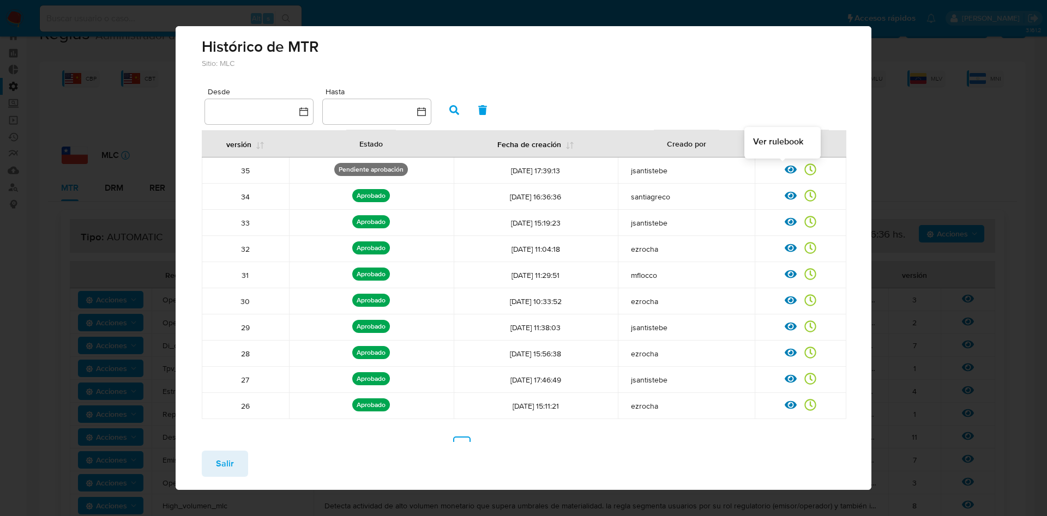
click at [785, 167] on icon at bounding box center [791, 170] width 12 height 12
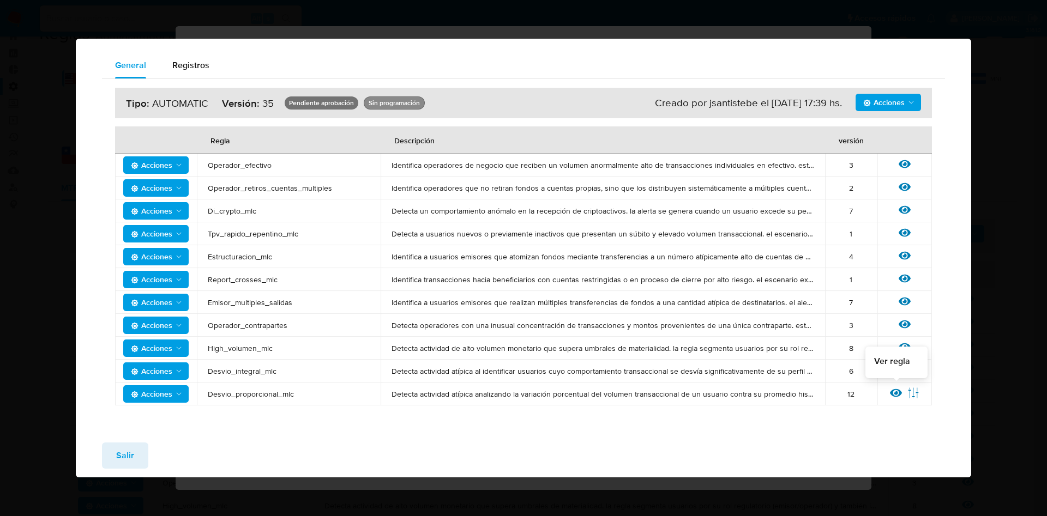
click at [898, 397] on icon at bounding box center [896, 393] width 12 height 12
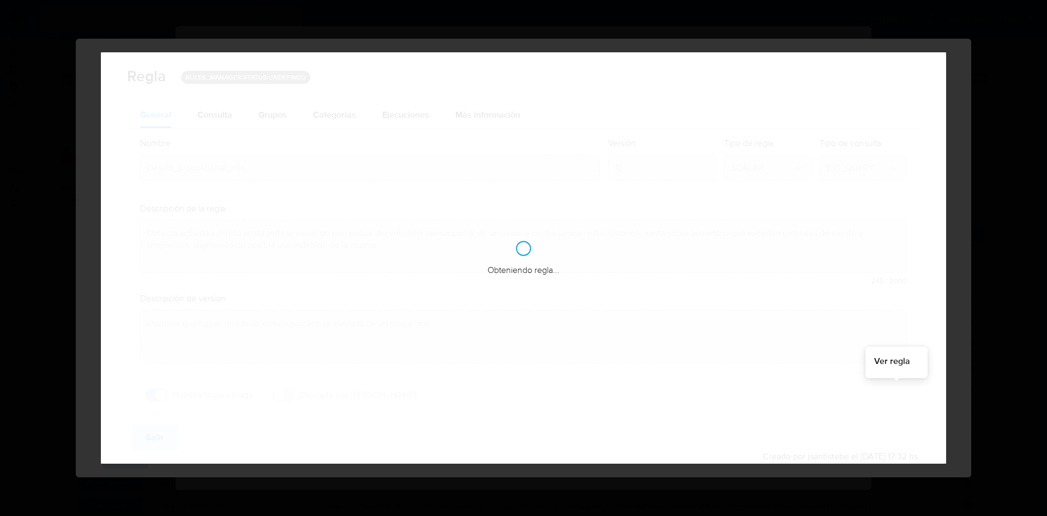
checkbox input "true"
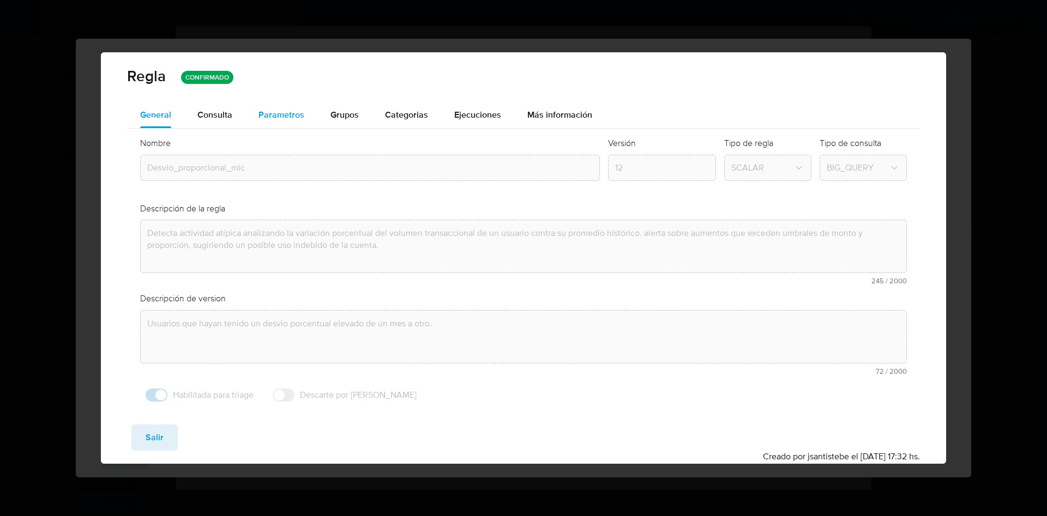
click at [279, 119] on span "Parametros" at bounding box center [281, 115] width 46 height 13
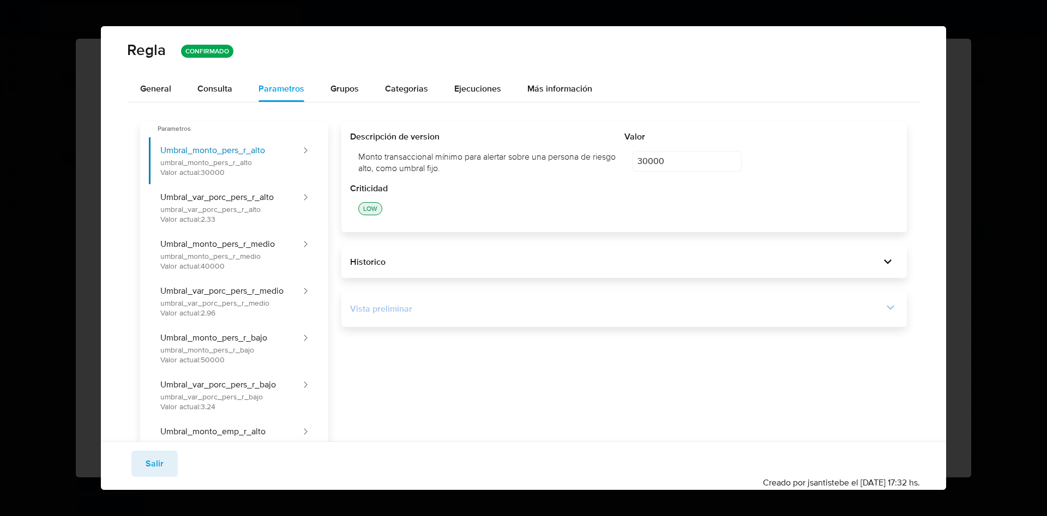
click at [869, 309] on div "Vista preliminar" at bounding box center [616, 309] width 533 height 12
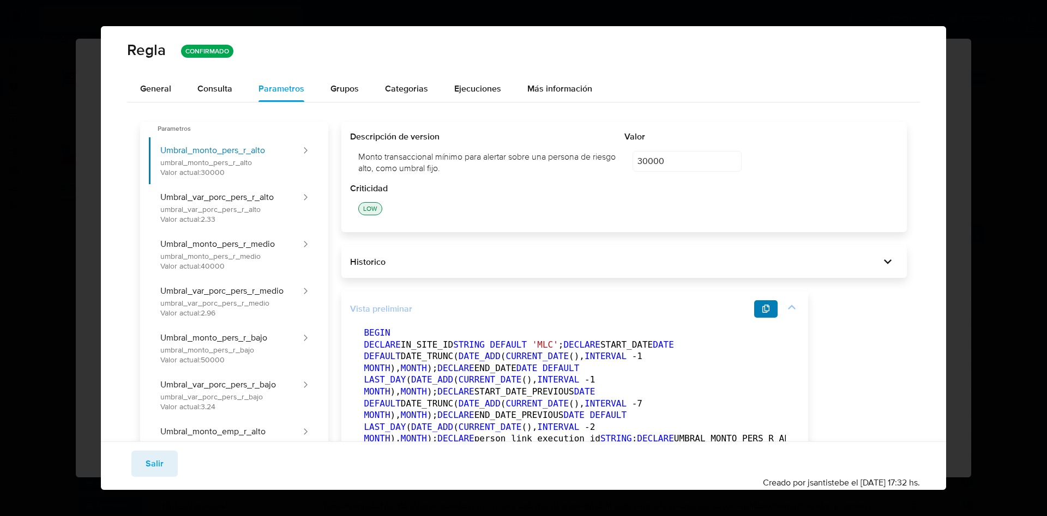
click at [763, 307] on icon "button" at bounding box center [766, 309] width 8 height 9
click at [149, 463] on span "Salir" at bounding box center [155, 464] width 18 height 24
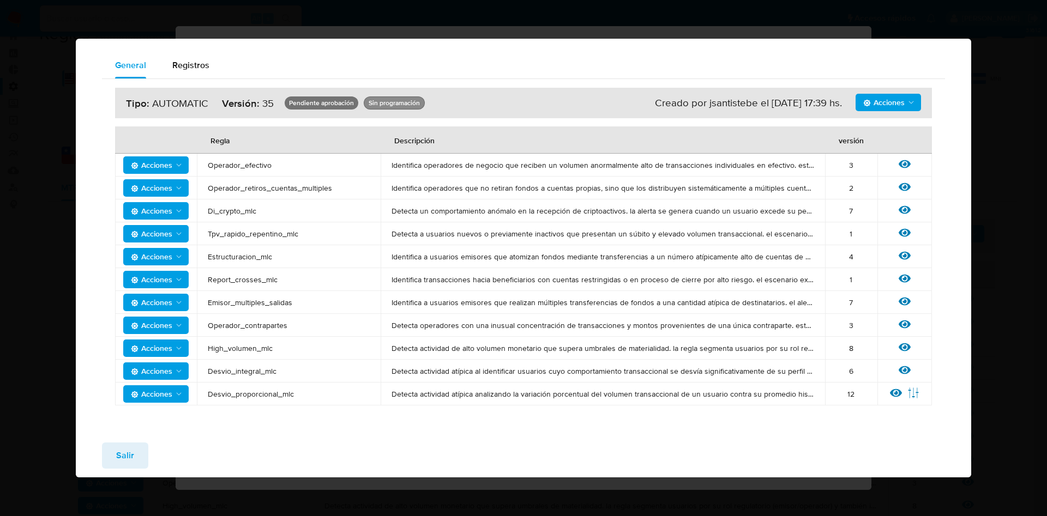
click at [127, 446] on span "Salir" at bounding box center [125, 456] width 18 height 24
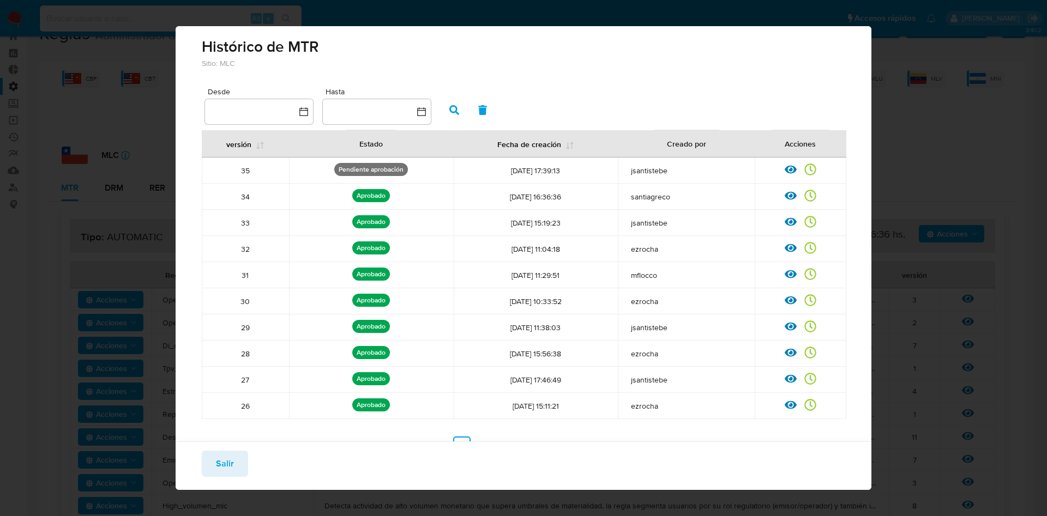
click at [222, 463] on span "Salir" at bounding box center [225, 464] width 18 height 24
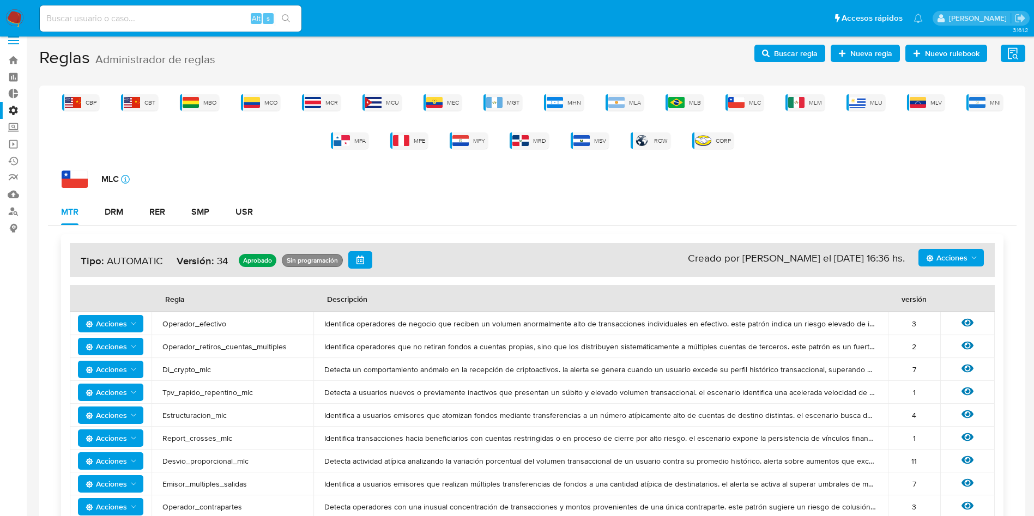
scroll to position [0, 0]
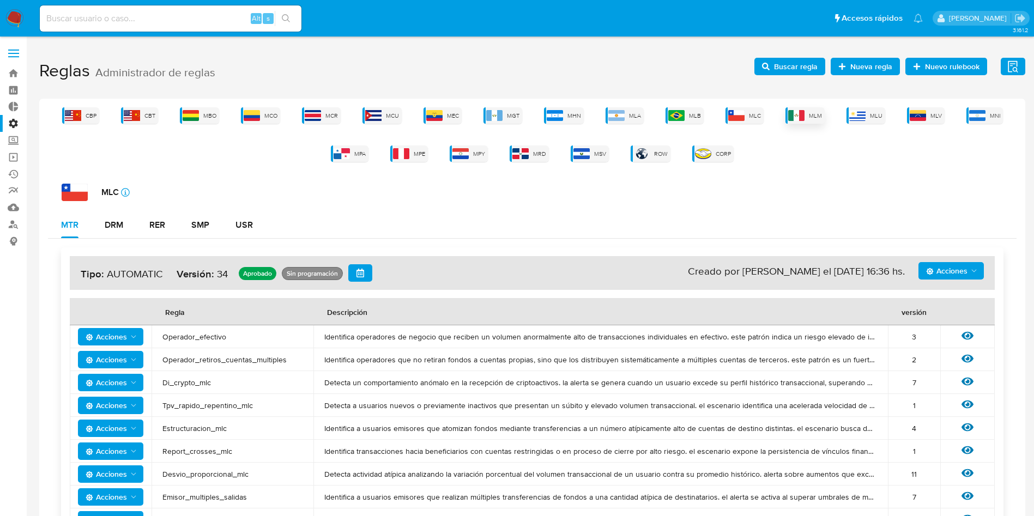
click at [811, 115] on span "MLM" at bounding box center [815, 116] width 13 height 8
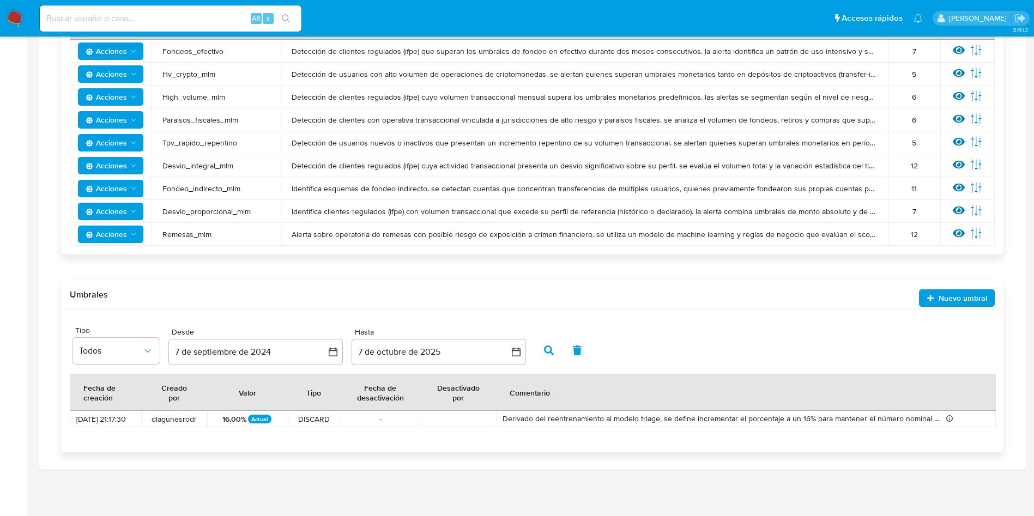
scroll to position [204, 0]
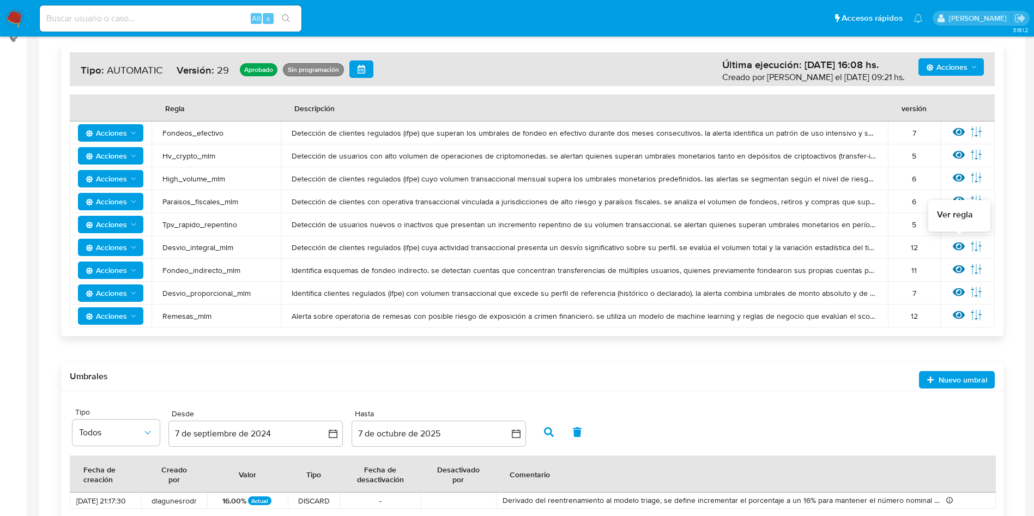
click at [955, 245] on icon at bounding box center [959, 247] width 12 height 8
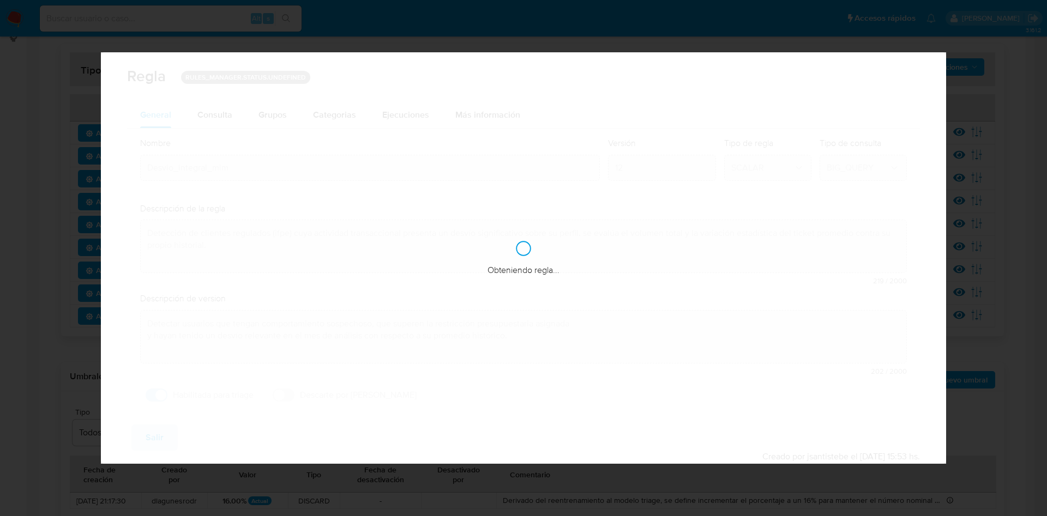
checkbox input "true"
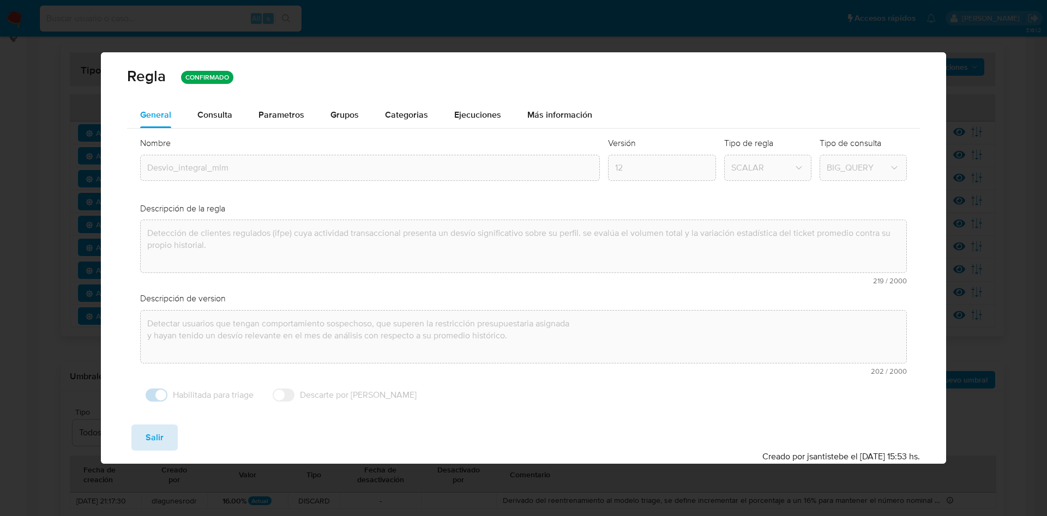
click at [144, 438] on button "Salir" at bounding box center [154, 438] width 46 height 26
type input "1"
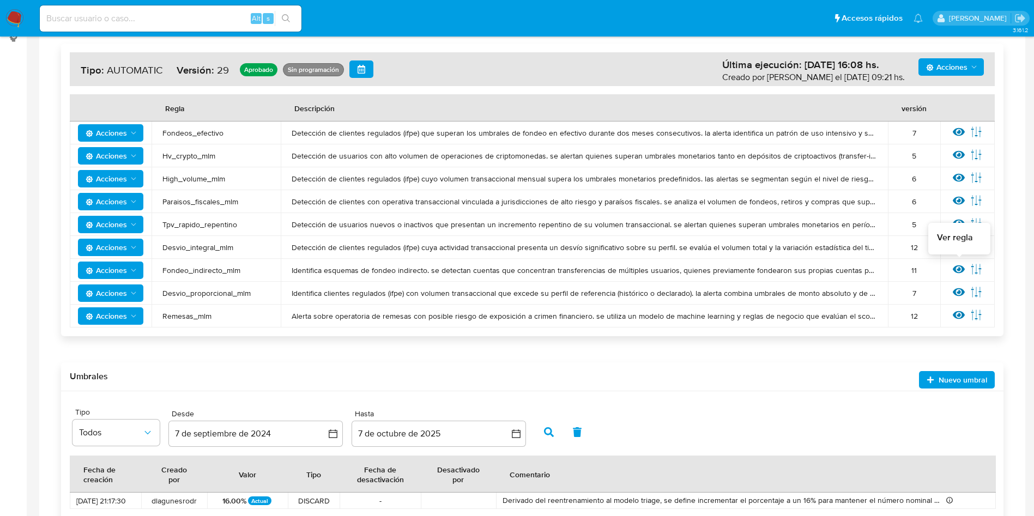
click at [954, 267] on icon at bounding box center [959, 269] width 12 height 12
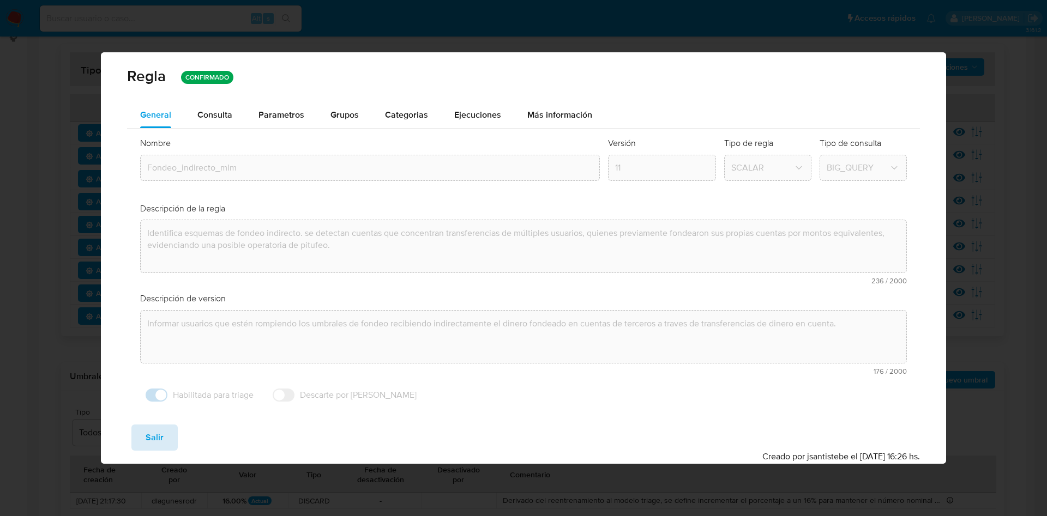
click at [146, 435] on span "Salir" at bounding box center [155, 438] width 18 height 24
type input "1"
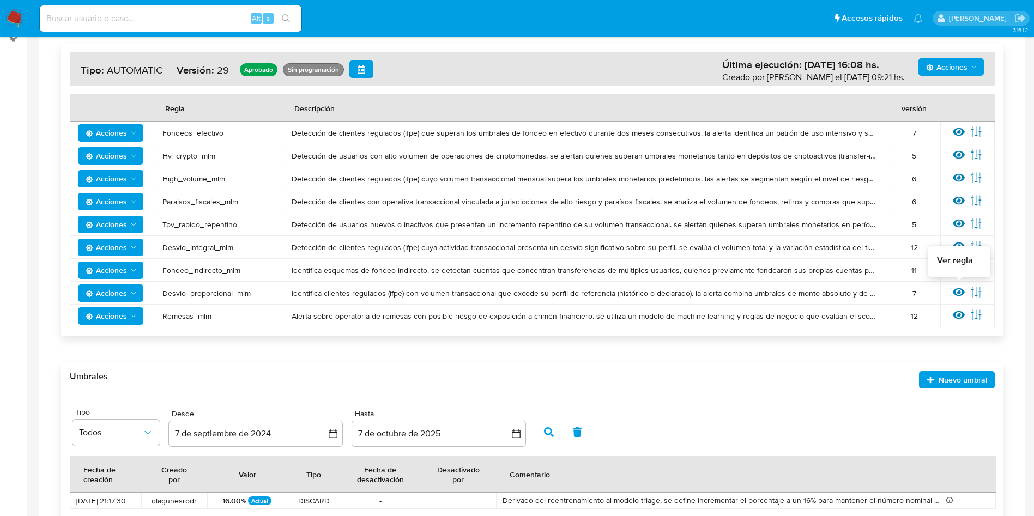
click at [961, 290] on icon at bounding box center [959, 292] width 12 height 8
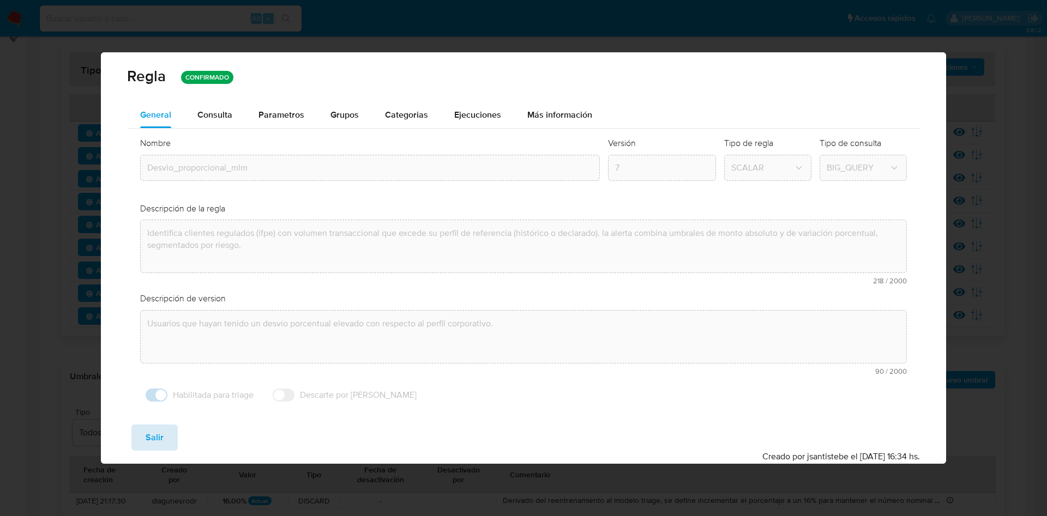
click at [149, 439] on span "Salir" at bounding box center [155, 438] width 18 height 24
type input "1"
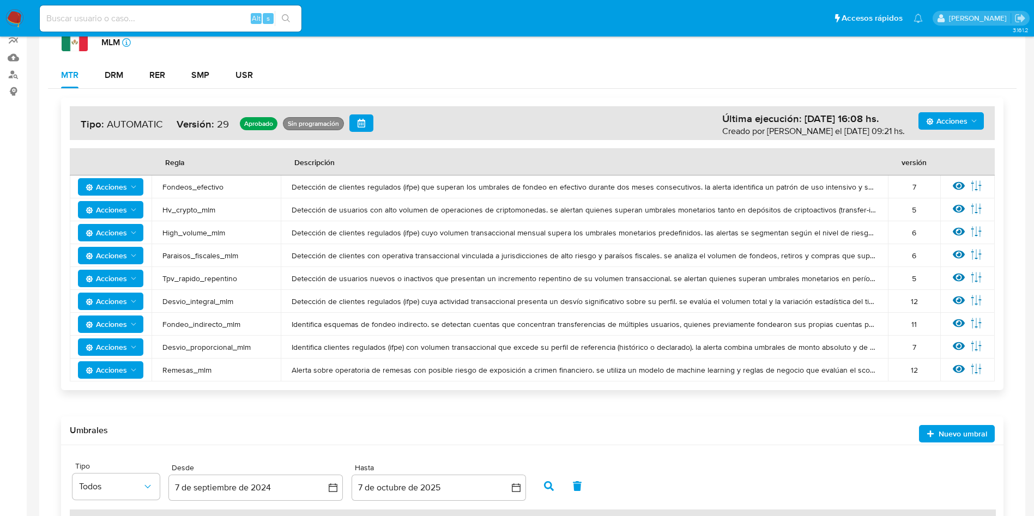
scroll to position [0, 0]
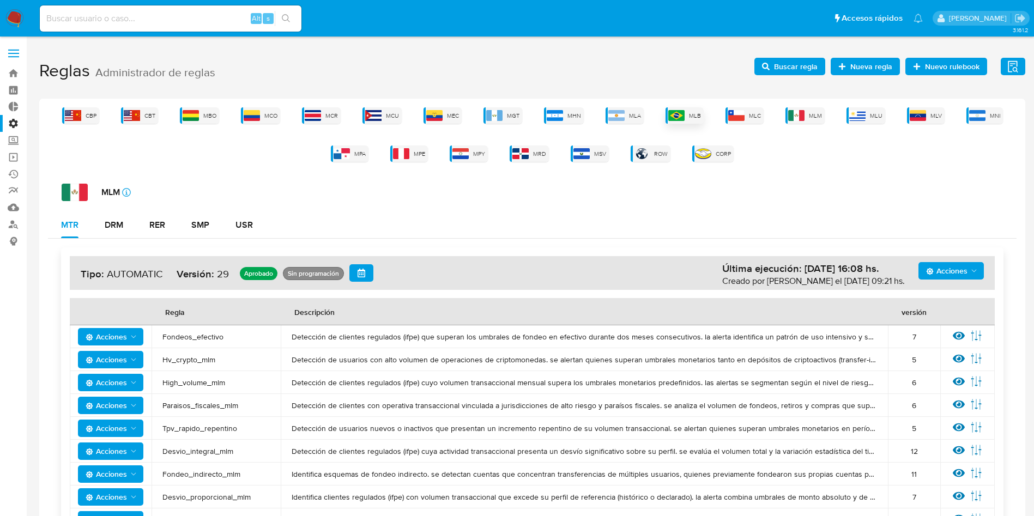
click at [703, 116] on div "MLB" at bounding box center [685, 115] width 38 height 16
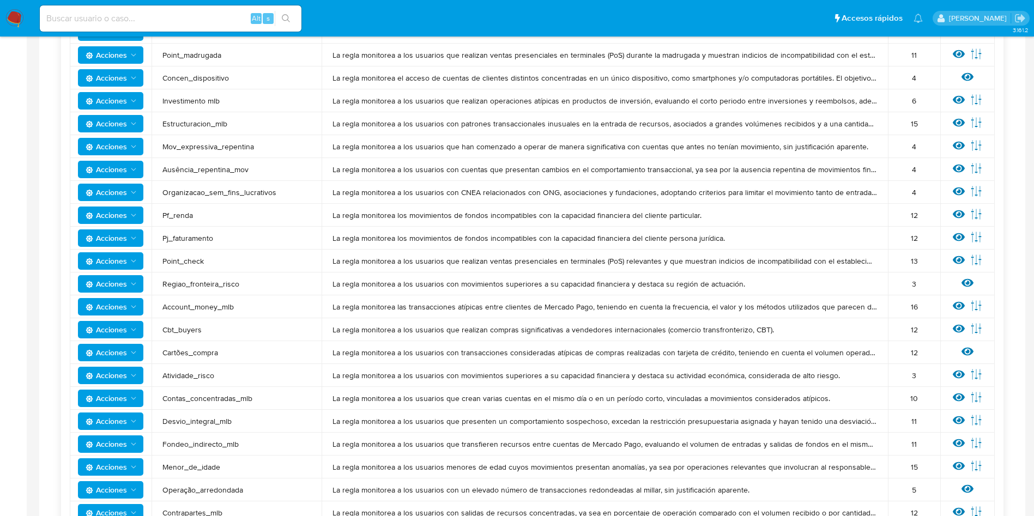
scroll to position [707, 0]
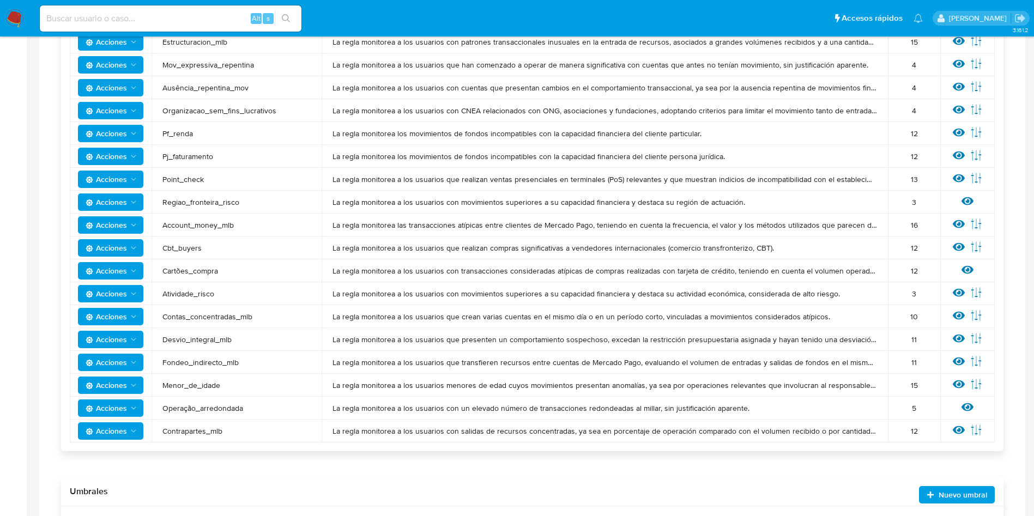
click at [956, 424] on icon at bounding box center [959, 430] width 12 height 12
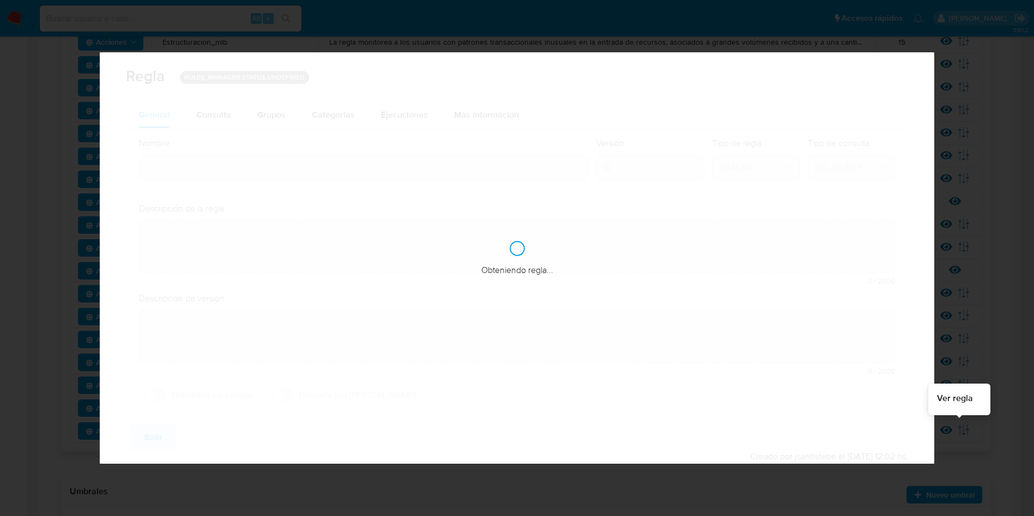
type input "Contrapartes_mlb"
type textarea "La regla monitorea a los usuarios con salidas de recursos concentradas, ya sea …"
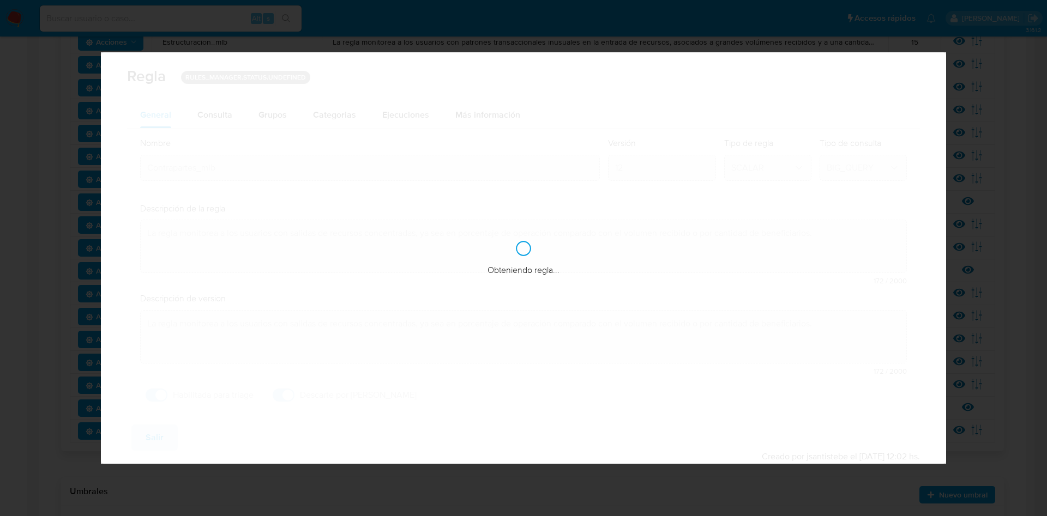
checkbox input "true"
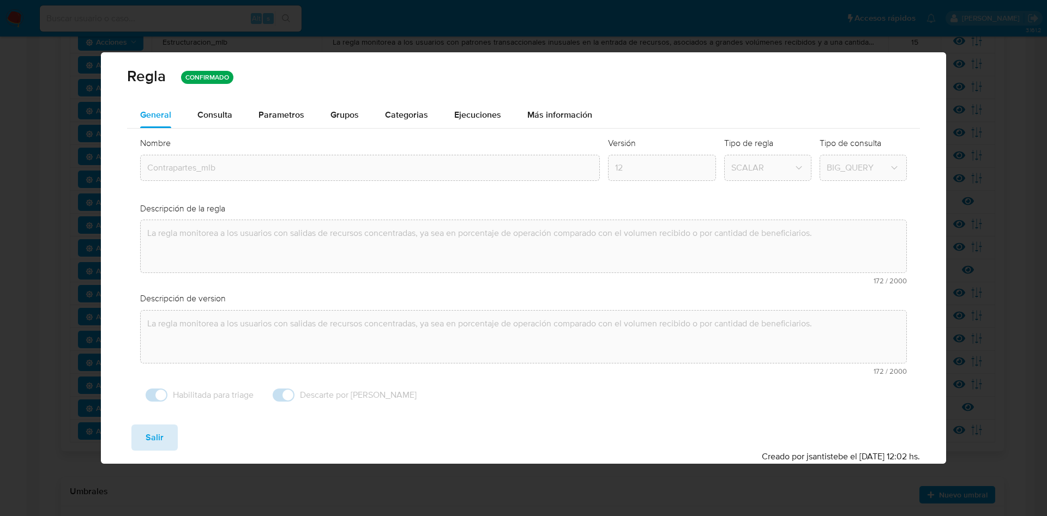
click at [164, 432] on button "Salir" at bounding box center [154, 438] width 46 height 26
type input "1"
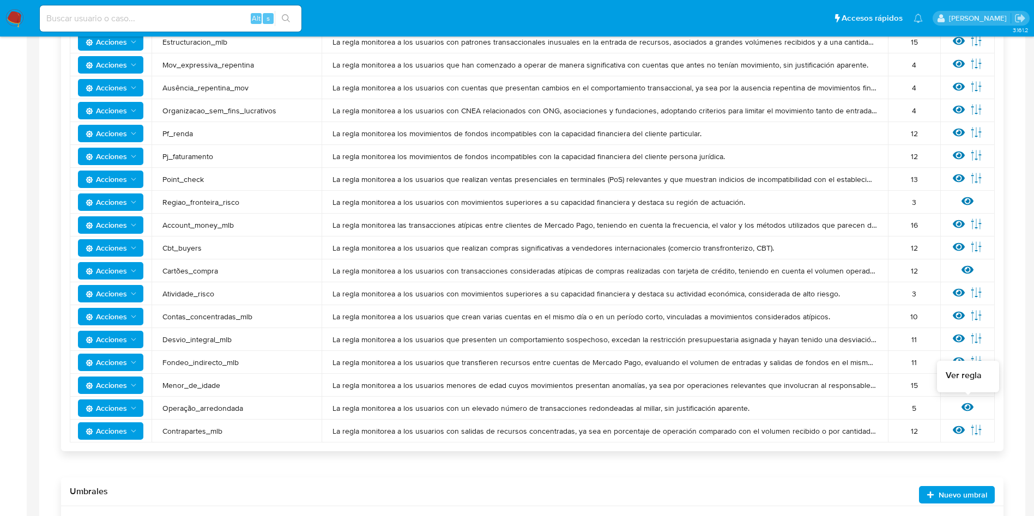
click at [967, 409] on icon at bounding box center [968, 407] width 12 height 12
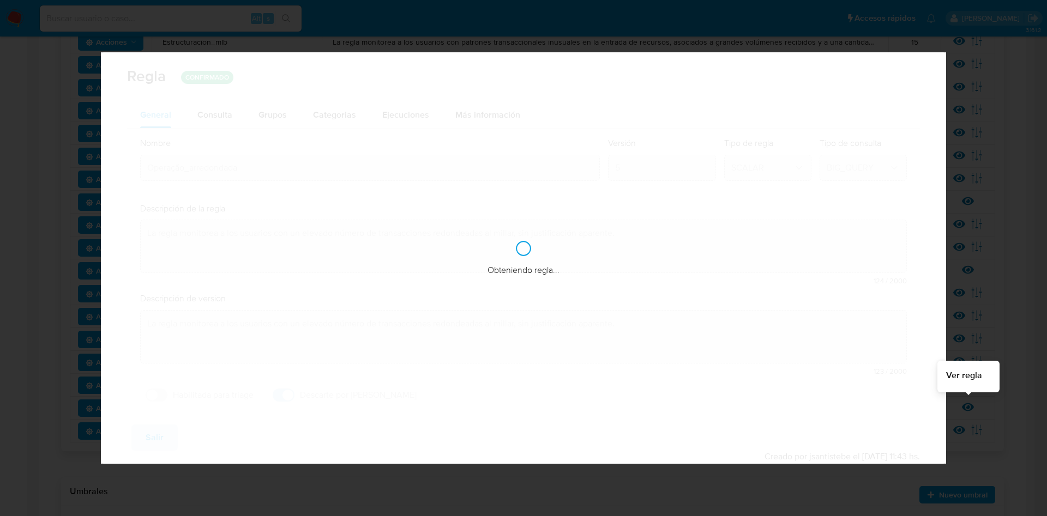
checkbox input "false"
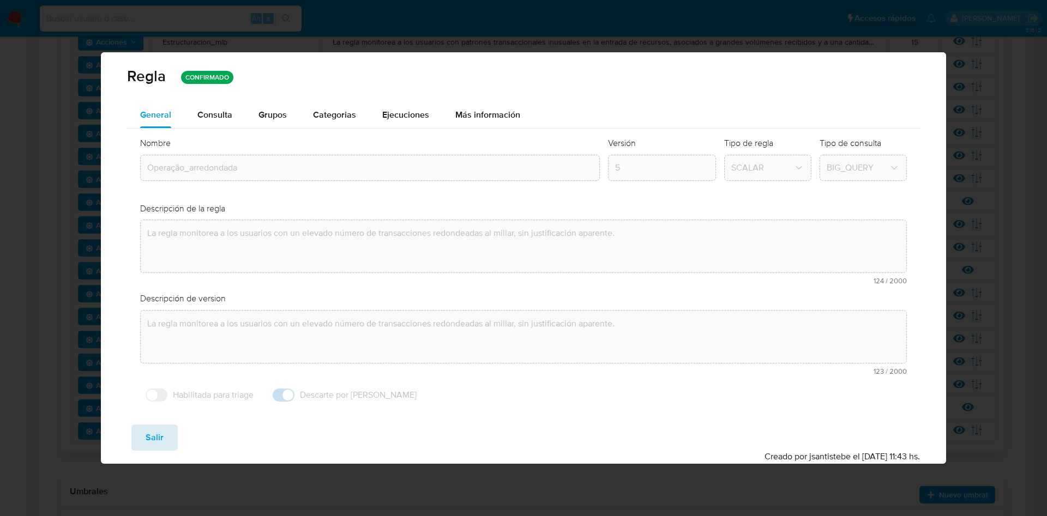
click at [155, 447] on span "Salir" at bounding box center [155, 438] width 18 height 24
type input "1"
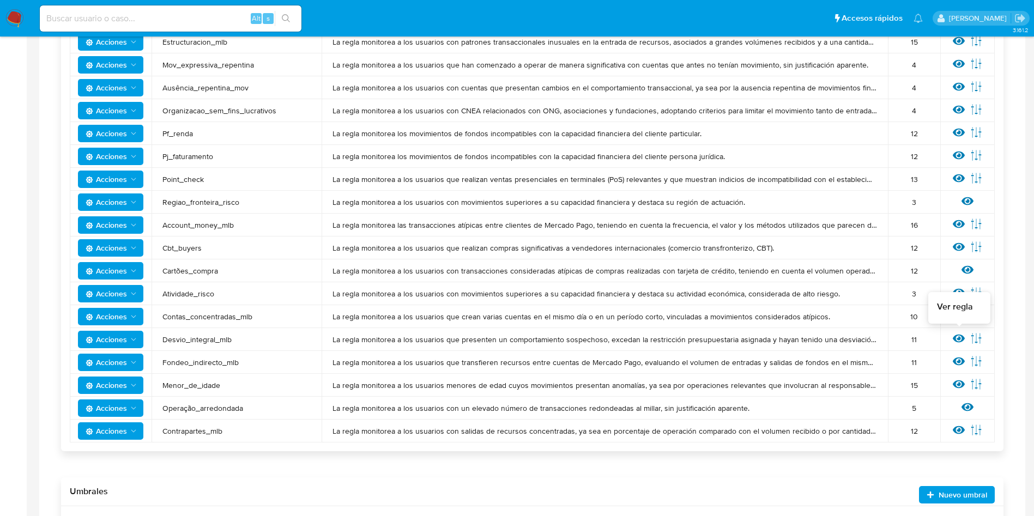
click at [955, 340] on icon at bounding box center [959, 339] width 12 height 8
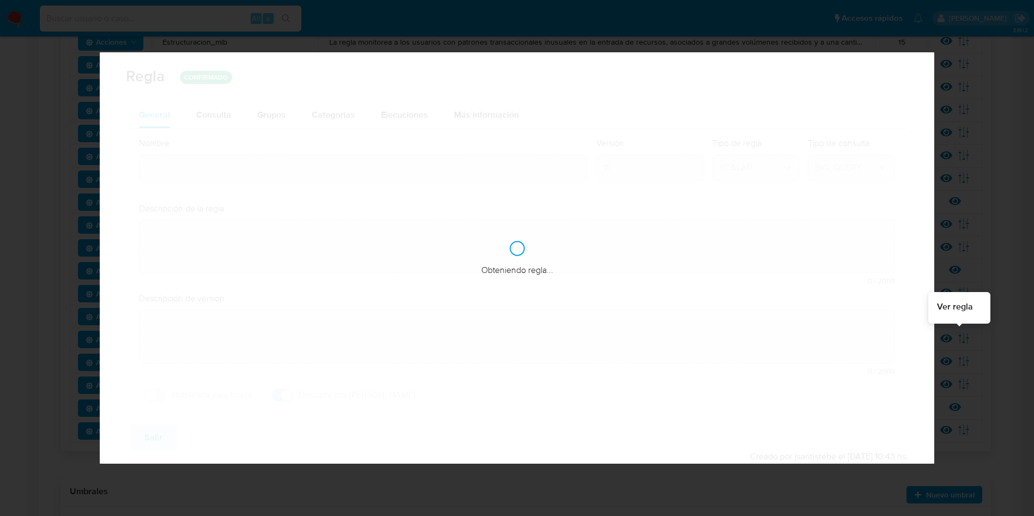
type input "Desvio_integral_mlb"
type textarea "La regla monitorea a los usuarios que presenten un comportamiento sospechoso, e…"
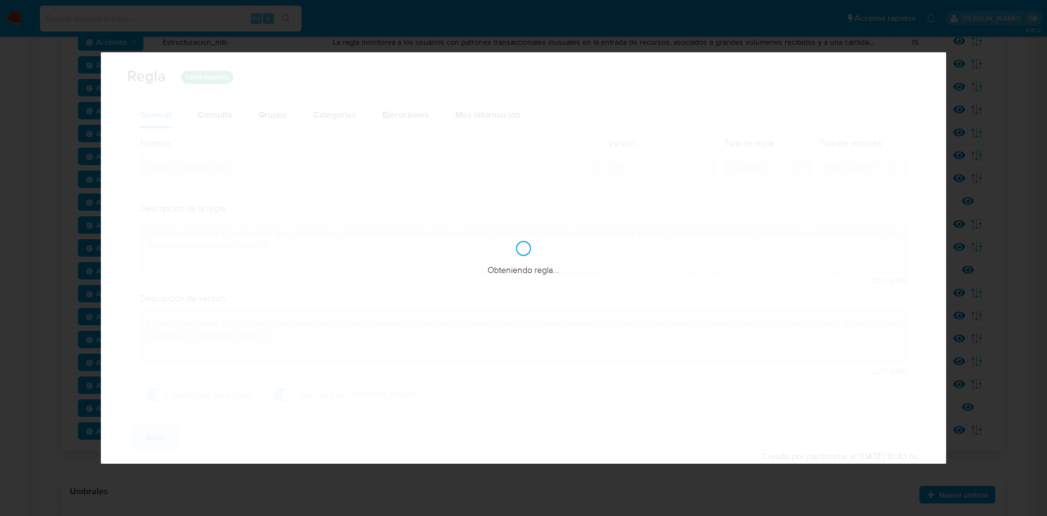
checkbox input "true"
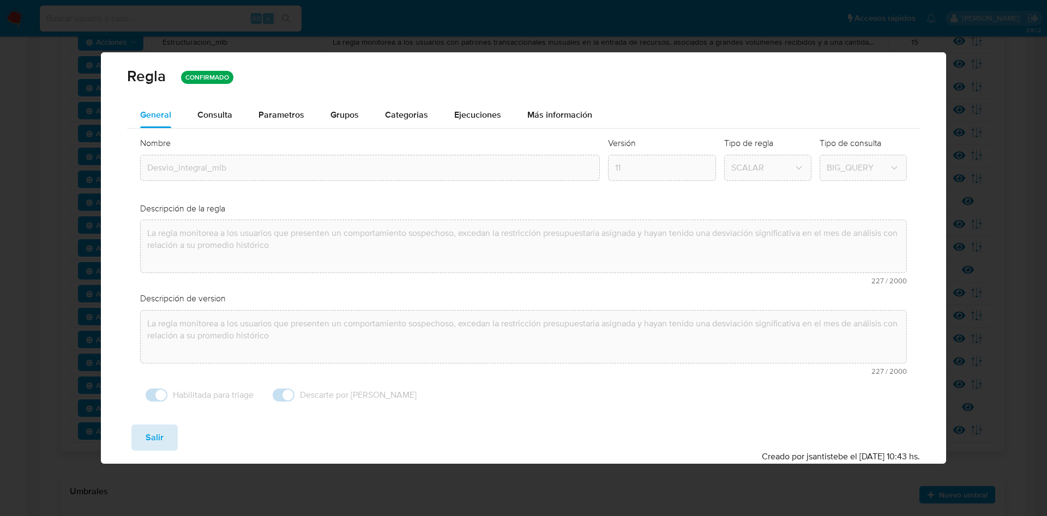
click at [148, 442] on span "Salir" at bounding box center [155, 438] width 18 height 24
type input "1"
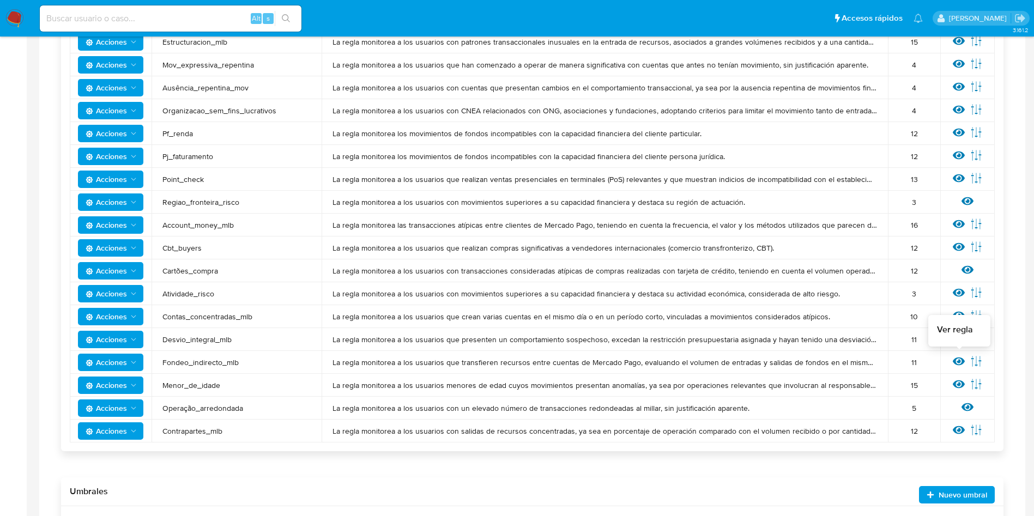
click at [962, 364] on icon at bounding box center [959, 362] width 12 height 8
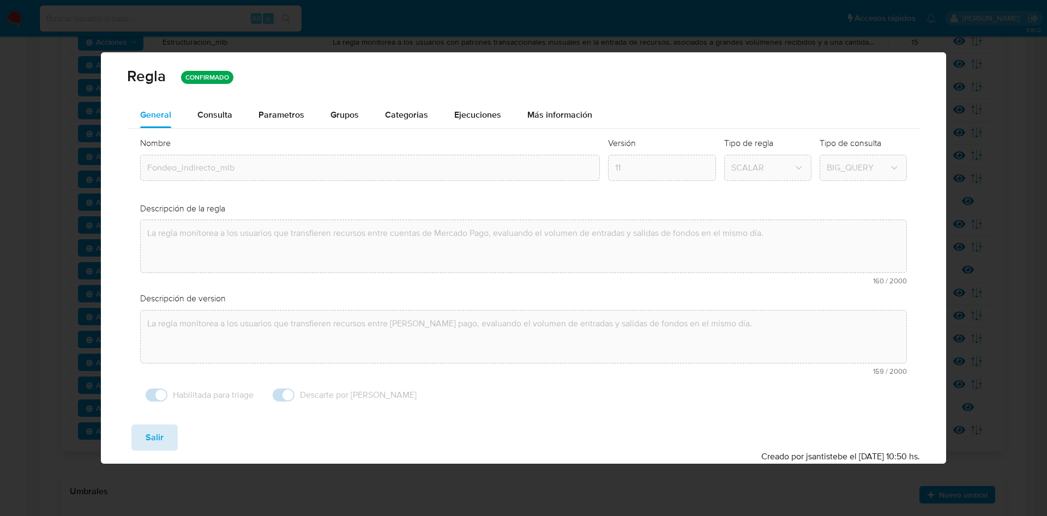
click at [157, 432] on span "Salir" at bounding box center [155, 438] width 18 height 24
type input "1"
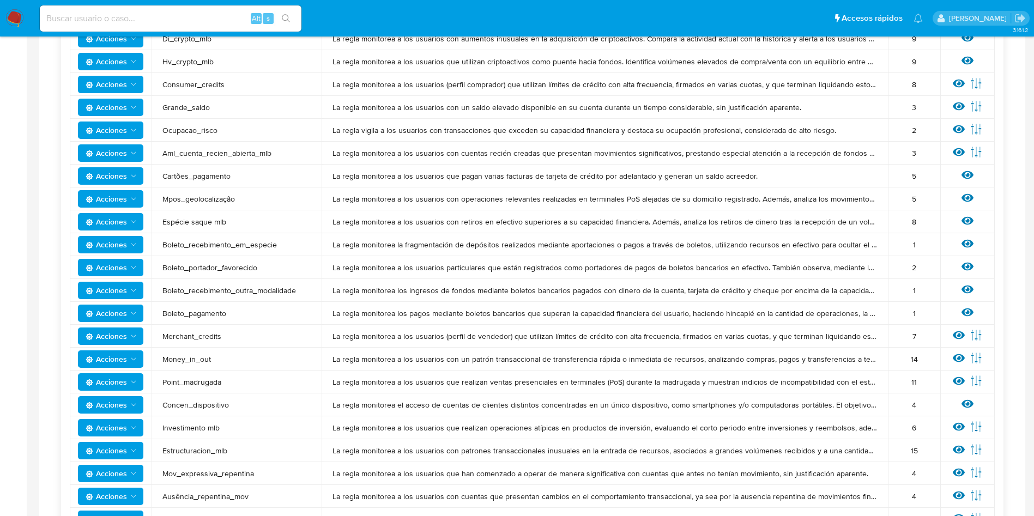
scroll to position [0, 0]
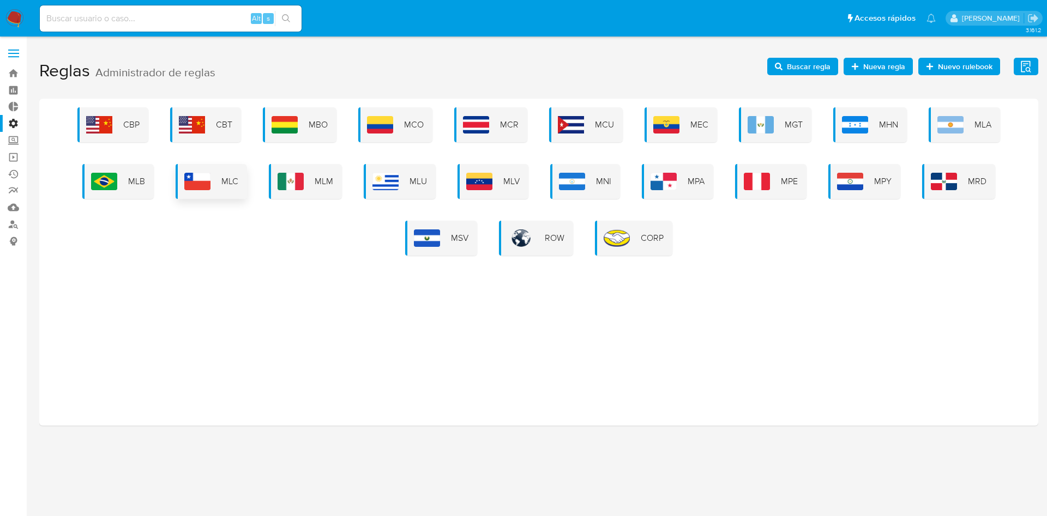
click at [213, 184] on div "MLC" at bounding box center [211, 181] width 71 height 35
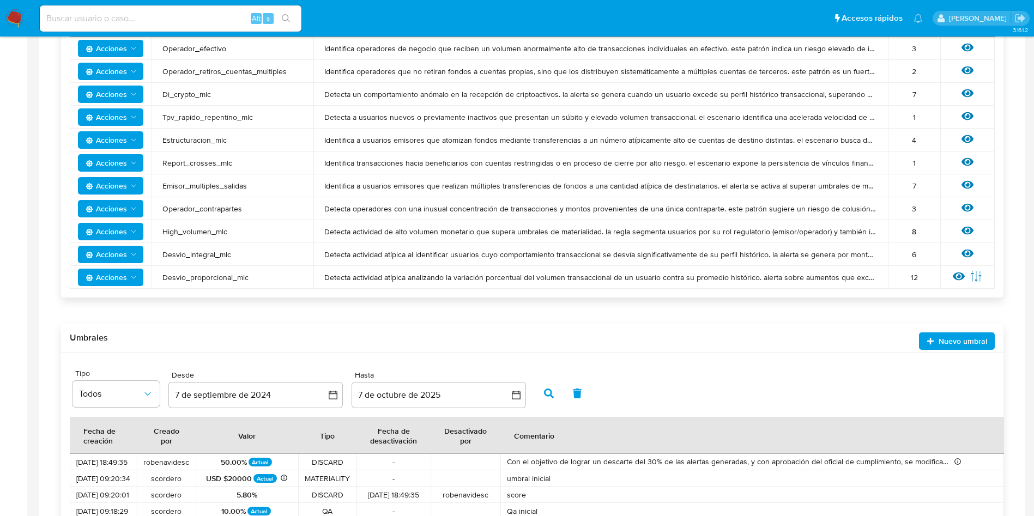
scroll to position [364, 0]
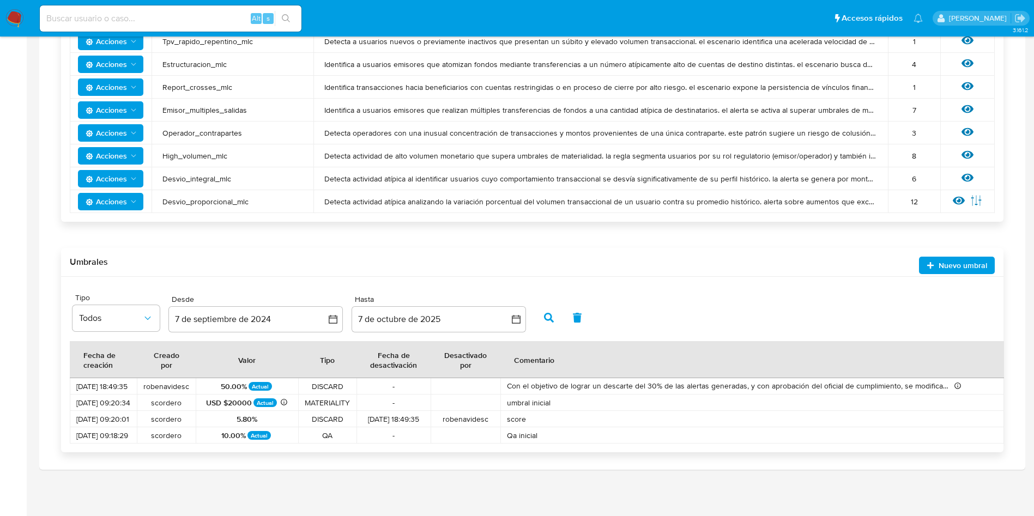
click at [962, 201] on icon at bounding box center [959, 201] width 12 height 12
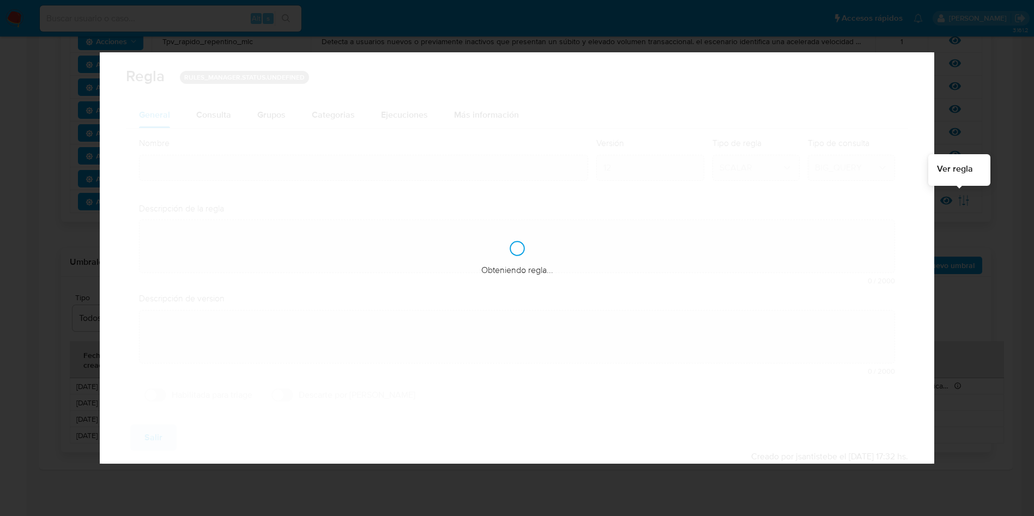
type input "Desvio_proporcional_mlc"
type textarea "Detecta actividad atípica analizando la variación porcentual del volumen transa…"
type textarea "Usuarios que hayan tenido un desvio porcentual elevado de un mes a otro."
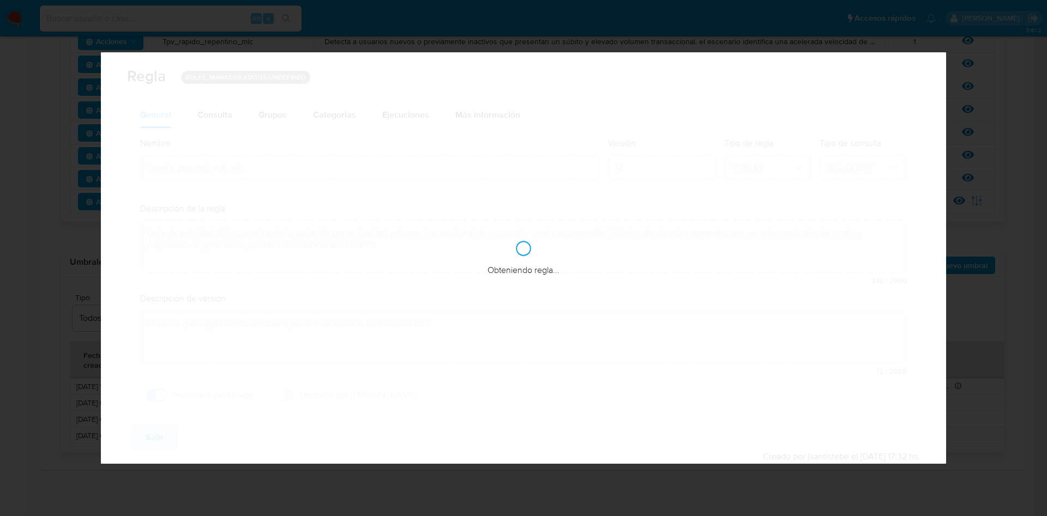
checkbox input "true"
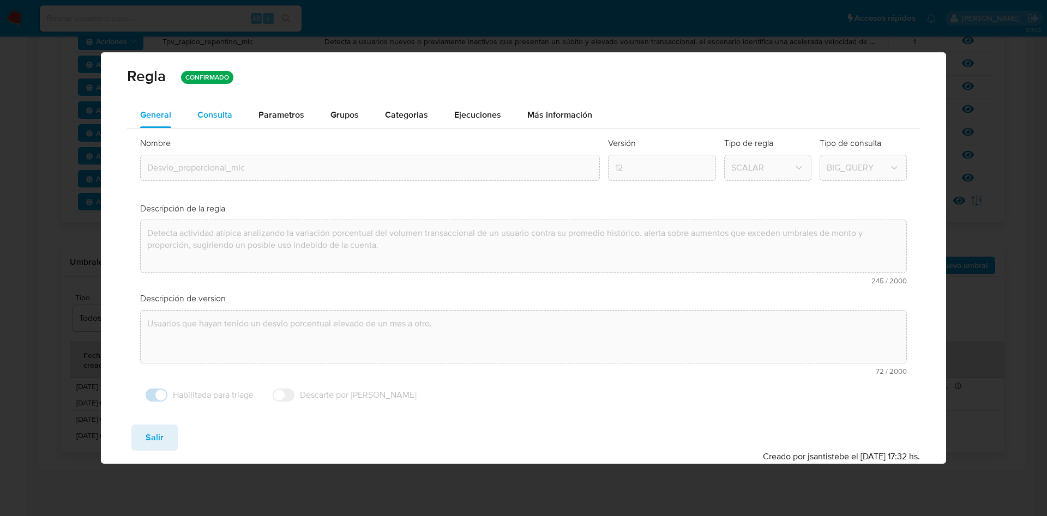
click at [236, 115] on button "Consulta" at bounding box center [214, 115] width 61 height 26
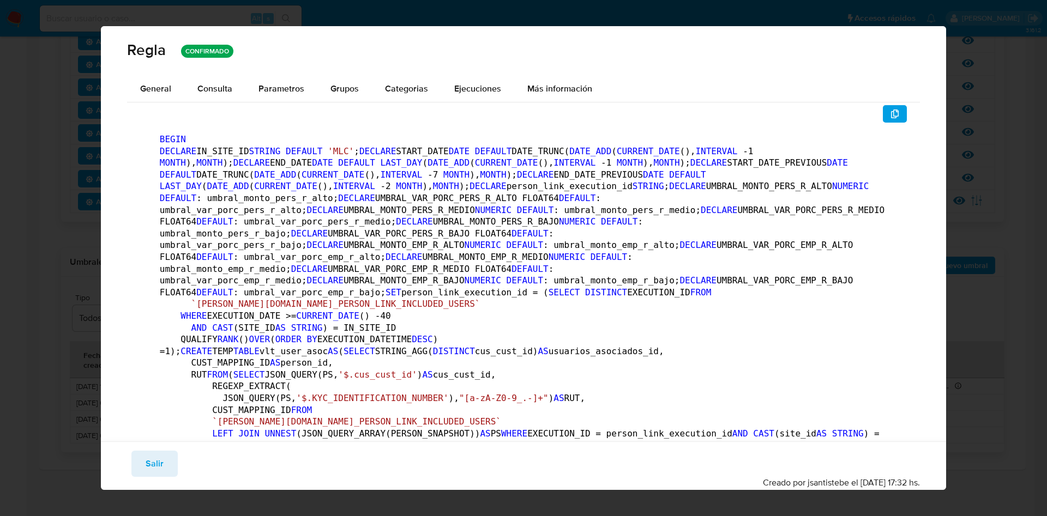
click at [281, 91] on span "Parametros" at bounding box center [281, 88] width 46 height 13
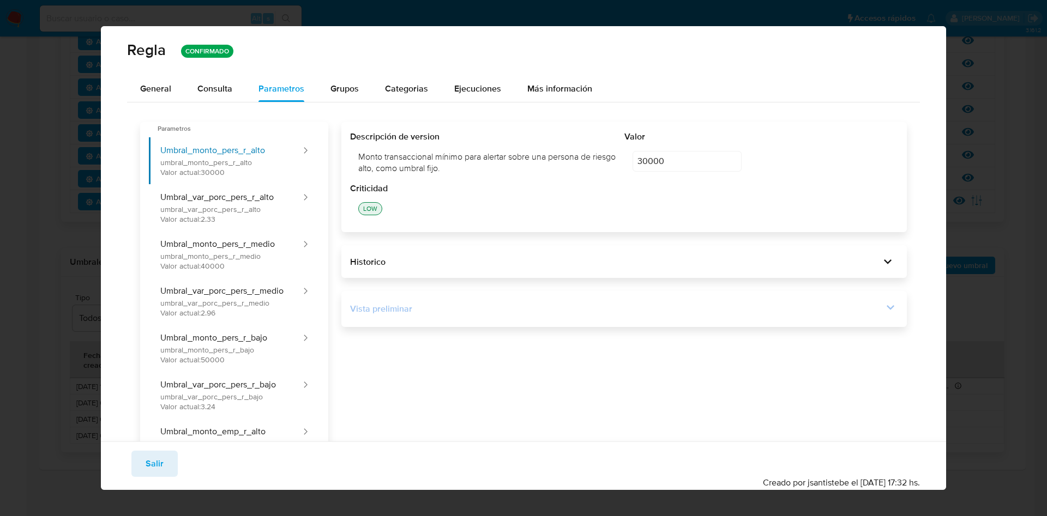
click at [869, 314] on div "Vista preliminar" at bounding box center [616, 309] width 533 height 12
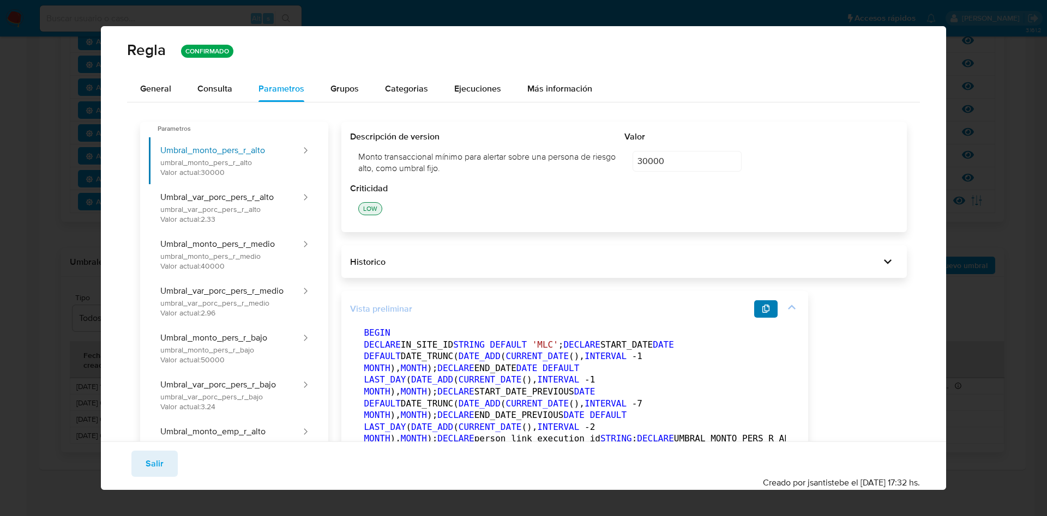
click at [775, 312] on button "button" at bounding box center [766, 308] width 24 height 17
click at [150, 466] on span "Salir" at bounding box center [155, 464] width 18 height 24
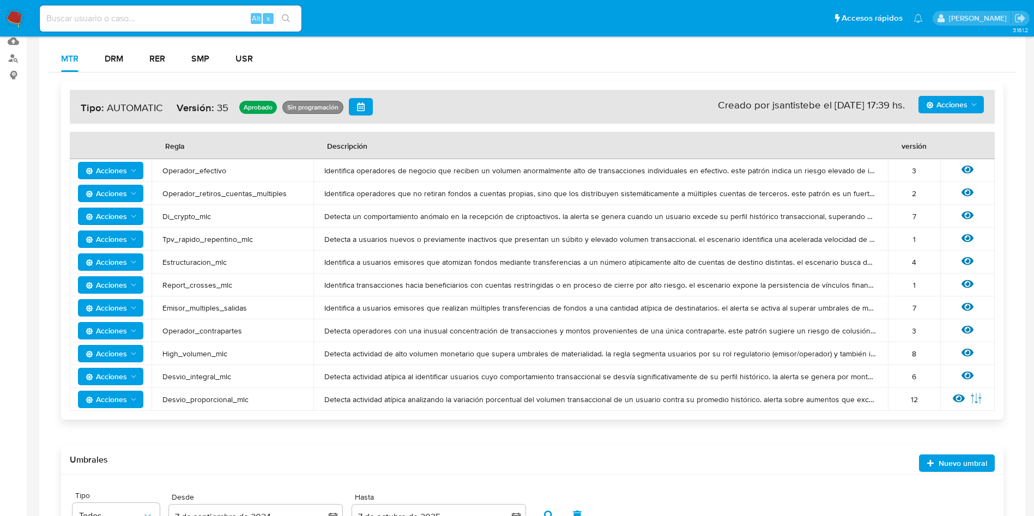
scroll to position [0, 0]
